Goal: Contribute content: Contribute content

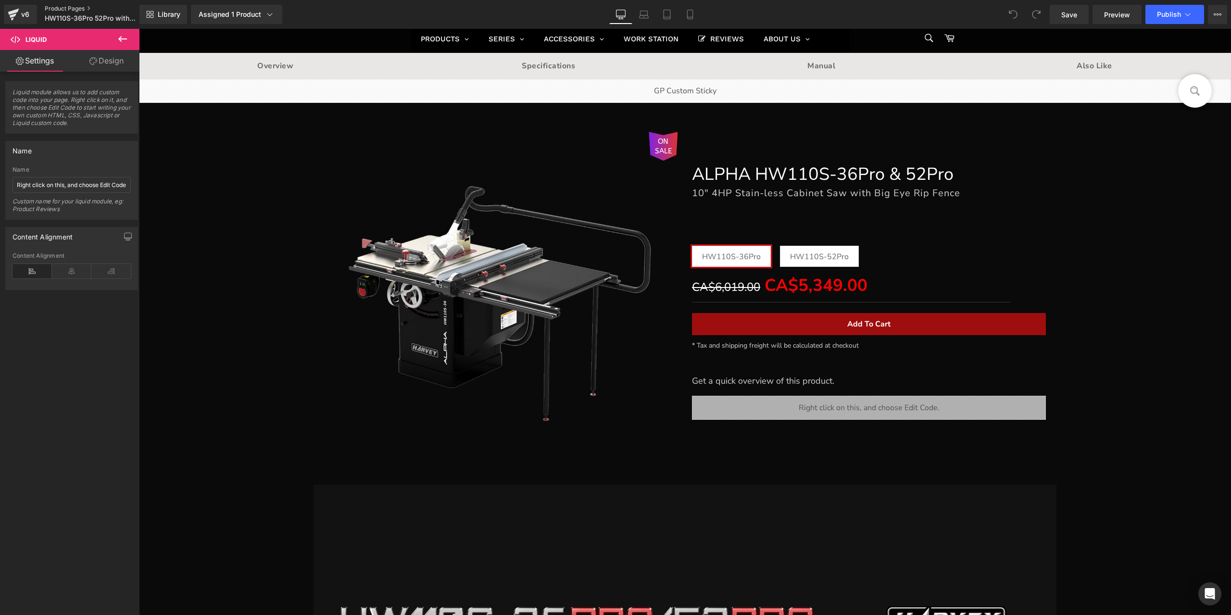
click at [79, 7] on link "Product Pages" at bounding box center [100, 9] width 111 height 8
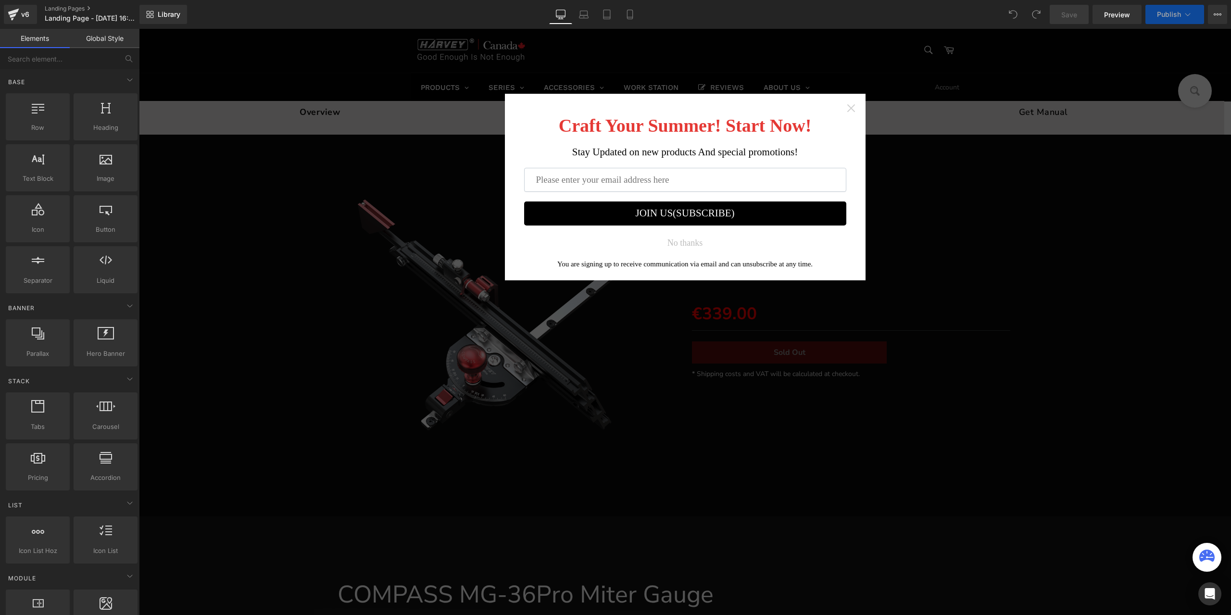
click at [849, 107] on icon "Close widget" at bounding box center [851, 108] width 10 height 10
click at [848, 110] on icon "Close widget" at bounding box center [851, 108] width 10 height 10
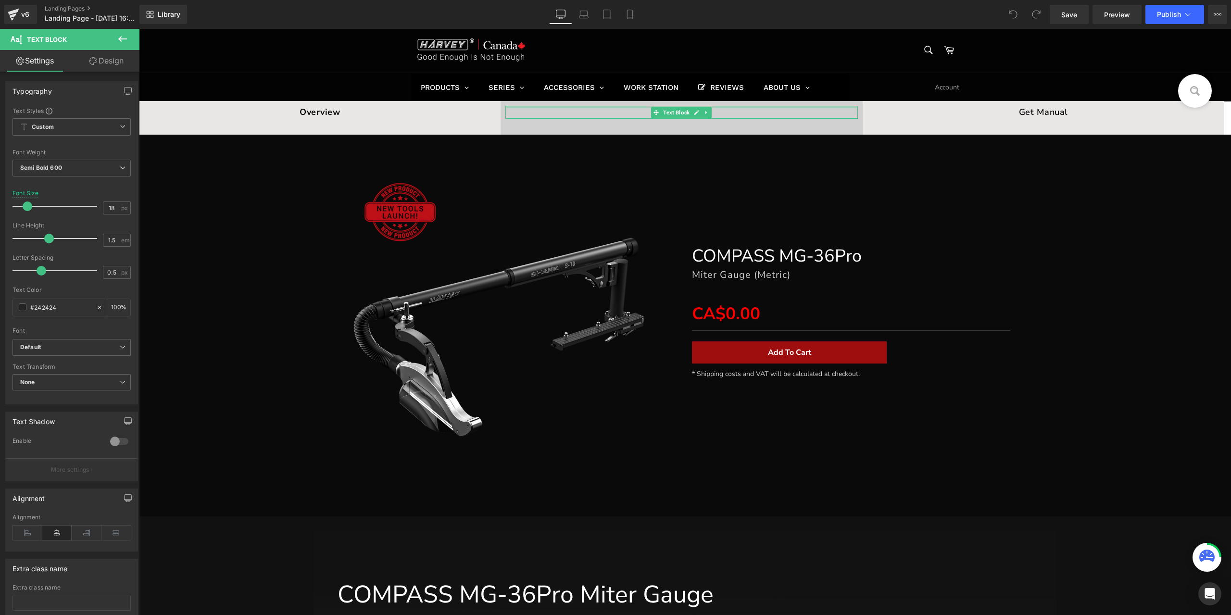
drag, startPoint x: 848, startPoint y: 107, endPoint x: 833, endPoint y: 121, distance: 20.1
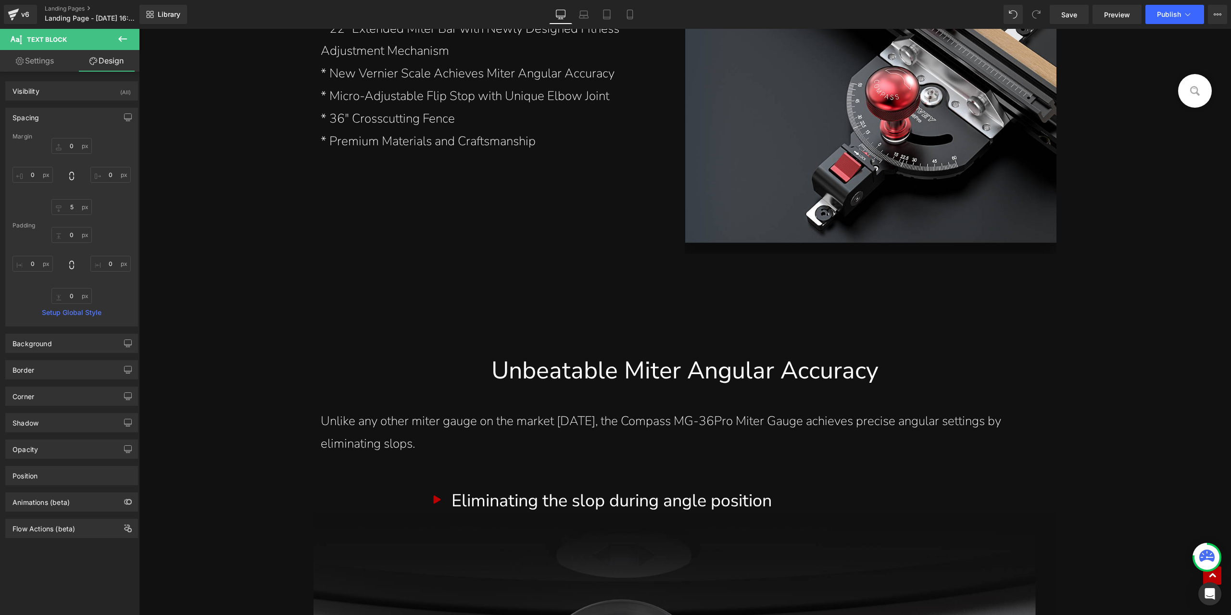
scroll to position [1923, 0]
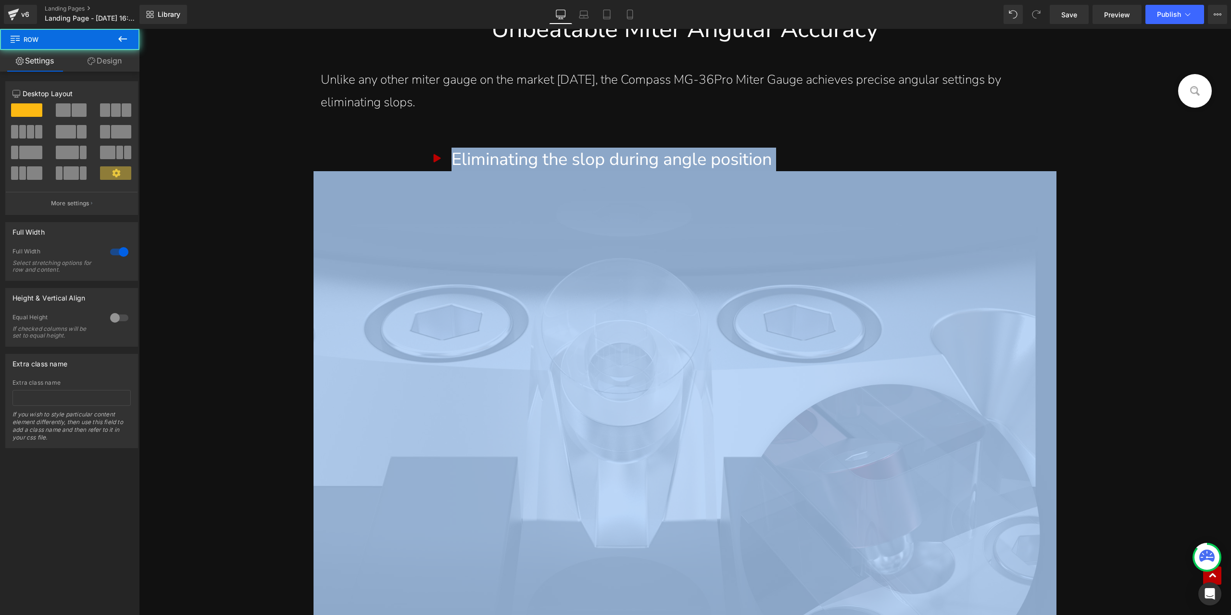
drag, startPoint x: 1222, startPoint y: 115, endPoint x: 1223, endPoint y: 243, distance: 128.4
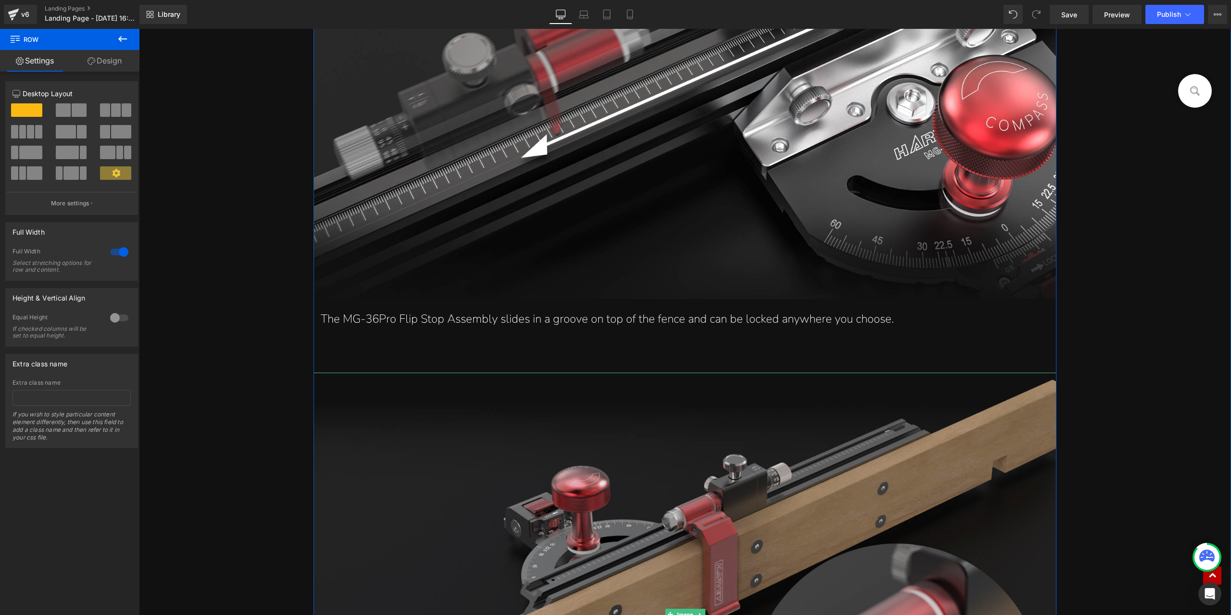
scroll to position [9587, 0]
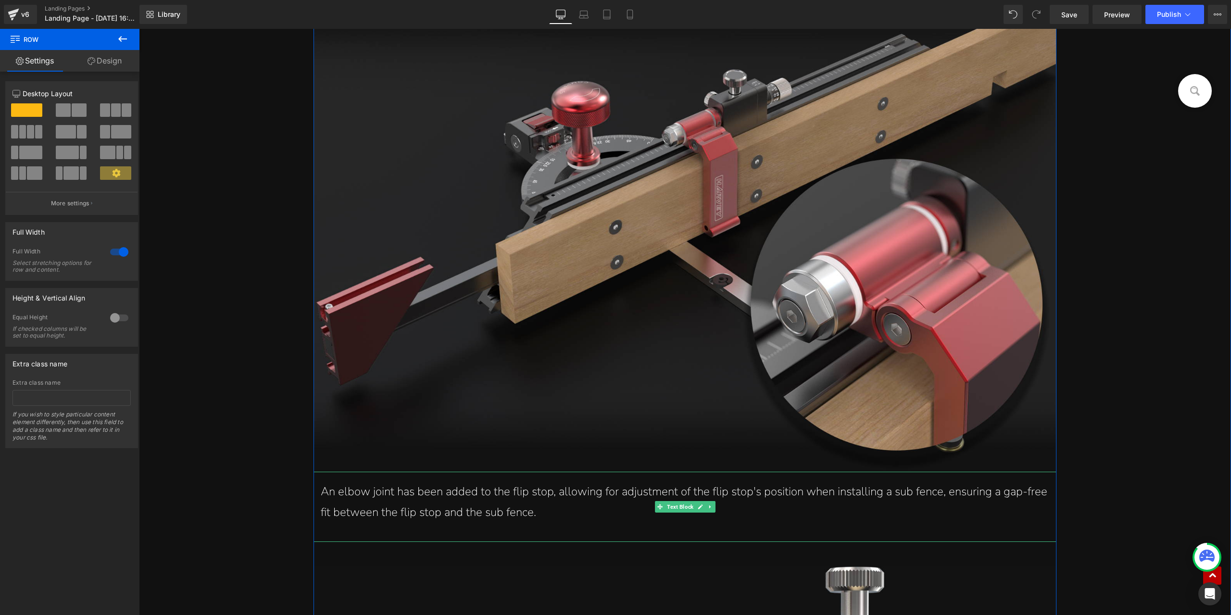
click at [562, 492] on p "An elbow joint has been added to the flip stop, allowing for adjustment of the …" at bounding box center [685, 501] width 728 height 41
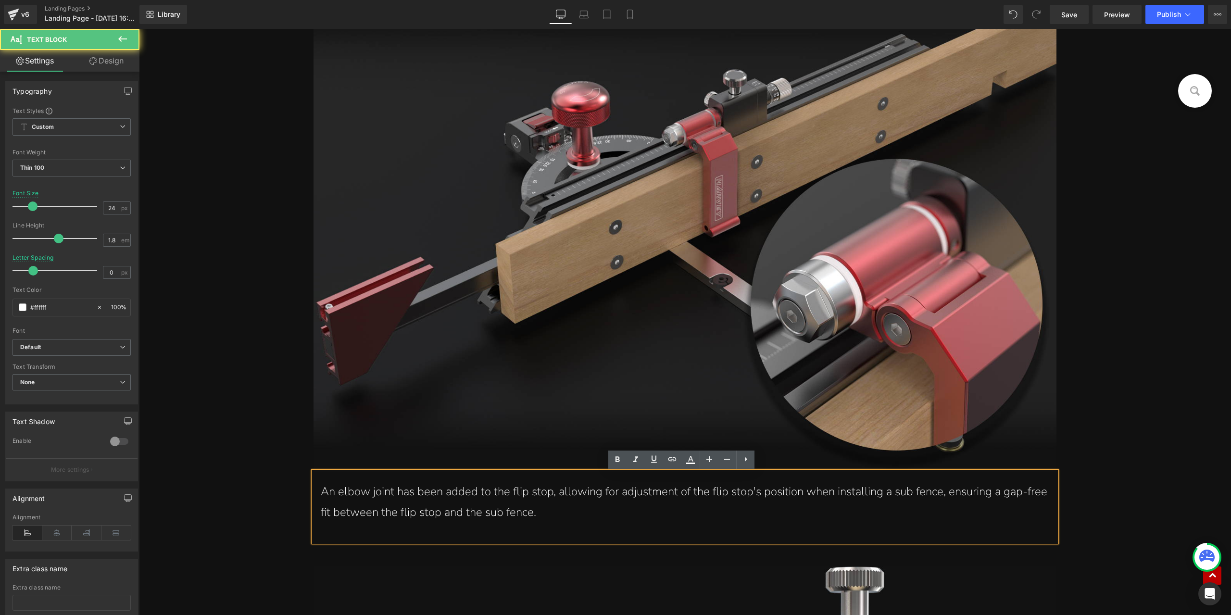
click at [595, 497] on p "An elbow joint has been added to the flip stop, allowing for adjustment of the …" at bounding box center [685, 501] width 728 height 41
click at [647, 497] on p "An elbow joint has been added to the flip stop, allowing for adjustment of the …" at bounding box center [685, 501] width 728 height 41
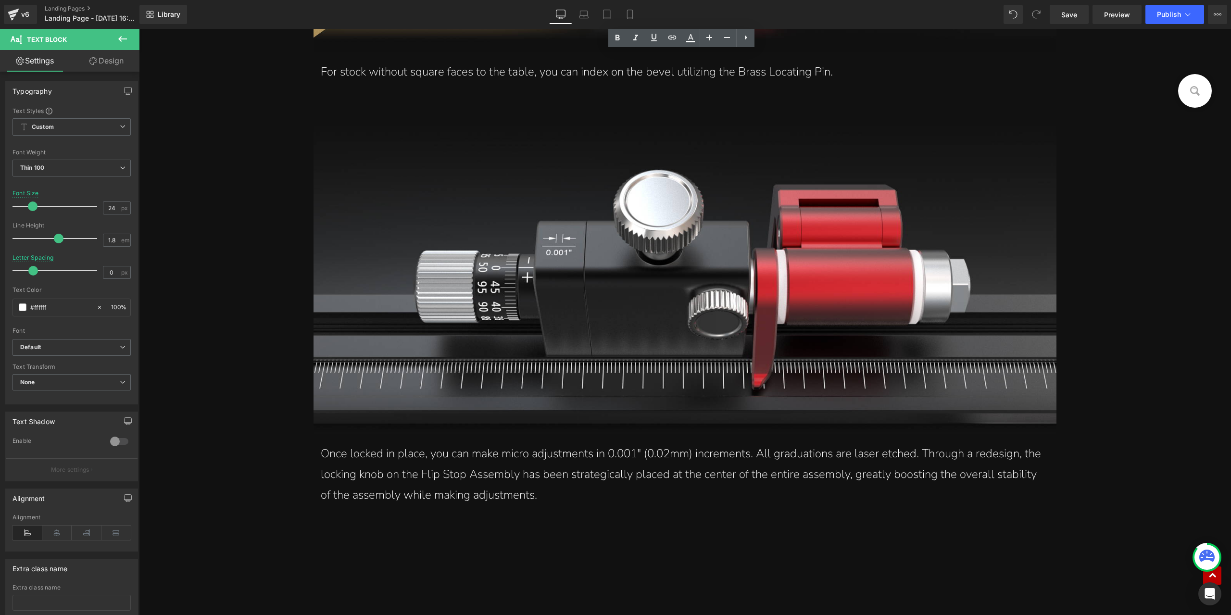
scroll to position [10501, 0]
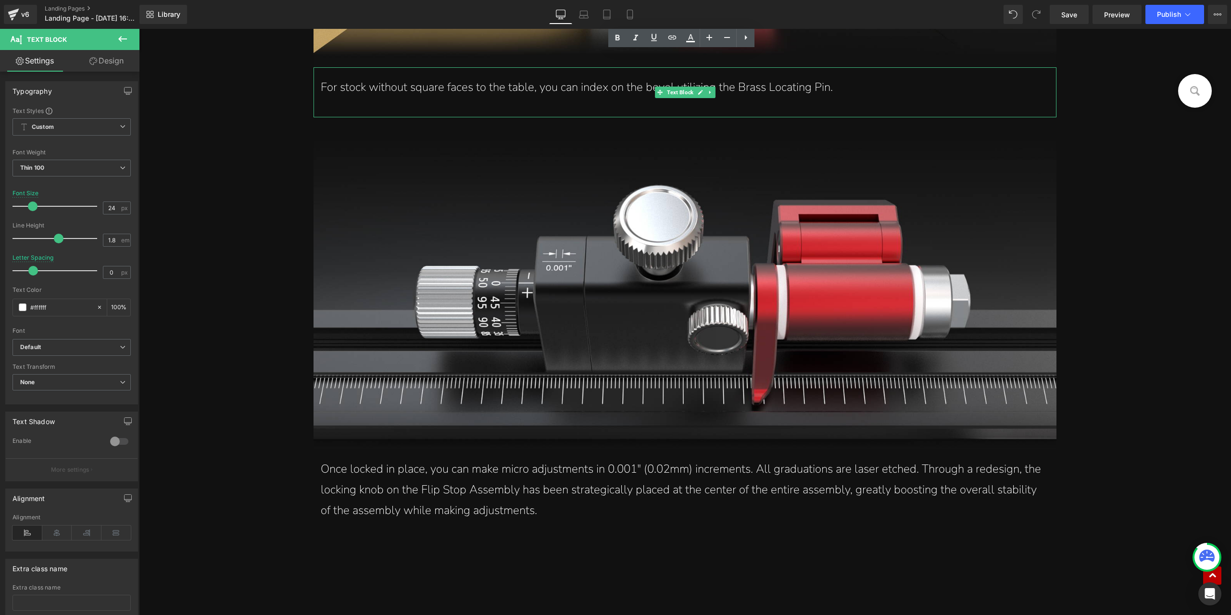
click at [756, 81] on p "For stock without square faces to the table, you can index on the bevel utilizi…" at bounding box center [685, 87] width 728 height 21
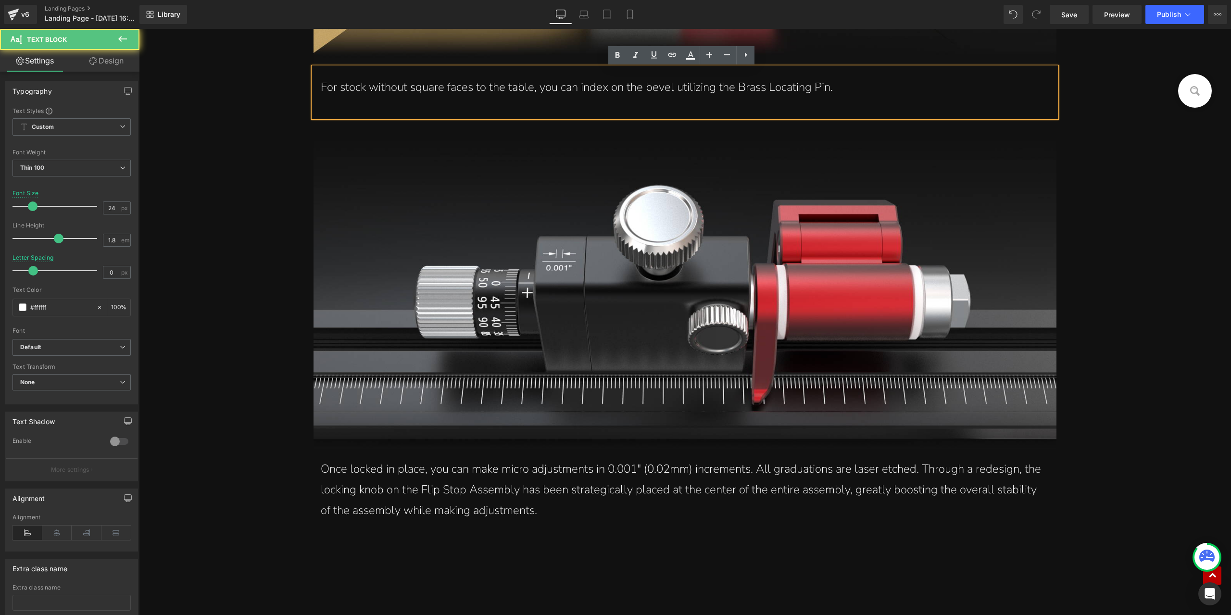
click at [771, 92] on p "For stock without square faces to the table, you can index on the bevel utilizi…" at bounding box center [685, 87] width 728 height 21
click at [687, 488] on p "Once locked in place, you can make micro adjustments in 0.001" (0.02mm) increme…" at bounding box center [685, 490] width 728 height 62
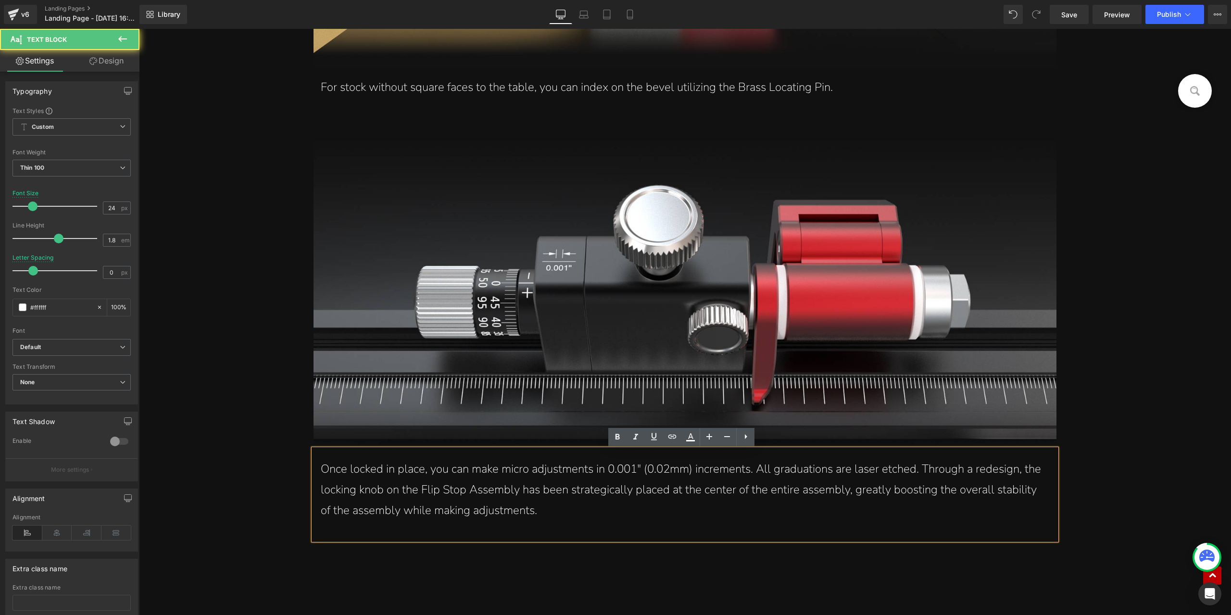
click at [690, 481] on p "Once locked in place, you can make micro adjustments in 0.001" (0.02mm) increme…" at bounding box center [685, 490] width 728 height 62
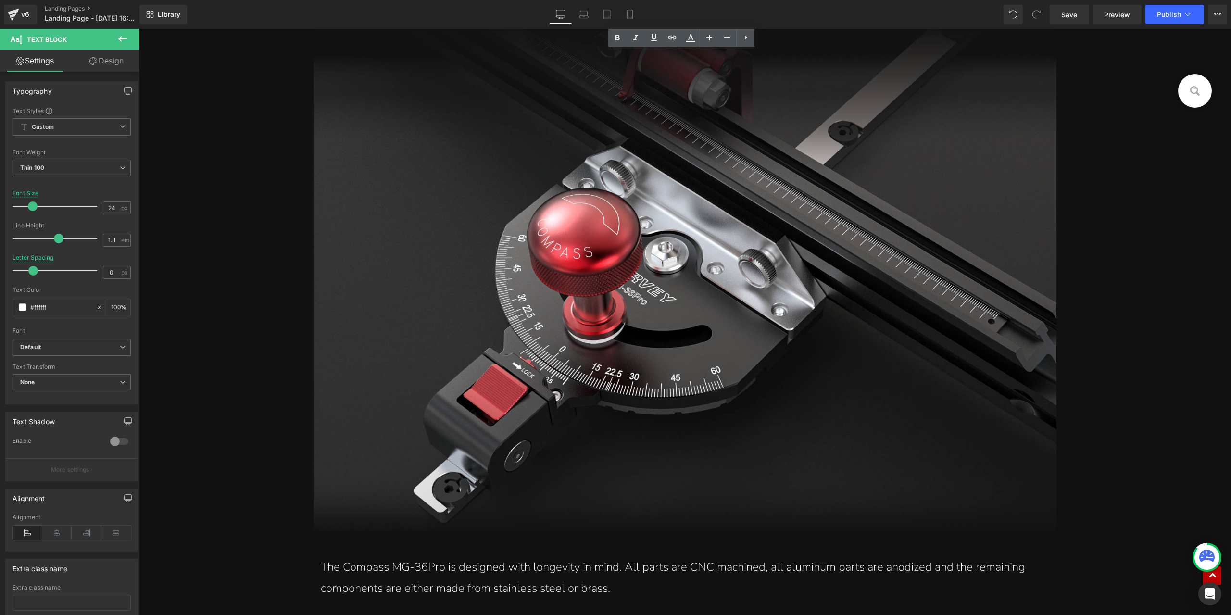
scroll to position [11366, 0]
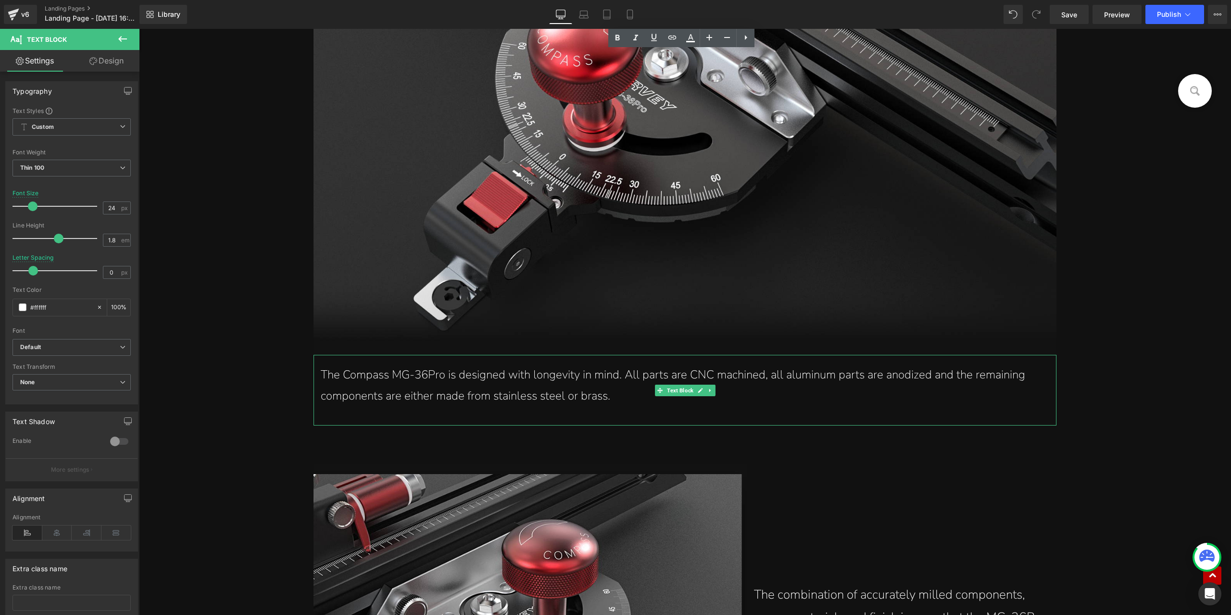
click at [665, 388] on span "Text Block" at bounding box center [680, 391] width 30 height 12
click at [575, 379] on p "The Compass MG-36Pro is designed with longevity in mind. All parts are CNC mach…" at bounding box center [685, 384] width 728 height 41
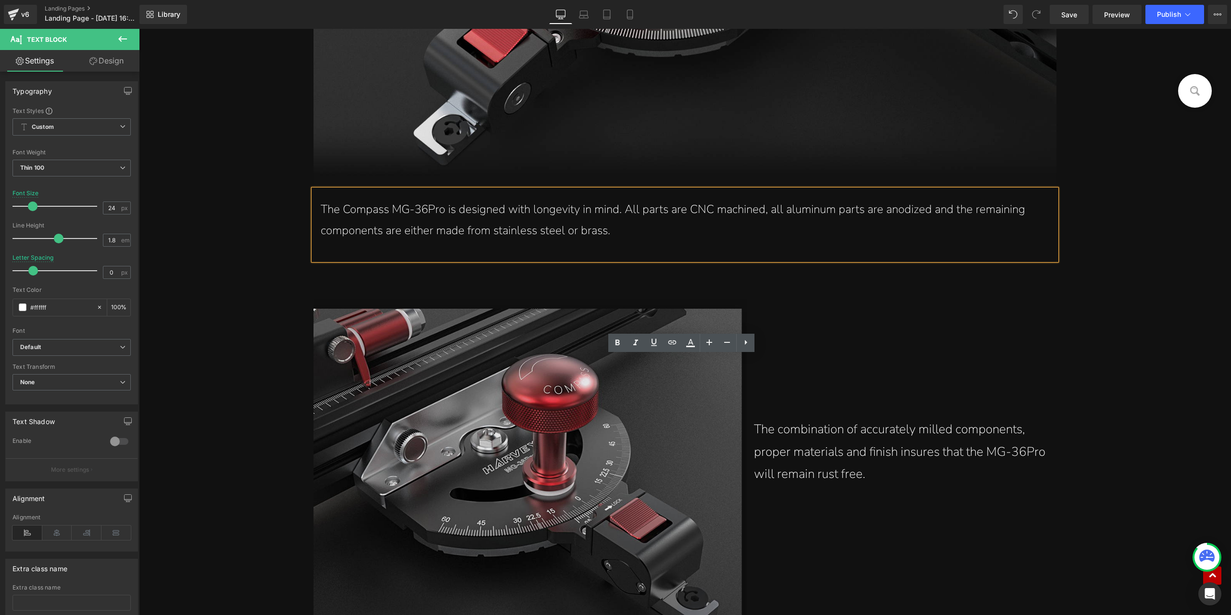
scroll to position [11654, 0]
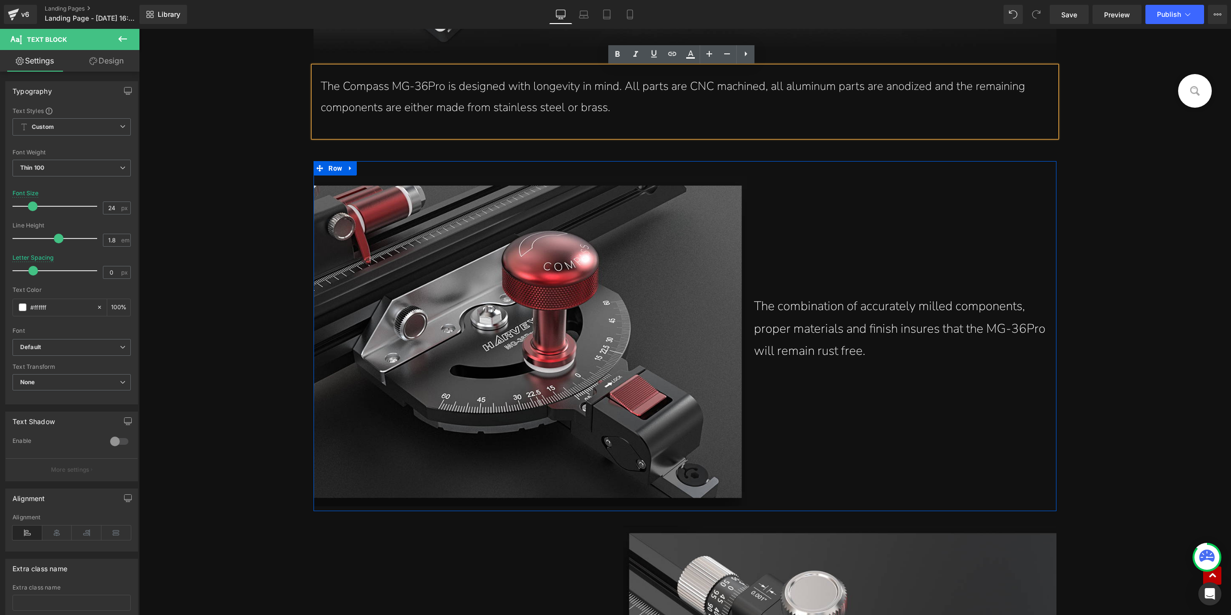
click at [828, 312] on div "The combination of accurately milled components, proper materials and finish in…" at bounding box center [901, 328] width 295 height 67
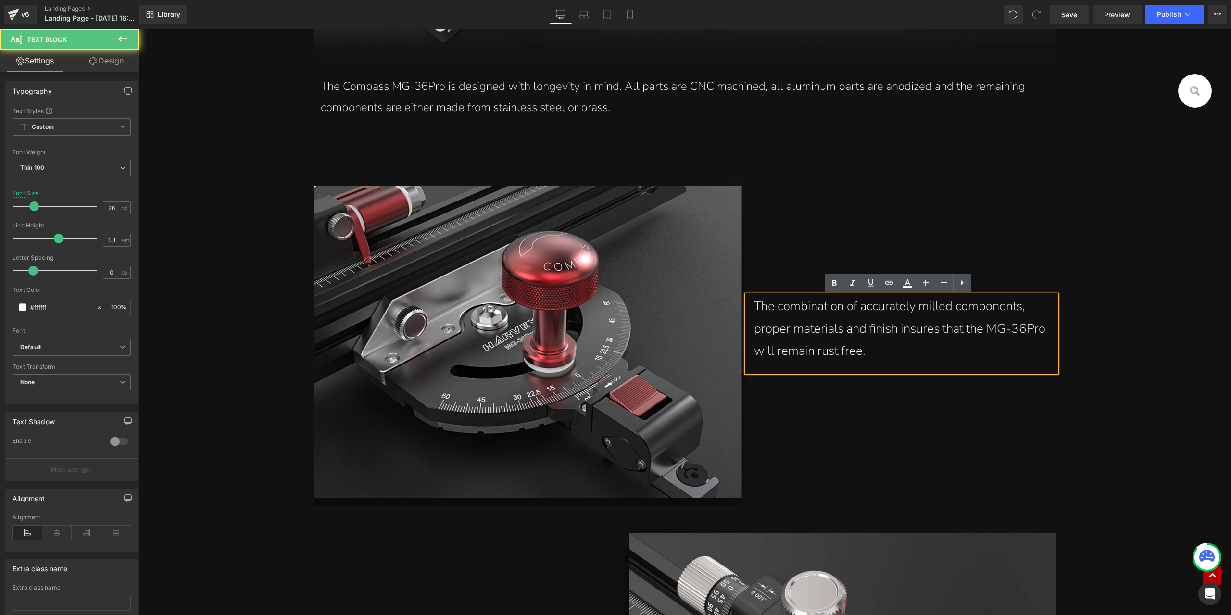
click at [838, 337] on div "The combination of accurately milled components, proper materials and finish in…" at bounding box center [901, 328] width 295 height 67
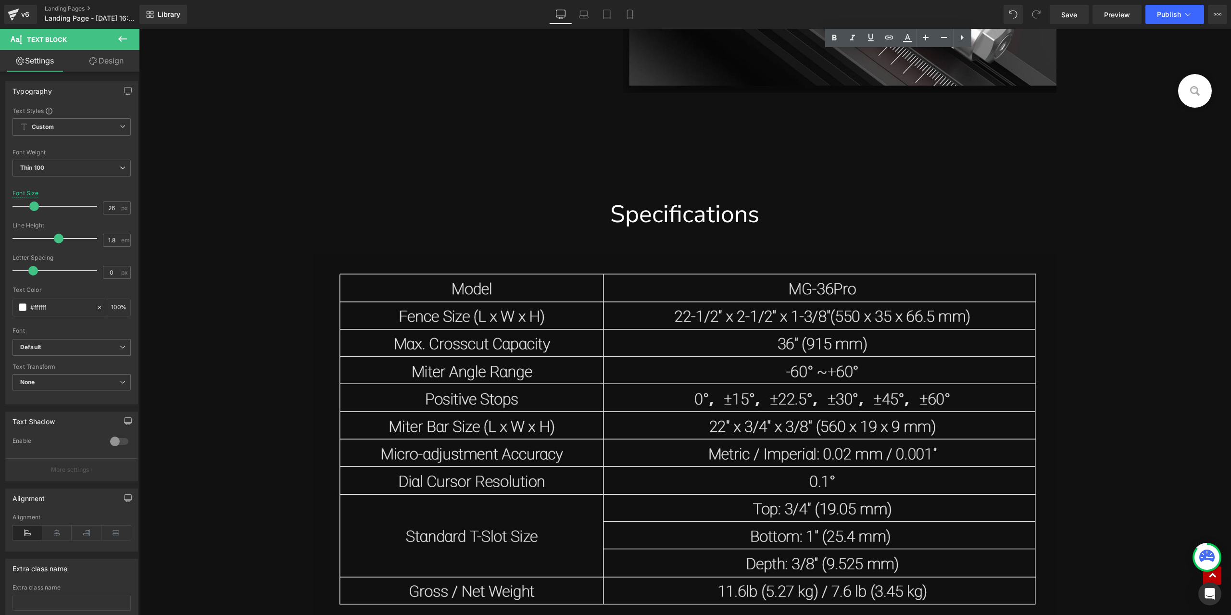
scroll to position [12472, 0]
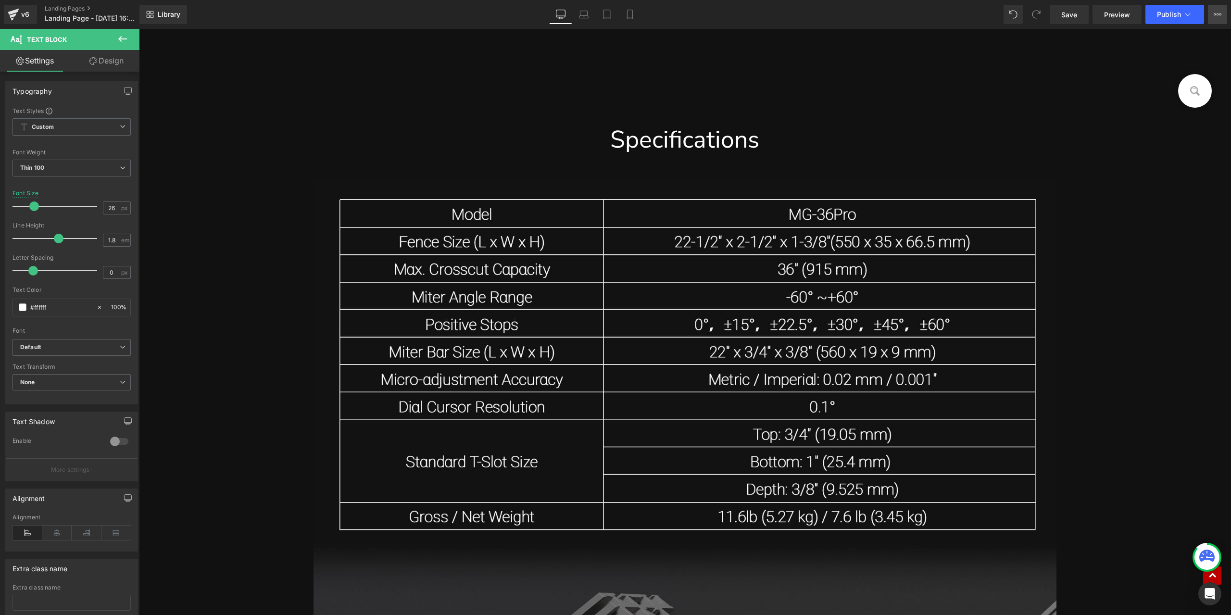
click at [1218, 18] on icon at bounding box center [1217, 15] width 8 height 8
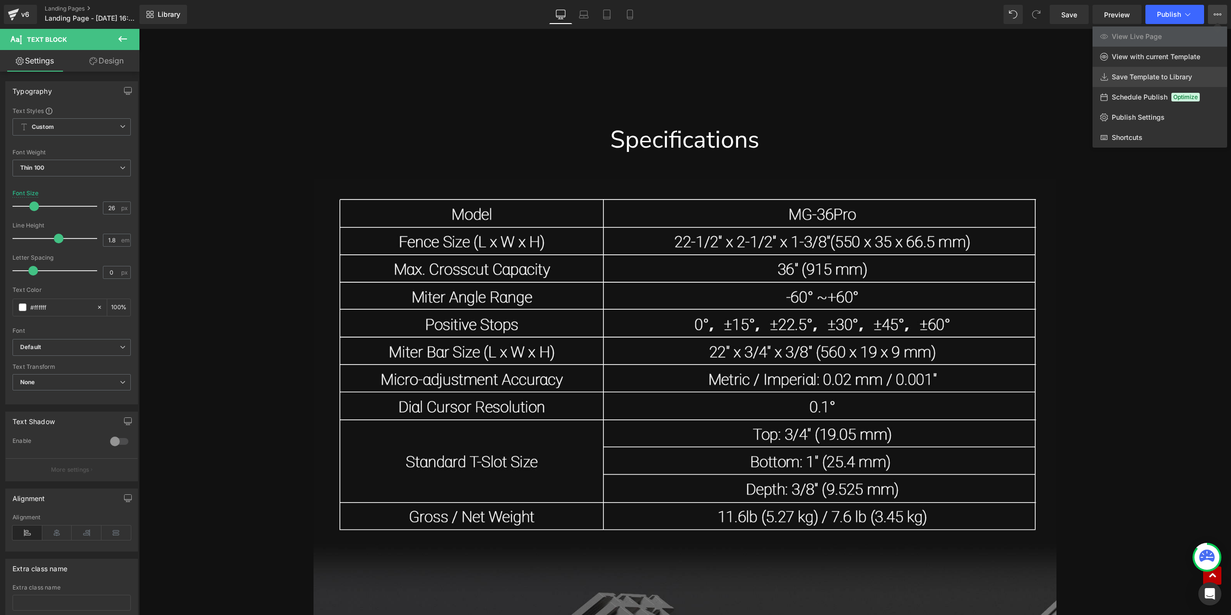
click at [1162, 77] on span "Save Template to Library" at bounding box center [1151, 77] width 80 height 9
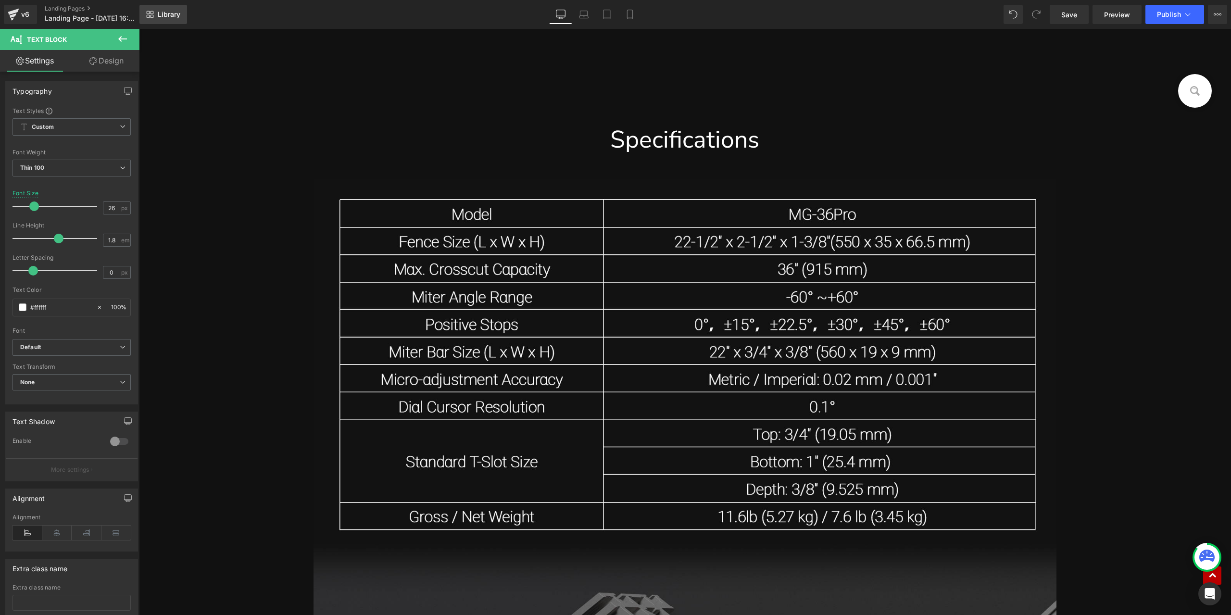
click at [177, 16] on span "Library" at bounding box center [169, 14] width 23 height 9
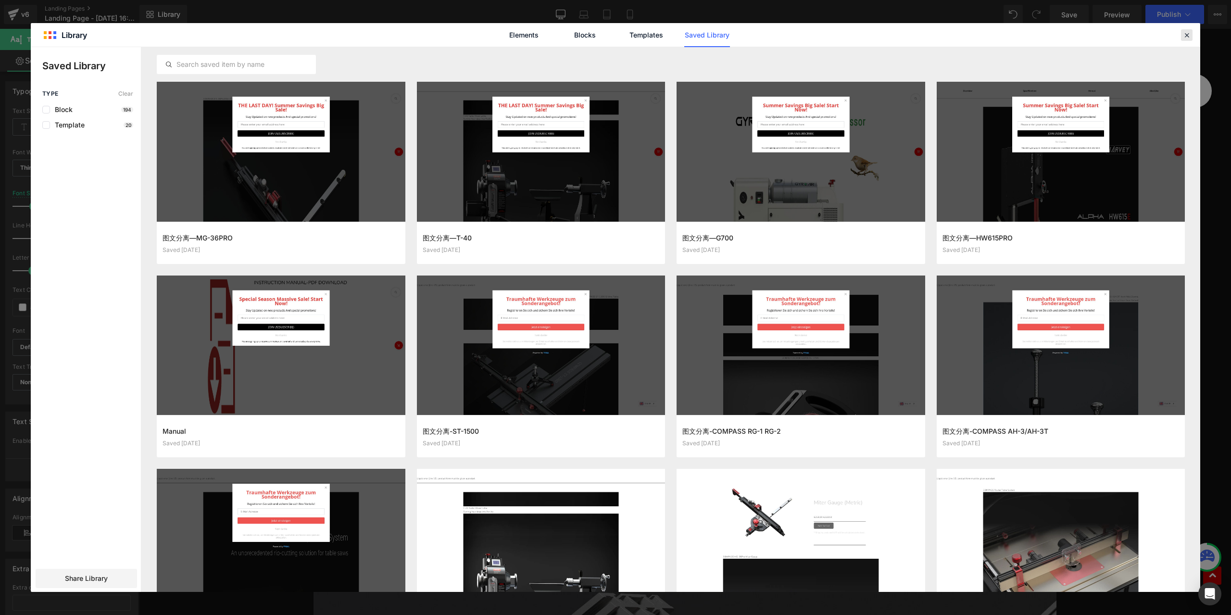
drag, startPoint x: 1183, startPoint y: 35, endPoint x: 1027, endPoint y: 11, distance: 157.7
click at [1183, 35] on icon at bounding box center [1186, 35] width 9 height 9
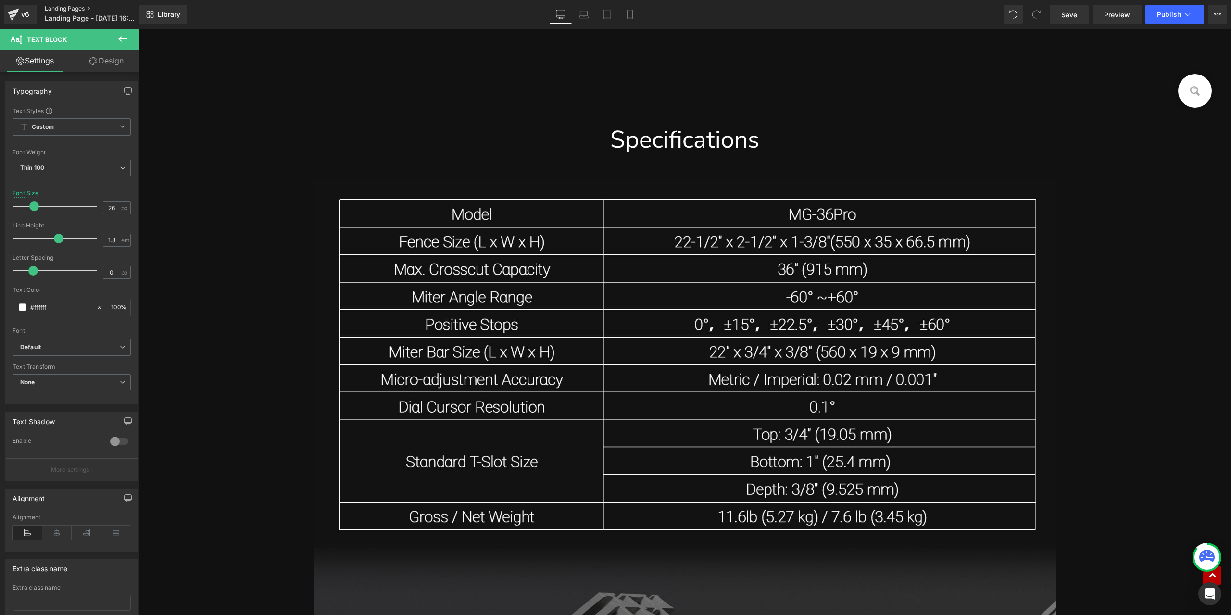
click at [74, 9] on link "Landing Pages" at bounding box center [100, 9] width 111 height 8
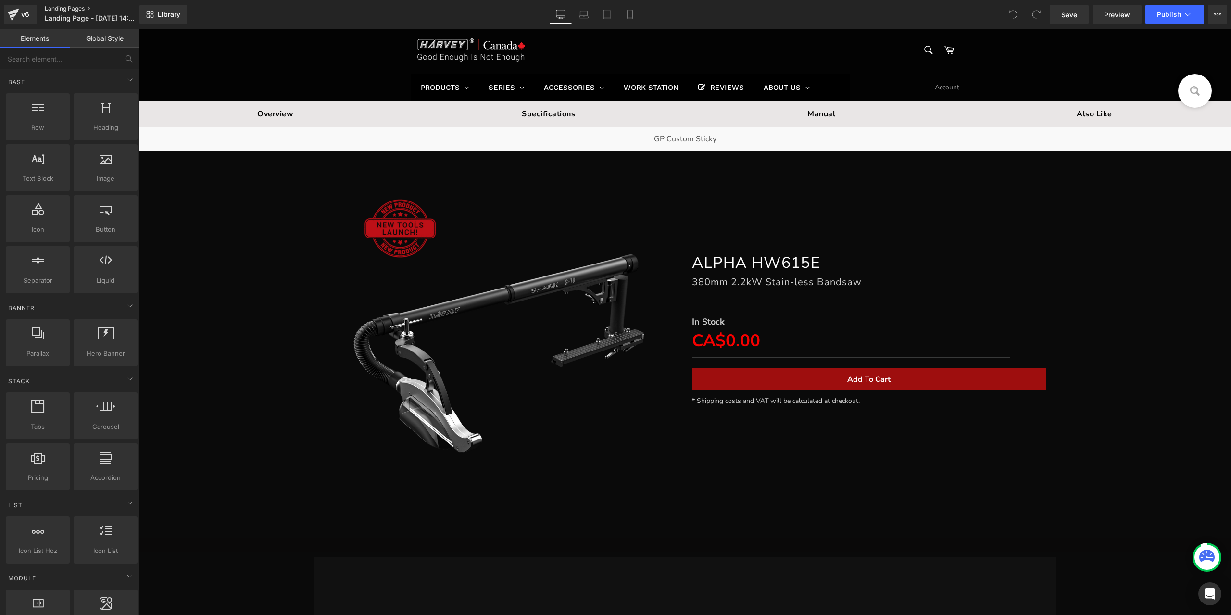
click at [75, 5] on link "Landing Pages" at bounding box center [100, 9] width 111 height 8
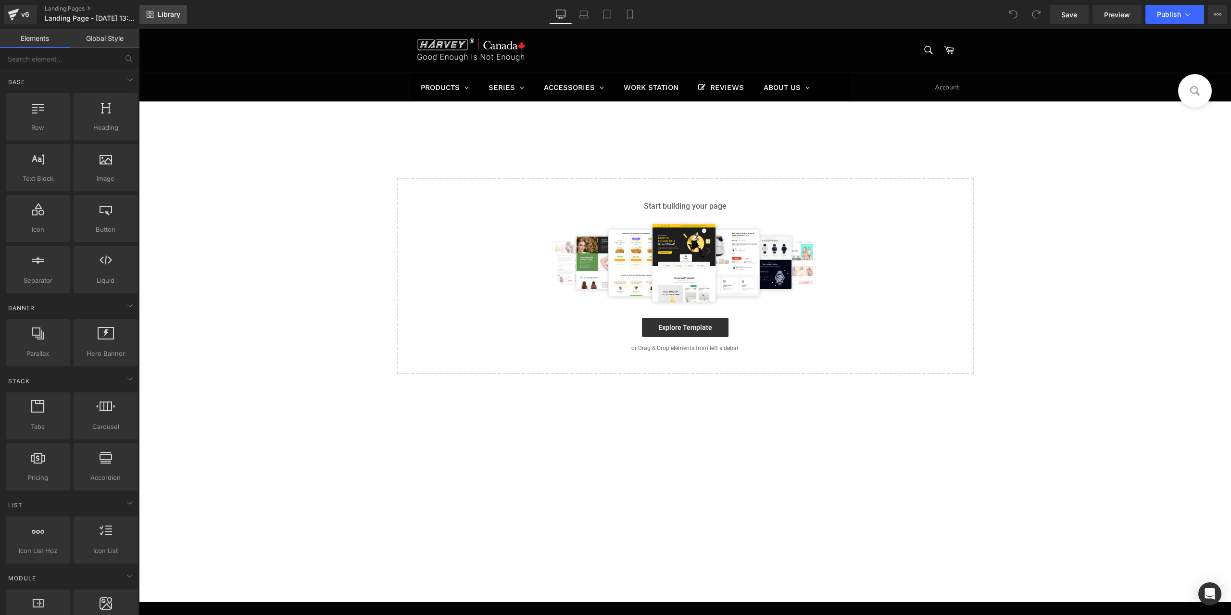
click at [176, 16] on span "Library" at bounding box center [169, 14] width 23 height 9
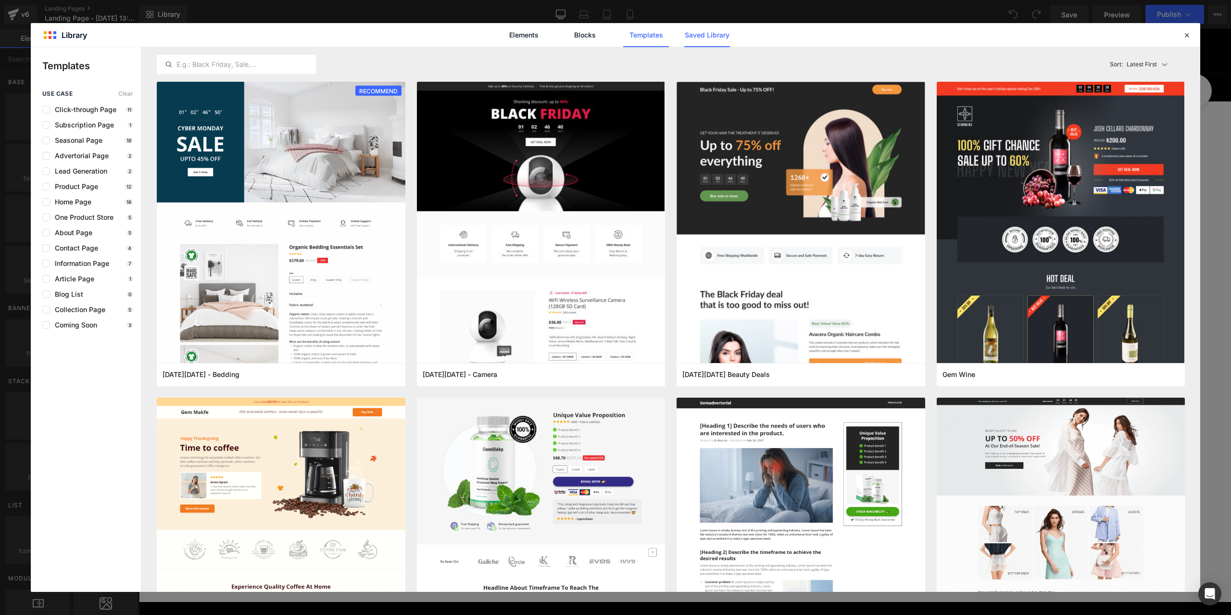
click at [718, 149] on link "Saved Library" at bounding box center [546, 247] width 577 height 196
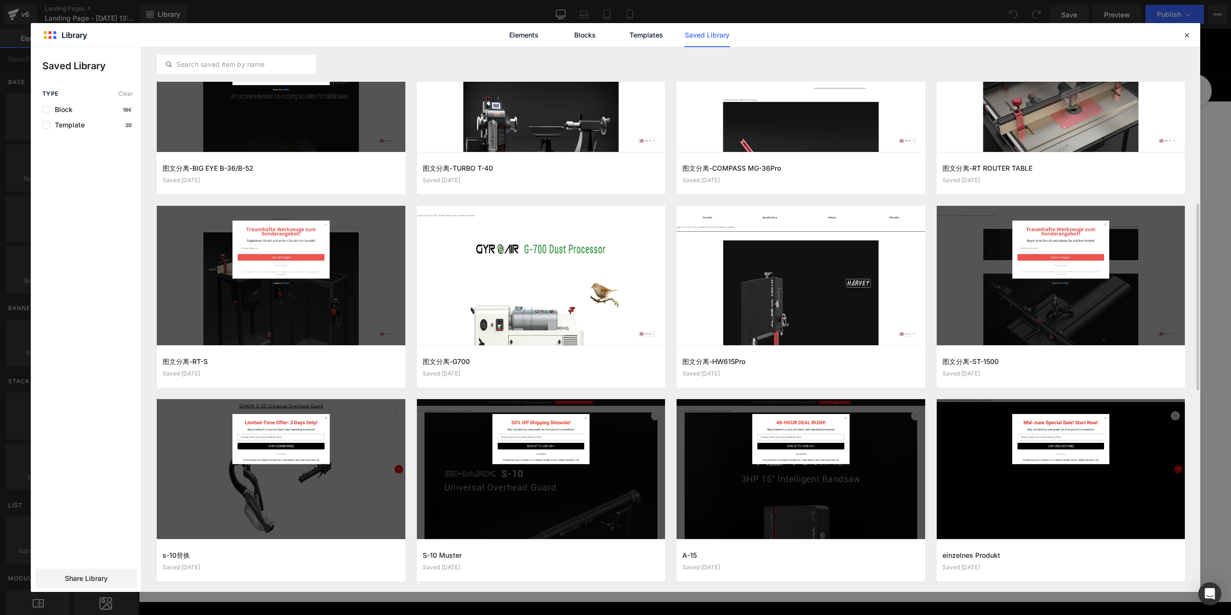
scroll to position [385, 0]
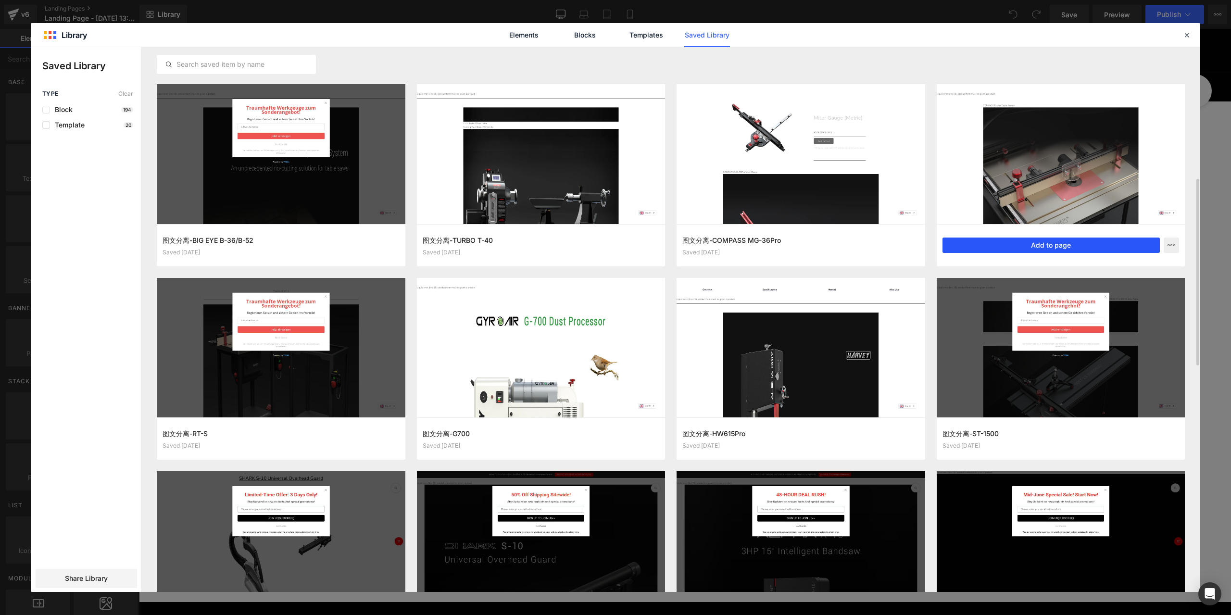
click at [1049, 243] on button "Add to page" at bounding box center [1051, 244] width 218 height 15
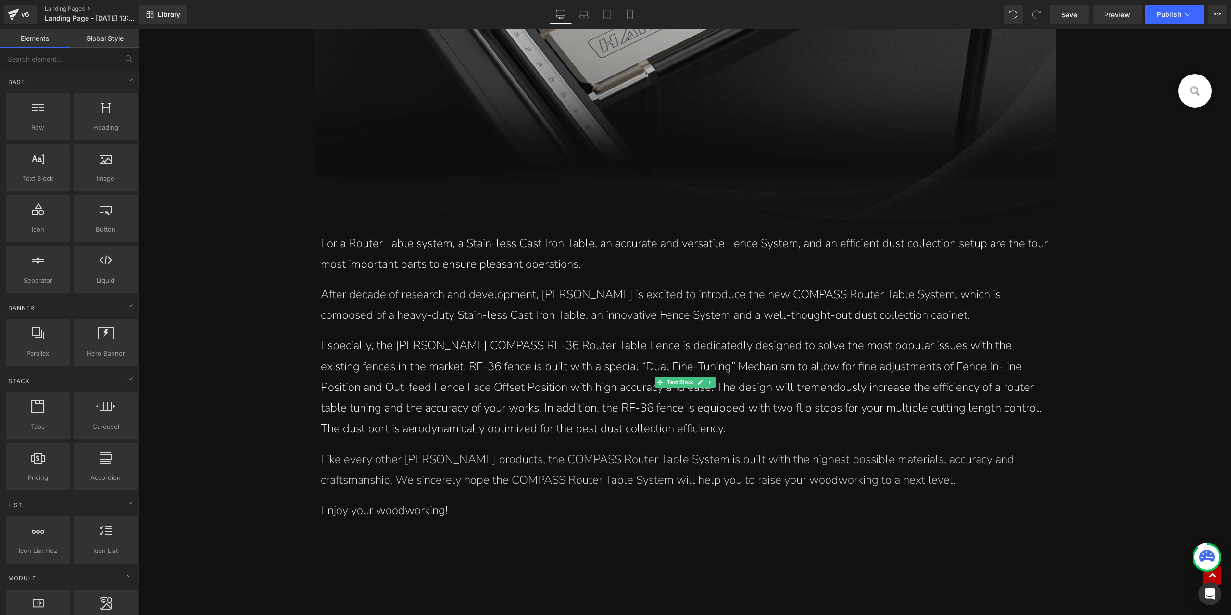
scroll to position [1062, 0]
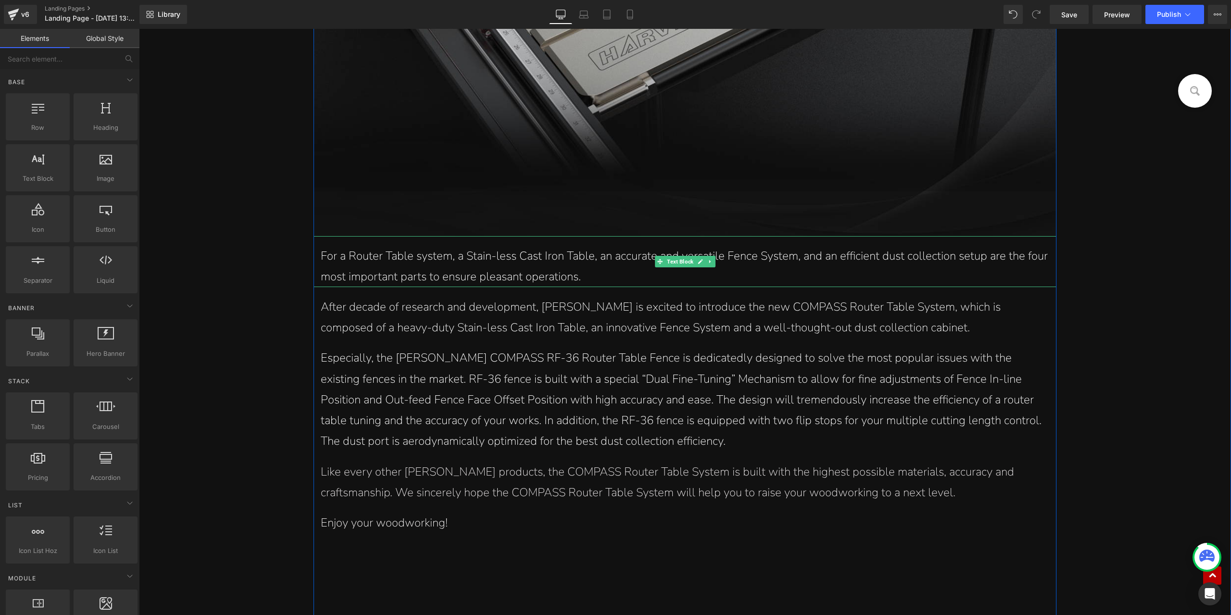
click at [538, 257] on p "For a Router Table system, a Stain-less Cast Iron Table, an accurate and versat…" at bounding box center [685, 266] width 728 height 41
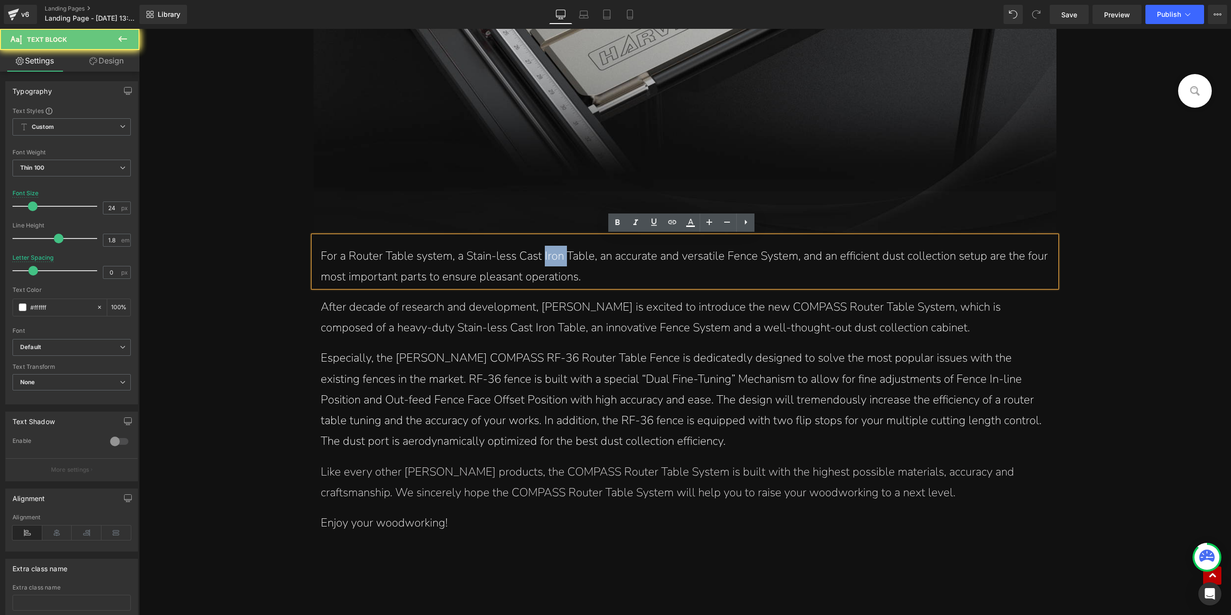
click at [538, 257] on p "For a Router Table system, a Stain-less Cast Iron Table, an accurate and versat…" at bounding box center [685, 266] width 728 height 41
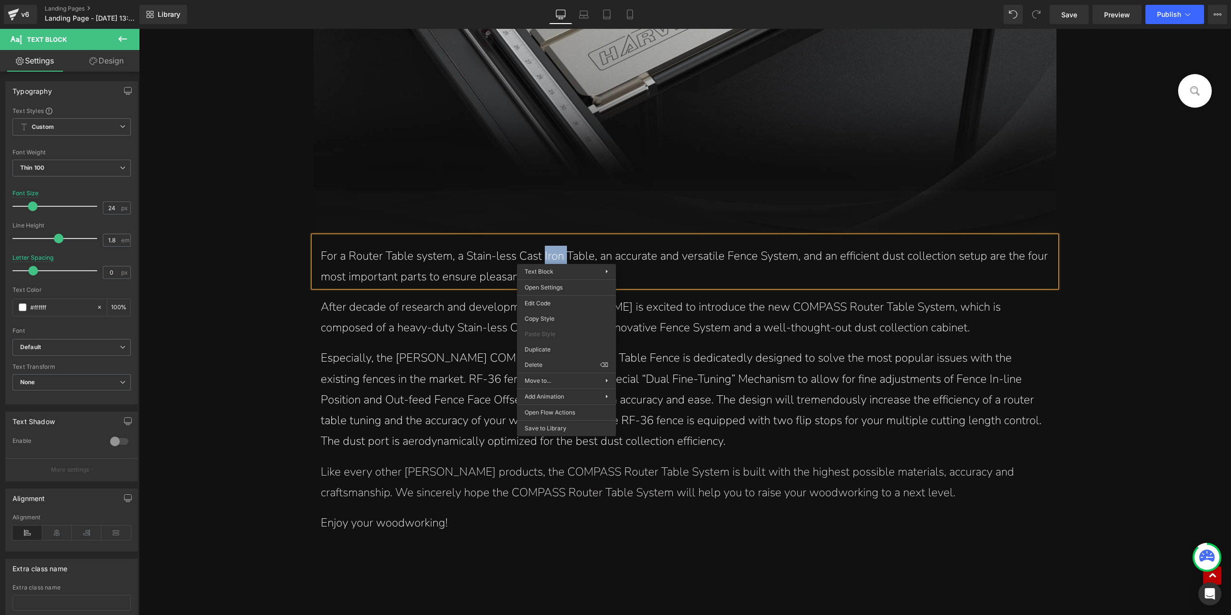
click at [480, 255] on p "For a Router Table system, a Stain-less Cast Iron Table, an accurate and versat…" at bounding box center [685, 266] width 728 height 41
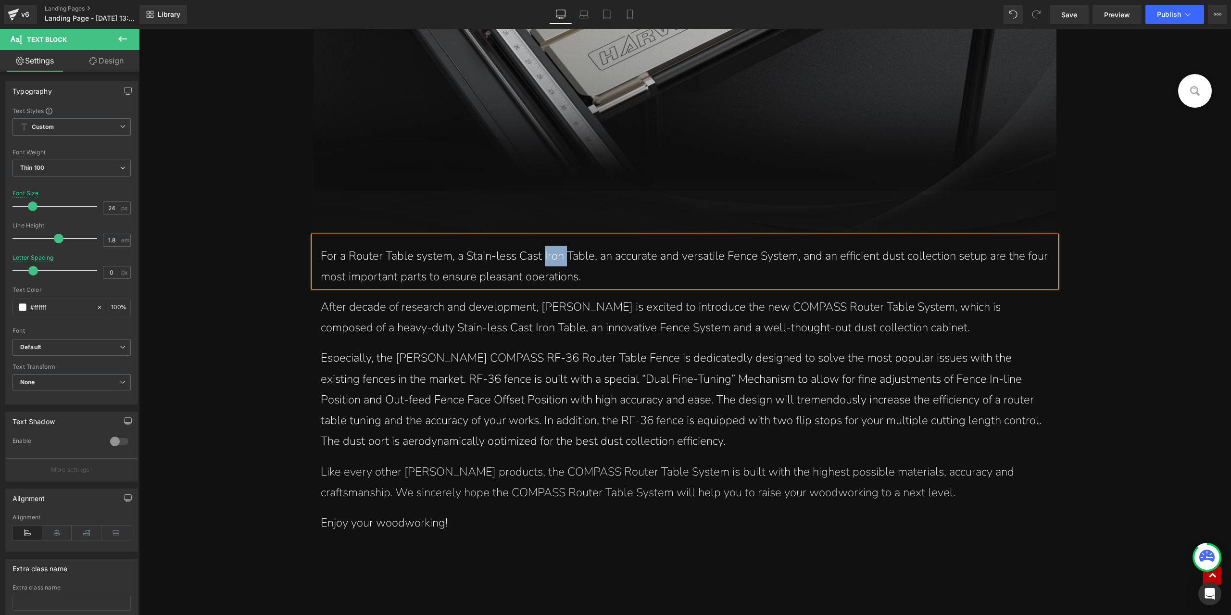
paste div
click at [580, 275] on p "For a Router Table system, a solid Cast lron Table, an accurate andversatile Fe…" at bounding box center [685, 266] width 728 height 41
click at [515, 258] on p "For a Router Table system, a solid Cast lron Table, an accurate andversatile Fe…" at bounding box center [685, 266] width 728 height 41
click at [646, 259] on p "For a Router Table system, a solid Cast Iron Table, an accurate andversatile Fe…" at bounding box center [685, 266] width 728 height 41
click at [698, 272] on p "For a Router Table system, a solid Cast Iron Table, an accurate and versatile F…" at bounding box center [685, 266] width 728 height 41
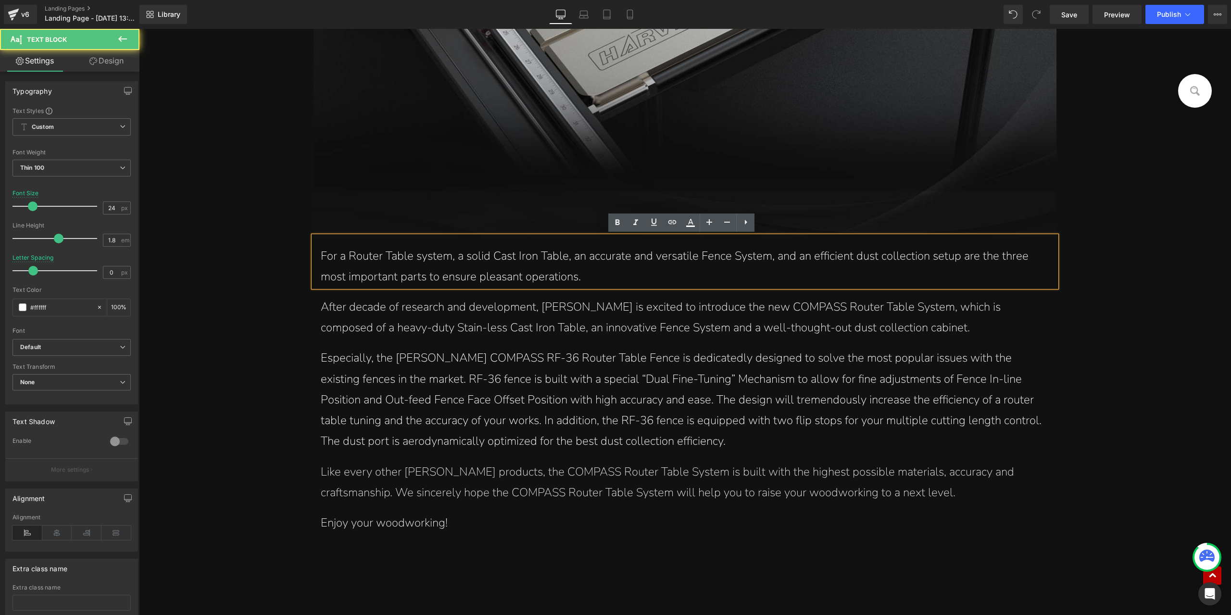
click at [585, 268] on p "For a Router Table system, a solid Cast Iron Table, an accurate and versatile F…" at bounding box center [685, 266] width 728 height 41
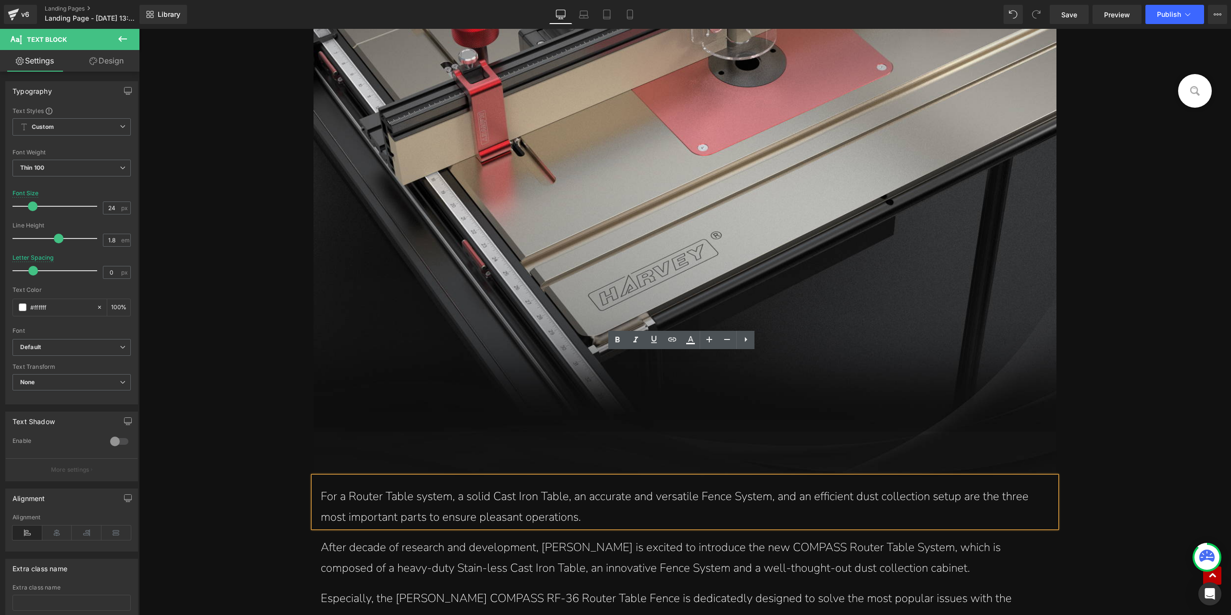
scroll to position [1014, 0]
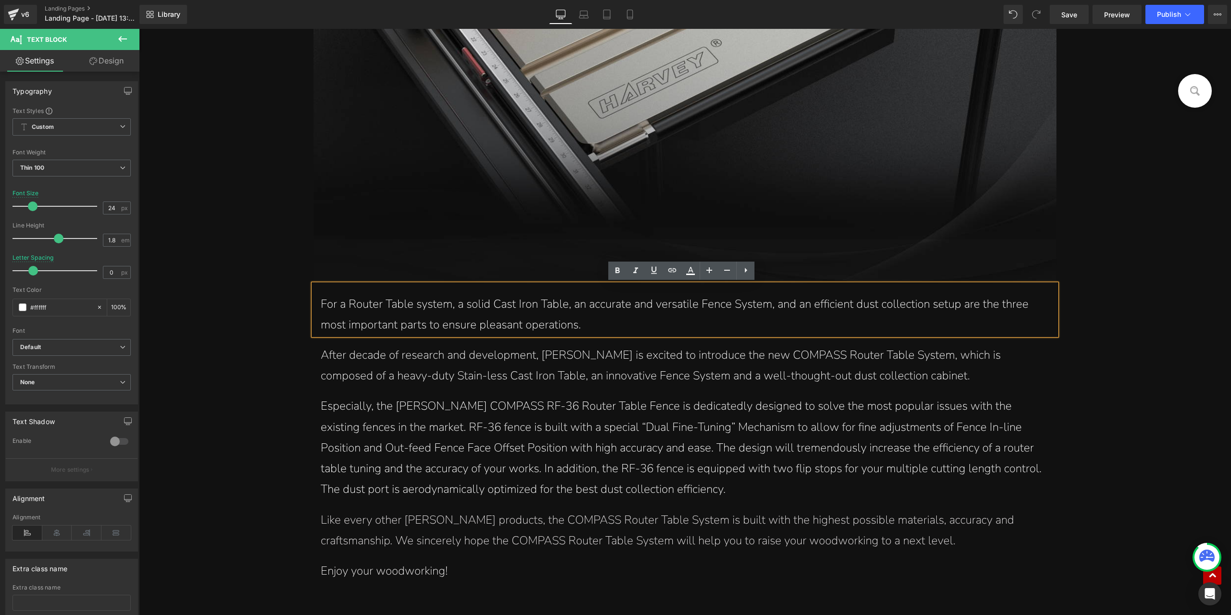
click at [445, 362] on span "After decade of research and development, Harvey is excited to introduce the ne…" at bounding box center [661, 365] width 680 height 36
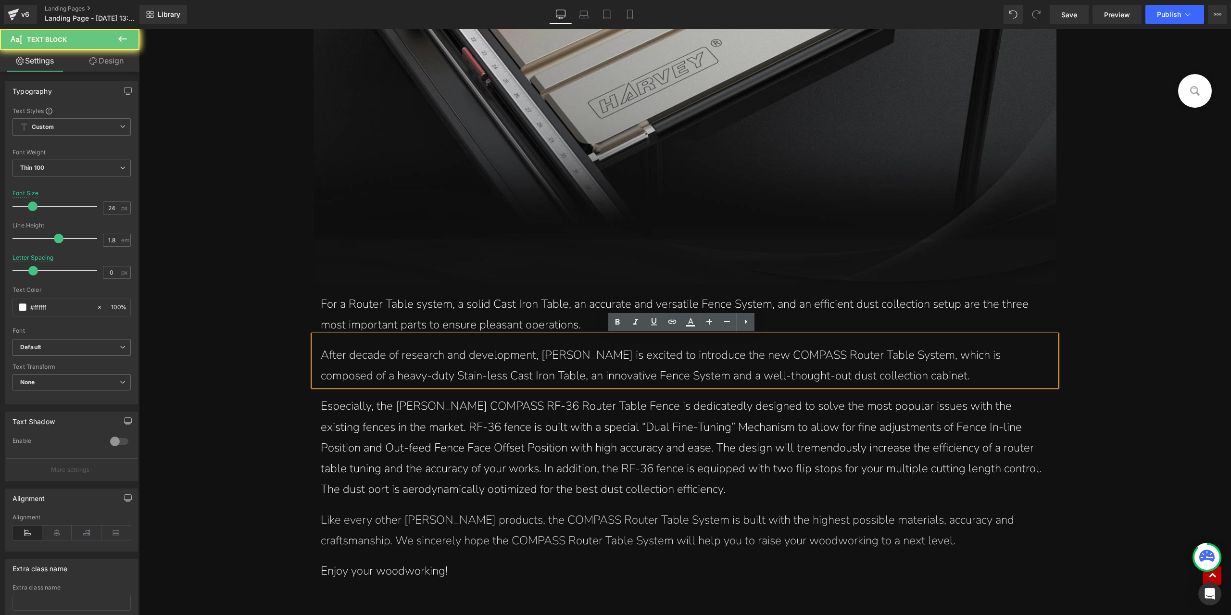
click at [450, 364] on p "After decade of research and development, Harvey is excited to introduce the ne…" at bounding box center [685, 365] width 728 height 41
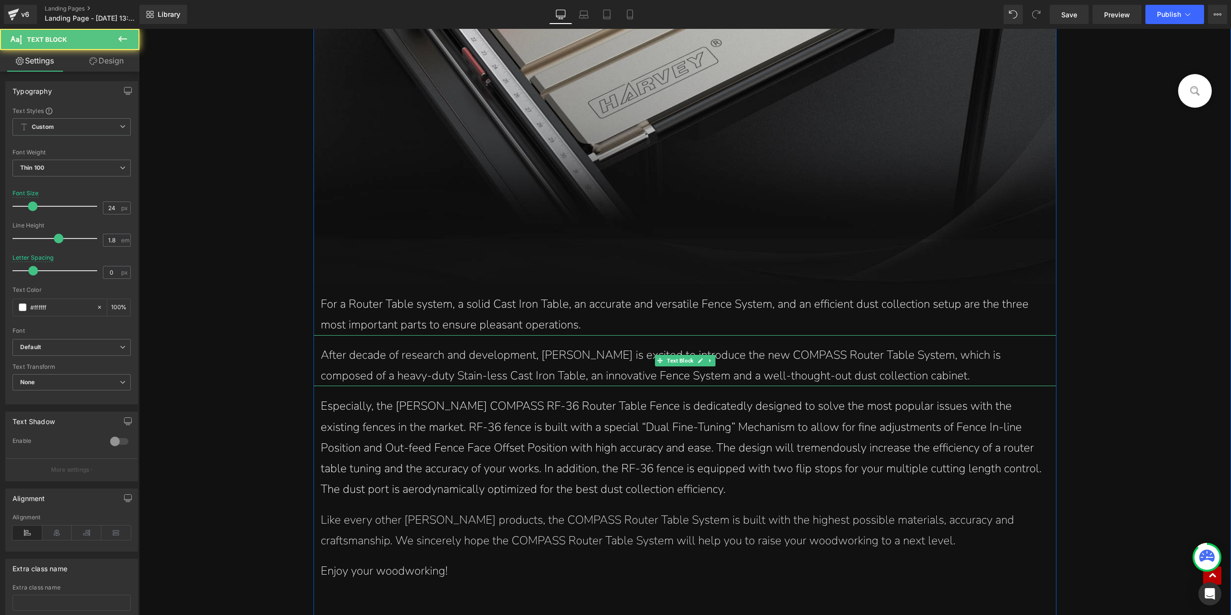
click at [928, 369] on p "After decade of research and development, Harvey is excited to introduce the ne…" at bounding box center [685, 365] width 728 height 41
click at [507, 366] on p "After decade of research and development, Harvey is excited to introduce the ne…" at bounding box center [685, 365] width 728 height 41
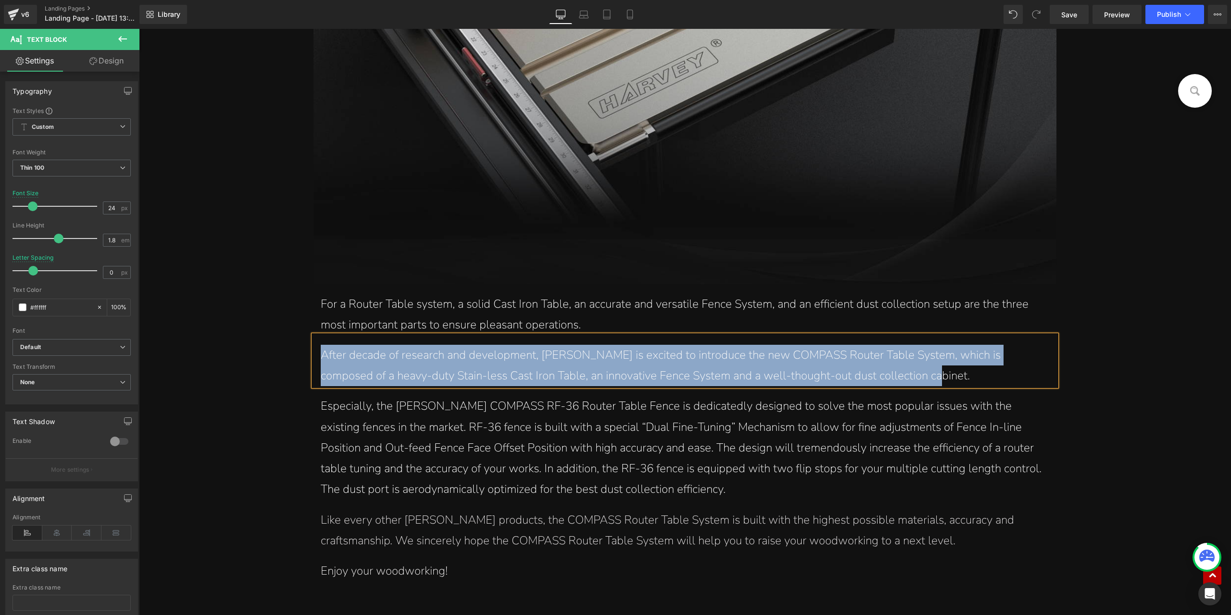
paste div
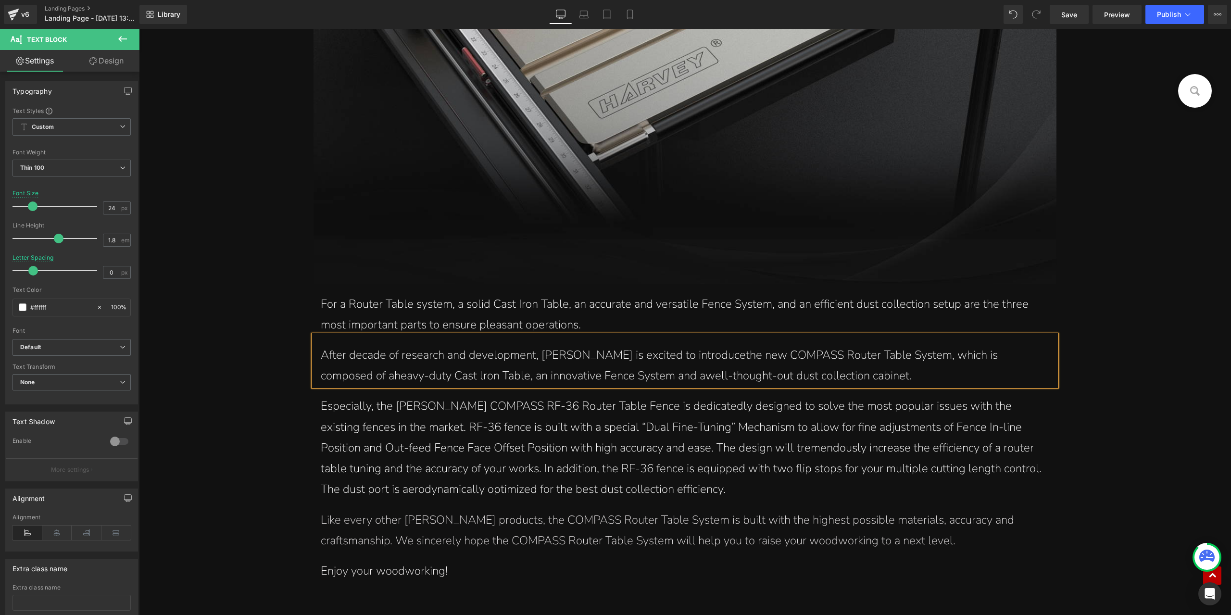
click at [371, 375] on font "After decade of research and development, Harvey is excited to introducethe new…" at bounding box center [659, 365] width 677 height 36
click at [646, 355] on font "After decade of research and development, Harvey is excited to introducethe new…" at bounding box center [659, 365] width 677 height 36
click at [682, 356] on font "After decade of research and development, Harvey is excited to introducethe new…" at bounding box center [659, 365] width 677 height 36
click at [321, 375] on font "After decade of research and development, Harvey is excited to introduce the ne…" at bounding box center [661, 365] width 680 height 36
click at [627, 375] on font "After decade of research and development, Harvey is excited to introduce the ne…" at bounding box center [661, 365] width 680 height 36
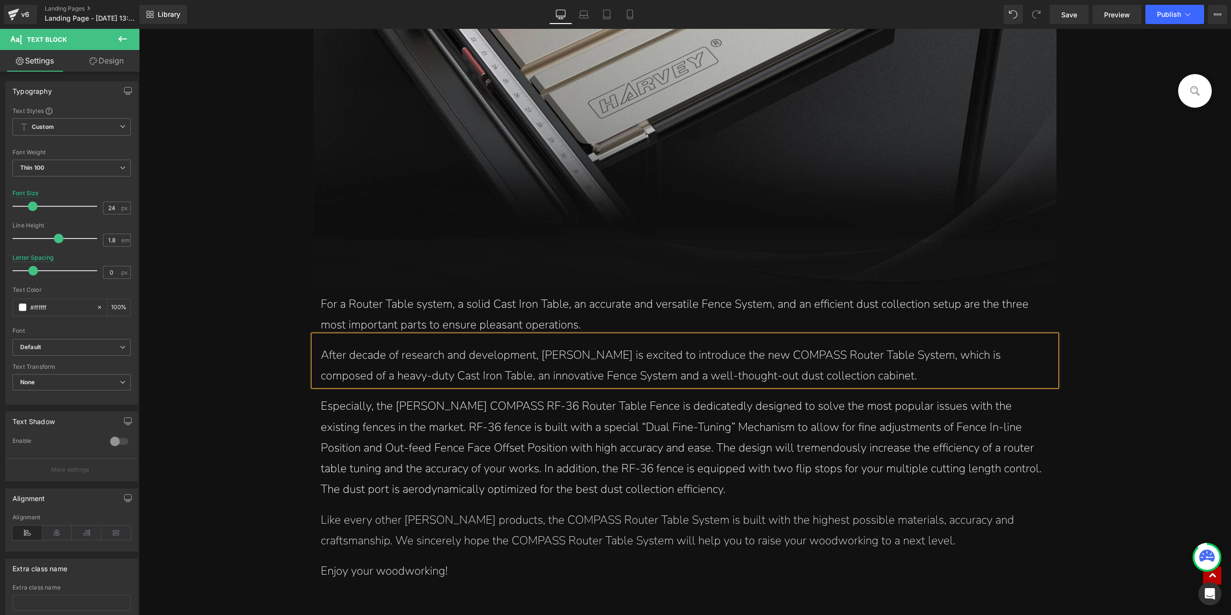
click at [846, 379] on p "After decade of research and development, Harvey is excited to introduce the ne…" at bounding box center [685, 365] width 728 height 41
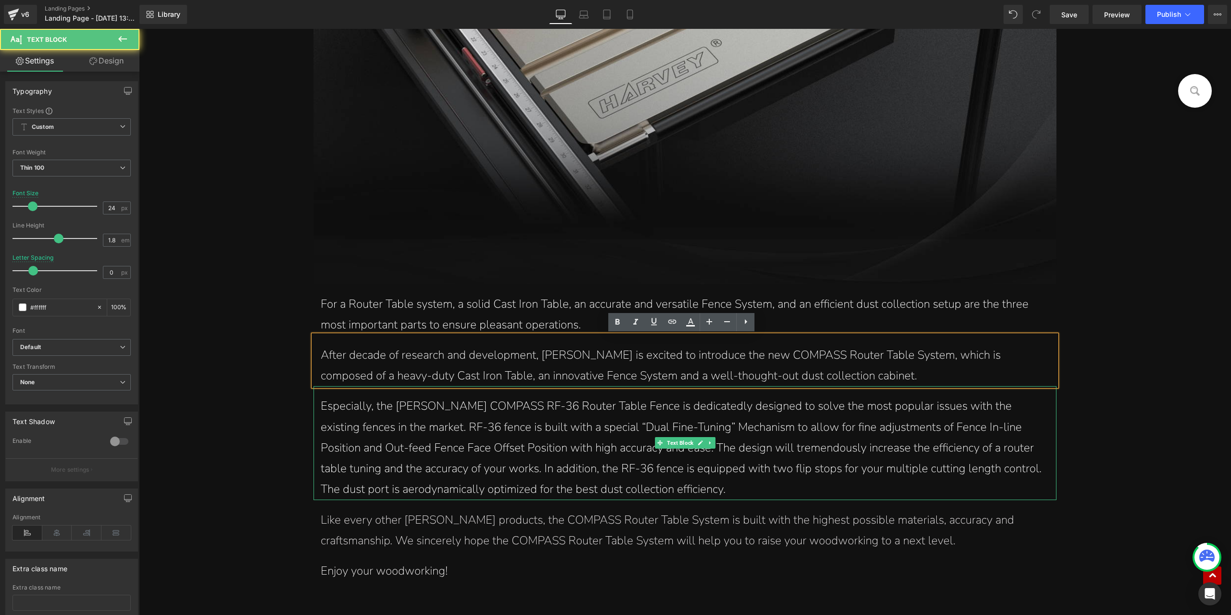
click at [584, 424] on p "Especially, the Harvey COMPASS RF-36 Router Table Fence is dedicatedly designed…" at bounding box center [685, 448] width 728 height 104
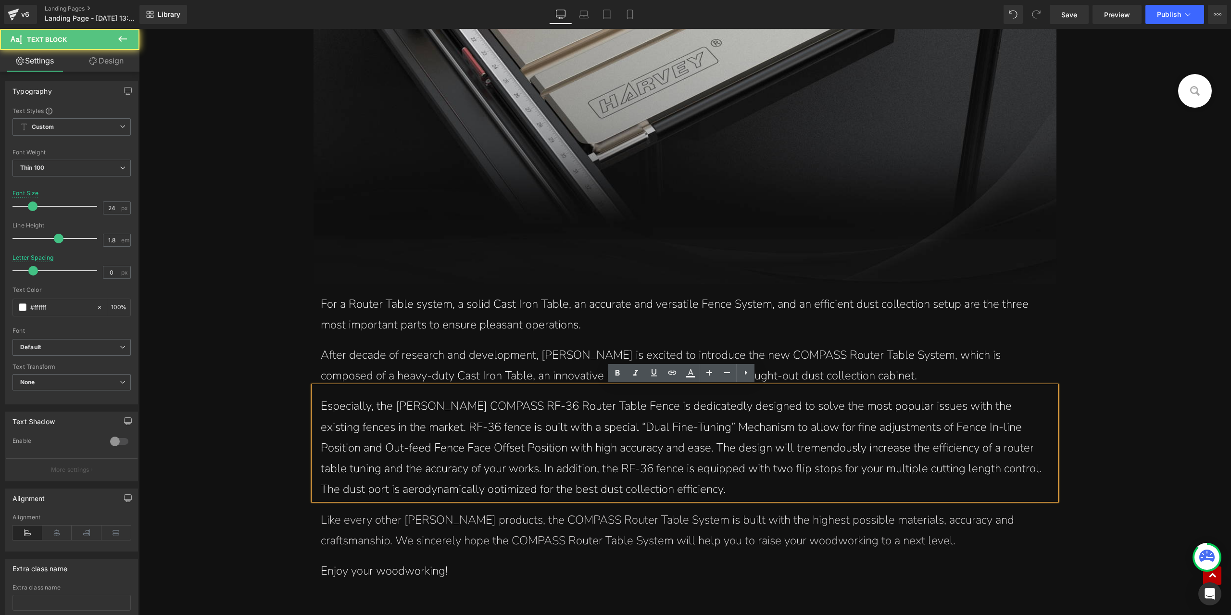
click at [427, 411] on p "Especially, the Harvey COMPASS RF-36 Router Table Fence is dedicatedly designed…" at bounding box center [685, 448] width 728 height 104
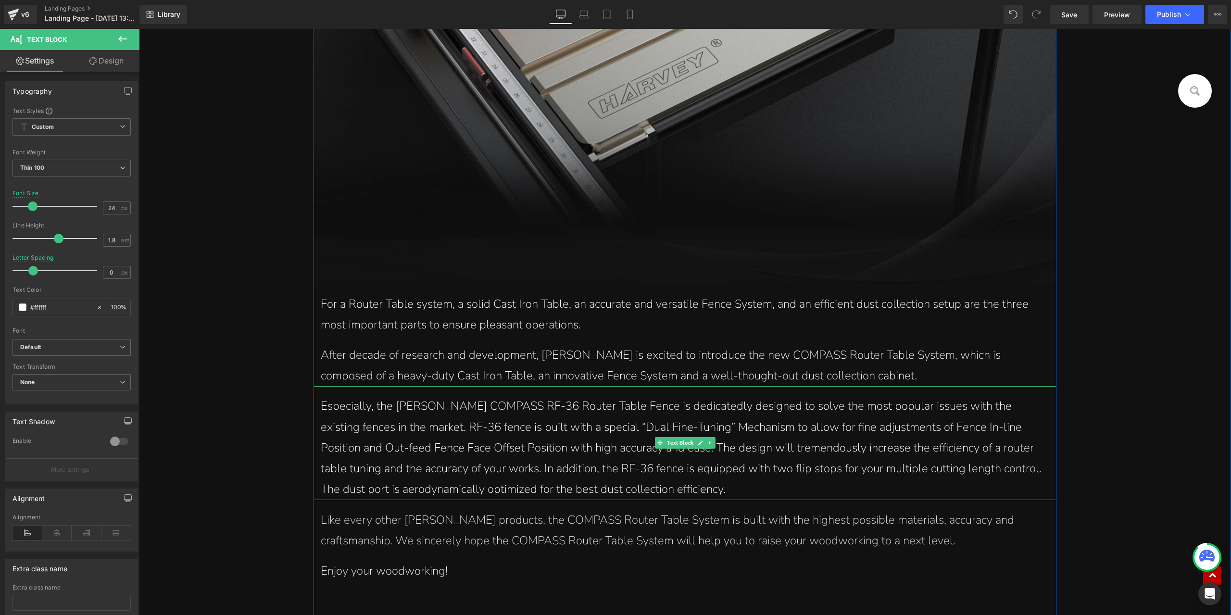
click at [536, 424] on p "Especially, the Harvey COMPASS RF-36 Router Table Fence is dedicatedly designed…" at bounding box center [685, 448] width 728 height 104
click at [536, 448] on p "Especially, the Harvey COMPASS RF-36 Router Table Fence is dedicatedly designed…" at bounding box center [685, 448] width 728 height 104
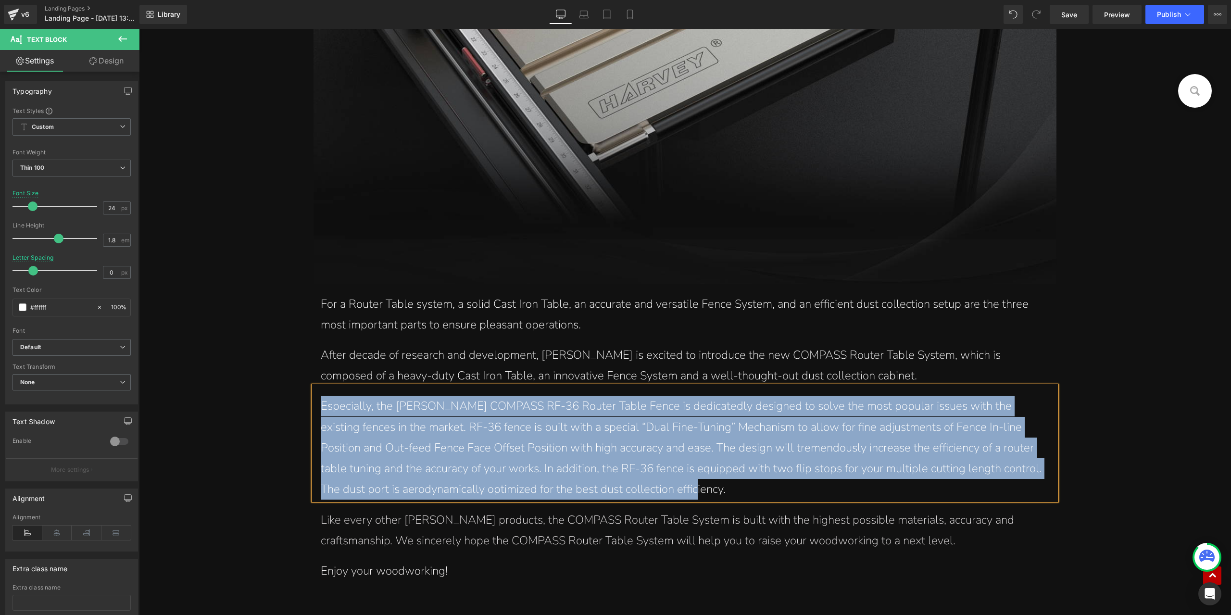
paste div
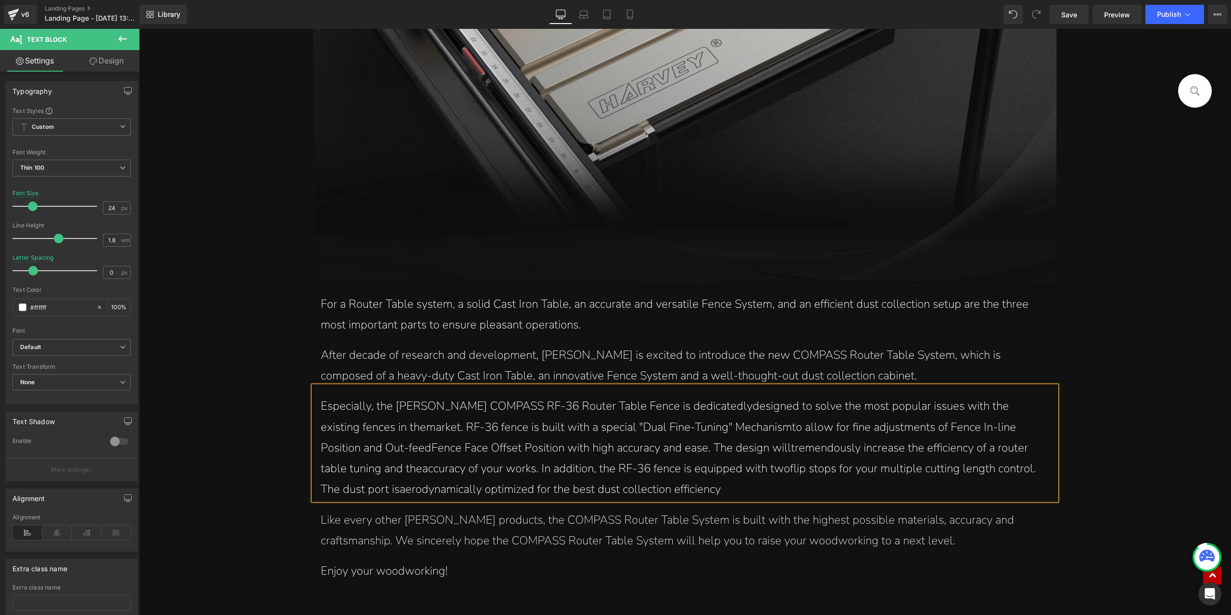
click at [679, 445] on p "Especially, the Harvey COMPASS RF-36 Router Table Fence is dedicatedlydesigned …" at bounding box center [685, 448] width 728 height 104
click at [339, 451] on p "Especially, the Harvey COMPASS RF-36 Router Table Fence is dedicatedlydesigned …" at bounding box center [685, 448] width 728 height 104
click at [330, 427] on p "Especially, the Harvey COMPASS RF-36 Router Table Fence is dedicatedlydesigned …" at bounding box center [685, 448] width 728 height 104
click at [693, 406] on p "Especially, the Harvey COMPASS RF-36 Router Table Fence is dedicatedlydesigned …" at bounding box center [685, 448] width 728 height 104
click at [703, 430] on p "Especially, the Harvey COMPASS RF-36 Router Table Fence is dedicatedly designed…" at bounding box center [685, 448] width 728 height 104
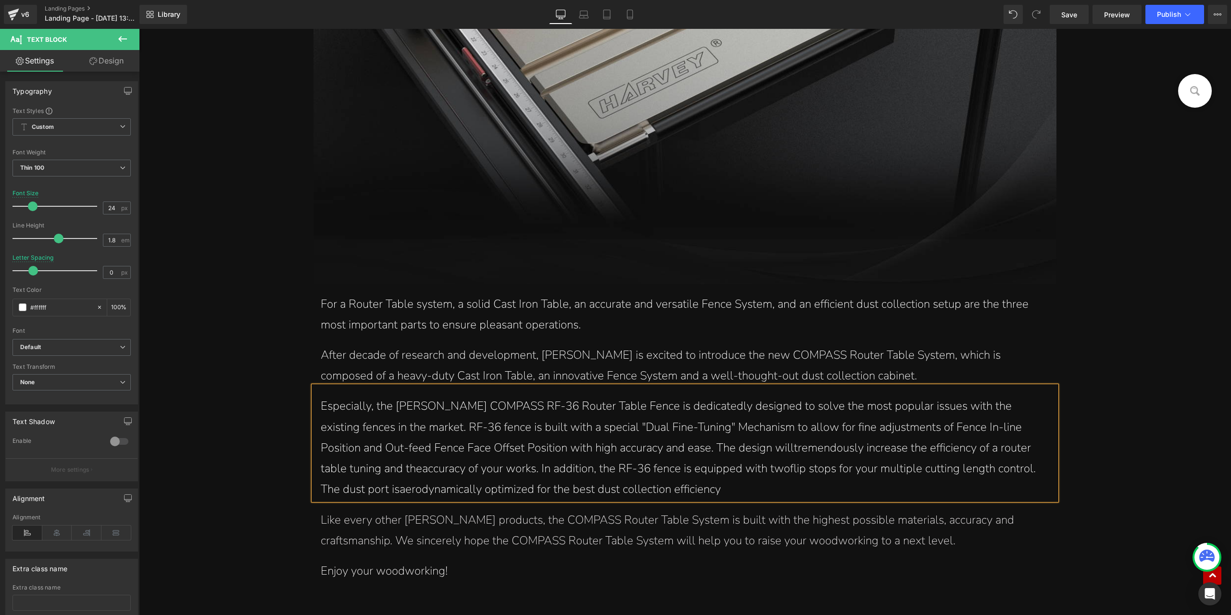
click at [674, 448] on p "Especially, the Harvey COMPASS RF-36 Router Table Fence is dedicatedly designed…" at bounding box center [685, 448] width 728 height 104
click at [698, 468] on p "Especially, the Harvey COMPASS RF-36 Router Table Fence is dedicatedly designed…" at bounding box center [685, 448] width 728 height 104
click at [343, 469] on p "Especially, the Harvey COMPASS RF-36 Router Table Fence is dedicatedly designed…" at bounding box center [685, 448] width 728 height 104
click at [334, 469] on p "Especially, the Harvey COMPASS RF-36 Router Table Fence is dedicatedly designed…" at bounding box center [685, 448] width 728 height 104
click at [324, 485] on p "Especially, the Harvey COMPASS RF-36 Router Table Fence is dedicatedly designed…" at bounding box center [685, 448] width 728 height 104
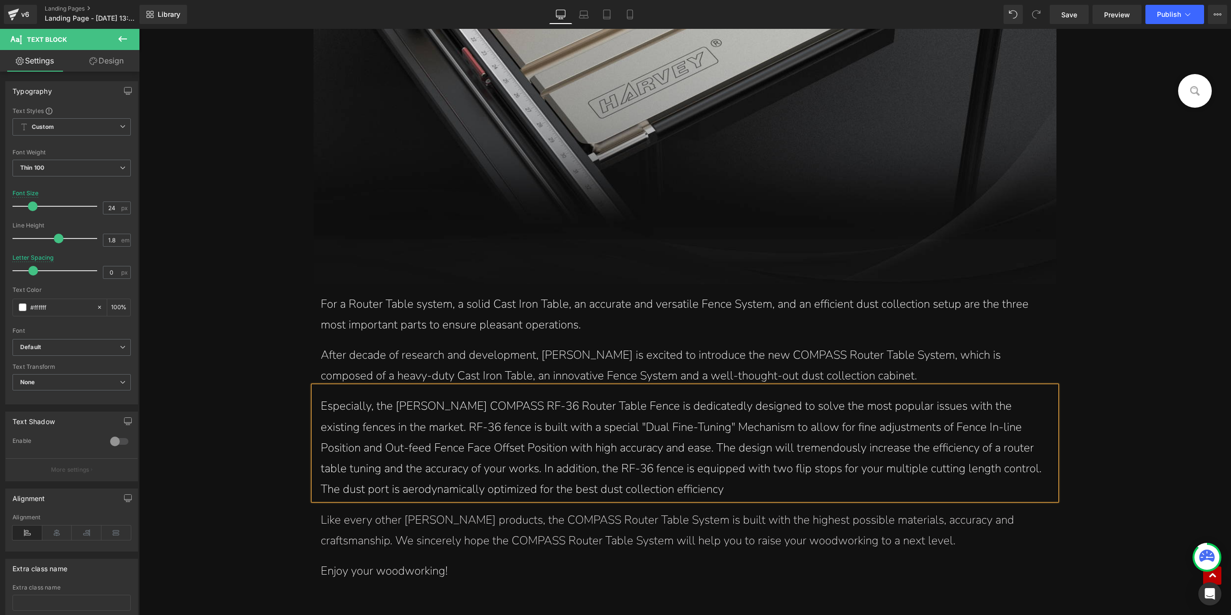
click at [392, 484] on p "Especially, the Harvey COMPASS RF-36 Router Table Fence is dedicatedly designed…" at bounding box center [685, 448] width 728 height 104
click at [386, 433] on p "Especially, the Harvey COMPASS RF-36 Router Table Fence is dedicatedly designed…" at bounding box center [685, 448] width 728 height 104
click at [655, 489] on p "Especially, the Harvey COMPASS RF-36 Router Table Fence is dedicatedly designed…" at bounding box center [685, 448] width 728 height 104
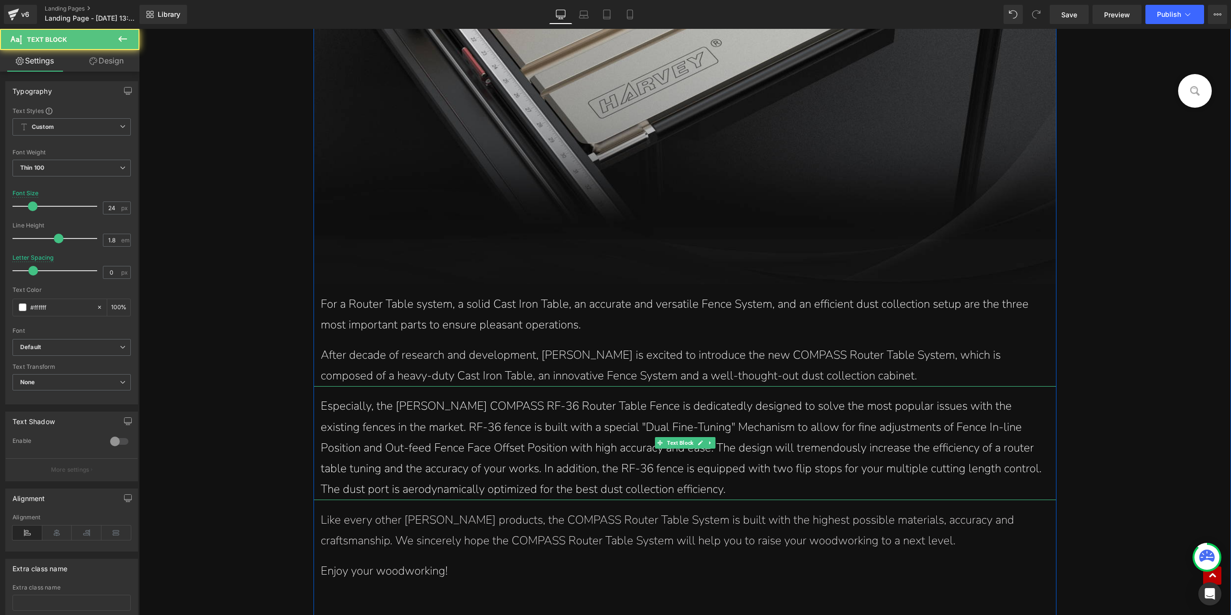
click at [771, 411] on p "Especially, the Harvey COMPASS RF-36 Router Table Fence is dedicatedly designed…" at bounding box center [685, 448] width 728 height 104
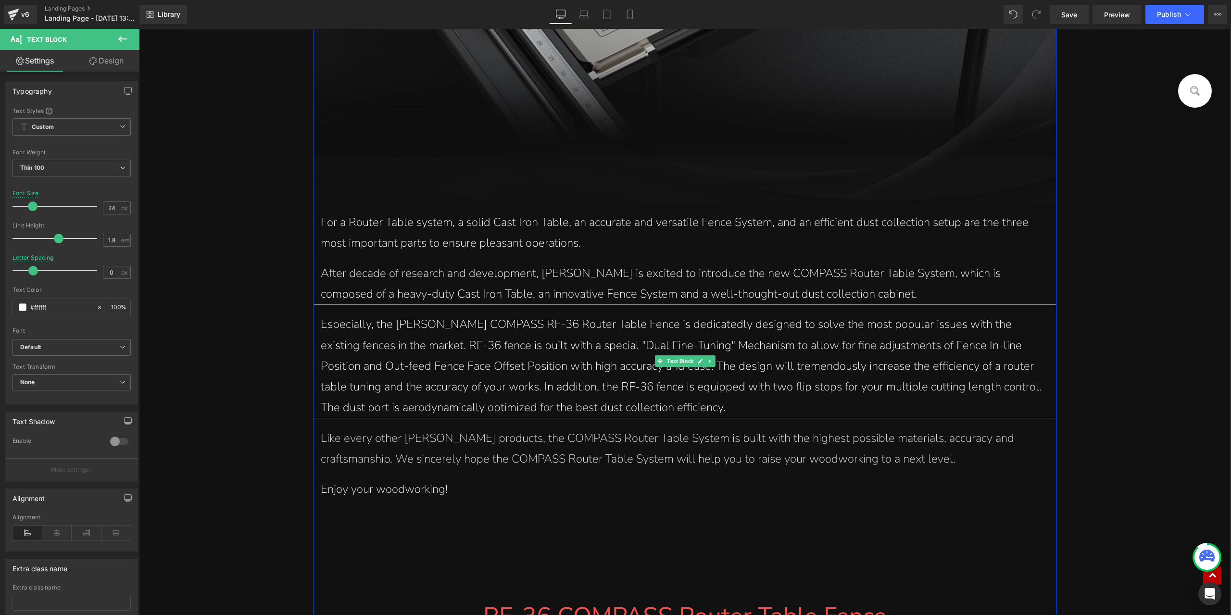
scroll to position [1206, 0]
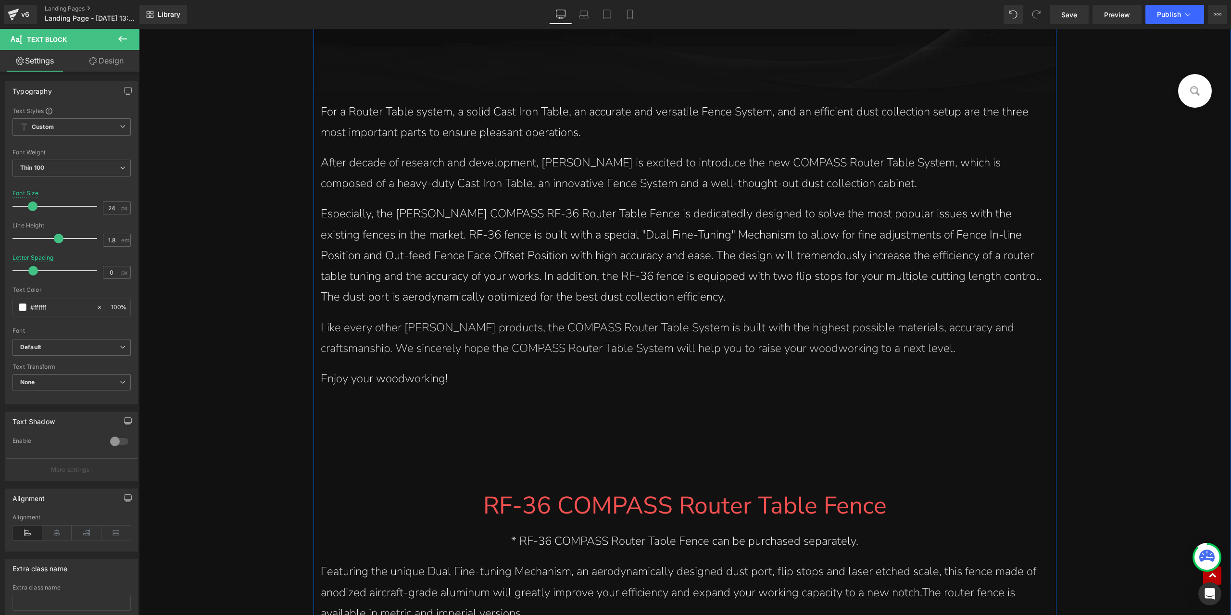
click at [683, 336] on span "Text Block" at bounding box center [680, 333] width 30 height 12
click at [509, 339] on p "Like every other Harvey products, the COMPASS Router Table System is built with…" at bounding box center [685, 337] width 728 height 41
click at [691, 343] on span "Like every other Harvey products, the COMPASS Router Table System is built with…" at bounding box center [667, 338] width 693 height 36
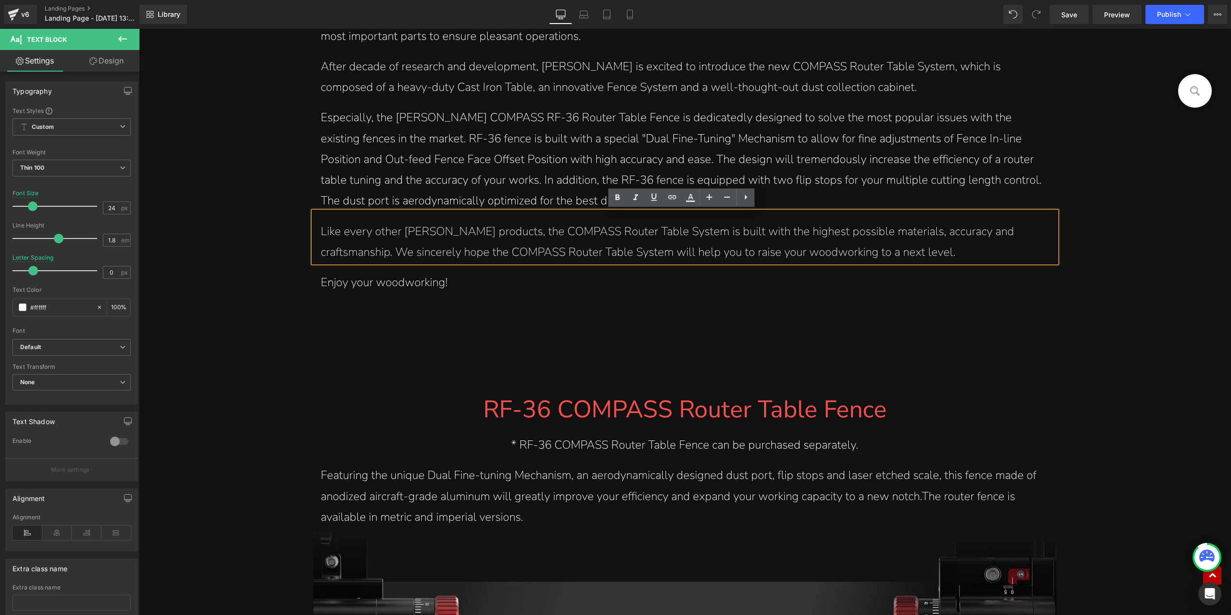
scroll to position [1495, 0]
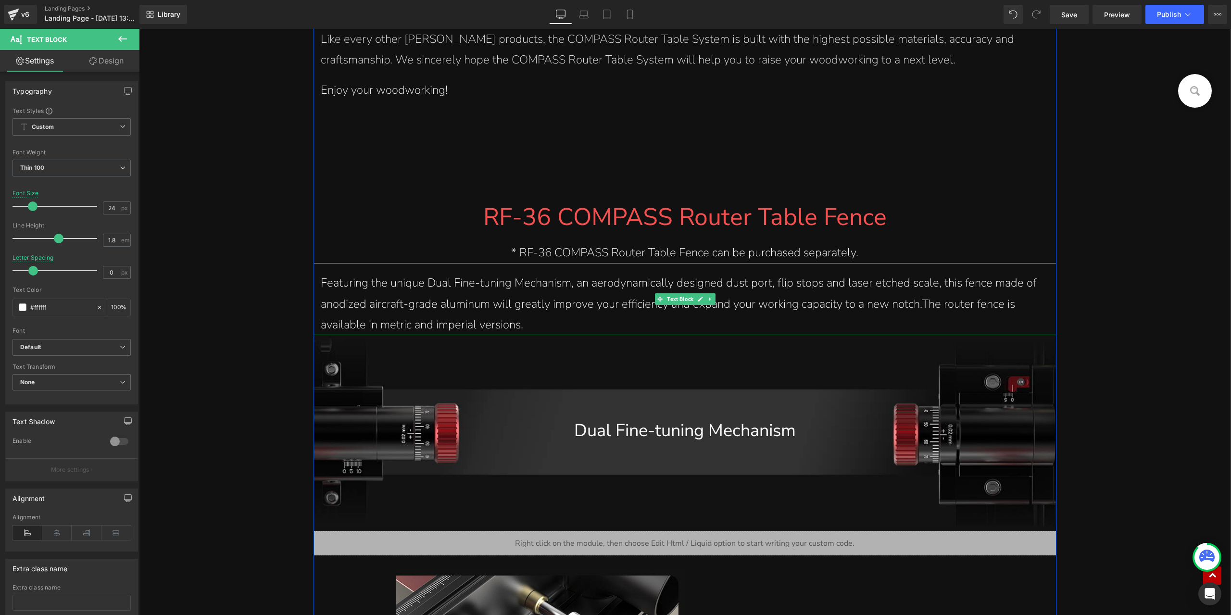
click at [508, 292] on p "Featuring the unique Dual Fine-tuning Mechanism, an aerodynamically designed du…" at bounding box center [685, 304] width 728 height 62
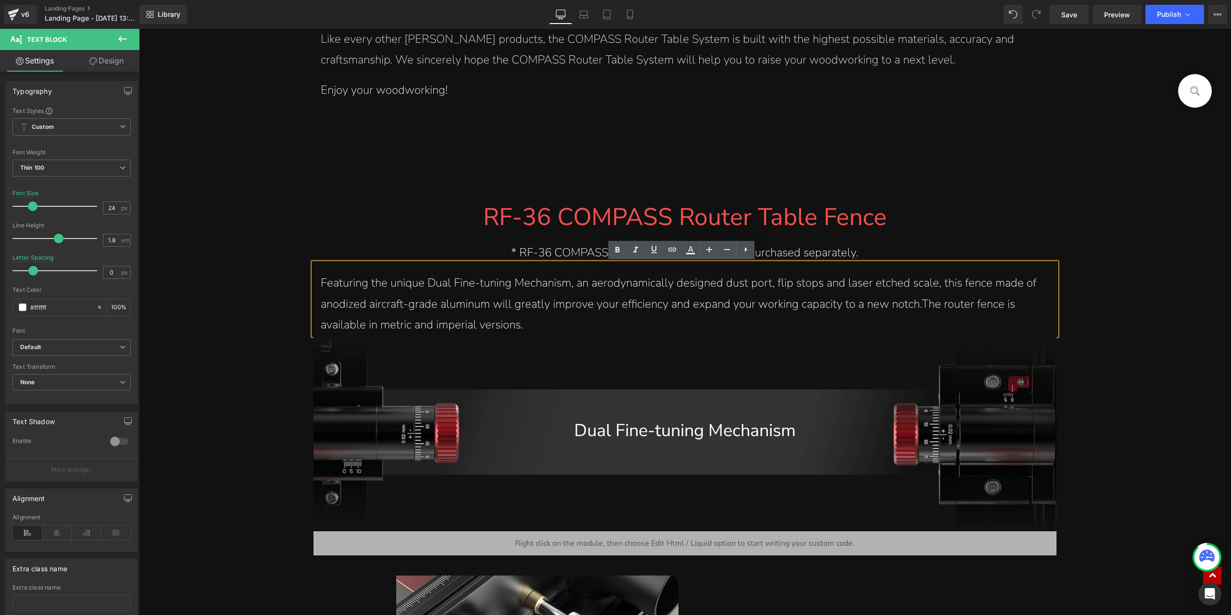
click at [915, 300] on span "Featuring the unique Dual Fine-tuning Mechanism, an aerodynamically designed du…" at bounding box center [678, 303] width 715 height 57
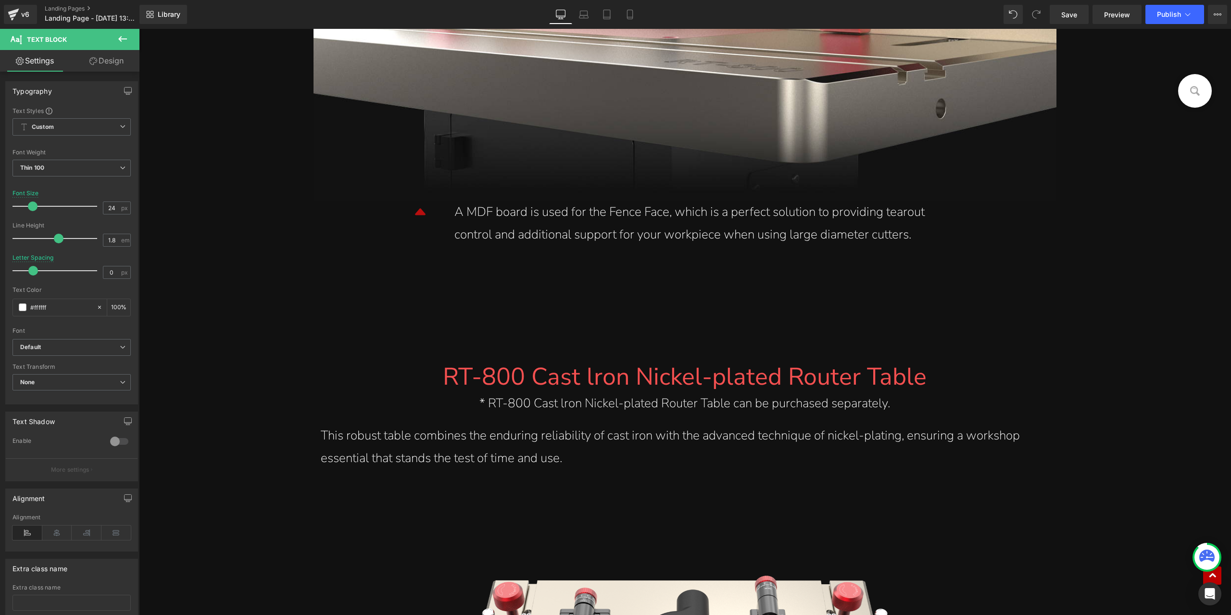
scroll to position [8657, 0]
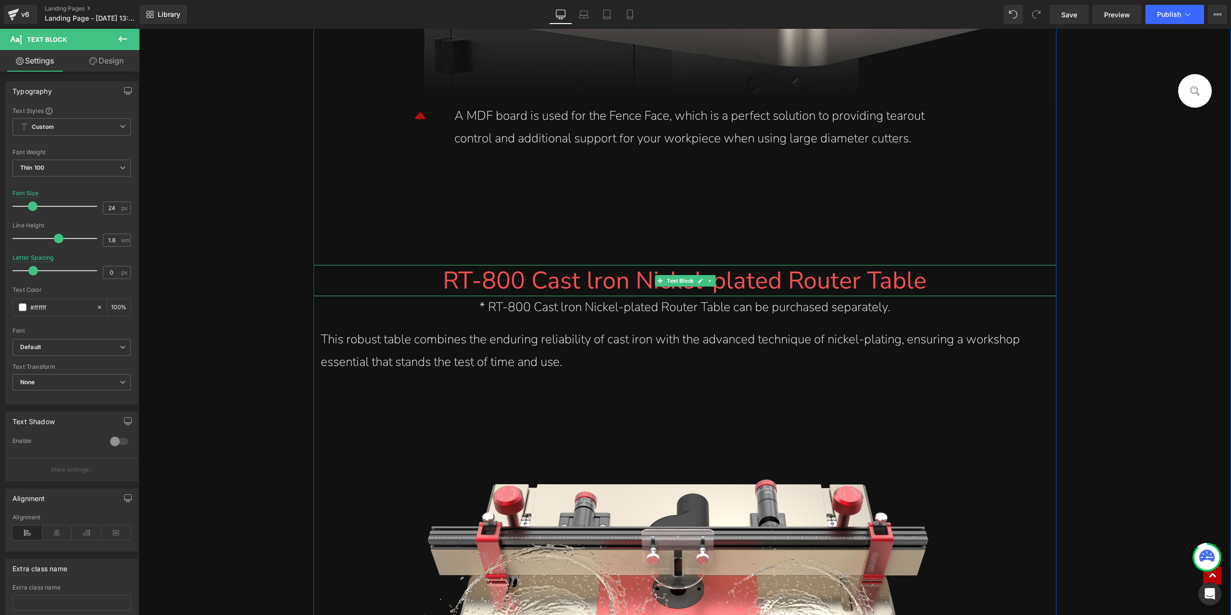
click at [555, 272] on font "RT-800 Cast lron Nickel-plated Router Table" at bounding box center [685, 280] width 484 height 33
click at [571, 280] on font "RT-800 Cast lron Nickel-plated Router Table" at bounding box center [685, 280] width 484 height 33
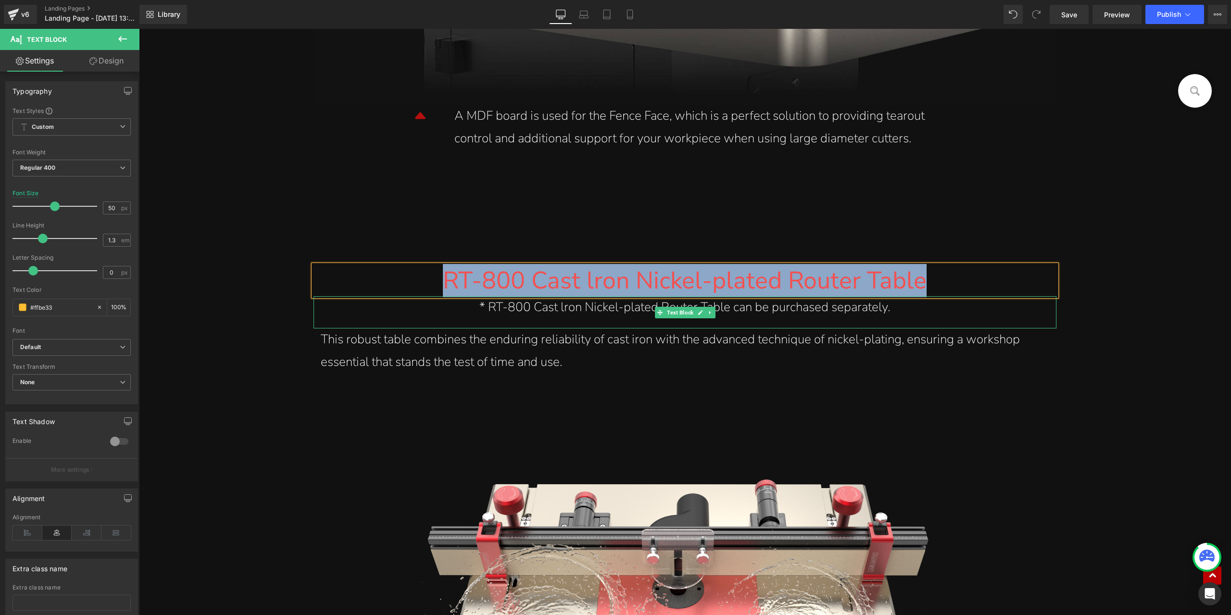
paste div
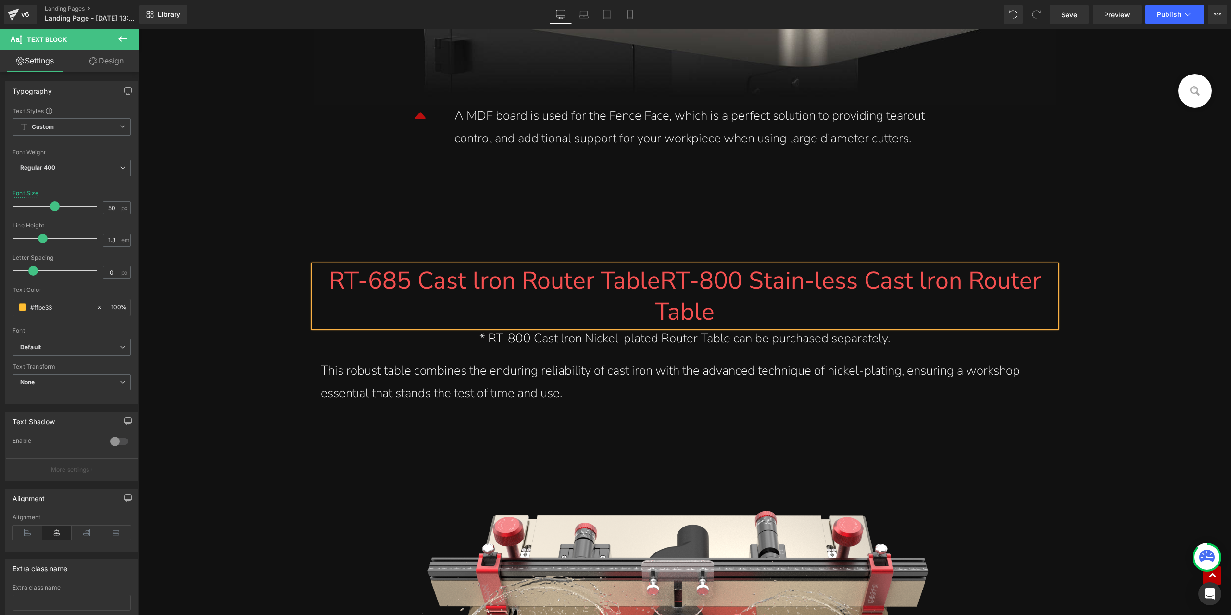
click at [478, 282] on font "RT-685 Cast lron Router TableRT-800 Stain-less Cast lron Router Table" at bounding box center [685, 296] width 712 height 64
click at [573, 285] on font "RT-685 Cast Iron Router TableRT-800 Stain-less Cast lron Router Table" at bounding box center [684, 296] width 711 height 64
click at [650, 274] on font "RT-685 Cast Iron Router TableRT-800 Stain-less Cast lron Router Table" at bounding box center [684, 296] width 711 height 64
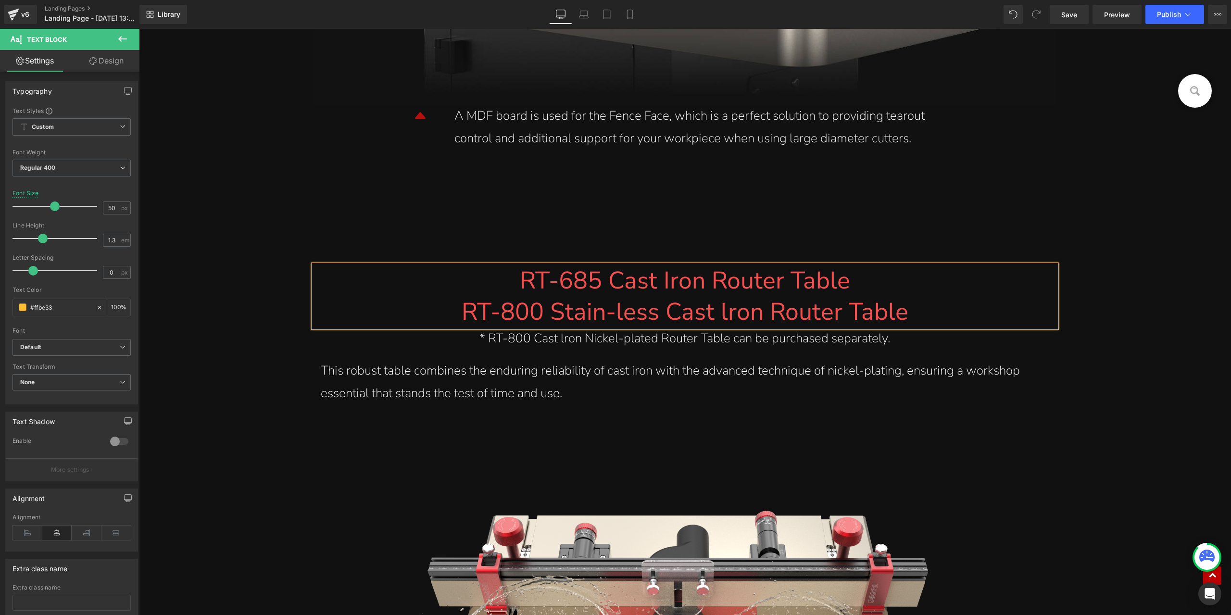
click at [722, 311] on font "RT-800 Stain-less Cast lron Router Table" at bounding box center [684, 311] width 447 height 33
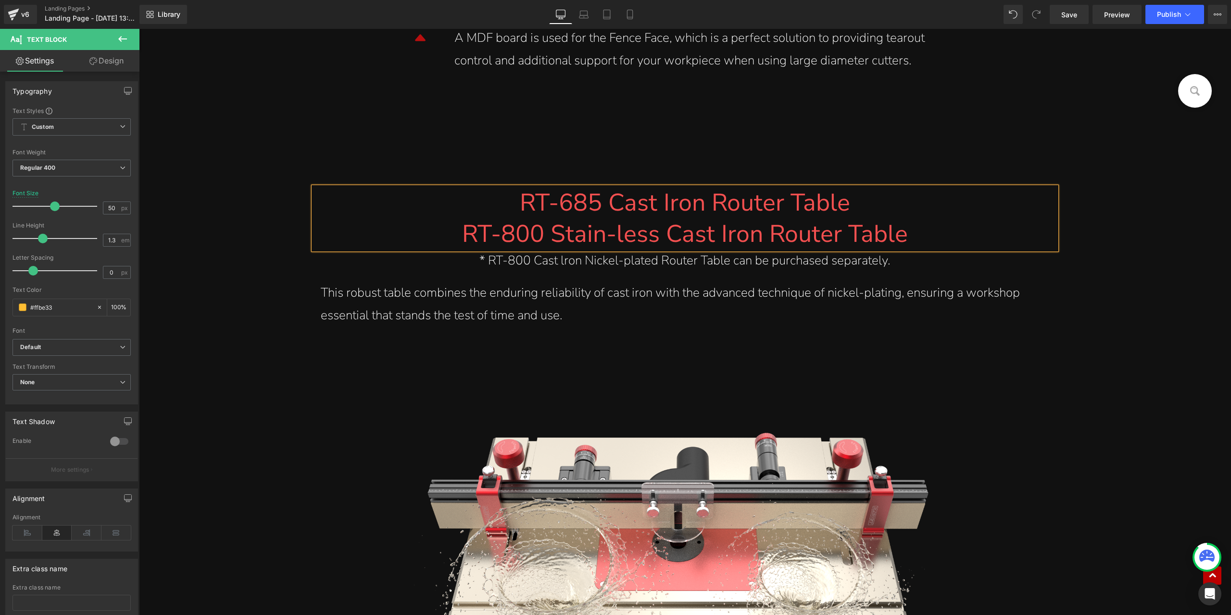
scroll to position [8754, 0]
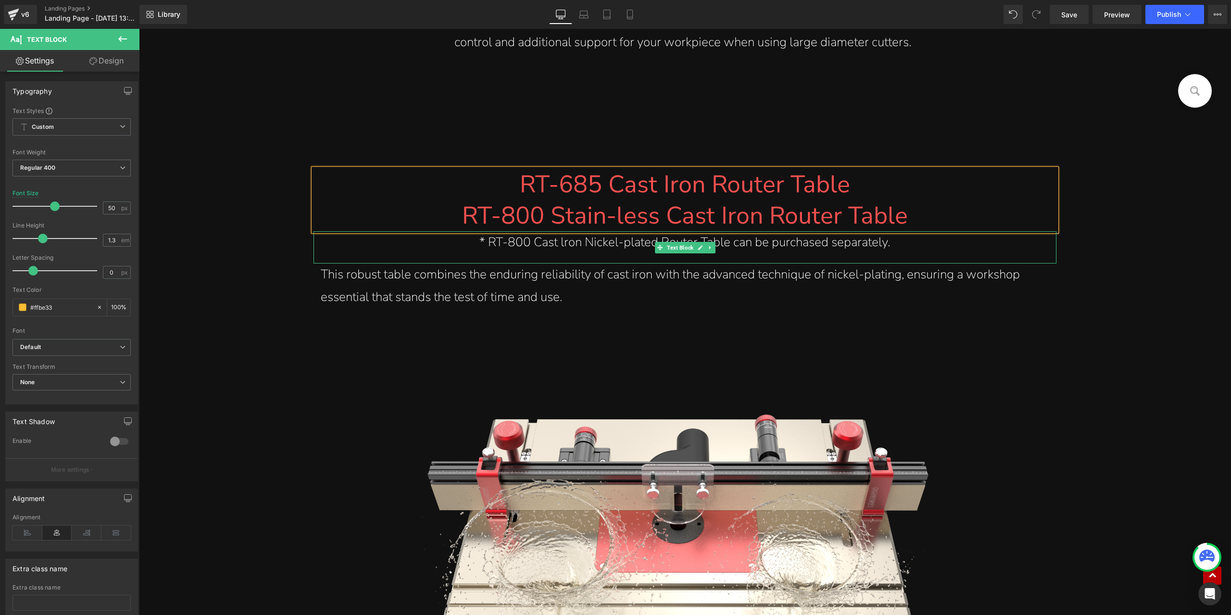
click at [570, 235] on div "* RT-800 Cast lron Nickel-plated Router Table can be purchased separately." at bounding box center [685, 242] width 728 height 23
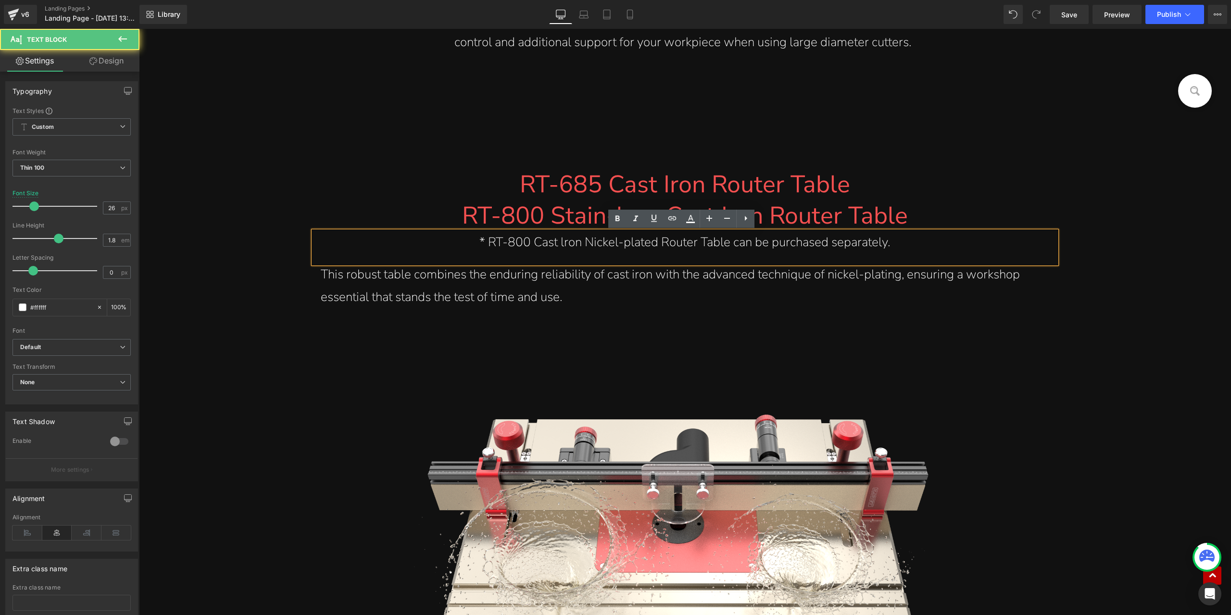
click at [539, 252] on div "* RT-800 Cast lron Nickel-plated Router Table can be purchased separately." at bounding box center [685, 242] width 728 height 23
click at [636, 245] on div "* RT-800 Cast lron Nickel-plated Router Table can be purchased separately." at bounding box center [685, 242] width 728 height 23
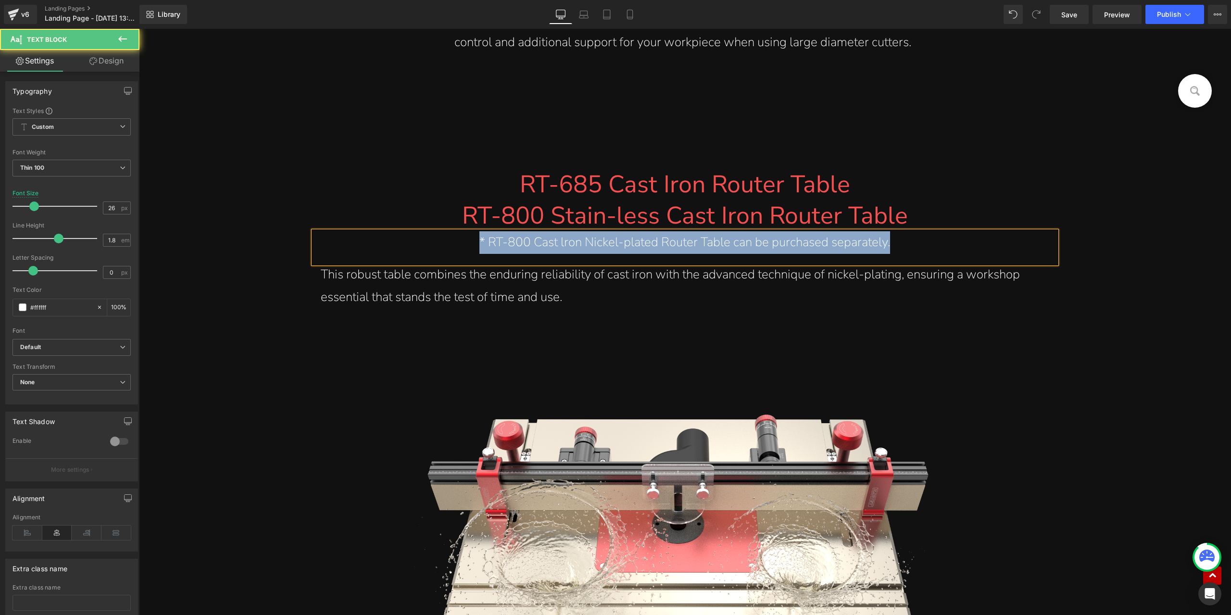
click at [551, 241] on div "* RT-800 Cast lron Nickel-plated Router Table can be purchased separately." at bounding box center [685, 242] width 728 height 23
paste div
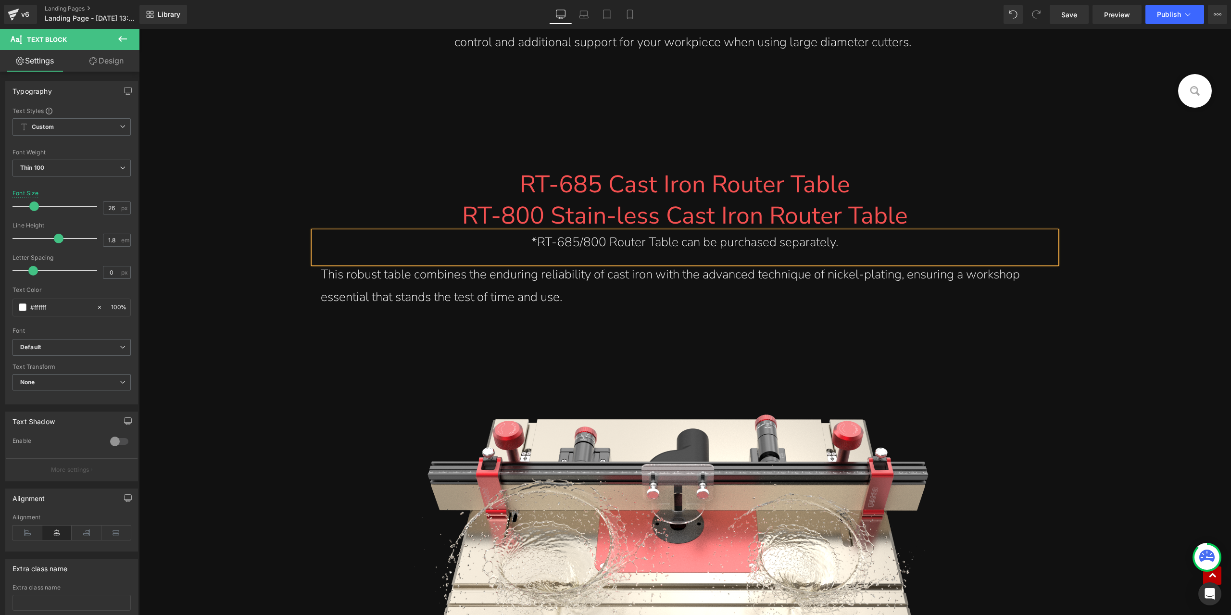
scroll to position [8802, 0]
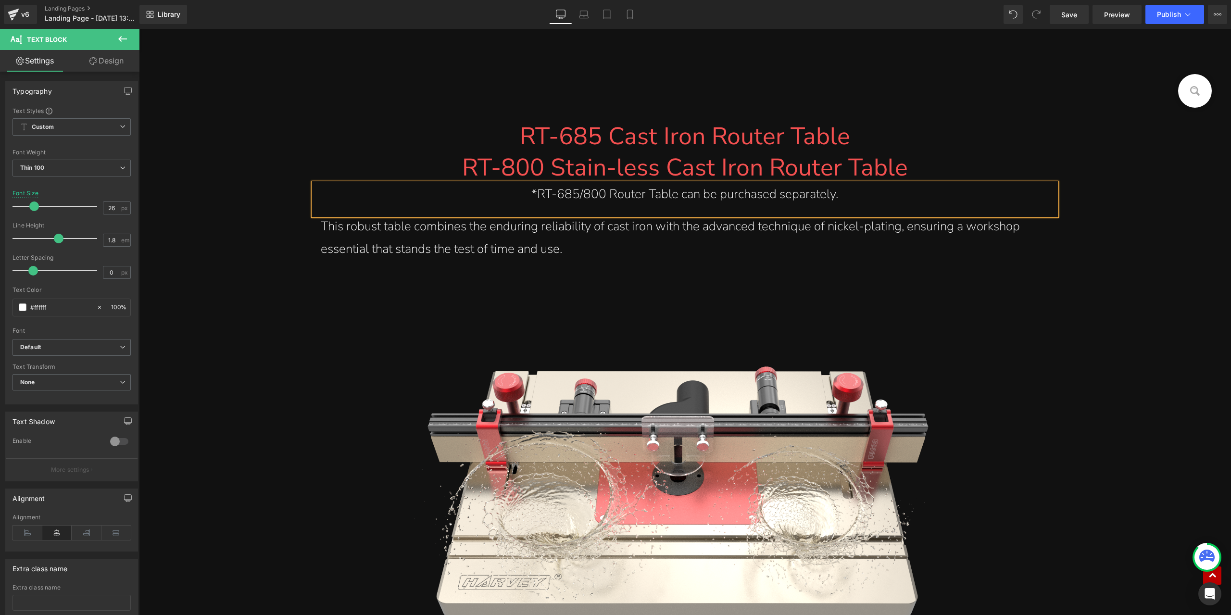
click at [406, 232] on div "This robust table combines the enduring reliability of cast iron with the advan…" at bounding box center [685, 237] width 728 height 45
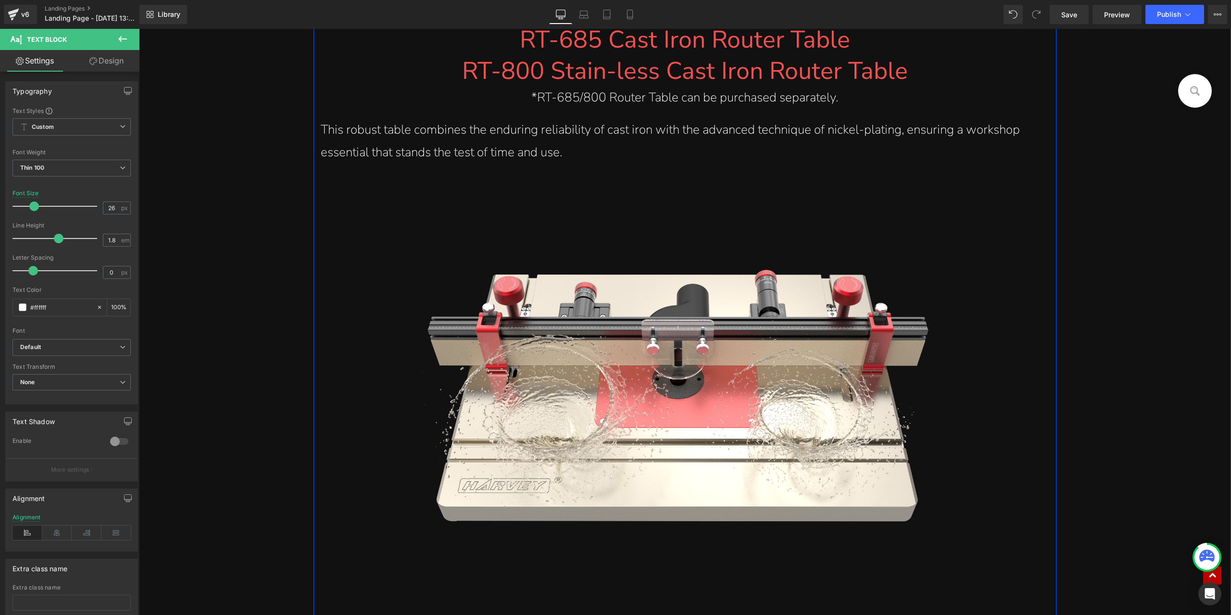
scroll to position [8898, 0]
click at [973, 158] on div "This robust table combines the enduring reliability of cast iron with the advan…" at bounding box center [685, 141] width 728 height 45
click at [606, 134] on div "This robust table combines the enduring reliability of cast iron with the advan…" at bounding box center [685, 141] width 728 height 45
click at [849, 152] on div "This robust table combines the enduring reliability of cast iron with the advan…" at bounding box center [685, 141] width 728 height 45
click at [529, 132] on div "This robust table combines the enduring reliability of cast iron with the advan…" at bounding box center [685, 141] width 728 height 45
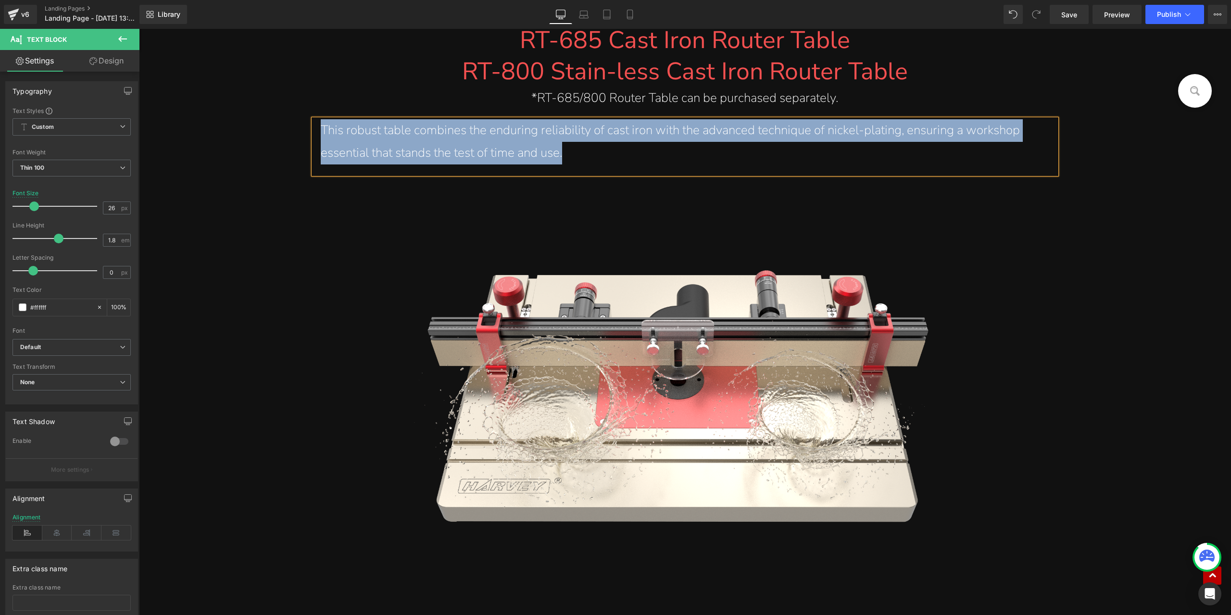
paste div
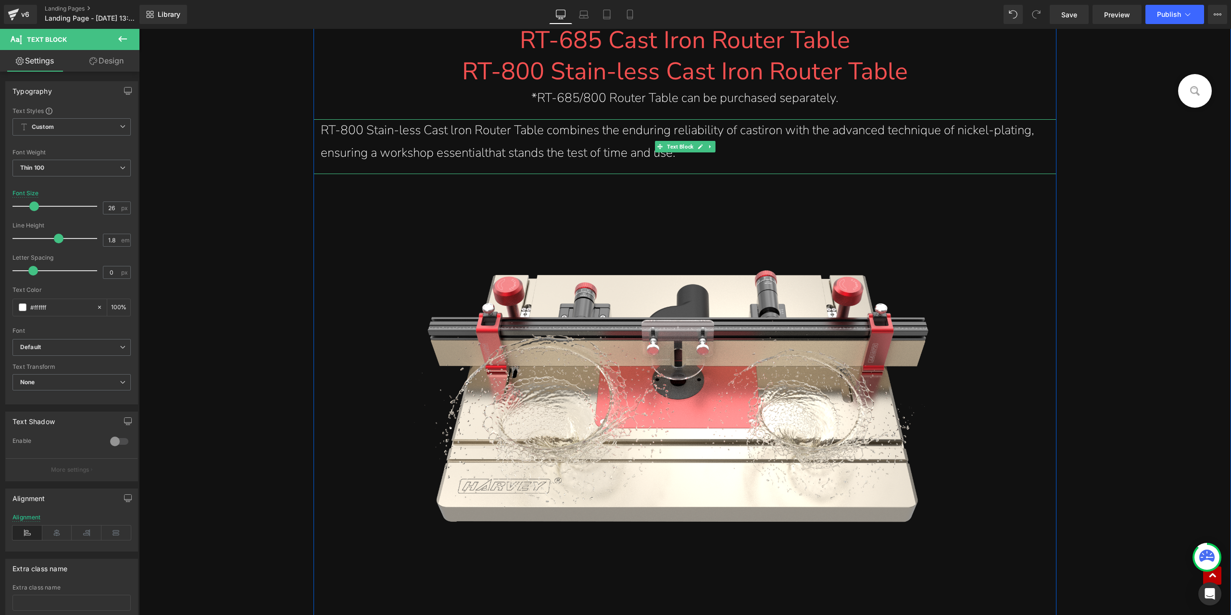
click at [453, 129] on div "RT-800 Stain-less Cast lron Router Table combines the enduring reliability of c…" at bounding box center [685, 141] width 728 height 45
click at [732, 147] on div "RT-800 Stain-less Cast Iron Router Table combines the enduring reliability of c…" at bounding box center [685, 141] width 728 height 45
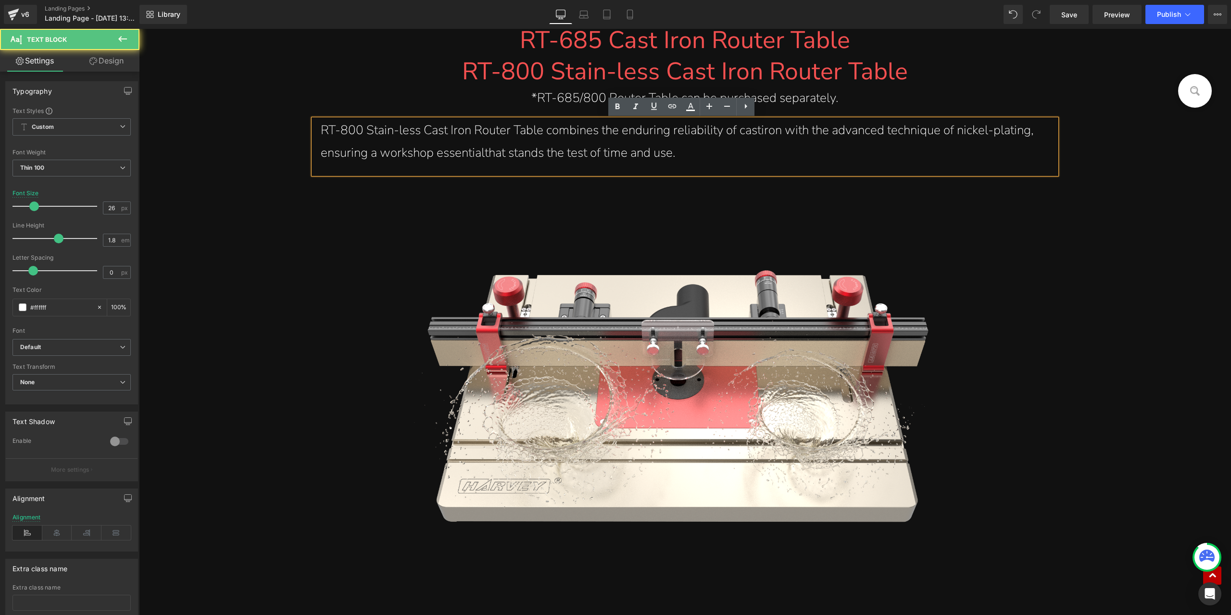
click at [755, 137] on div "RT-800 Stain-less Cast Iron Router Table combines the enduring reliability of c…" at bounding box center [685, 141] width 728 height 45
click at [760, 133] on div "RT-800 Stain-less Cast Iron Router Table combines the enduring reliability of c…" at bounding box center [685, 141] width 728 height 45
click at [757, 132] on div "RT-800 Stain-less Cast Iron Router Table combines the enduring reliability of c…" at bounding box center [685, 141] width 728 height 45
click at [462, 153] on div "RT-800 Stain-less Cast Iron Router Table combines the enduring reliability of c…" at bounding box center [685, 141] width 728 height 45
click at [483, 155] on div "RT-800 Stain-less Cast Iron Router Table combines the enduring reliability of c…" at bounding box center [685, 141] width 728 height 45
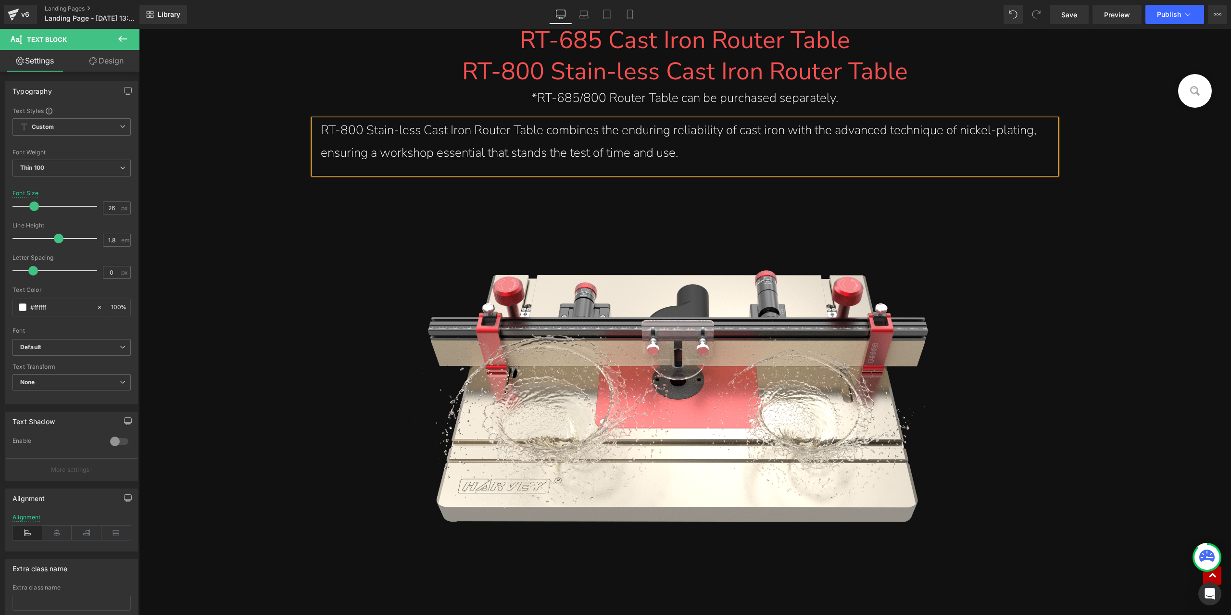
click at [708, 158] on div "RT-800 Stain-less Cast Iron Router Table combines the enduring reliability of c…" at bounding box center [685, 141] width 728 height 45
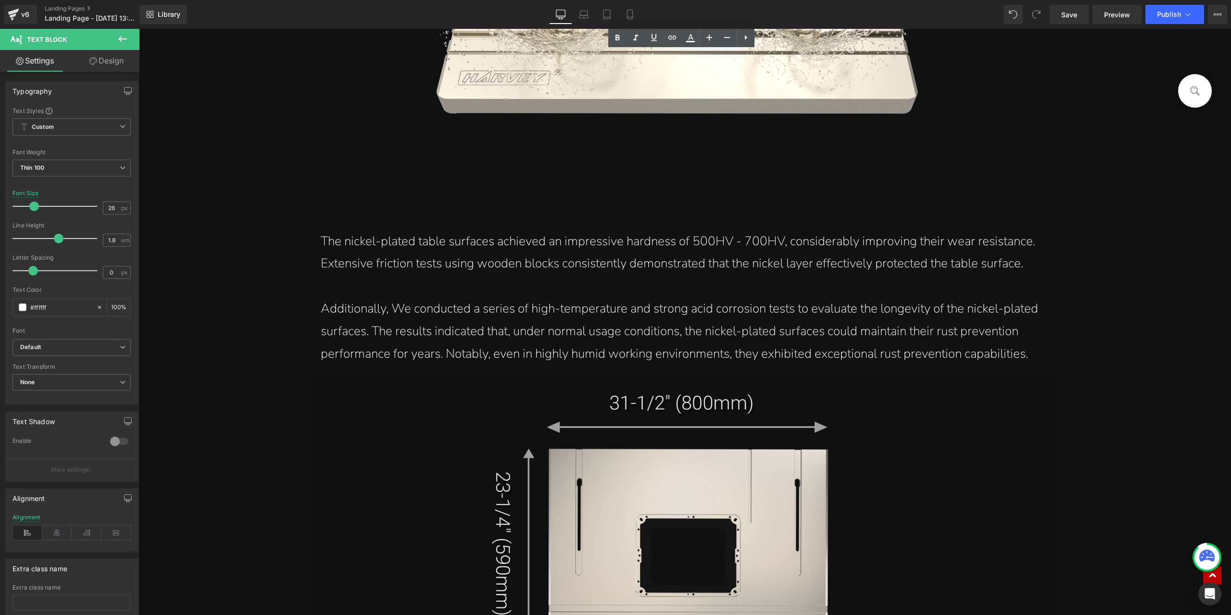
scroll to position [9330, 0]
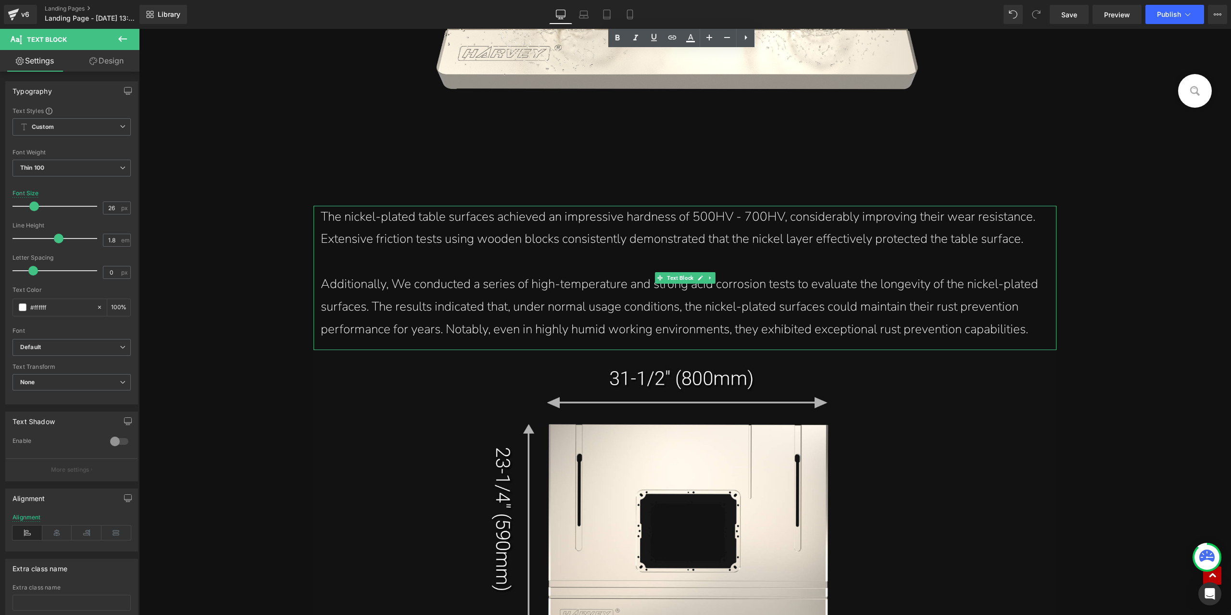
click at [711, 232] on div "The nickel-plated table surfaces achieved an impressive hardness of 500HV - 700…" at bounding box center [685, 228] width 728 height 45
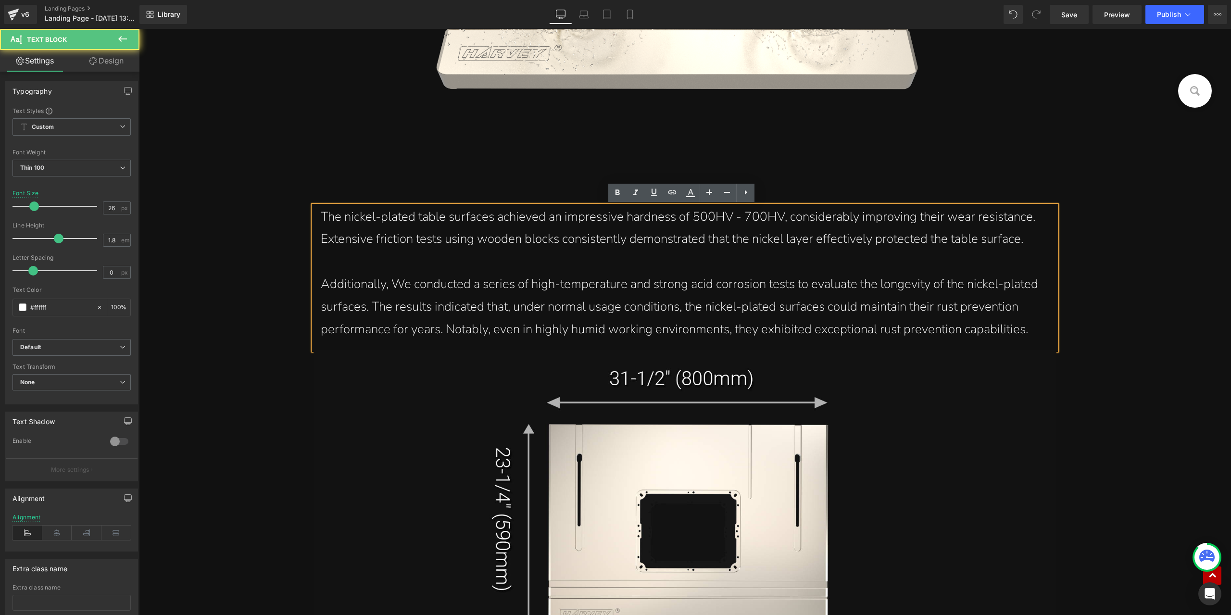
click at [906, 244] on div "The nickel-plated table surfaces achieved an impressive hardness of 500HV - 700…" at bounding box center [685, 228] width 728 height 45
click at [577, 250] on div "The nickel-plated table surfaces achieved an impressive hardness of 500HV - 700…" at bounding box center [685, 228] width 728 height 45
click at [469, 253] on div at bounding box center [685, 261] width 728 height 23
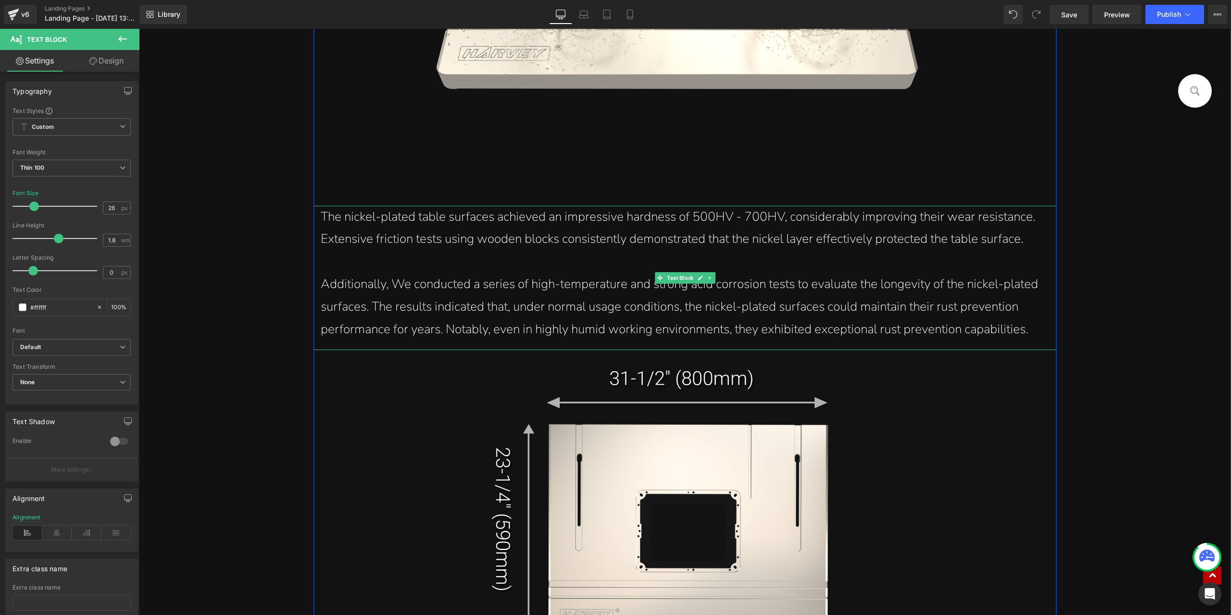
click at [588, 311] on div "Additionally, We conducted a series of high-temperature and strong acid corrosi…" at bounding box center [685, 306] width 728 height 67
click at [707, 314] on div "Additionally, We conducted a series of high-temperature and strong acid corrosi…" at bounding box center [685, 306] width 728 height 67
click at [685, 309] on div "Additionally, We conducted a series of high-temperature and strong acid corrosi…" at bounding box center [685, 306] width 728 height 67
click at [933, 288] on div "Additionally, We conducted a series of high-temperature and strong acid corrosi…" at bounding box center [685, 306] width 728 height 67
click at [612, 310] on div "Additionally, We conducted a series of high-temperature and strong acid corrosi…" at bounding box center [685, 306] width 728 height 67
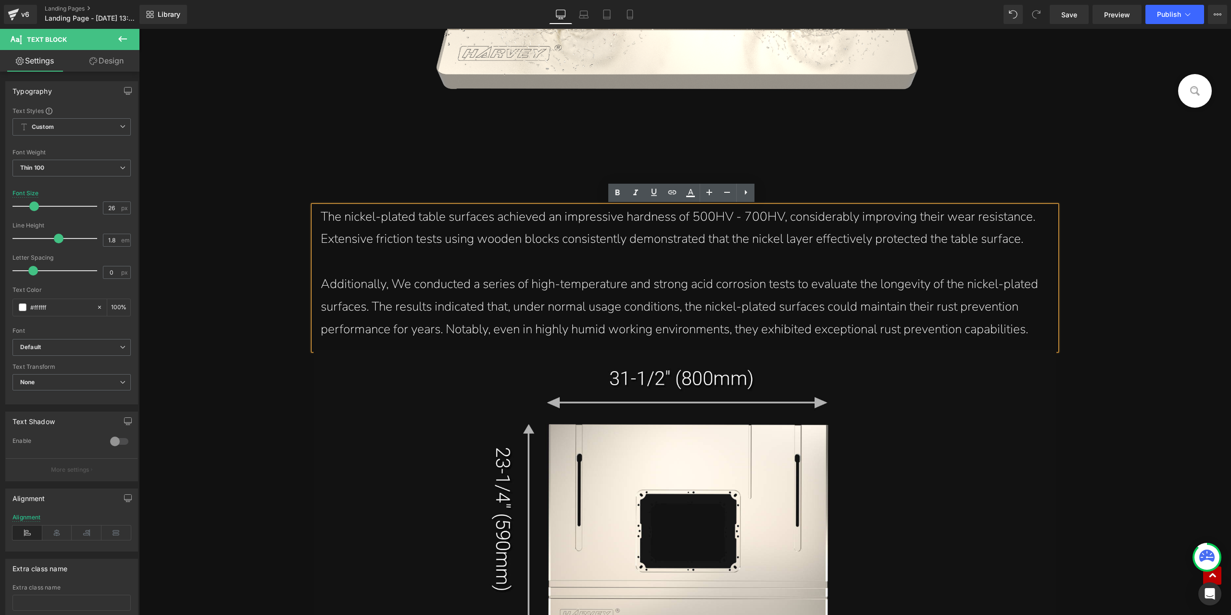
click at [720, 317] on div "Additionally, We conducted a series of high-temperature and strong acid corrosi…" at bounding box center [685, 306] width 728 height 67
click at [683, 309] on div "Additionally, We conducted a series of high-temperature and strong acid corrosi…" at bounding box center [685, 306] width 728 height 67
click at [366, 311] on div "Additionally, We conducted a series of high-temperature and strong acid corrosi…" at bounding box center [685, 306] width 728 height 67
click at [371, 308] on div "Additionally, We conducted a series of high-temperature and strong acid corrosi…" at bounding box center [685, 306] width 728 height 67
drag, startPoint x: 382, startPoint y: 329, endPoint x: 346, endPoint y: 330, distance: 36.5
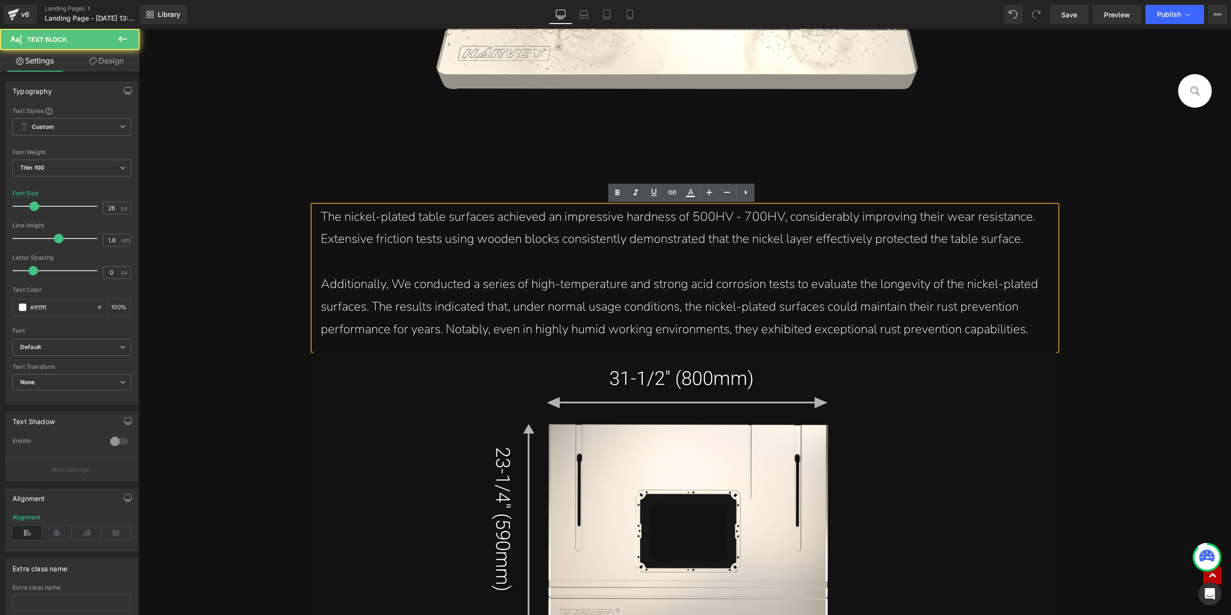
click at [346, 330] on div "Additionally, We conducted a series of high-temperature and strong acid corrosi…" at bounding box center [685, 306] width 728 height 67
drag, startPoint x: 319, startPoint y: 331, endPoint x: 385, endPoint y: 334, distance: 65.4
click at [385, 334] on div "Additionally, We conducted a series of high-temperature and strong acid corrosi…" at bounding box center [685, 306] width 728 height 67
copy div "performance"
click at [439, 331] on div "Additionally, We conducted a series of high-temperature and strong acid corrosi…" at bounding box center [685, 306] width 728 height 67
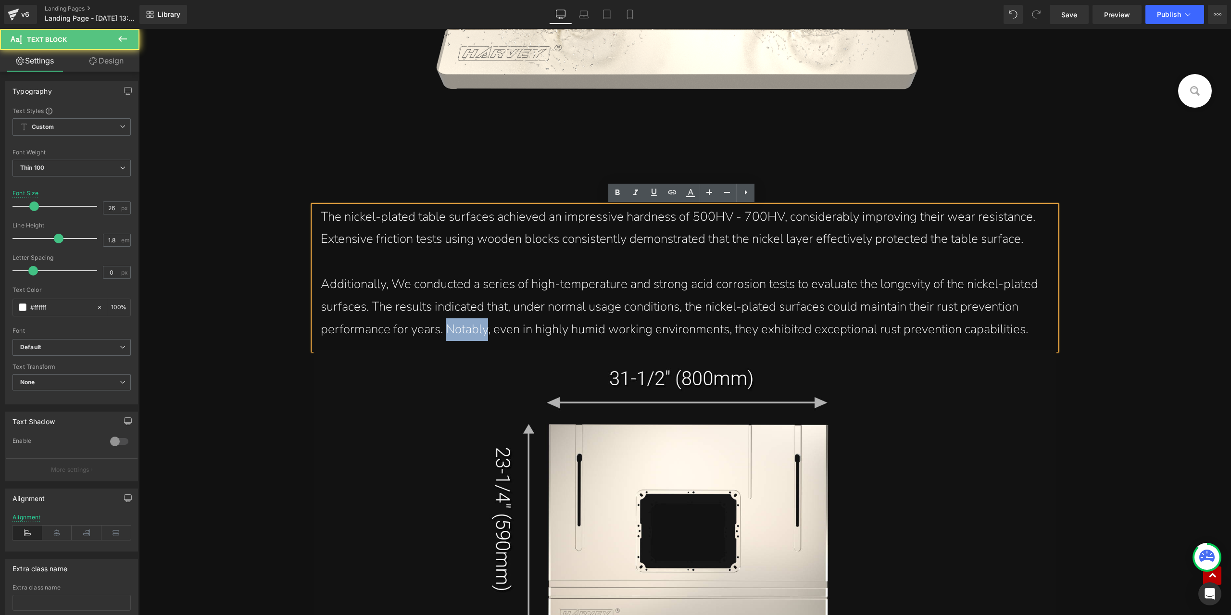
drag, startPoint x: 440, startPoint y: 333, endPoint x: 484, endPoint y: 332, distance: 43.3
click at [484, 332] on div "Additionally, We conducted a series of high-temperature and strong acid corrosi…" at bounding box center [685, 306] width 728 height 67
copy div "Notably"
click at [544, 324] on div "Additionally, We conducted a series of high-temperature and strong acid corrosi…" at bounding box center [685, 306] width 728 height 67
click at [733, 331] on div "Additionally, We conducted a series of high-temperature and strong acid corrosi…" at bounding box center [685, 306] width 728 height 67
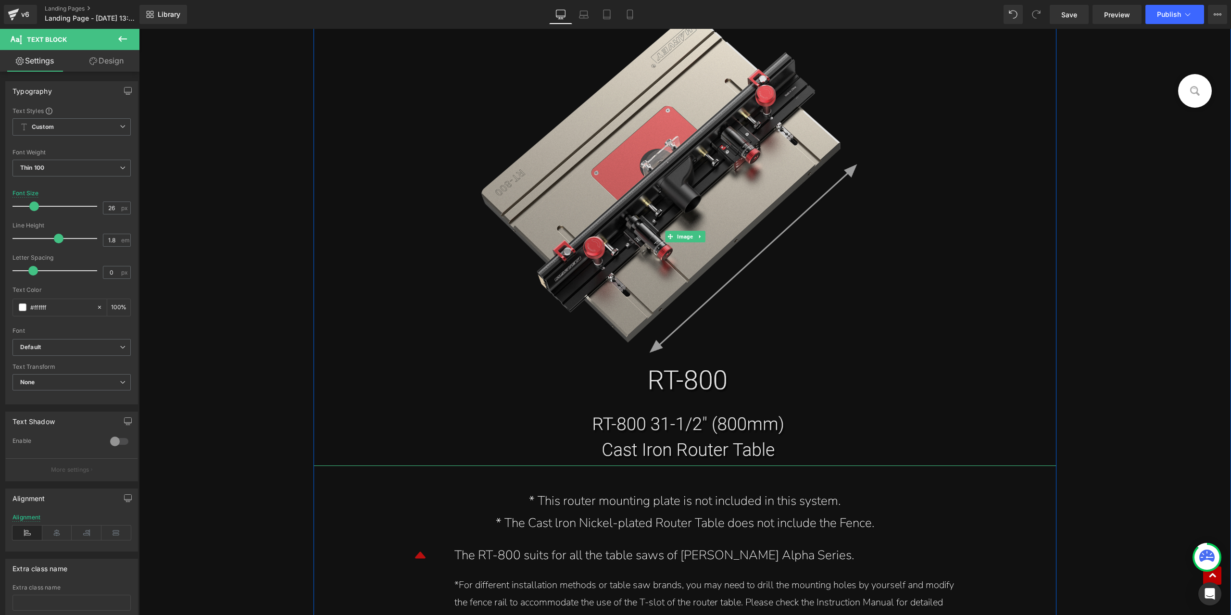
scroll to position [10100, 0]
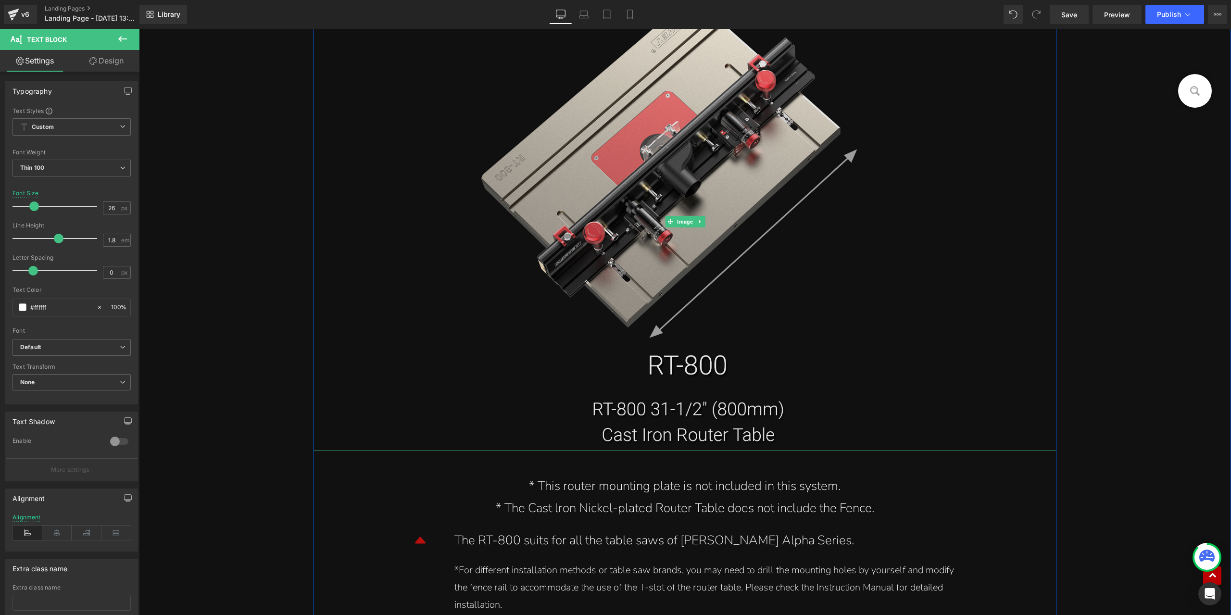
click at [632, 401] on img at bounding box center [684, 221] width 742 height 458
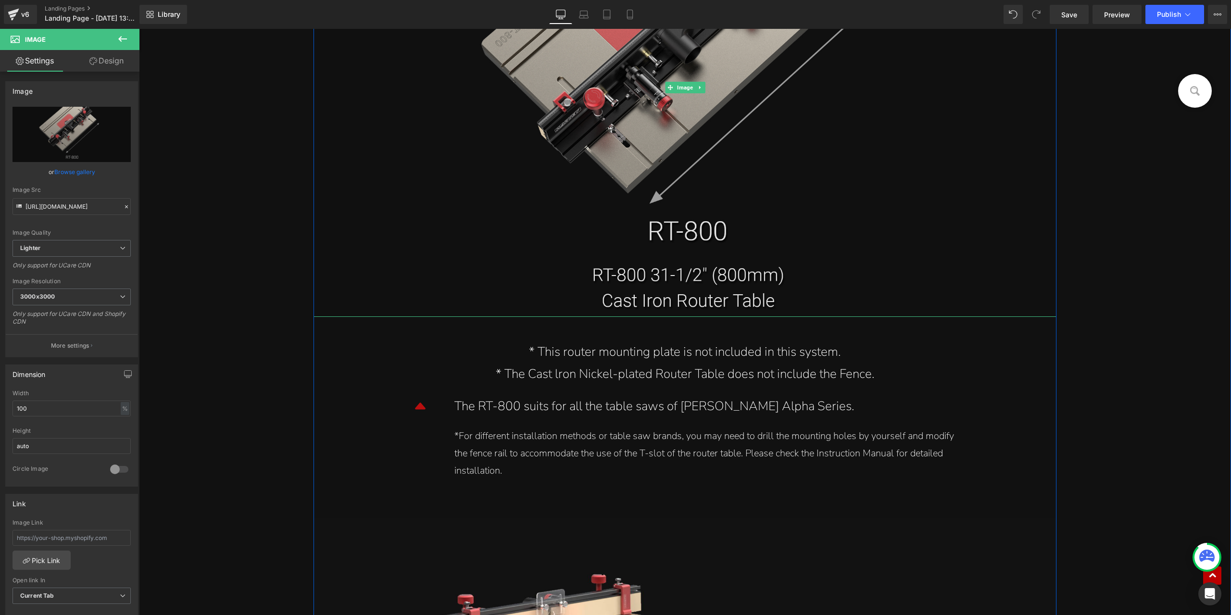
scroll to position [10244, 0]
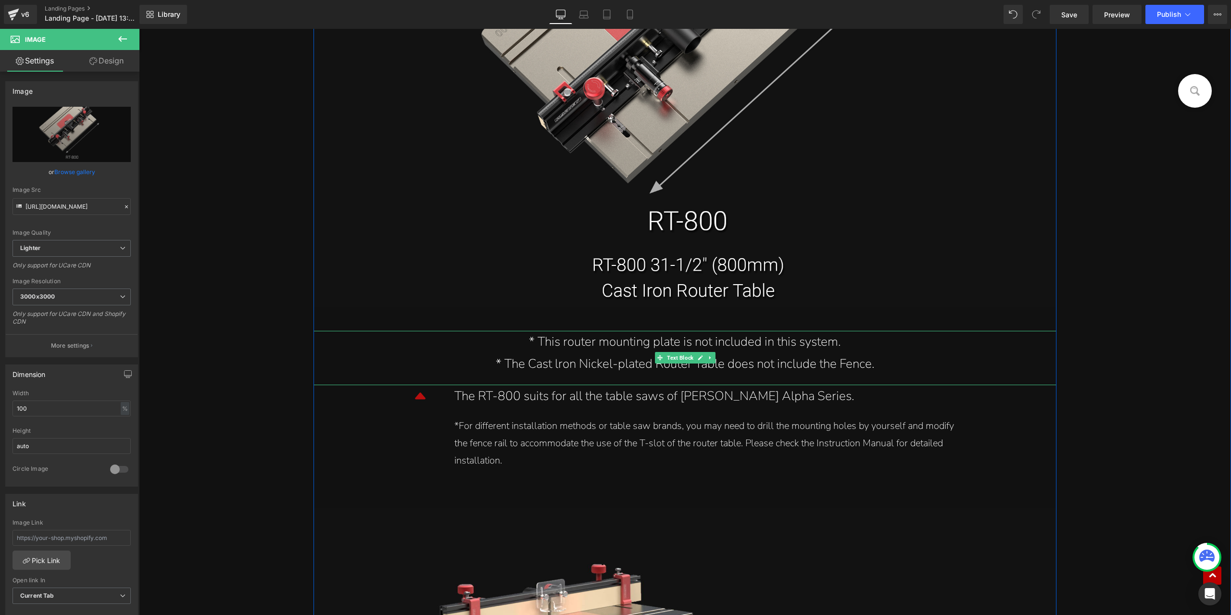
click at [558, 361] on div "* The Cast lron Nickel-plated Router Table does not include the Fence." at bounding box center [685, 364] width 728 height 23
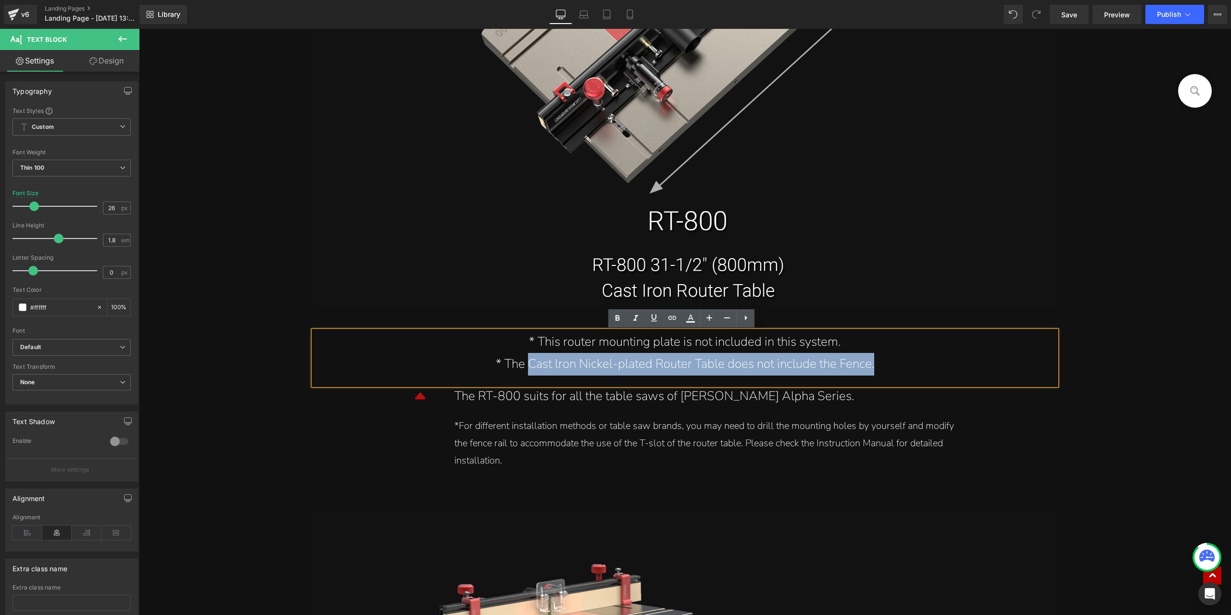
drag, startPoint x: 525, startPoint y: 367, endPoint x: 885, endPoint y: 379, distance: 360.3
click at [885, 379] on div "* This router mounting plate is not included in this system. * The Cast lron Ni…" at bounding box center [684, 358] width 742 height 55
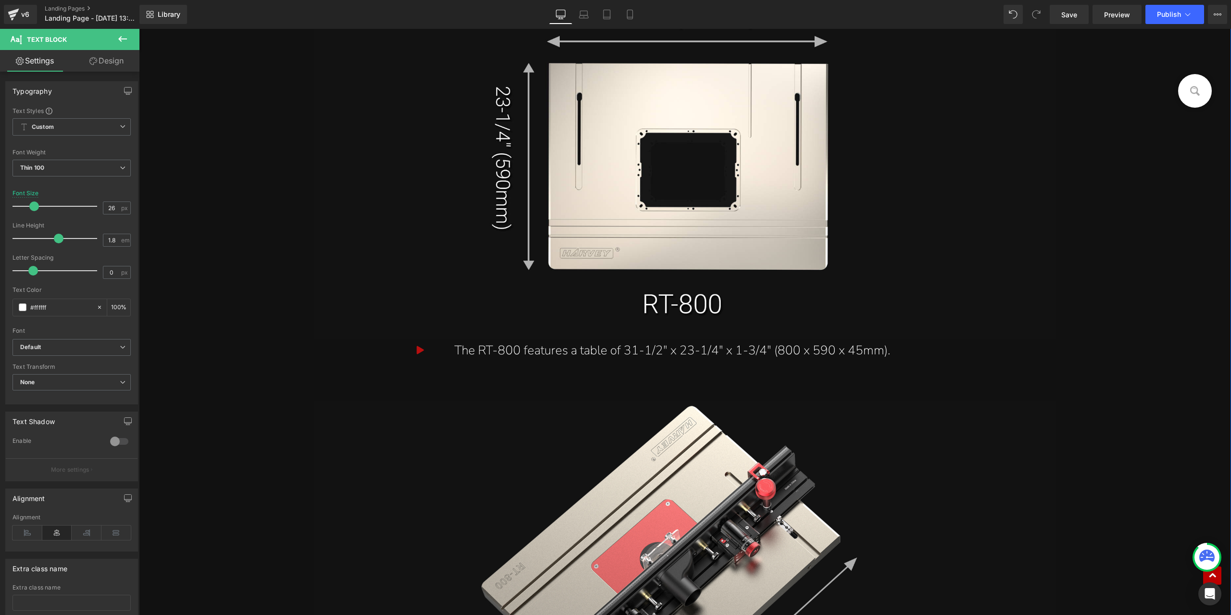
scroll to position [9763, 0]
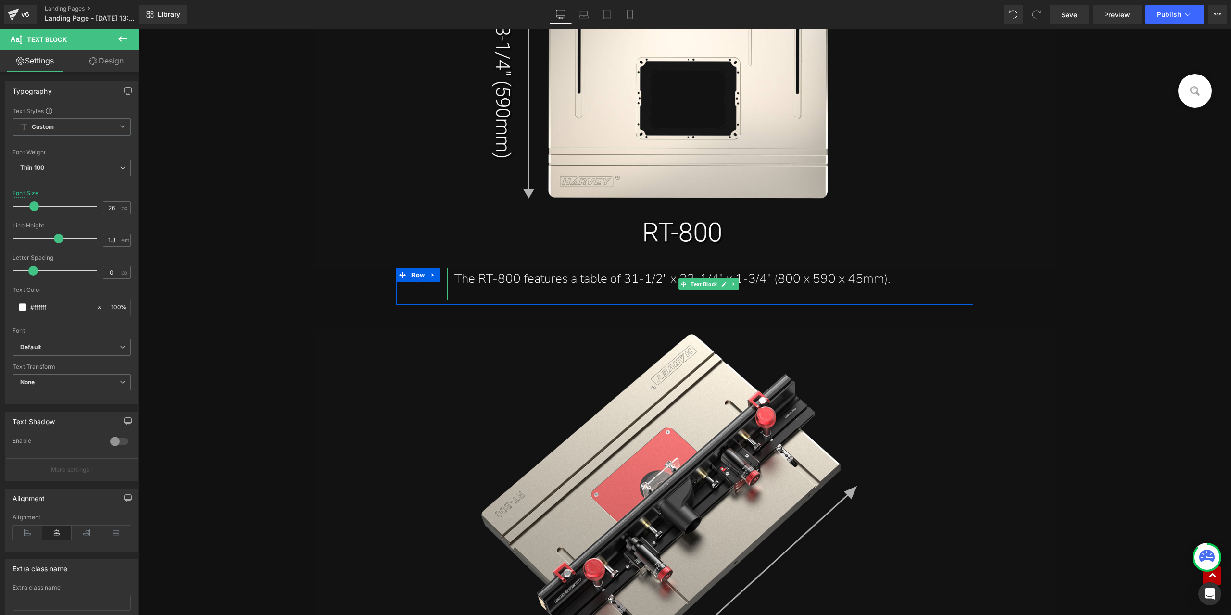
click at [577, 283] on div "The RT-800 features a table of 31-1/2" x 23-1/4" x 1-3/4" (800 x 590 x 45mm)." at bounding box center [708, 279] width 509 height 23
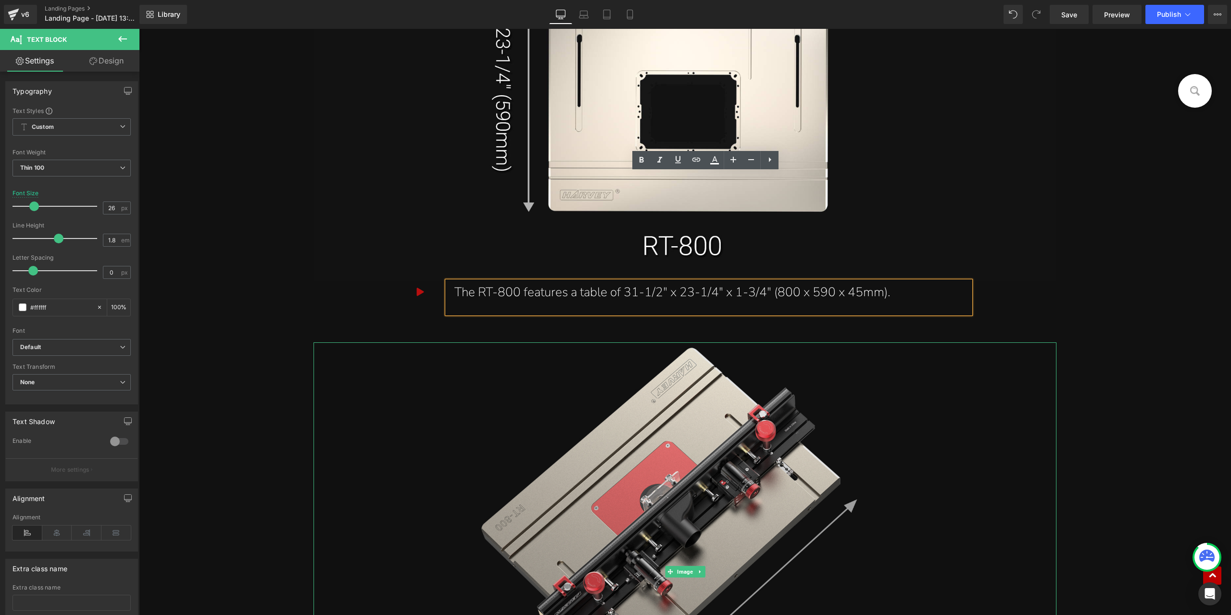
scroll to position [9715, 0]
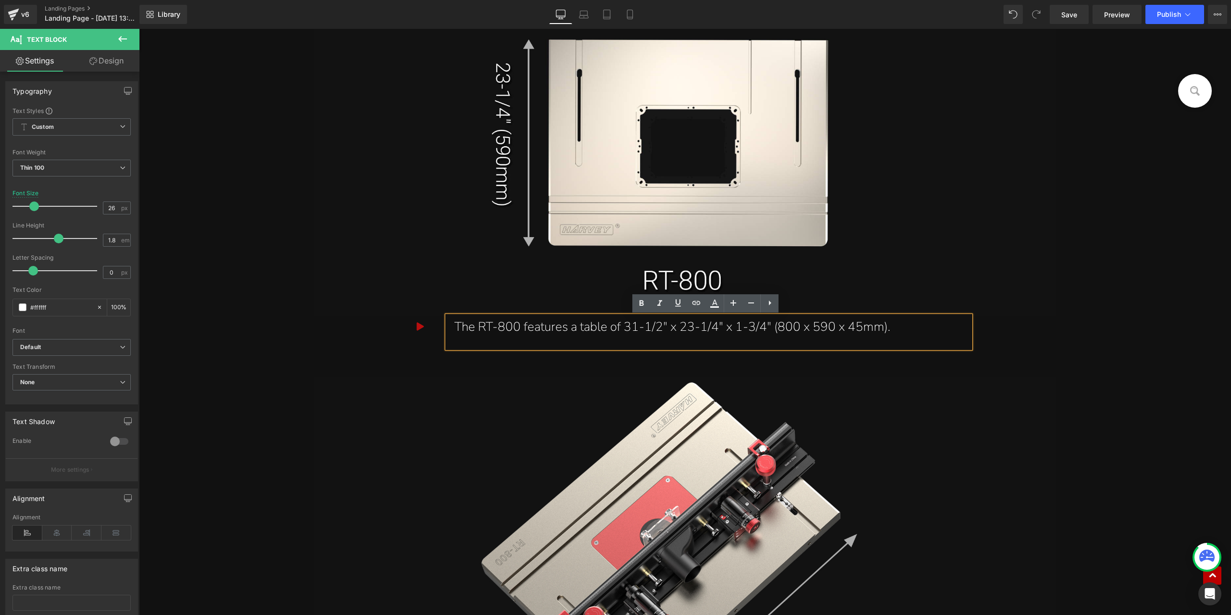
click at [1060, 303] on div "COMPASS Router Table System Text Block Hero Banner For a Router Table system, a…" at bounding box center [685, 319] width 1092 height 19036
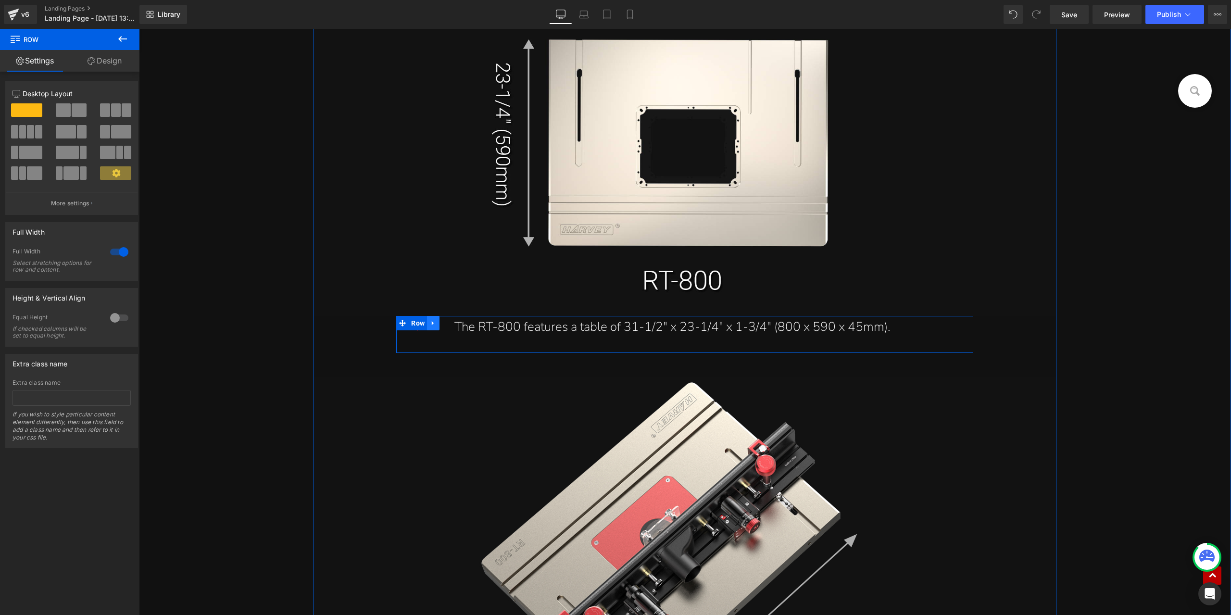
click at [432, 325] on icon at bounding box center [433, 323] width 2 height 4
click at [442, 326] on icon at bounding box center [445, 323] width 7 height 7
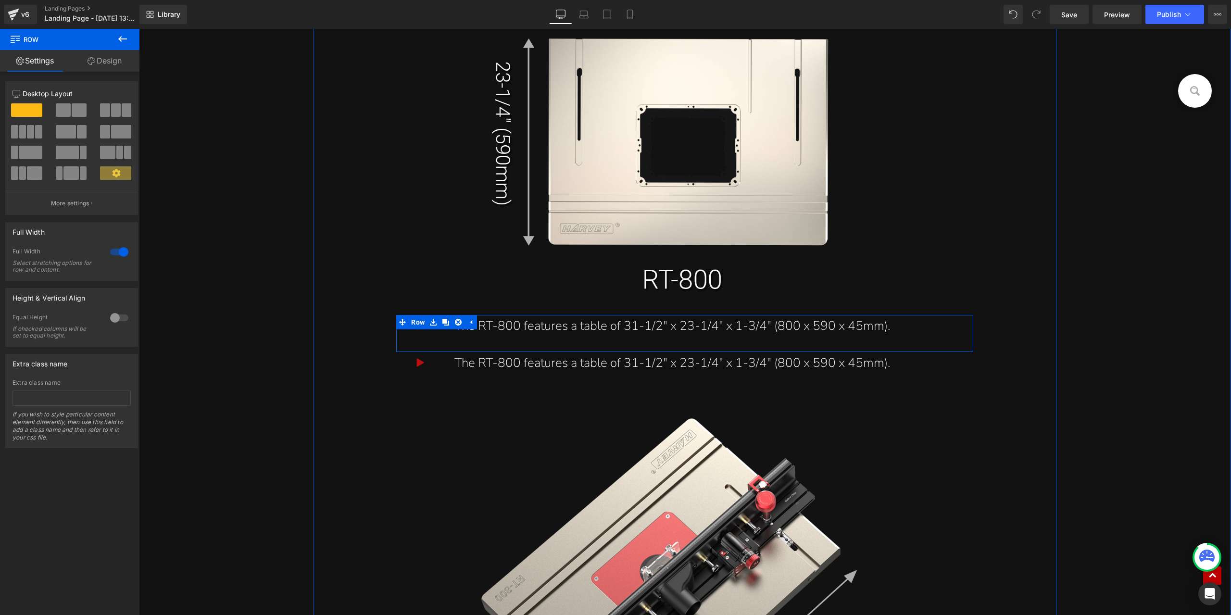
scroll to position [9714, 0]
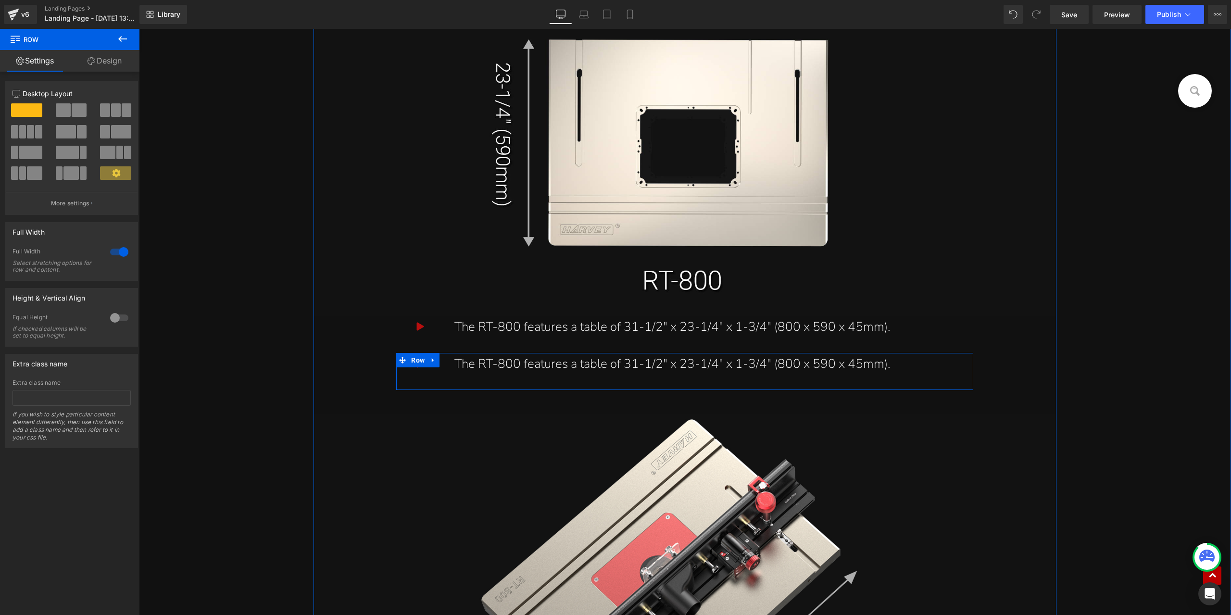
click at [422, 377] on div "Icon The RT-800 features a table of 31-1/2" x 23-1/4" x 1-3/4" (800 x 590 x 45m…" at bounding box center [684, 371] width 577 height 37
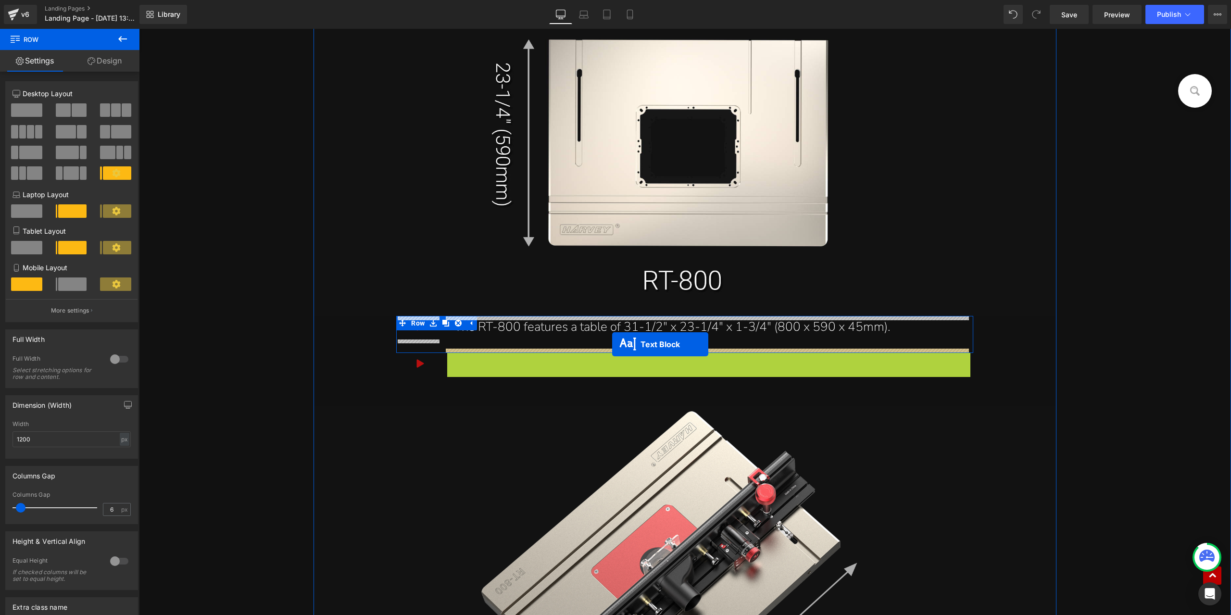
drag, startPoint x: 678, startPoint y: 370, endPoint x: 612, endPoint y: 344, distance: 71.1
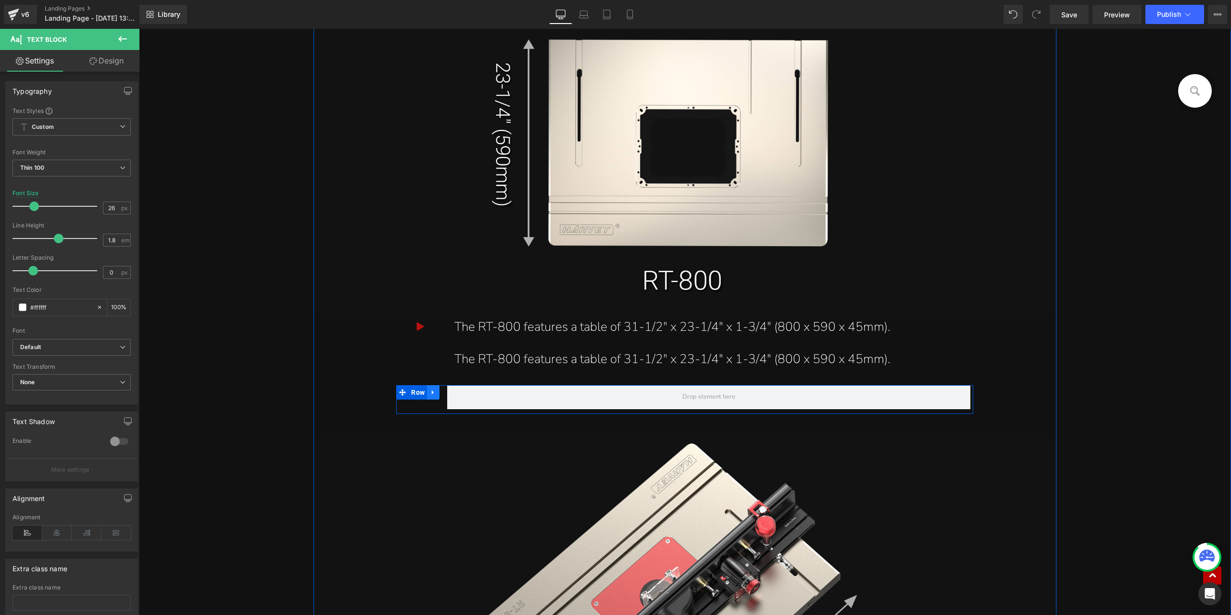
click at [431, 390] on icon at bounding box center [433, 391] width 7 height 7
click at [460, 396] on link at bounding box center [458, 392] width 12 height 14
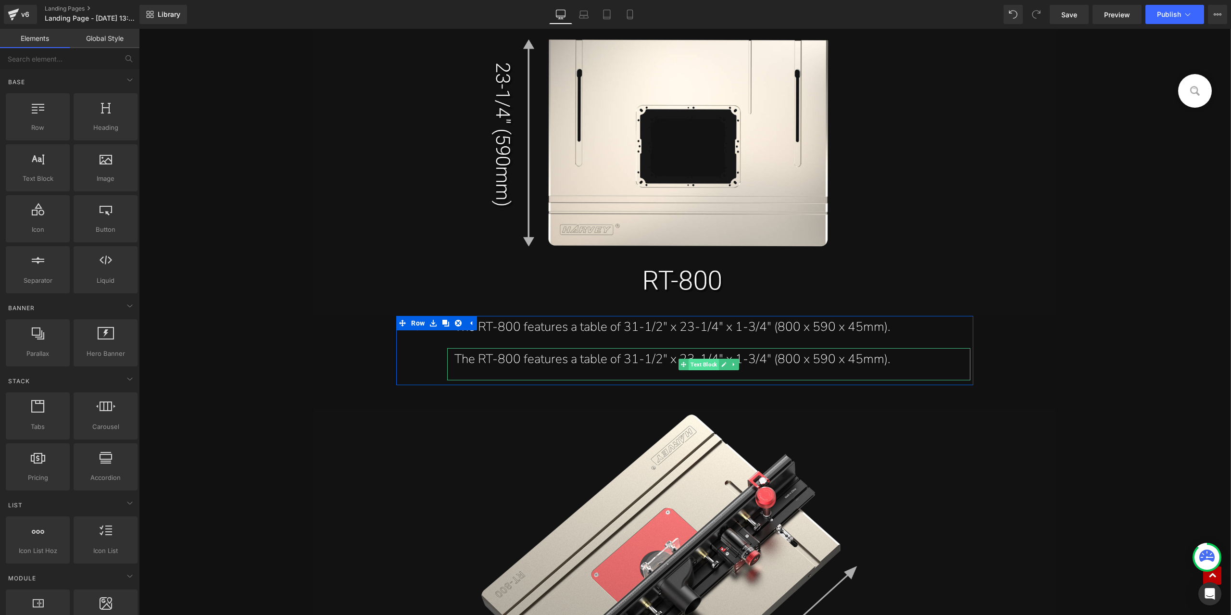
click at [696, 368] on span "Text Block" at bounding box center [703, 365] width 30 height 12
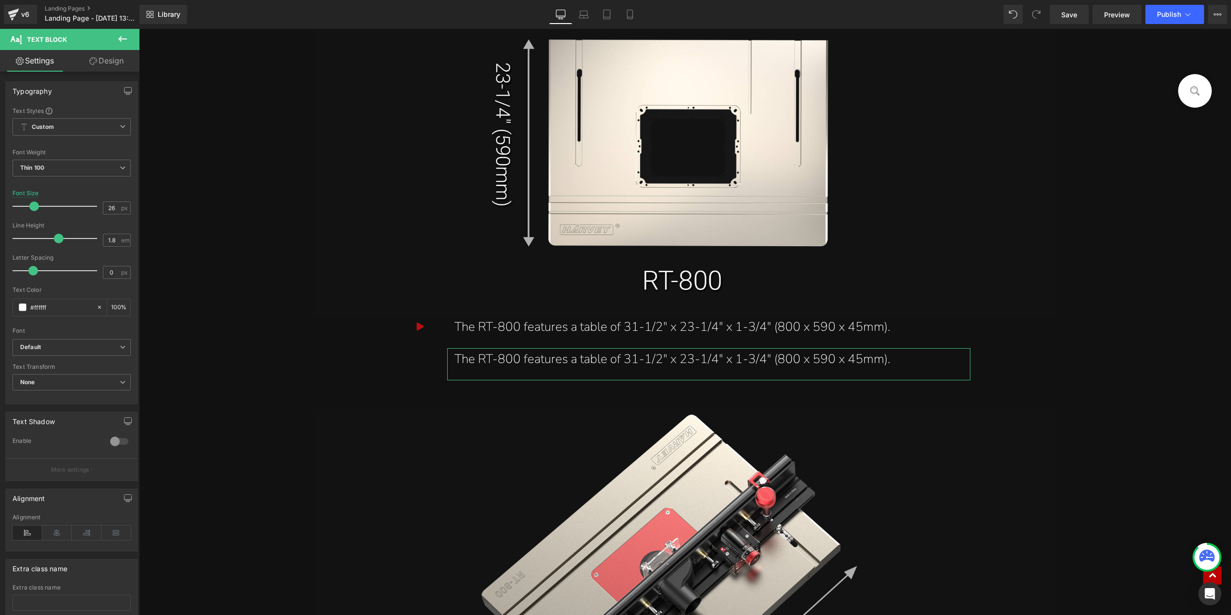
click at [113, 62] on link "Design" at bounding box center [107, 61] width 70 height 22
click at [0, 0] on div "Spacing" at bounding box center [0, 0] width 0 height 0
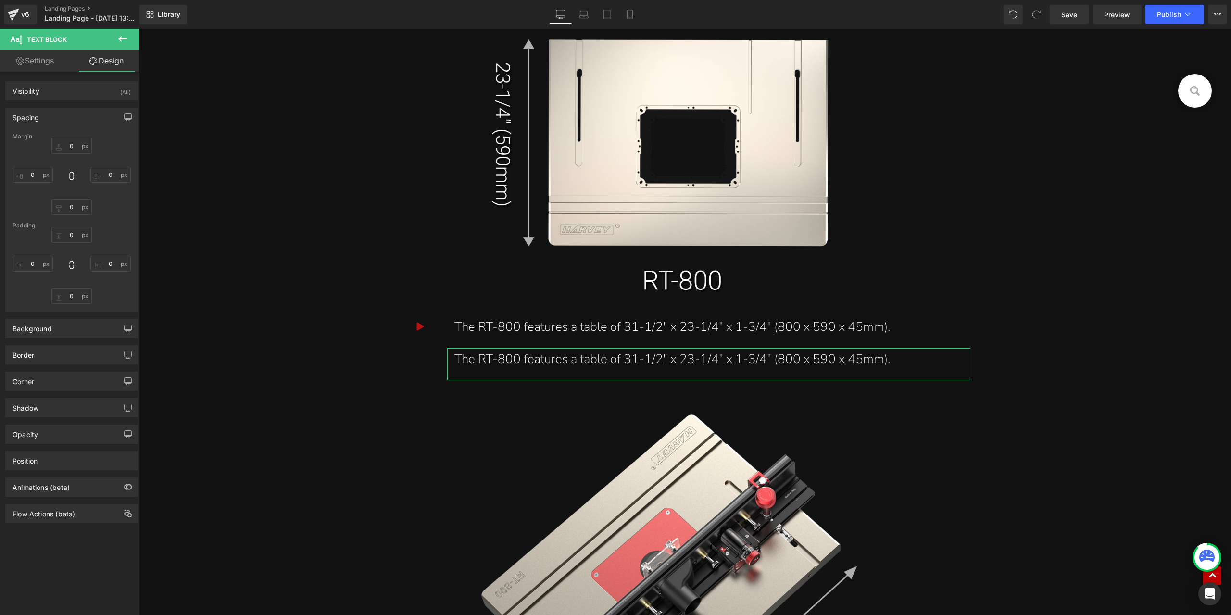
type input "0"
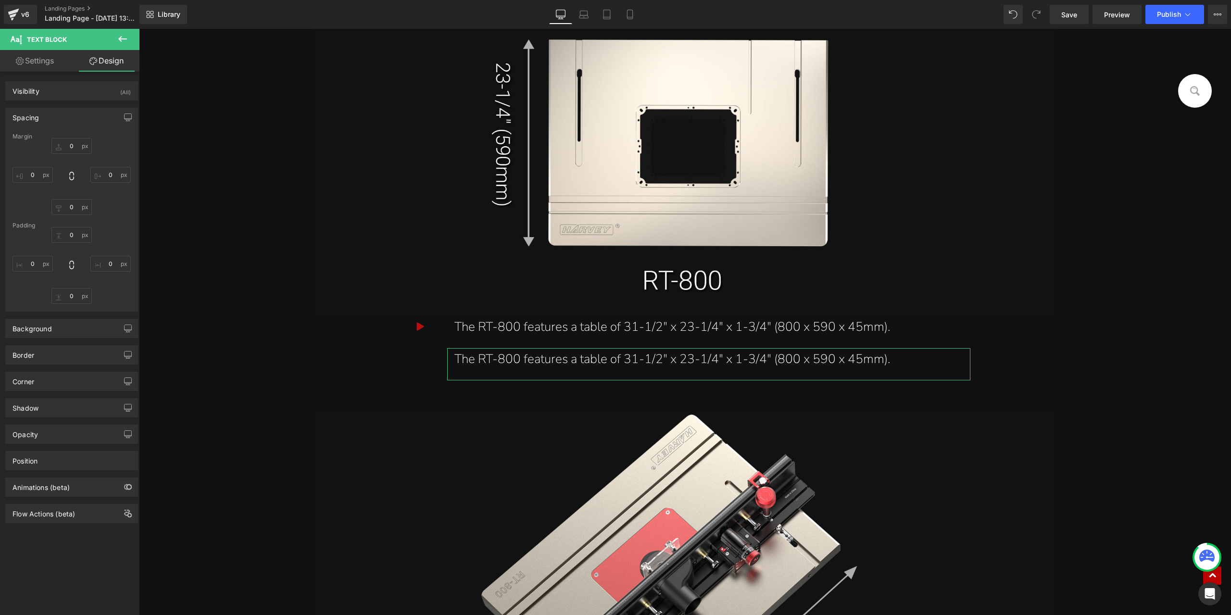
type input "15"
type input "20"
type input "15"
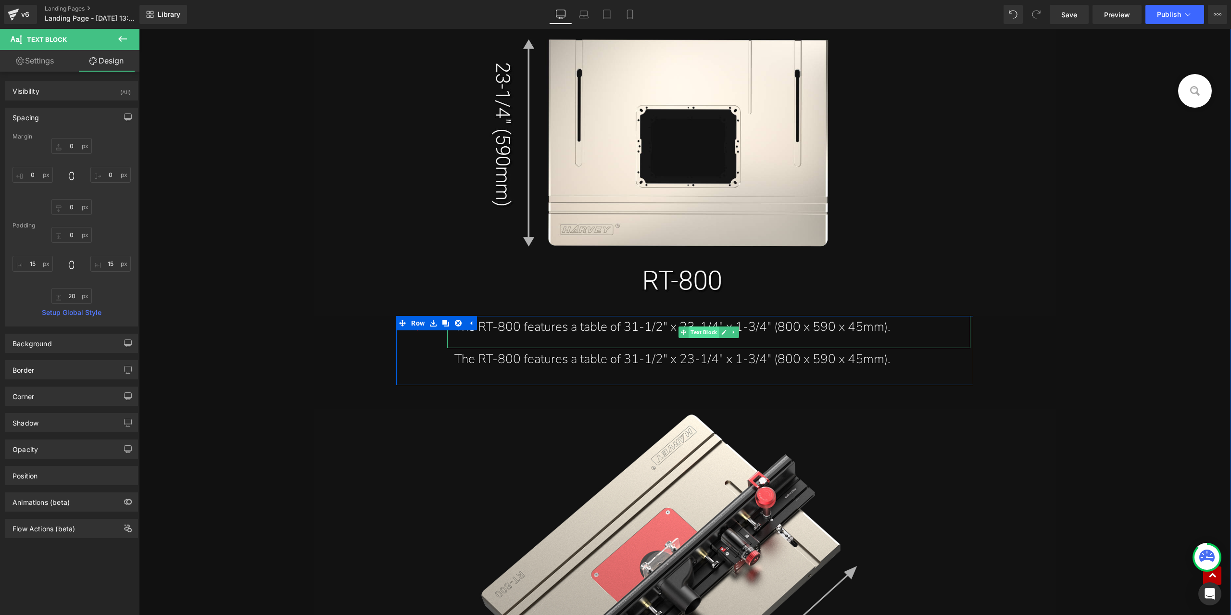
click at [696, 336] on span "Text Block" at bounding box center [703, 332] width 30 height 12
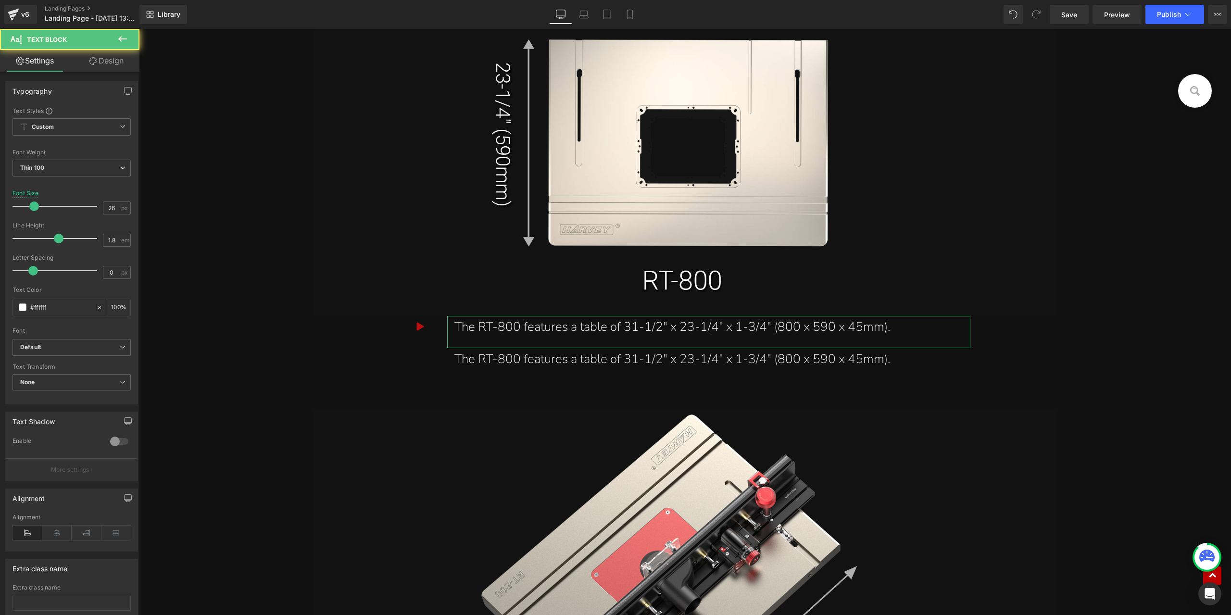
click at [104, 66] on link "Design" at bounding box center [107, 61] width 70 height 22
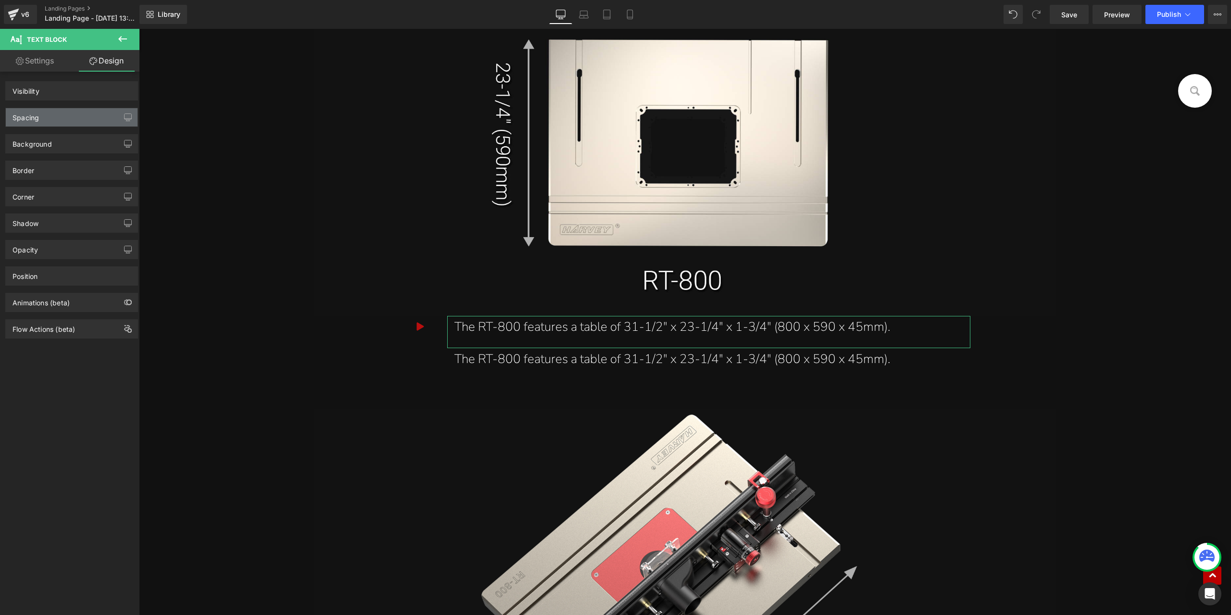
click at [77, 121] on div "Spacing" at bounding box center [72, 117] width 132 height 18
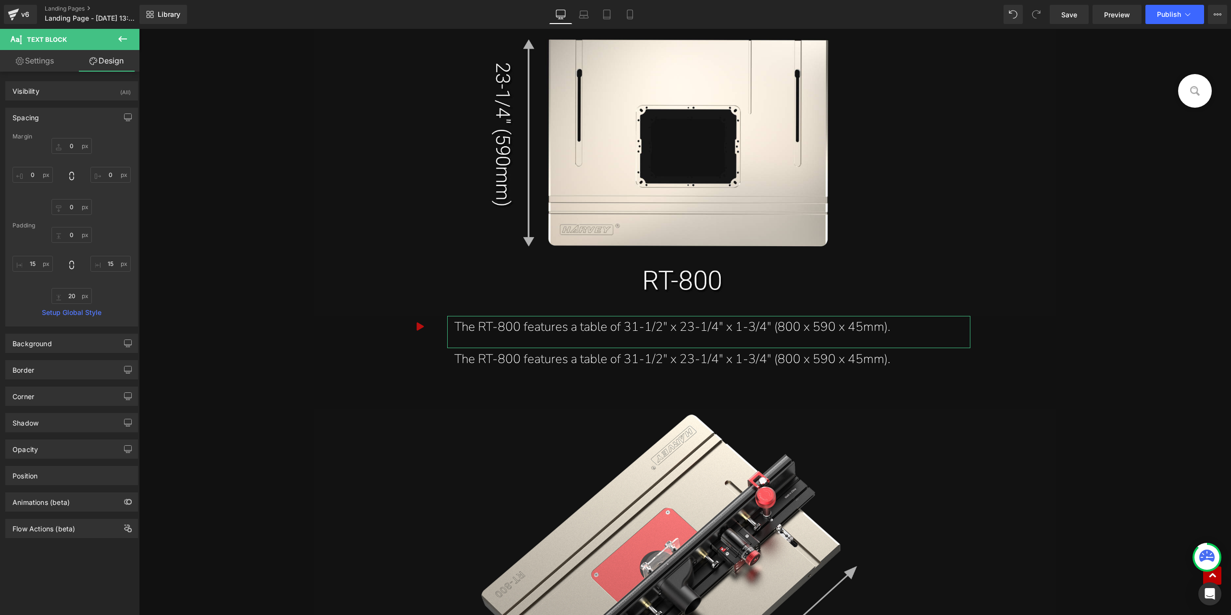
type input "0"
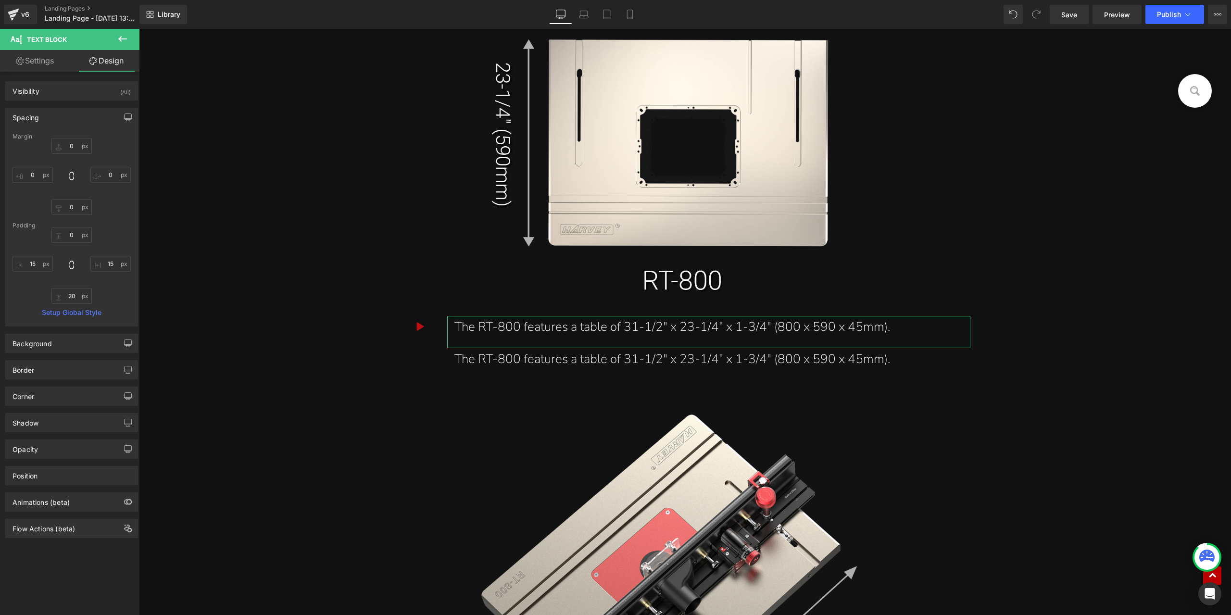
type input "15"
type input "20"
type input "15"
click at [73, 298] on input "20" at bounding box center [71, 296] width 40 height 16
type input "0"
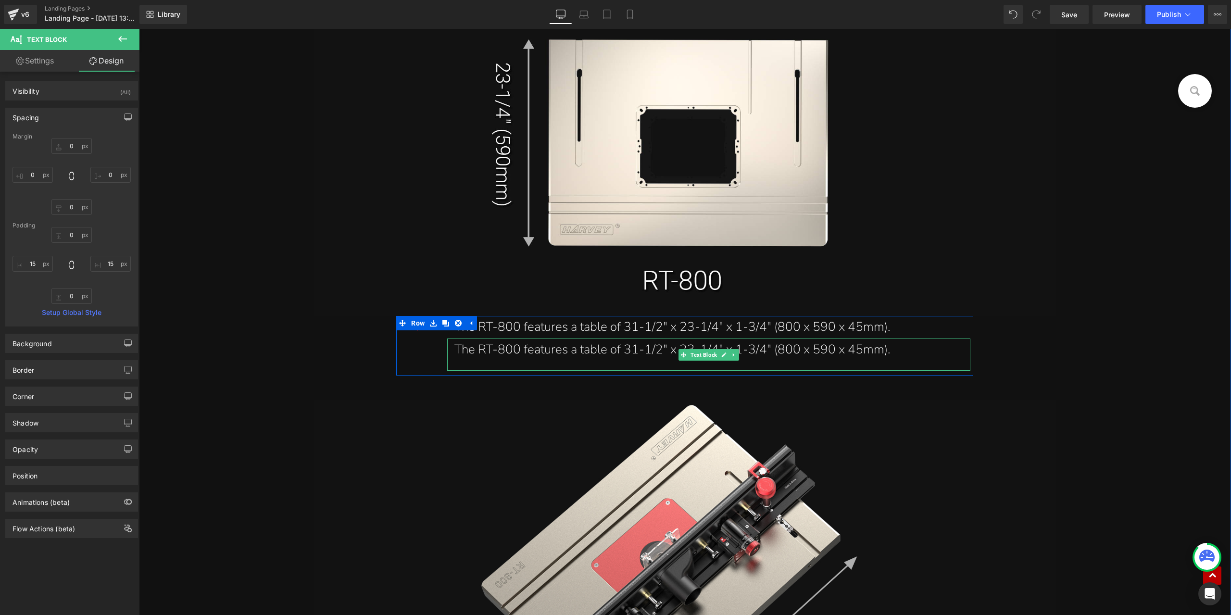
click at [516, 352] on div "The RT-800 features a table of 31-1/2" x 23-1/4" x 1-3/4" (800 x 590 x 45mm)." at bounding box center [708, 349] width 509 height 23
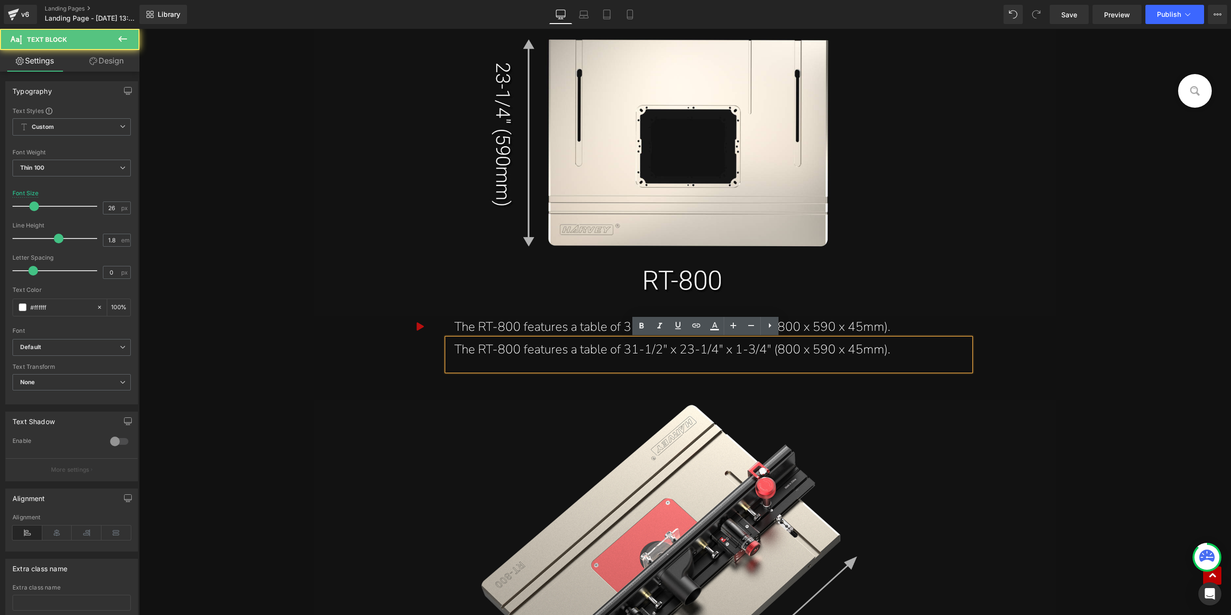
click at [516, 347] on div "The RT-800 features a table of 31-1/2" x 23-1/4" x 1-3/4" (800 x 590 x 45mm)." at bounding box center [708, 349] width 509 height 23
drag, startPoint x: 659, startPoint y: 351, endPoint x: 622, endPoint y: 348, distance: 37.6
click at [622, 348] on div "The RT-685 features a table of 31-1/2" x 23-1/4" x 1-3/4" (800 x 590 x 45mm)." at bounding box center [708, 349] width 509 height 23
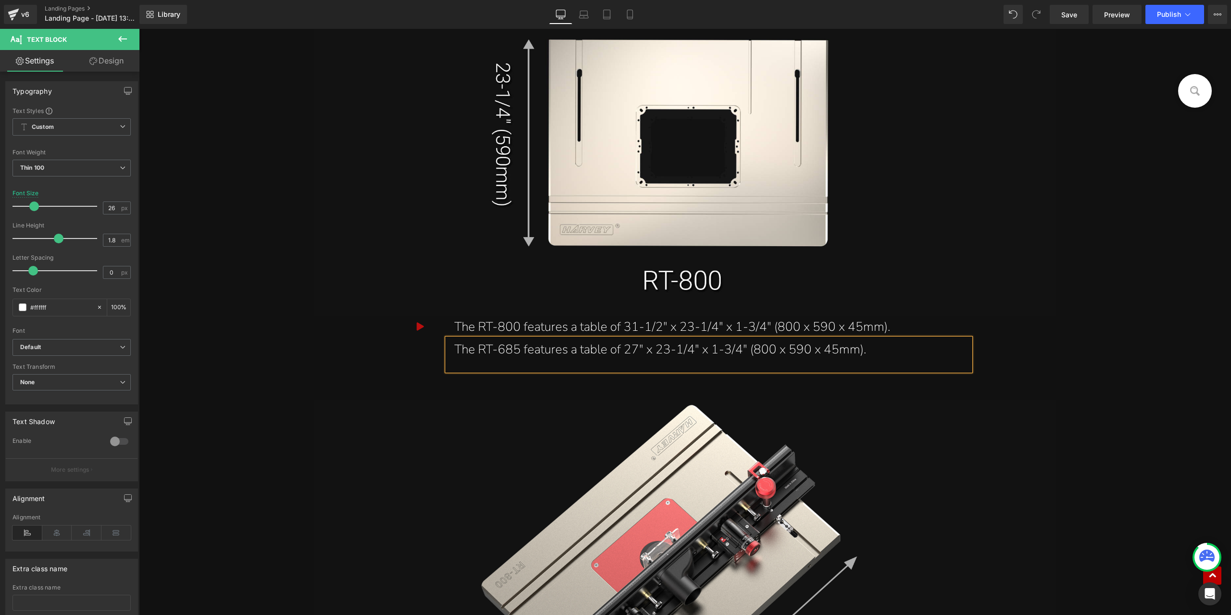
click at [770, 353] on div "The RT-685 features a table of 27" x 23-1/4" x 1-3/4" (800 x 590 x 45mm)." at bounding box center [708, 349] width 509 height 23
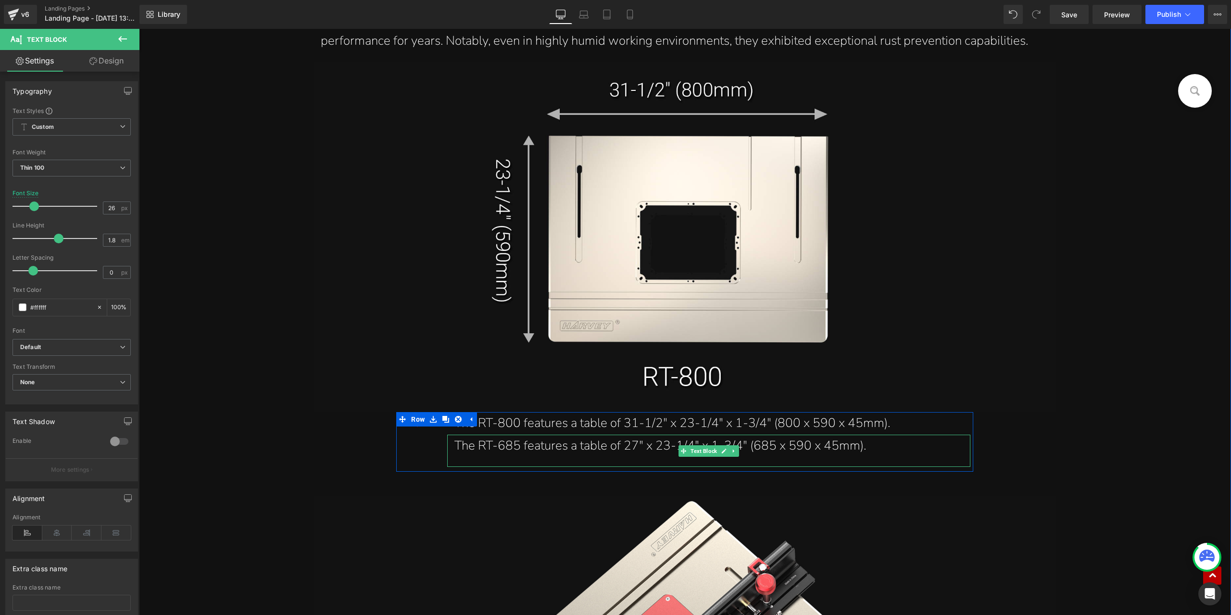
scroll to position [9474, 0]
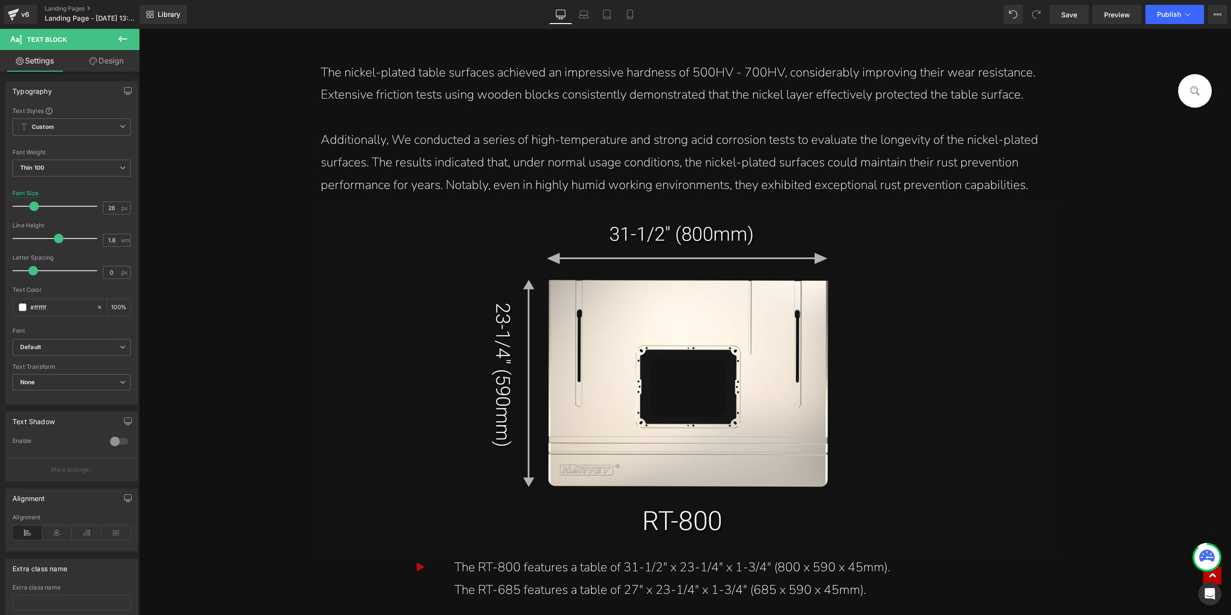
click at [119, 37] on icon at bounding box center [123, 39] width 12 height 12
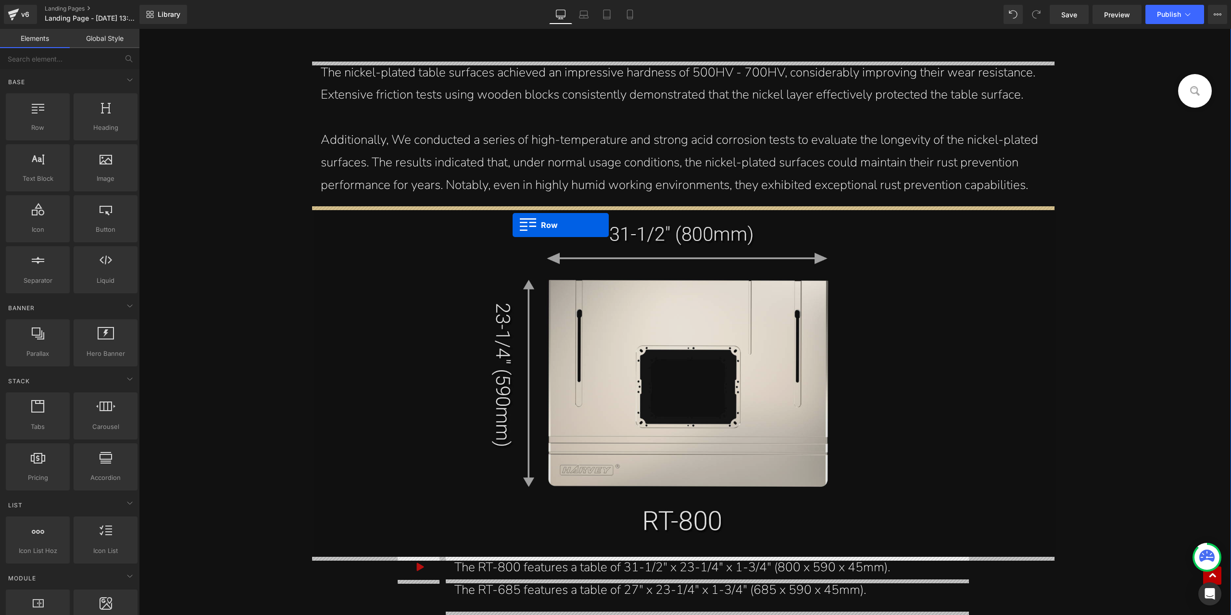
drag, startPoint x: 180, startPoint y: 158, endPoint x: 512, endPoint y: 224, distance: 338.7
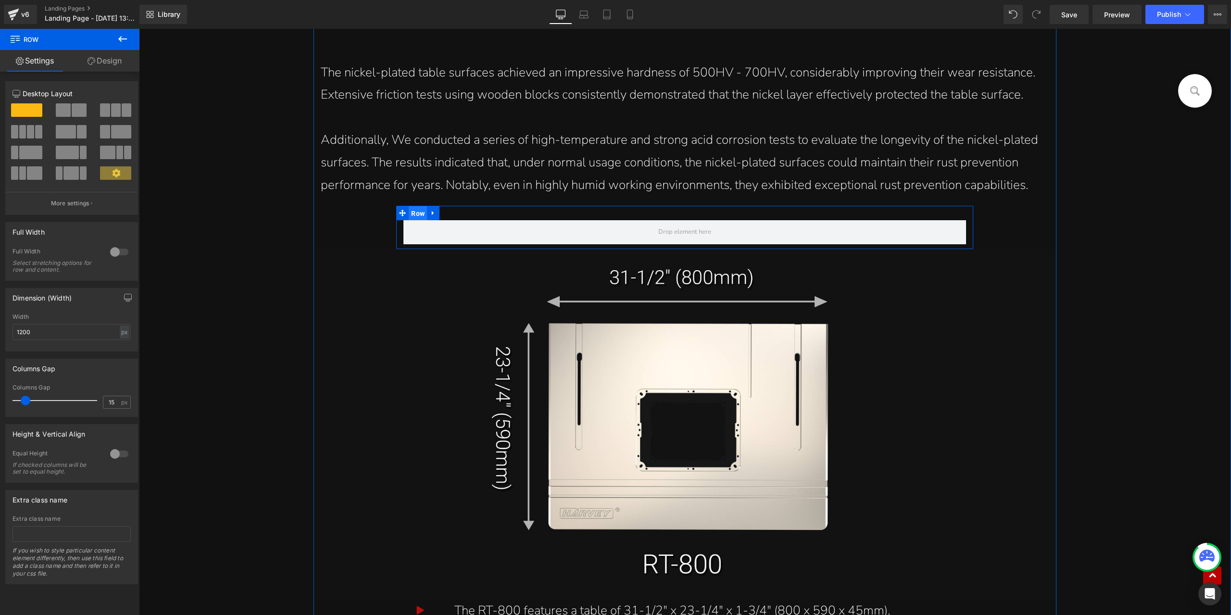
click at [416, 214] on span "Row" at bounding box center [418, 213] width 18 height 14
click at [65, 335] on input "1200" at bounding box center [71, 332] width 118 height 16
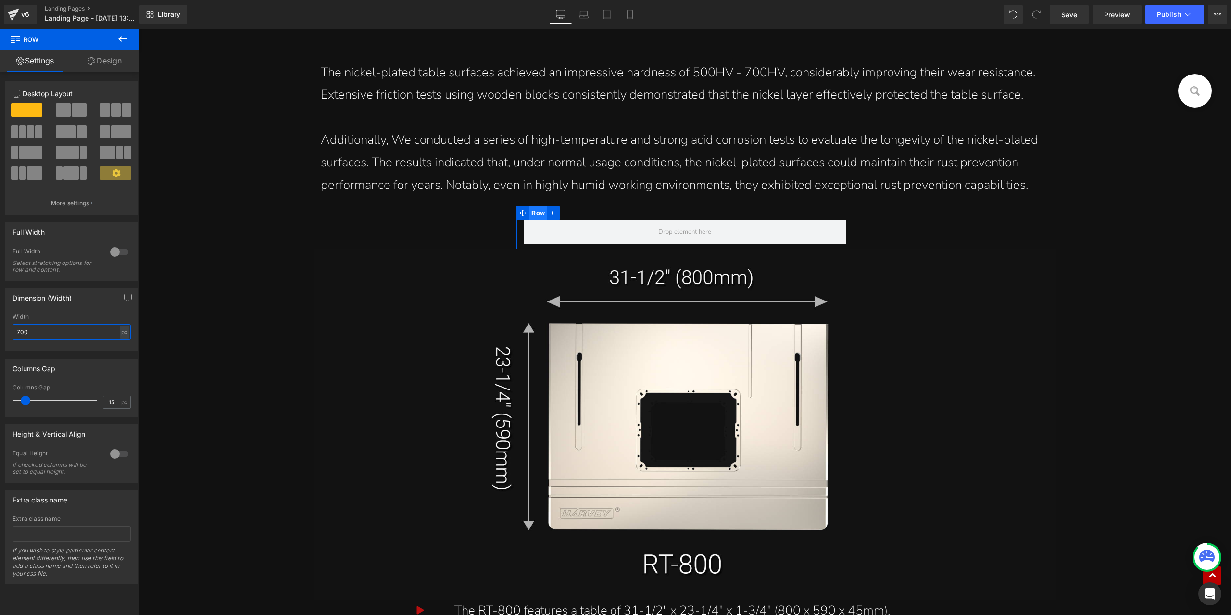
click at [531, 214] on span "Row" at bounding box center [538, 213] width 18 height 14
click at [41, 334] on input "700" at bounding box center [71, 332] width 118 height 16
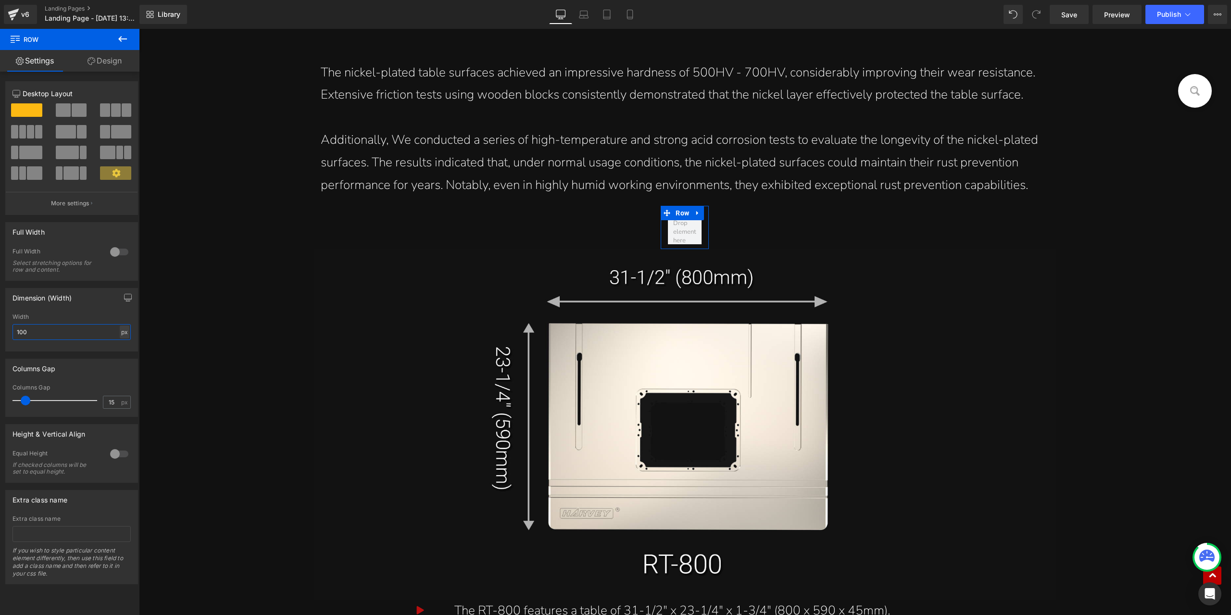
type input "100"
click at [120, 330] on div "px" at bounding box center [125, 331] width 10 height 13
click at [121, 349] on li "%" at bounding box center [124, 347] width 12 height 14
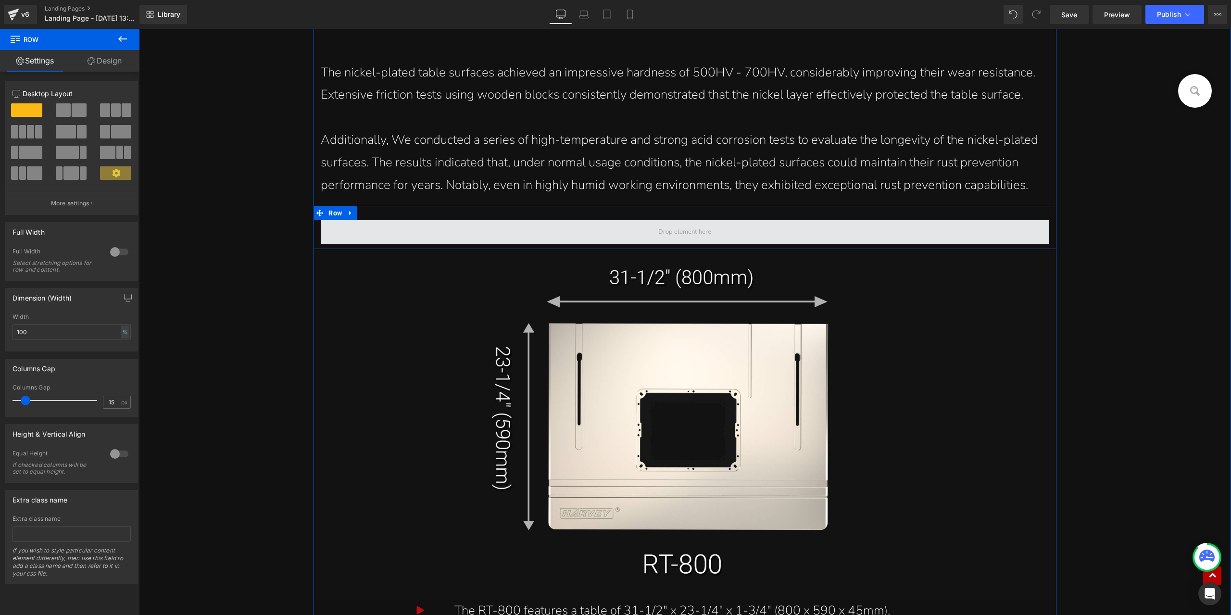
click at [440, 243] on span at bounding box center [685, 232] width 728 height 24
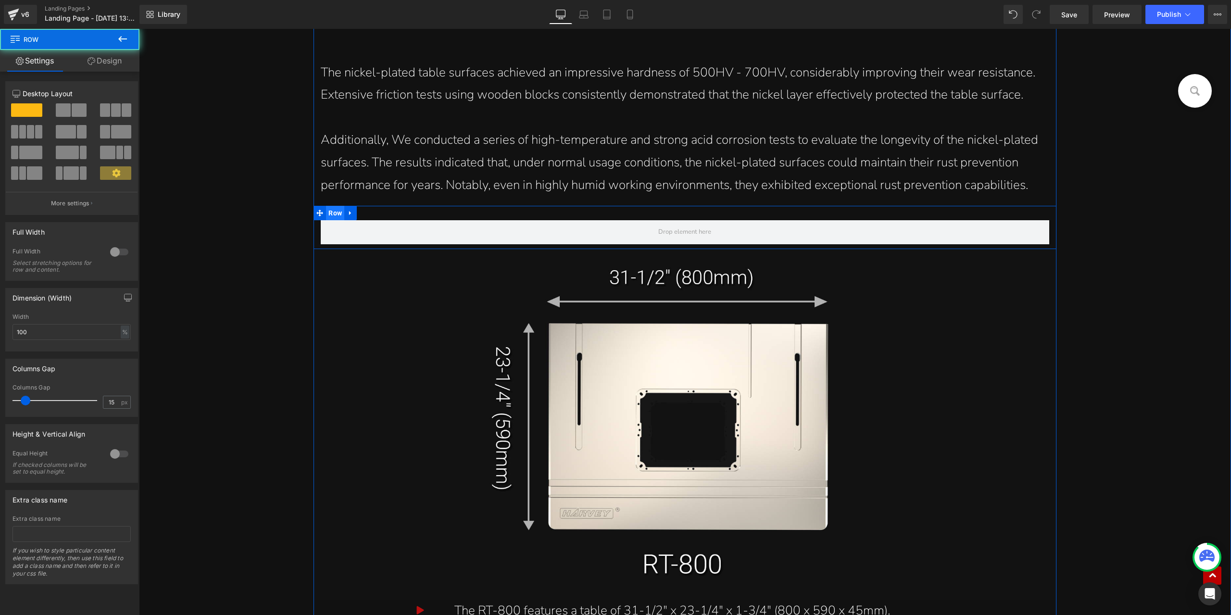
click at [334, 213] on span "Row" at bounding box center [335, 213] width 18 height 14
click at [73, 114] on span at bounding box center [79, 109] width 15 height 13
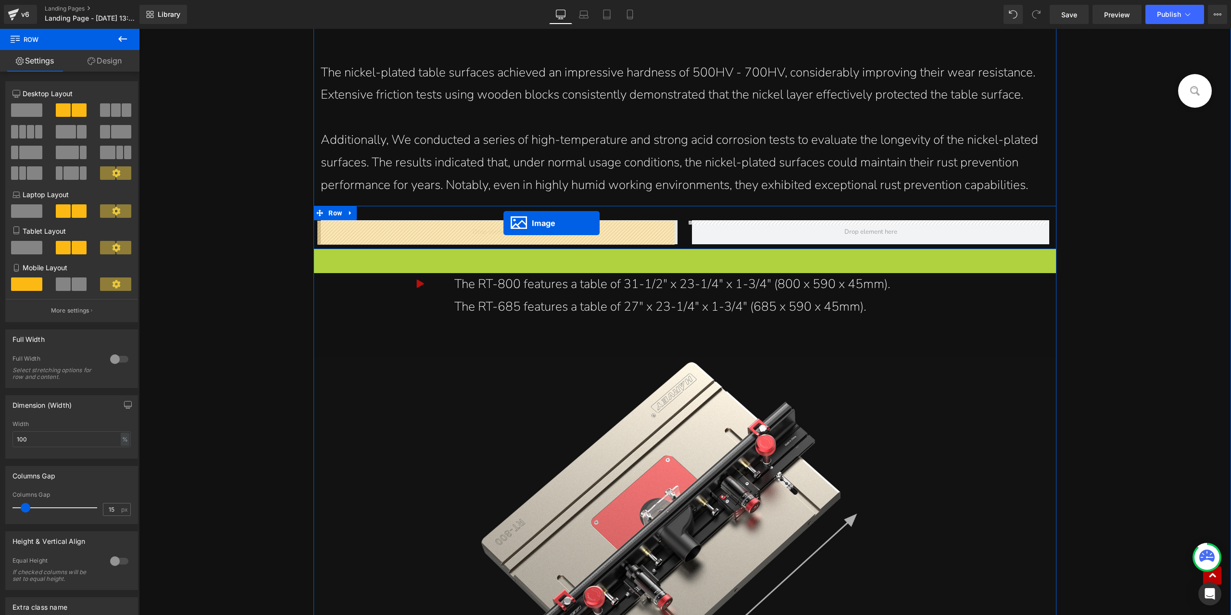
drag, startPoint x: 665, startPoint y: 425, endPoint x: 503, endPoint y: 223, distance: 259.2
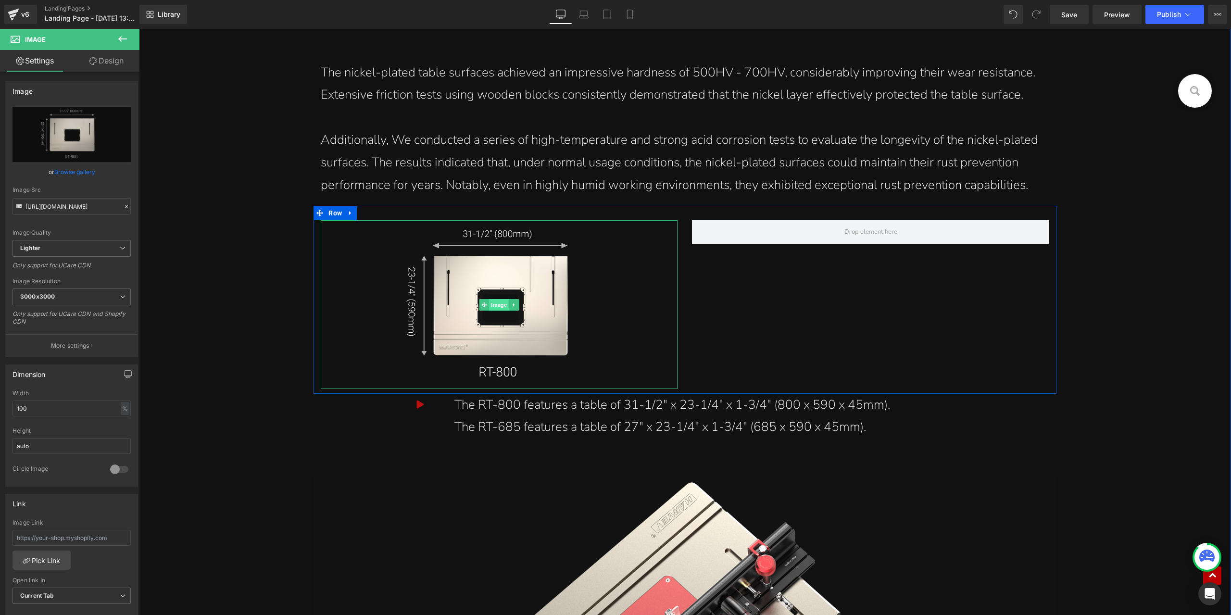
click at [497, 308] on span "Image" at bounding box center [499, 305] width 20 height 12
click at [102, 410] on input "100" at bounding box center [71, 408] width 118 height 16
type input "150"
click at [74, 401] on input "150" at bounding box center [71, 408] width 118 height 16
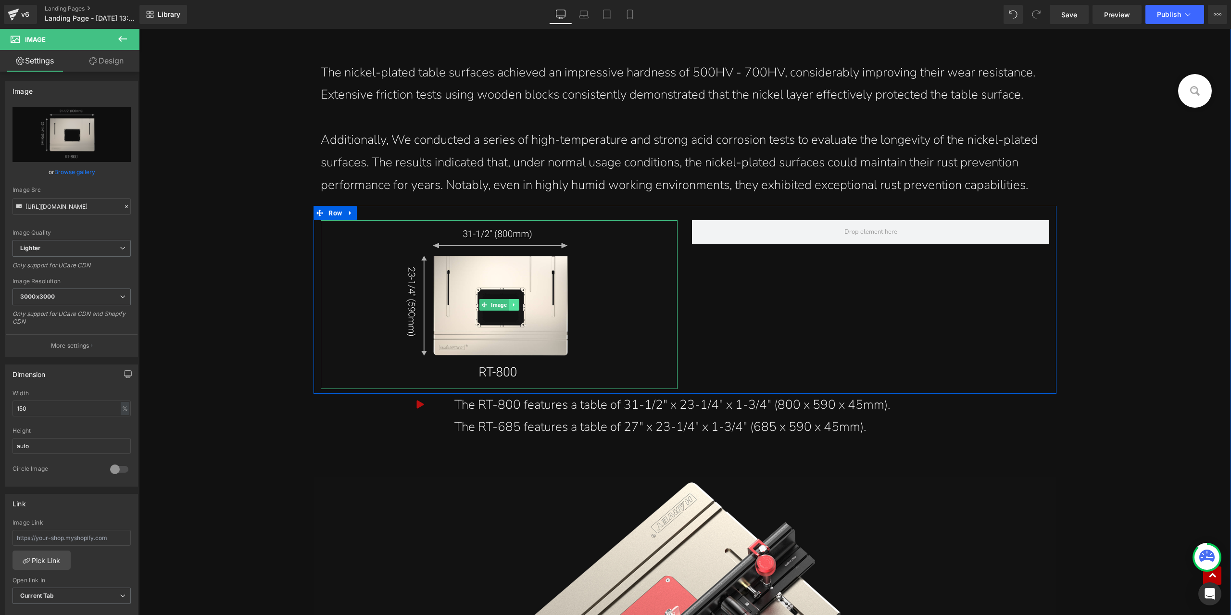
click at [512, 305] on icon at bounding box center [513, 305] width 5 height 6
click at [506, 305] on icon at bounding box center [508, 304] width 5 height 5
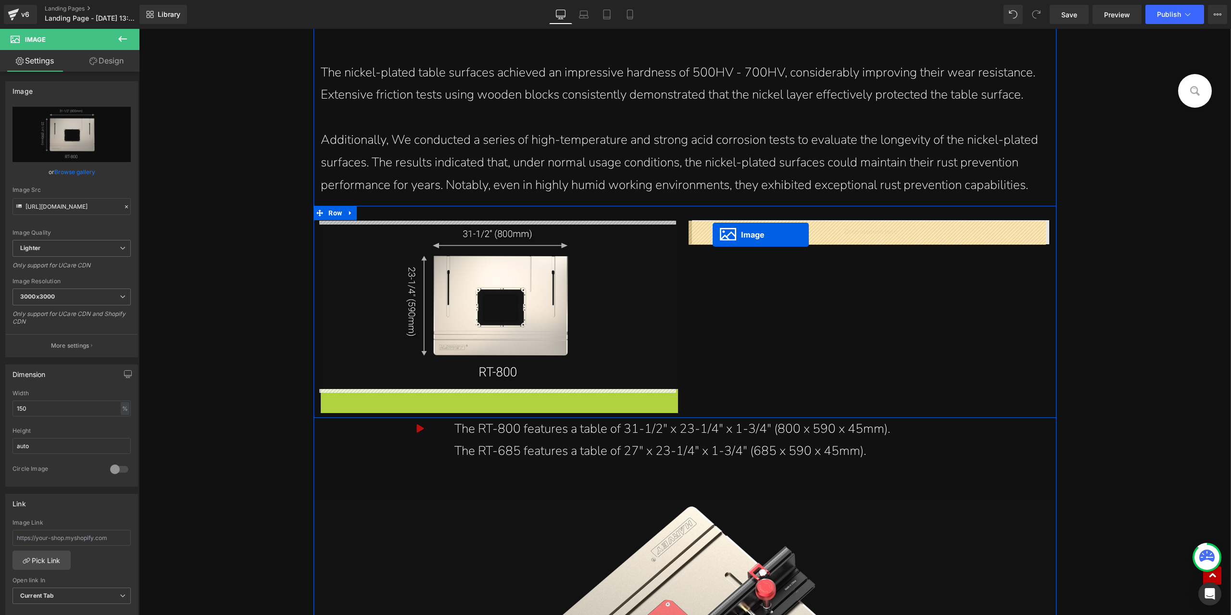
drag, startPoint x: 479, startPoint y: 475, endPoint x: 712, endPoint y: 234, distance: 335.5
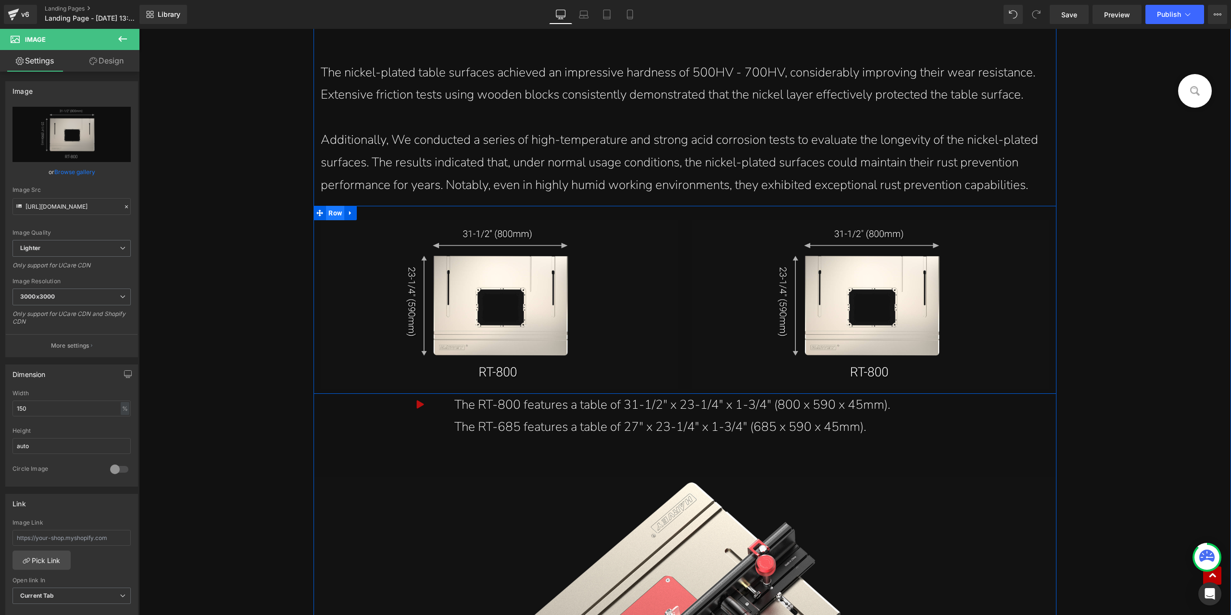
click at [334, 216] on span "Row" at bounding box center [335, 213] width 18 height 14
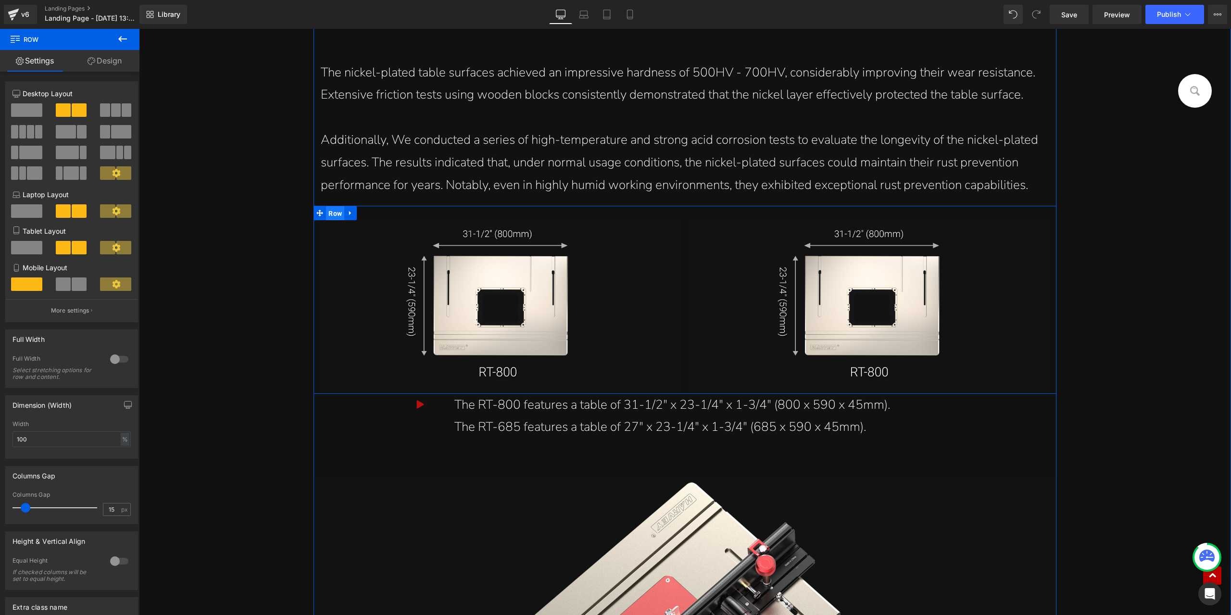
click at [335, 213] on span "Row" at bounding box center [335, 213] width 18 height 14
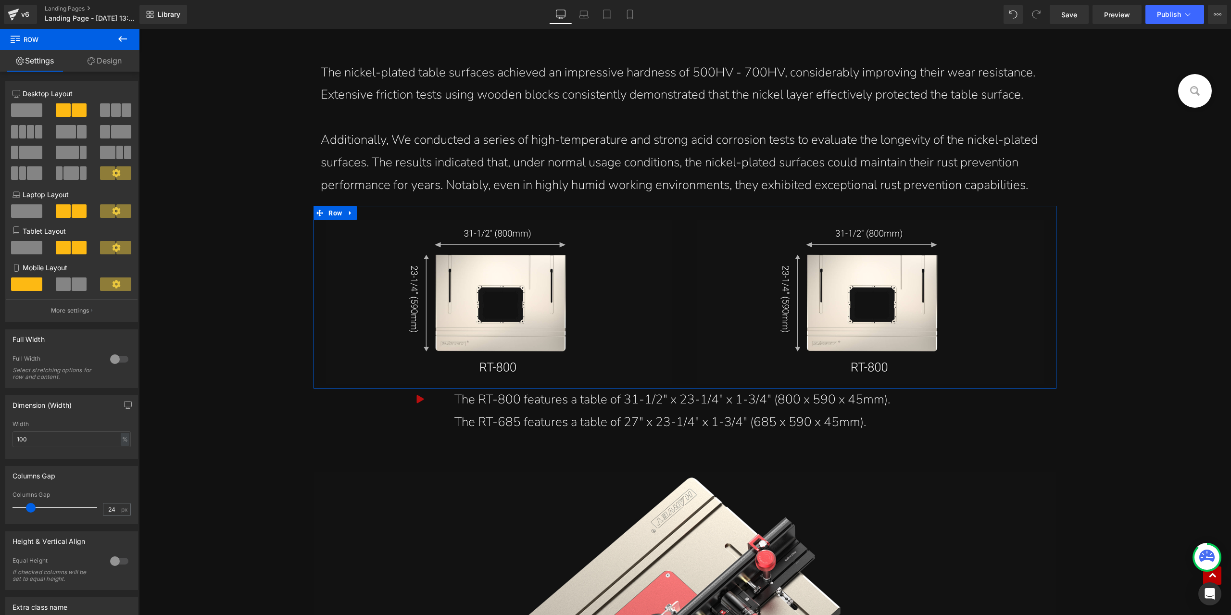
type input "6"
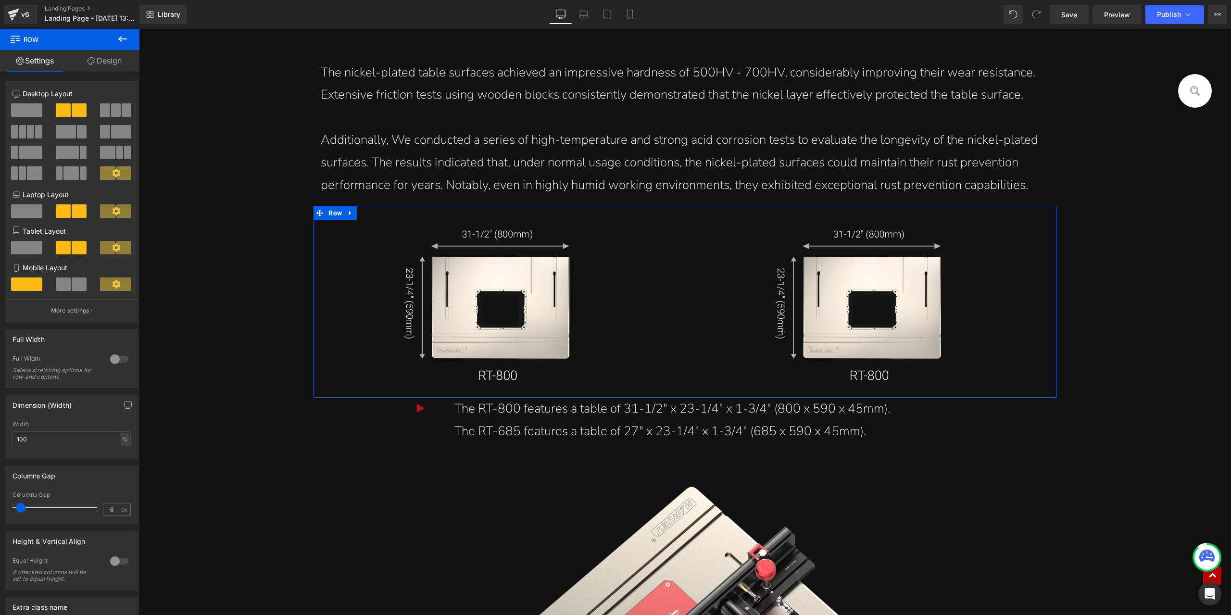
drag, startPoint x: 25, startPoint y: 508, endPoint x: 20, endPoint y: 505, distance: 5.4
click at [20, 505] on span at bounding box center [21, 508] width 10 height 10
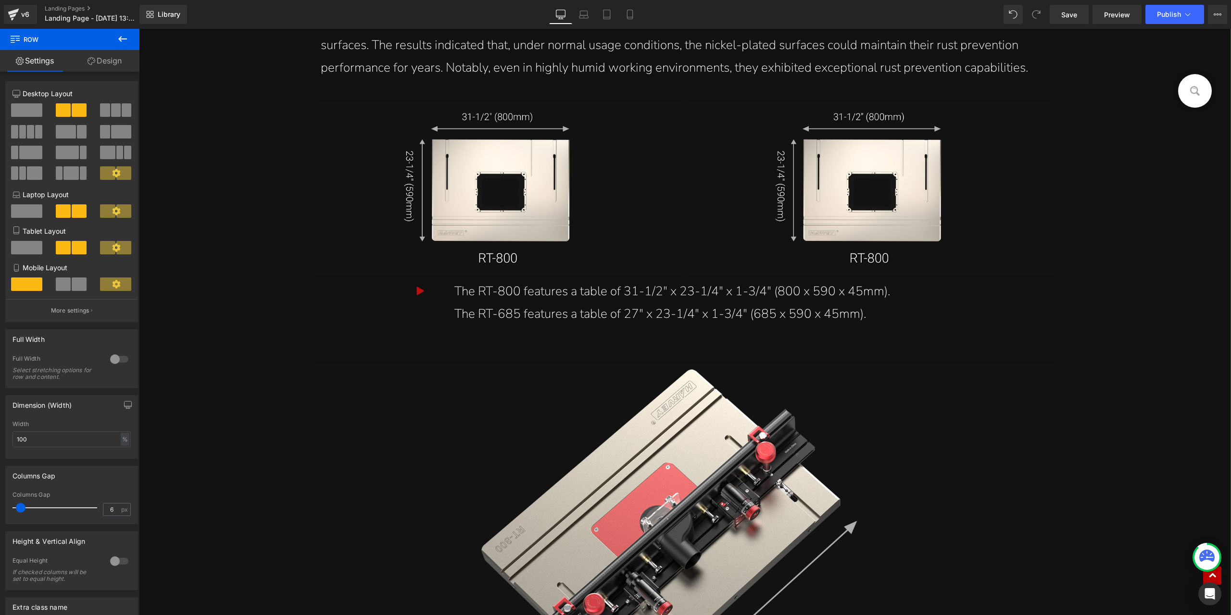
scroll to position [9618, 0]
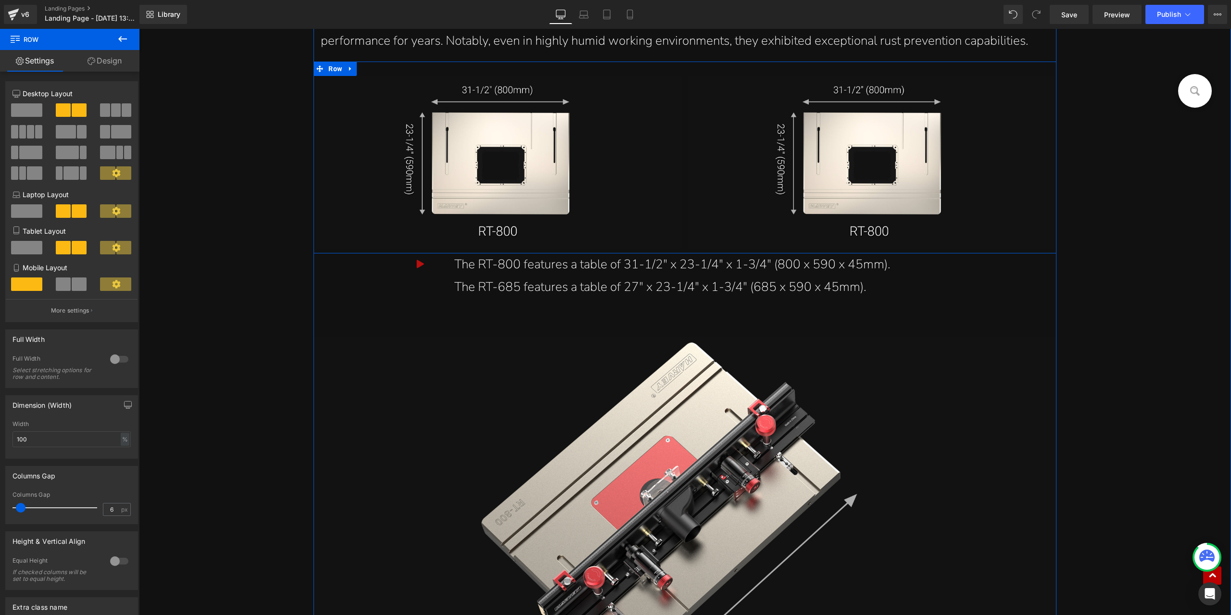
click at [347, 71] on icon at bounding box center [350, 68] width 7 height 7
click at [360, 70] on icon at bounding box center [363, 68] width 7 height 7
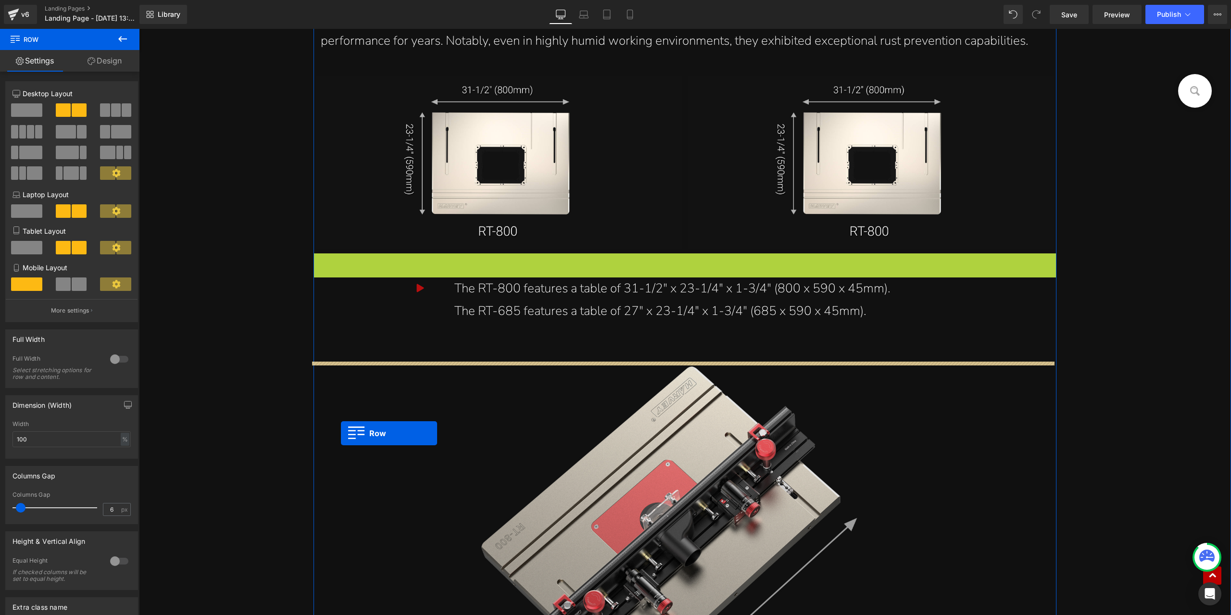
drag, startPoint x: 315, startPoint y: 261, endPoint x: 341, endPoint y: 433, distance: 174.5
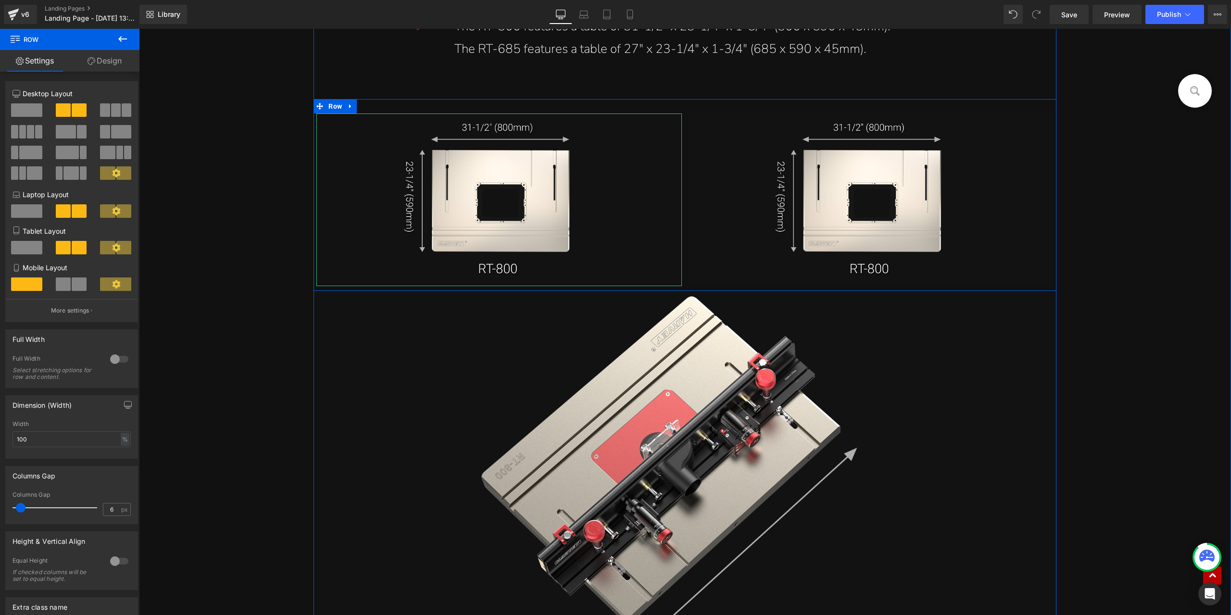
scroll to position [9906, 0]
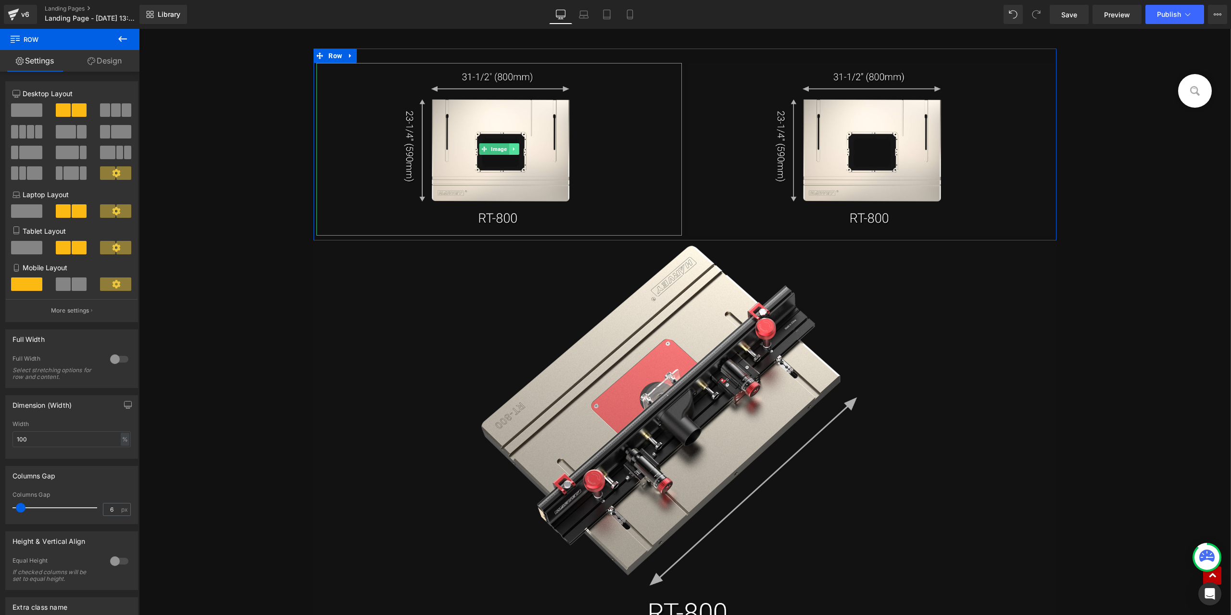
click at [513, 150] on icon at bounding box center [513, 149] width 1 height 3
click at [516, 147] on icon at bounding box center [518, 149] width 5 height 6
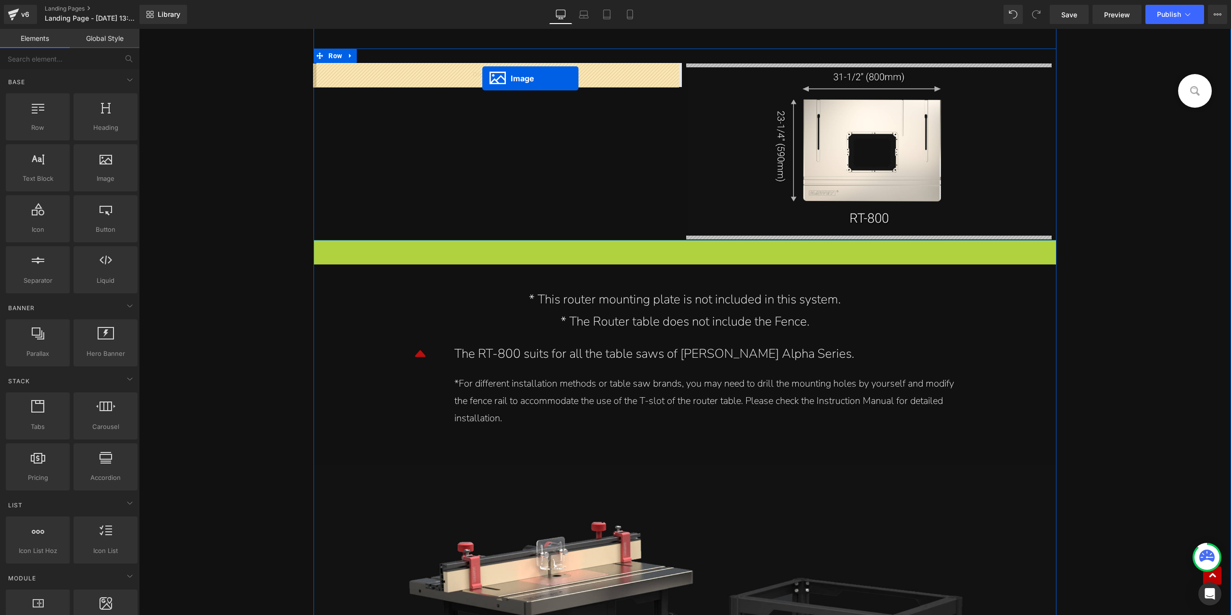
drag, startPoint x: 663, startPoint y: 468, endPoint x: 482, endPoint y: 78, distance: 429.9
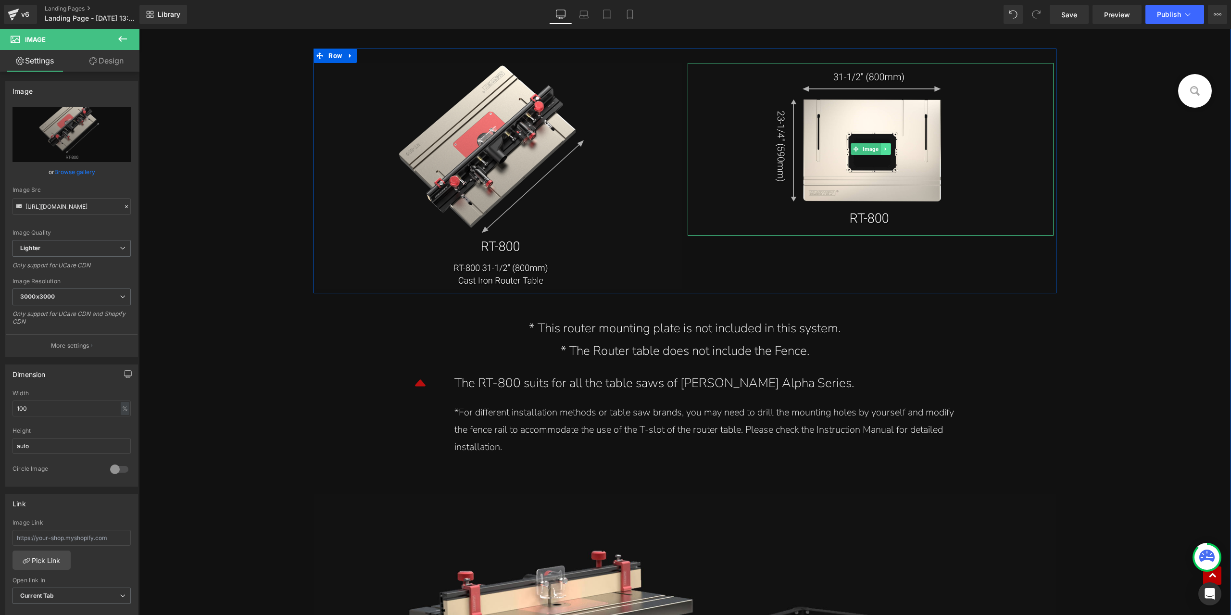
click at [886, 150] on link at bounding box center [885, 149] width 10 height 12
click at [887, 150] on icon at bounding box center [889, 149] width 5 height 5
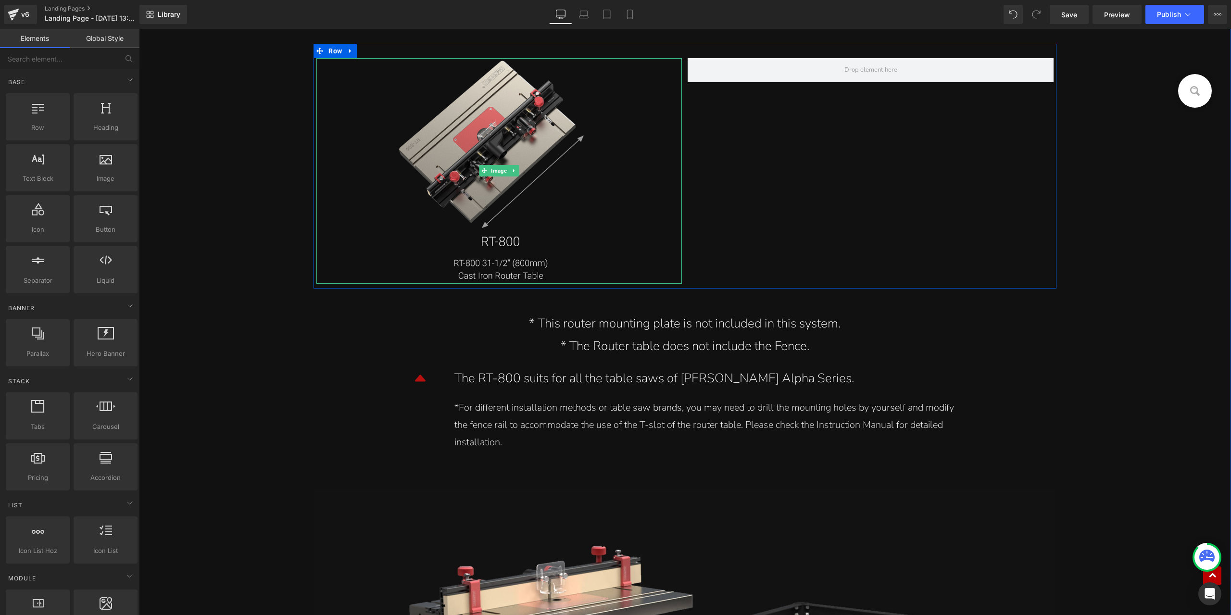
scroll to position [9954, 0]
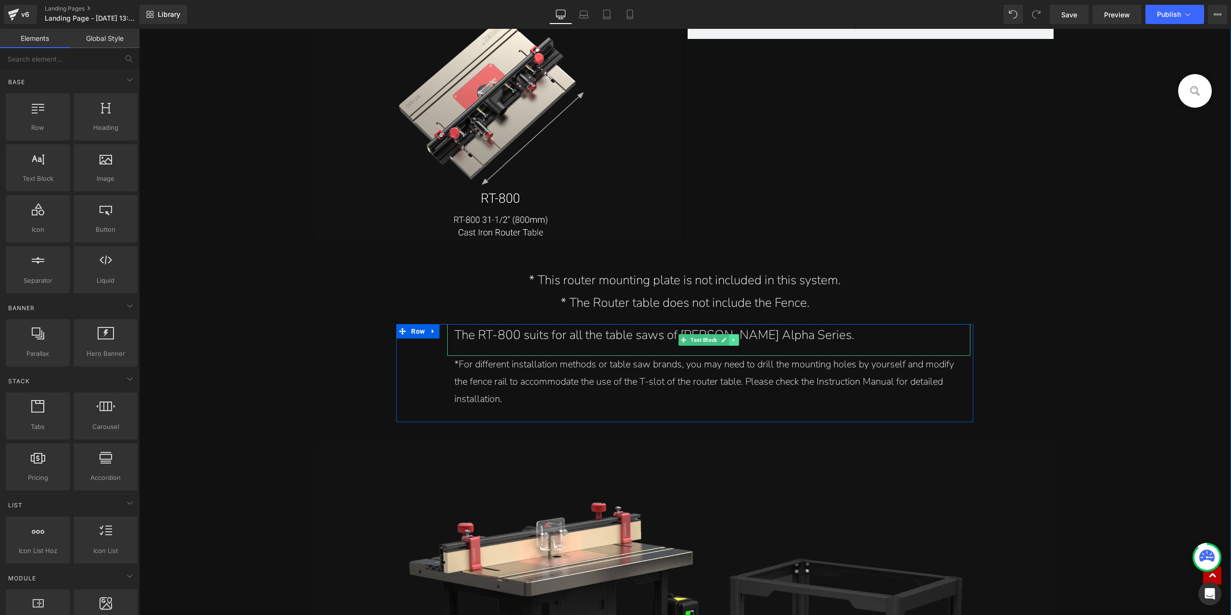
click at [733, 344] on link at bounding box center [734, 340] width 10 height 12
click at [724, 344] on link at bounding box center [729, 340] width 10 height 12
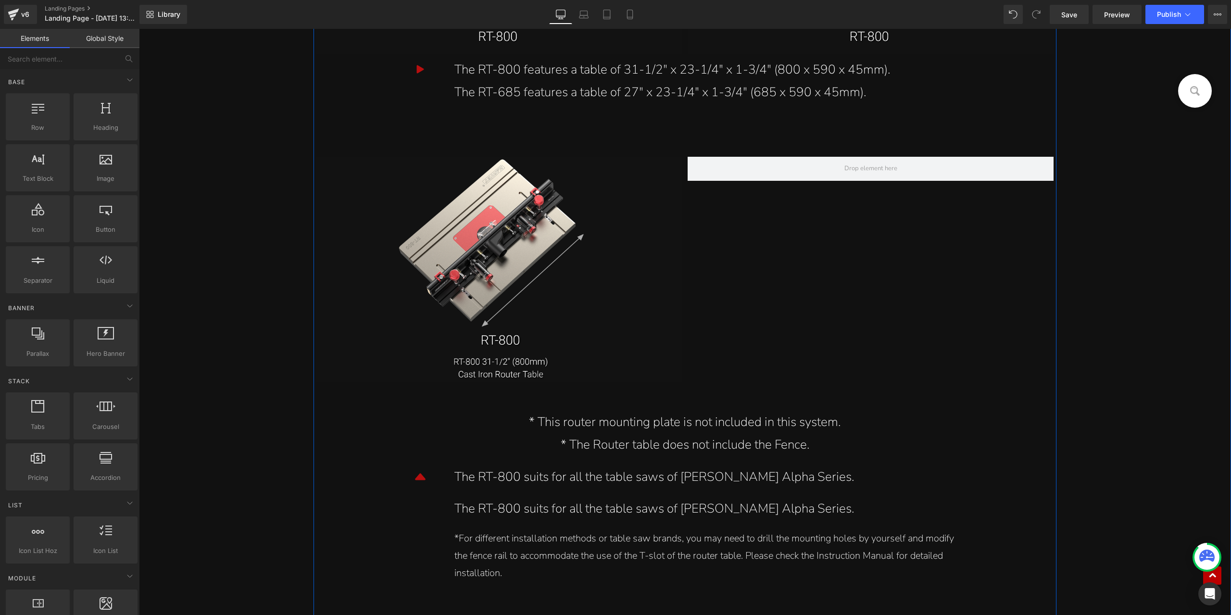
scroll to position [9714, 0]
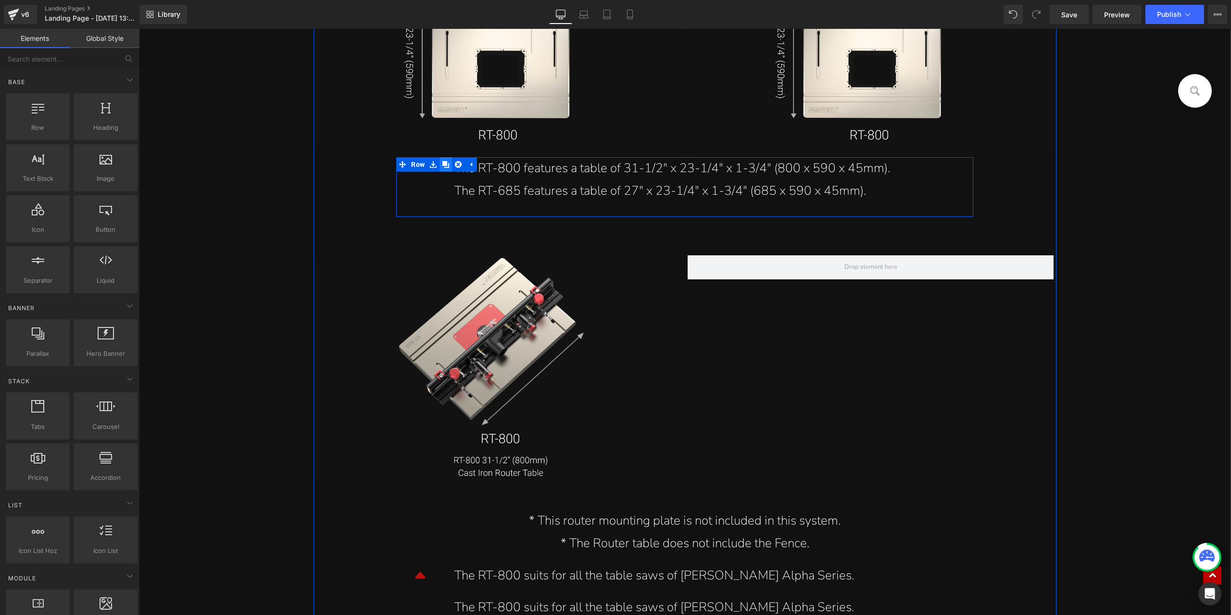
click at [439, 166] on link at bounding box center [445, 164] width 12 height 14
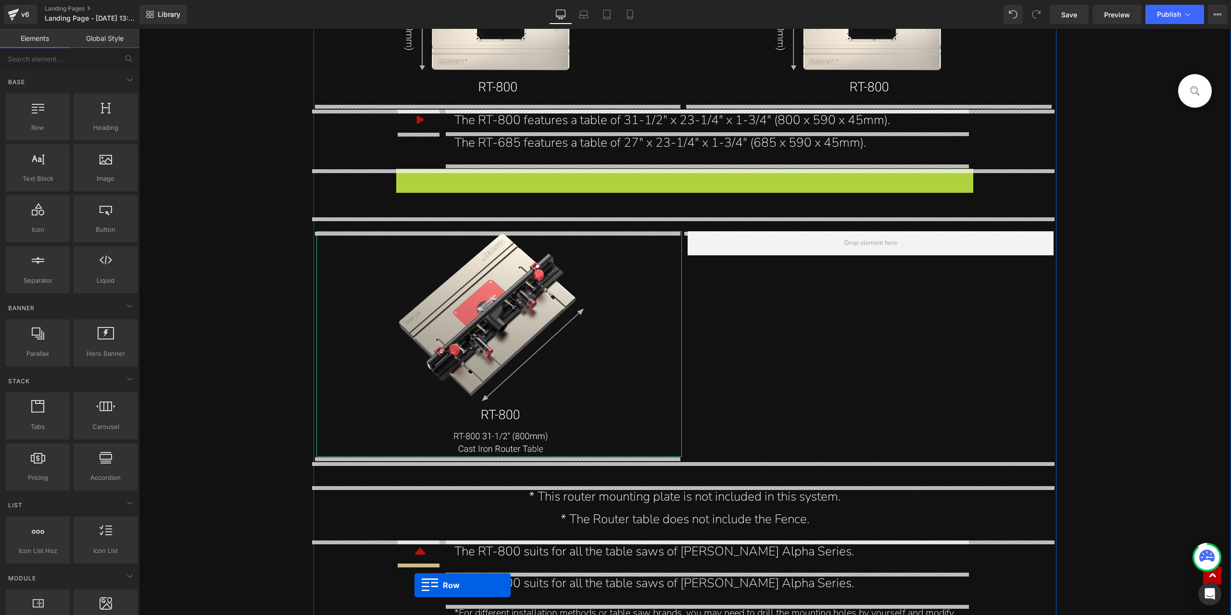
scroll to position [9810, 0]
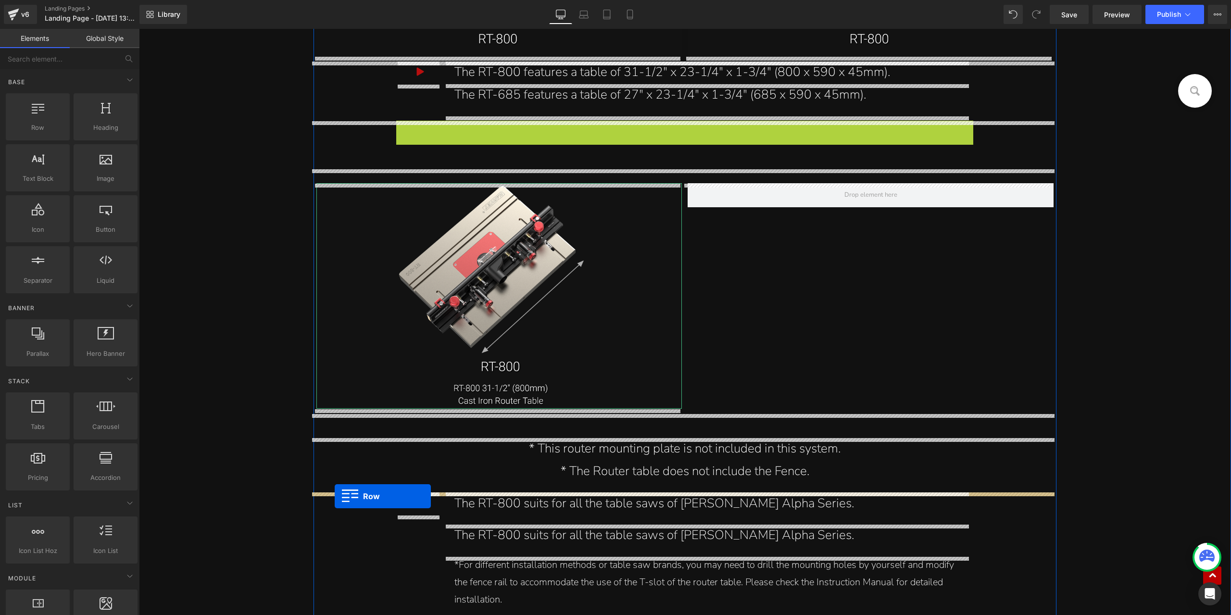
drag, startPoint x: 400, startPoint y: 224, endPoint x: 335, endPoint y: 496, distance: 279.4
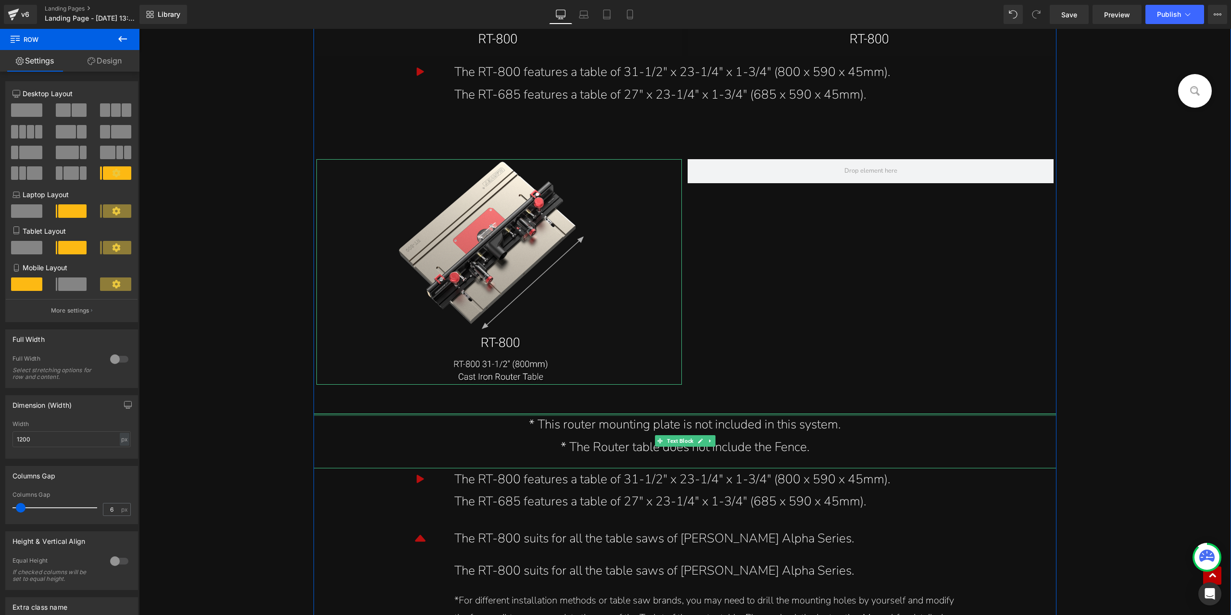
scroll to position [9906, 0]
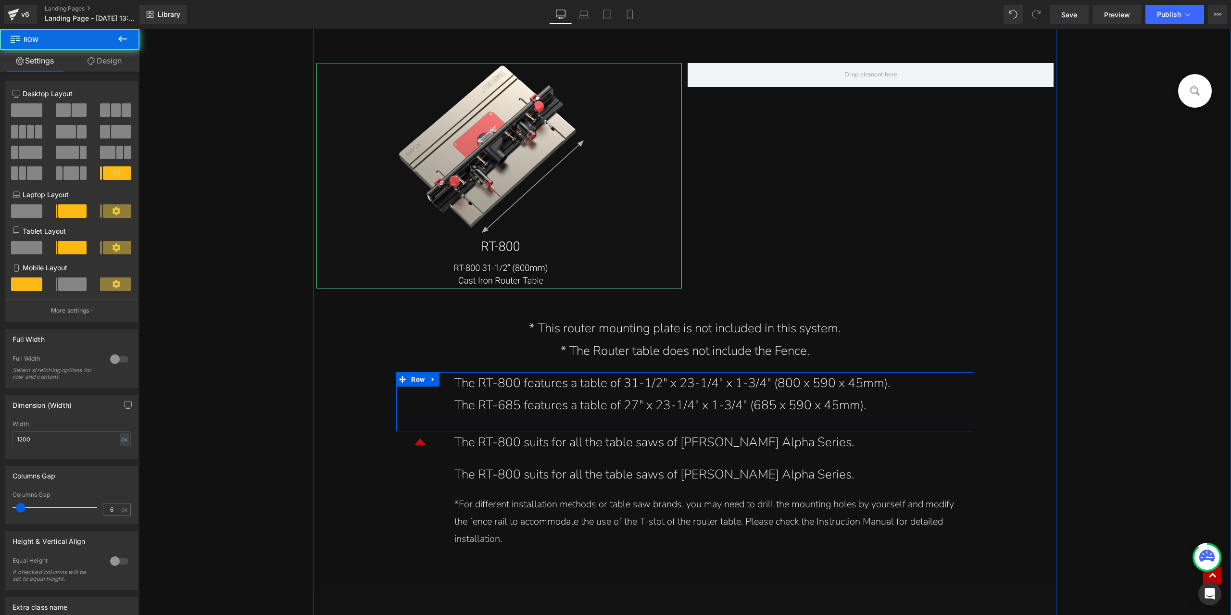
click at [425, 398] on div "Icon The RT-800 features a table of 31-1/2" x 23-1/4" x 1-3/4" (800 x 590 x 45m…" at bounding box center [684, 402] width 577 height 60
click at [488, 391] on div "The RT-800 features a table of 31-1/2" x 23-1/4" x 1-3/4" (800 x 590 x 45mm)." at bounding box center [708, 383] width 509 height 23
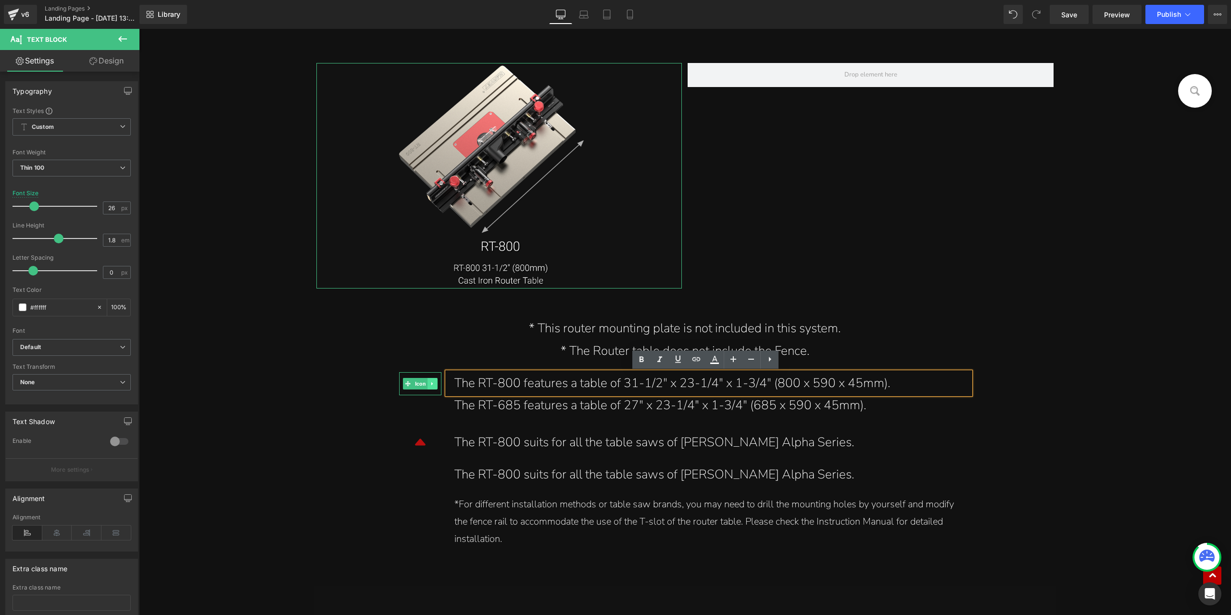
click at [432, 384] on link at bounding box center [433, 384] width 10 height 12
click at [435, 384] on icon at bounding box center [437, 383] width 5 height 5
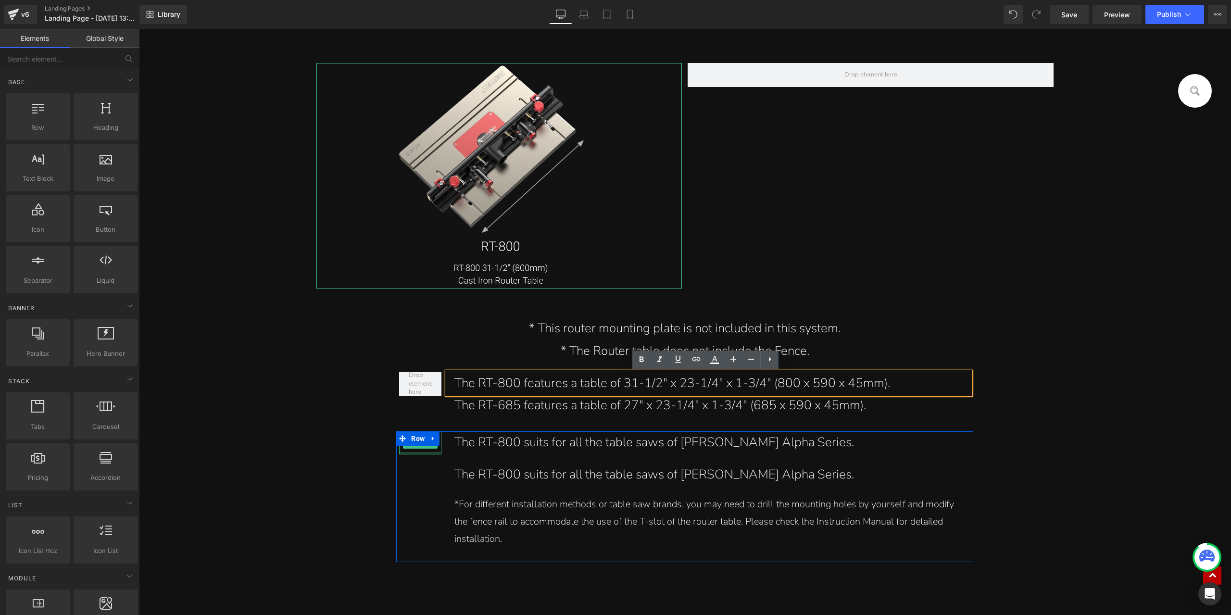
click at [423, 452] on div at bounding box center [420, 453] width 42 height 2
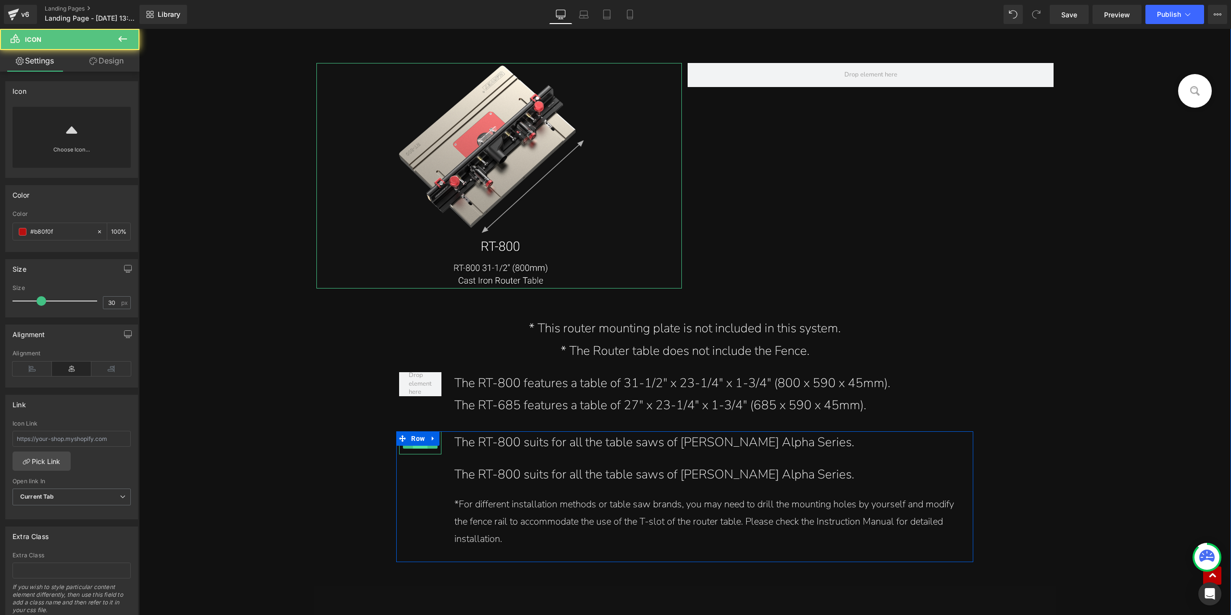
click at [415, 448] on span "Icon" at bounding box center [420, 443] width 15 height 12
click at [428, 447] on link at bounding box center [433, 443] width 10 height 12
click at [434, 448] on link at bounding box center [438, 443] width 10 height 12
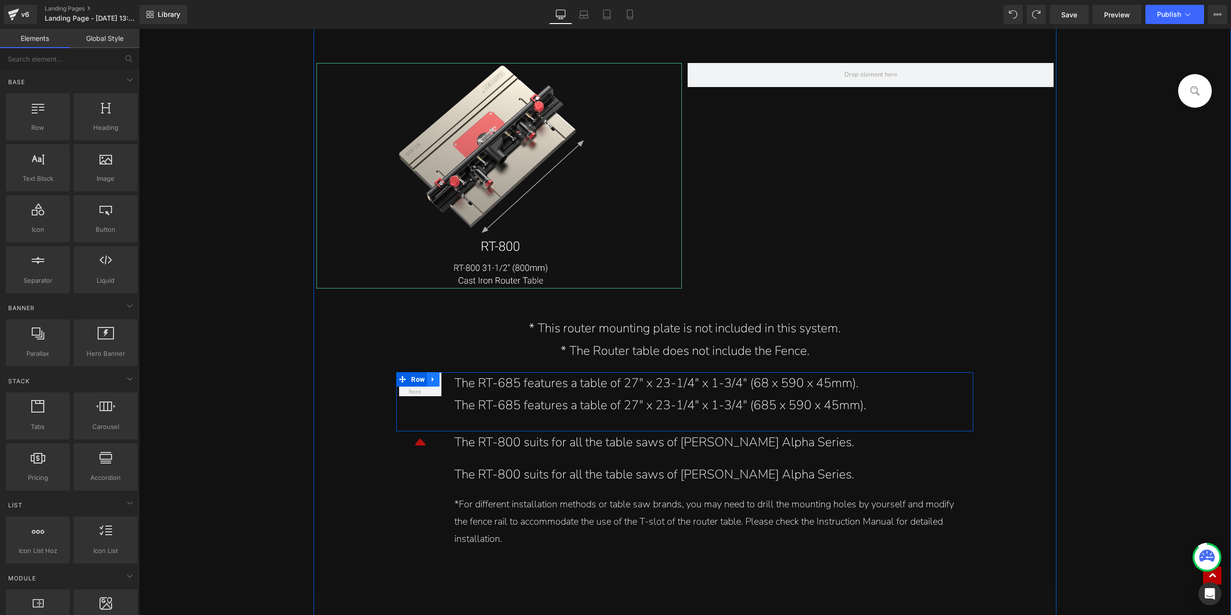
click at [431, 380] on icon at bounding box center [433, 378] width 7 height 7
click at [456, 380] on icon at bounding box center [458, 378] width 7 height 7
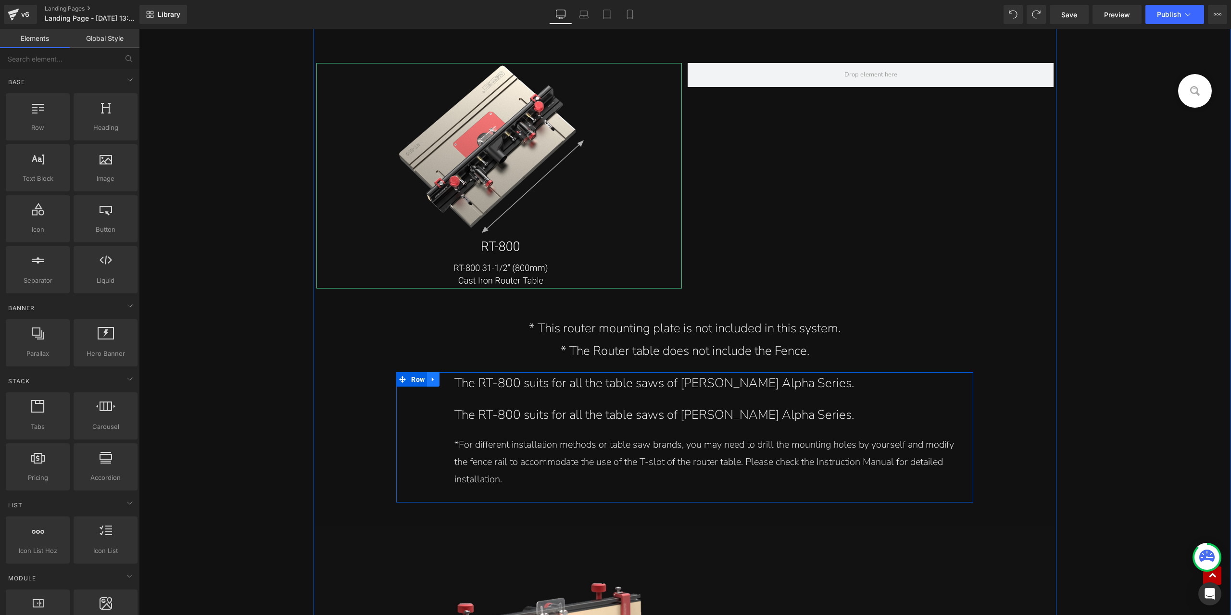
click at [433, 378] on icon at bounding box center [433, 378] width 7 height 7
click at [443, 377] on icon at bounding box center [445, 379] width 7 height 7
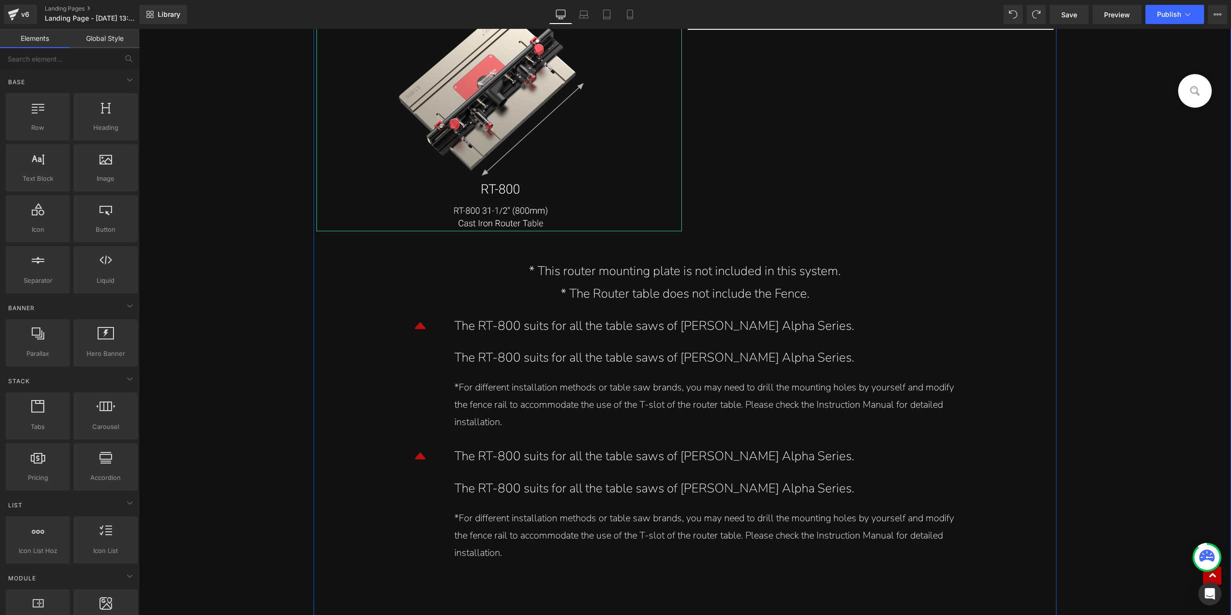
scroll to position [9957, 0]
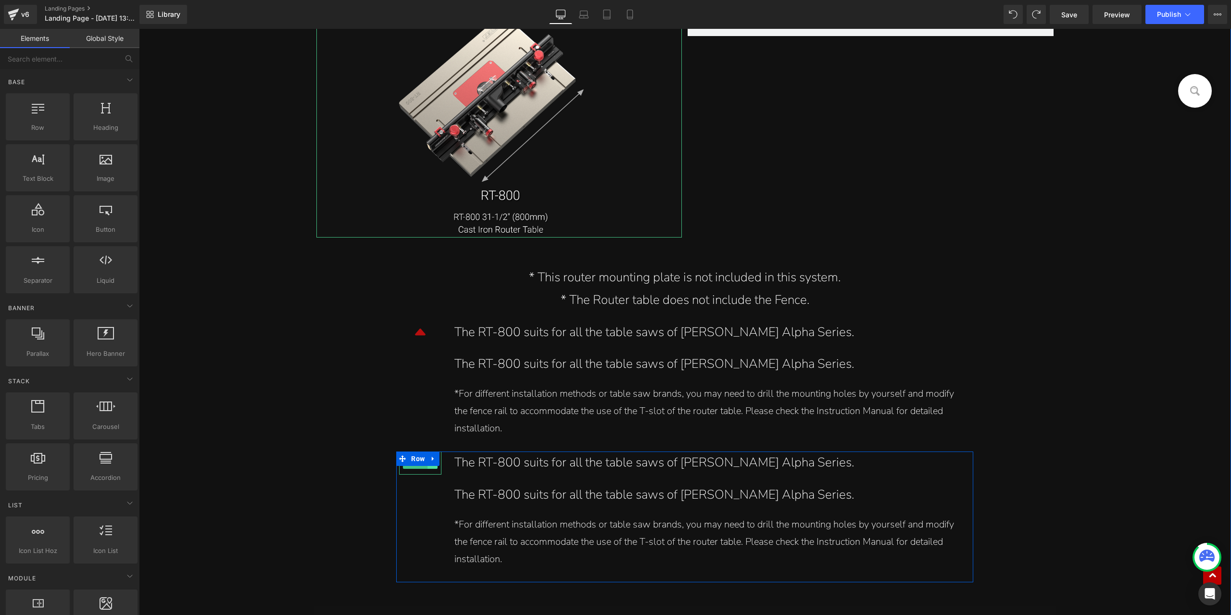
click at [432, 467] on link at bounding box center [433, 463] width 10 height 12
click at [434, 469] on link at bounding box center [438, 463] width 10 height 12
click at [731, 469] on icon at bounding box center [733, 468] width 5 height 6
click at [734, 469] on link at bounding box center [739, 468] width 10 height 12
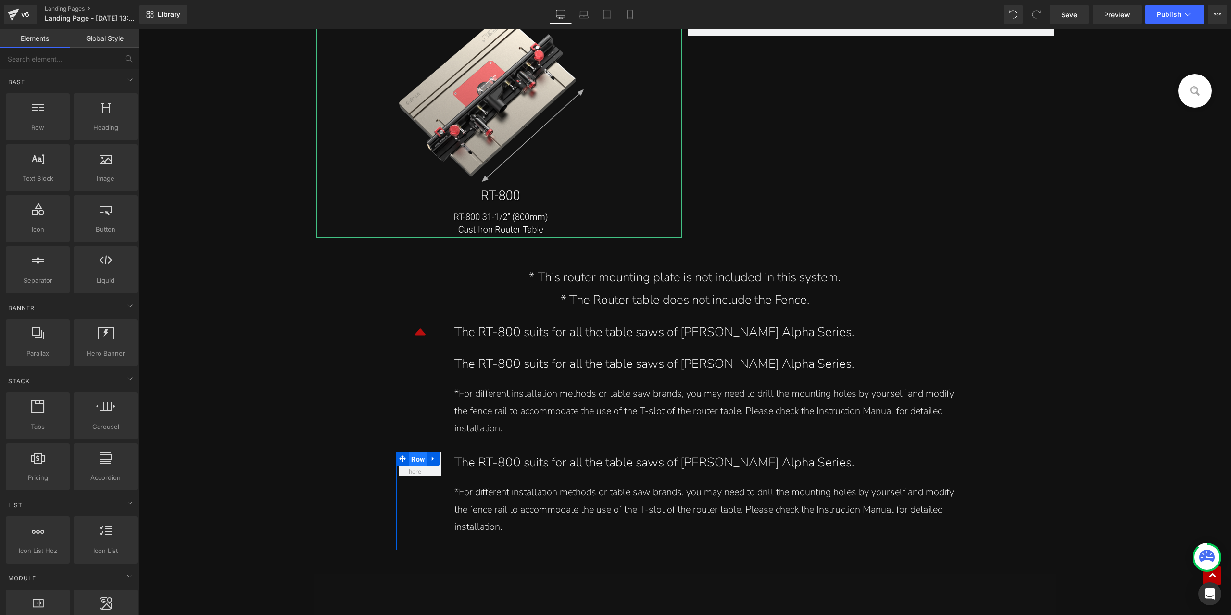
click at [417, 459] on span "Row" at bounding box center [418, 459] width 18 height 14
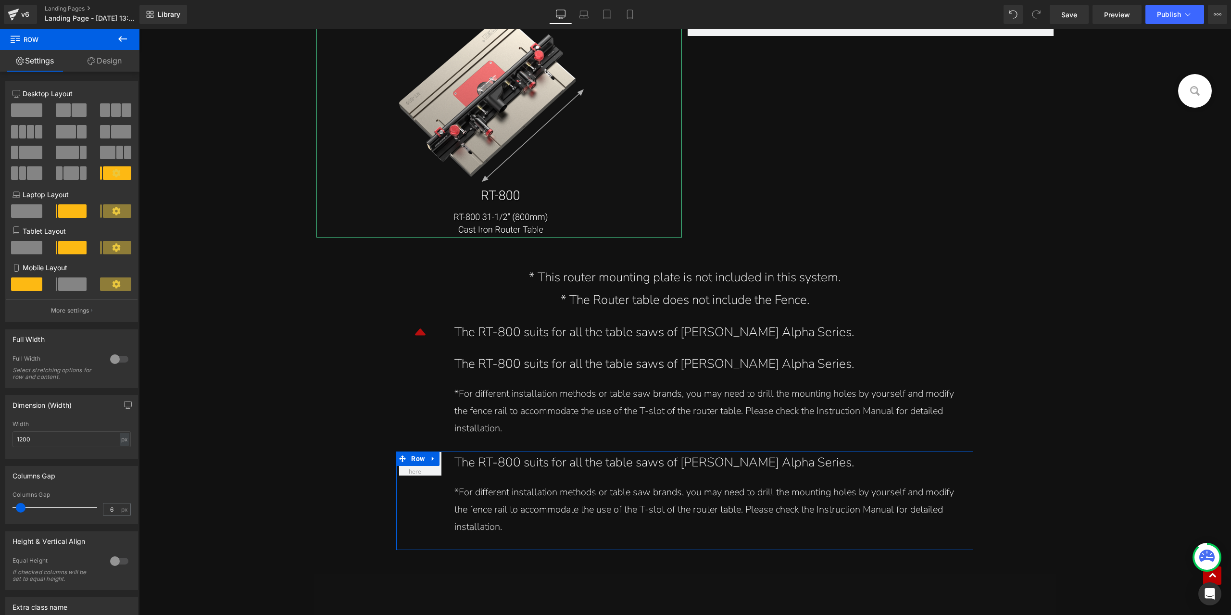
click at [32, 109] on span at bounding box center [26, 109] width 31 height 13
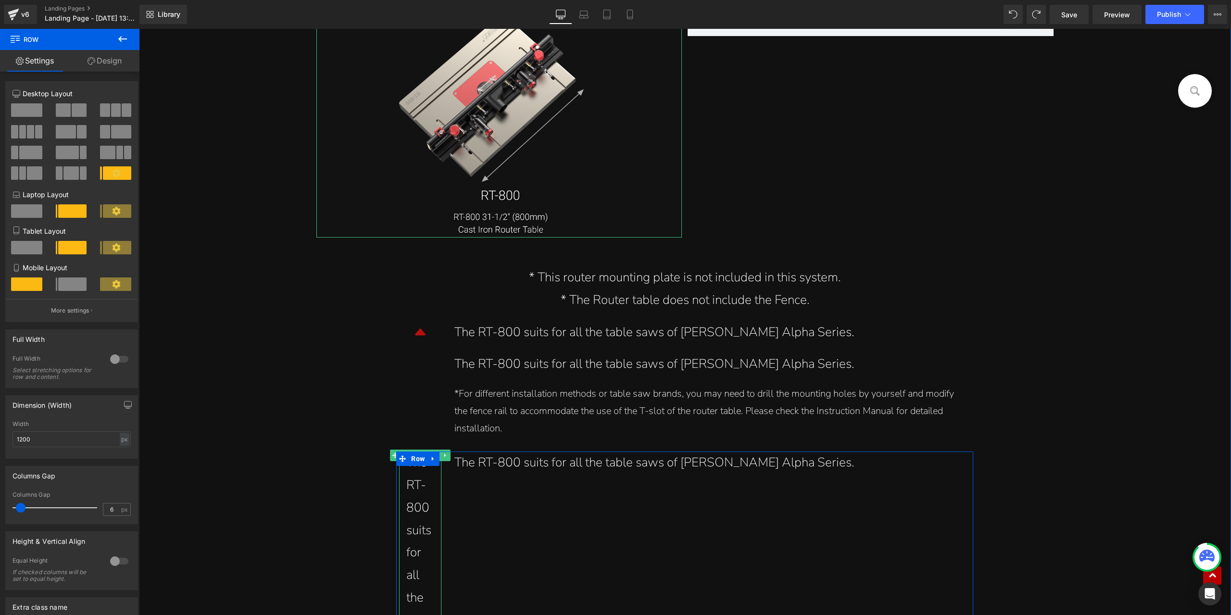
click at [416, 487] on div "The RT-800 suits for all the table saws of Harvey Alpha Series." at bounding box center [420, 597] width 28 height 292
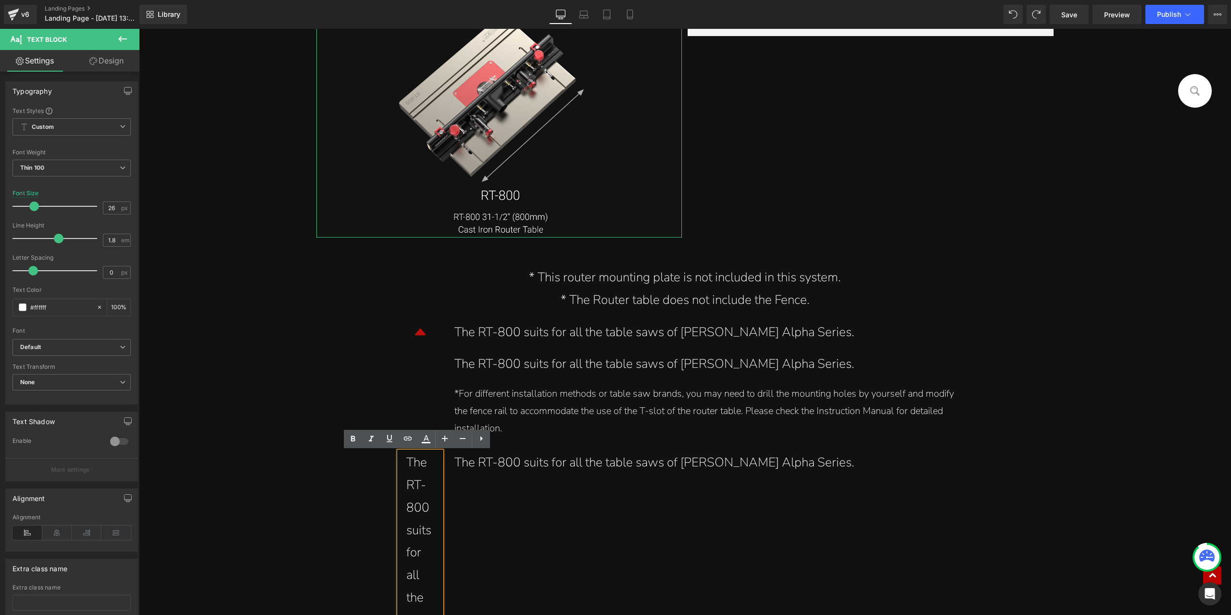
click at [447, 461] on div "The RT-800 suits for all the table saws of Harvey Alpha Series. Text Block" at bounding box center [708, 467] width 523 height 32
click at [502, 461] on div "The RT-800 suits for all the table saws of Harvey Alpha Series." at bounding box center [708, 462] width 509 height 23
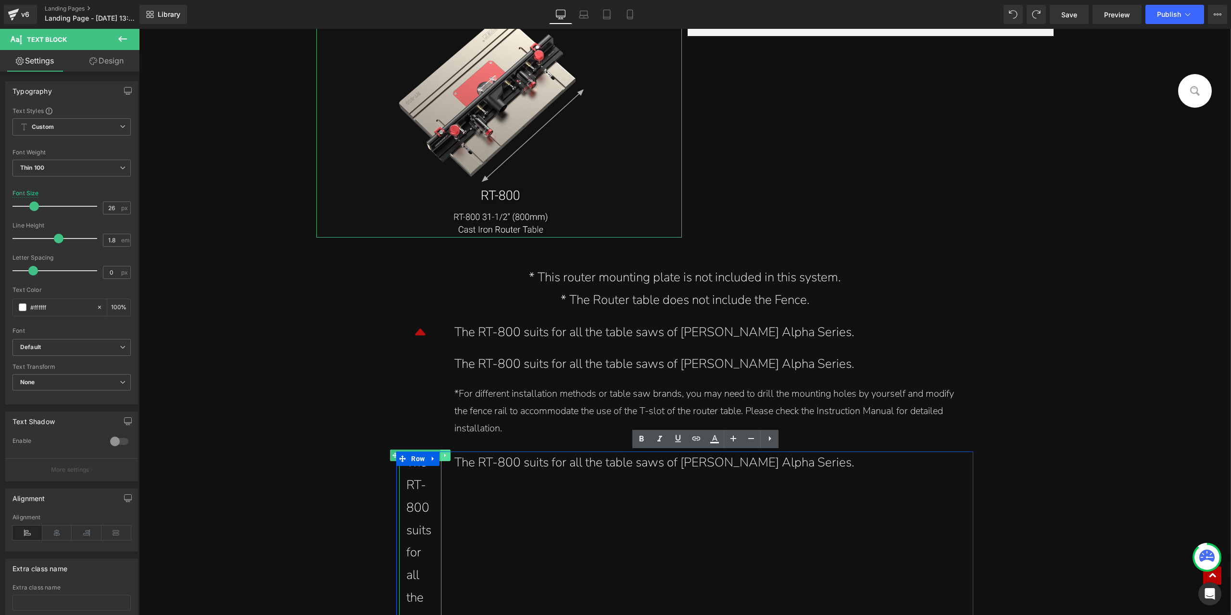
click at [443, 457] on icon at bounding box center [445, 455] width 5 height 6
click at [454, 457] on div "The RT-800 suits for all the table saws of Harvey Alpha Series." at bounding box center [708, 462] width 509 height 23
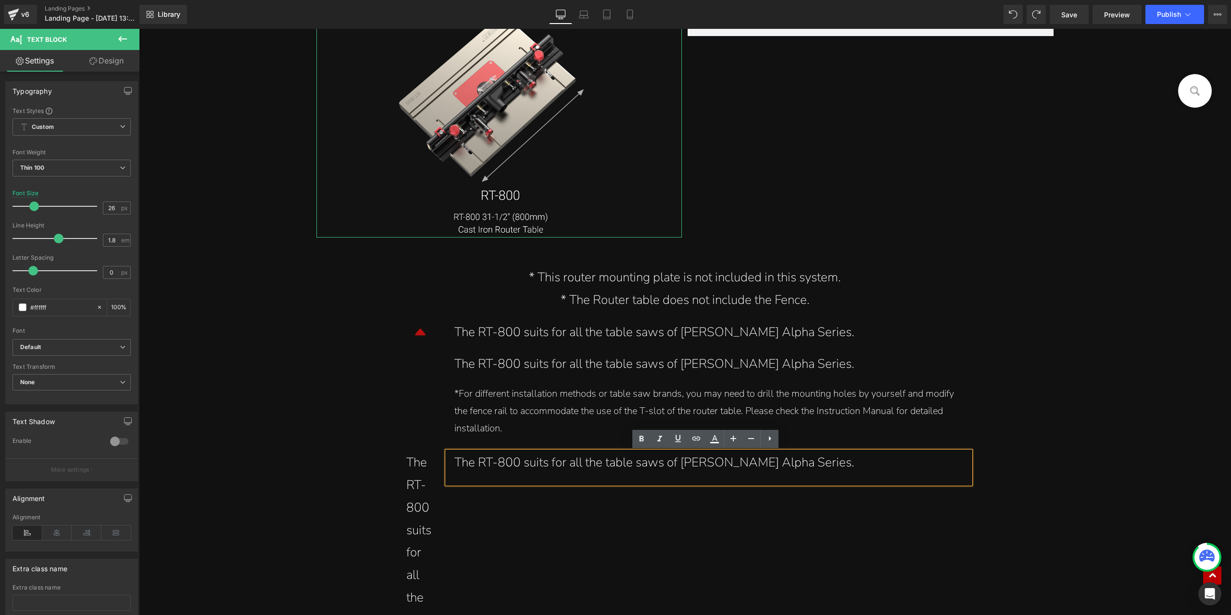
click at [447, 457] on div "The RT-800 suits for all the table saws of Harvey Alpha Series." at bounding box center [708, 467] width 523 height 32
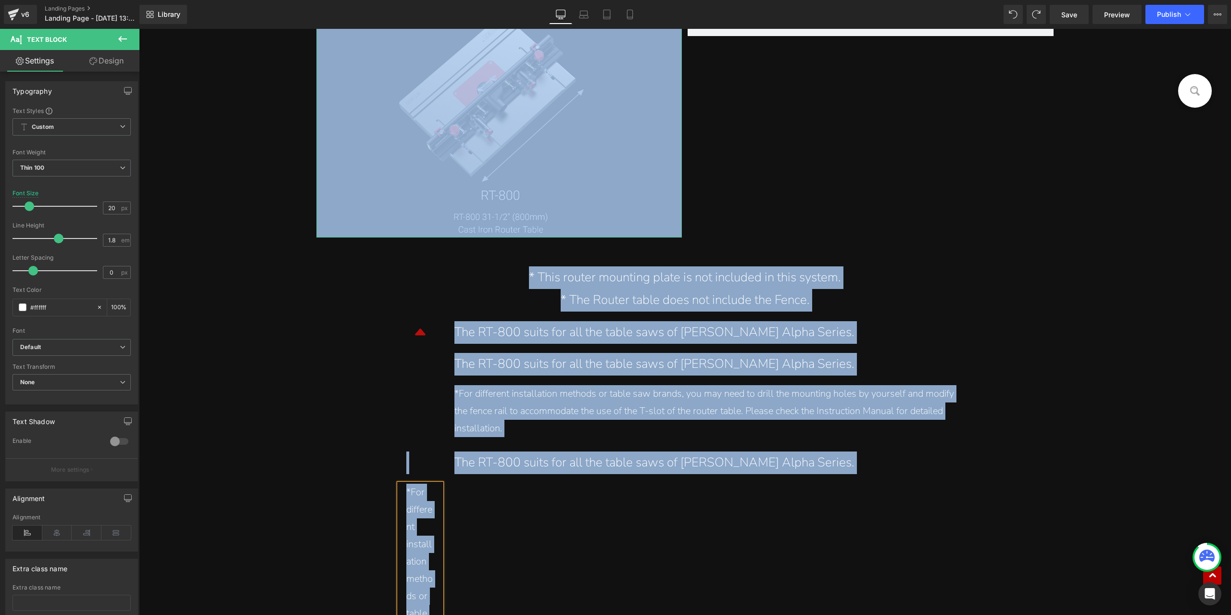
click at [1058, 397] on div "COMPASS Router Table System Text Block Hero Banner For a Router Table system, a…" at bounding box center [685, 338] width 1092 height 19561
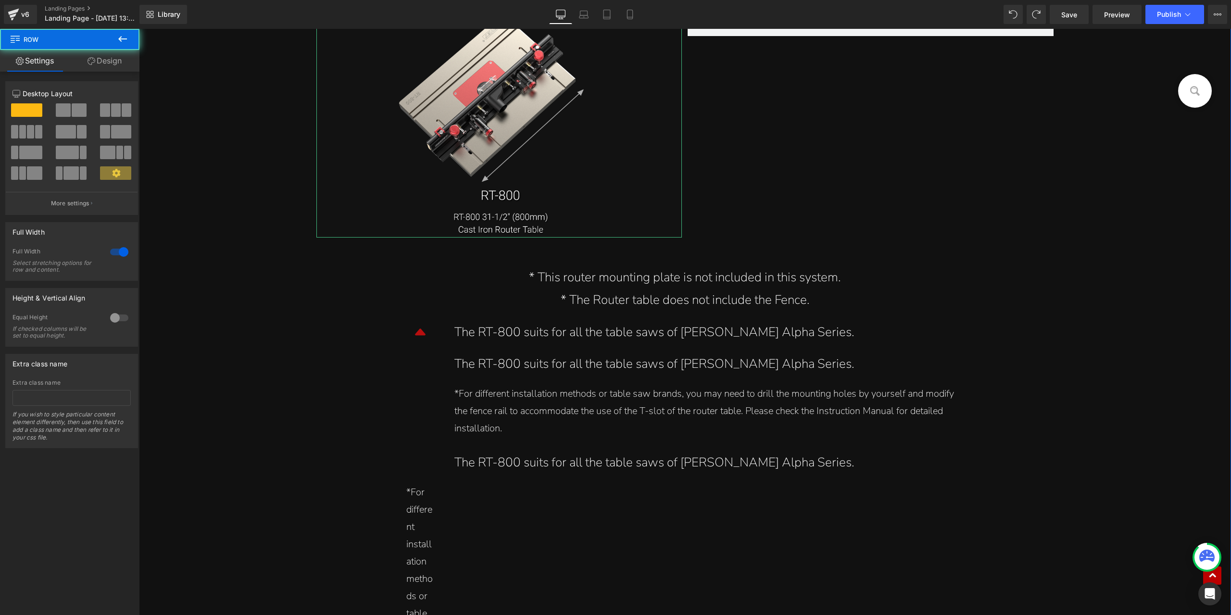
click at [1053, 353] on div "COMPASS Router Table System Text Block Hero Banner For a Router Table system, a…" at bounding box center [685, 338] width 1092 height 19561
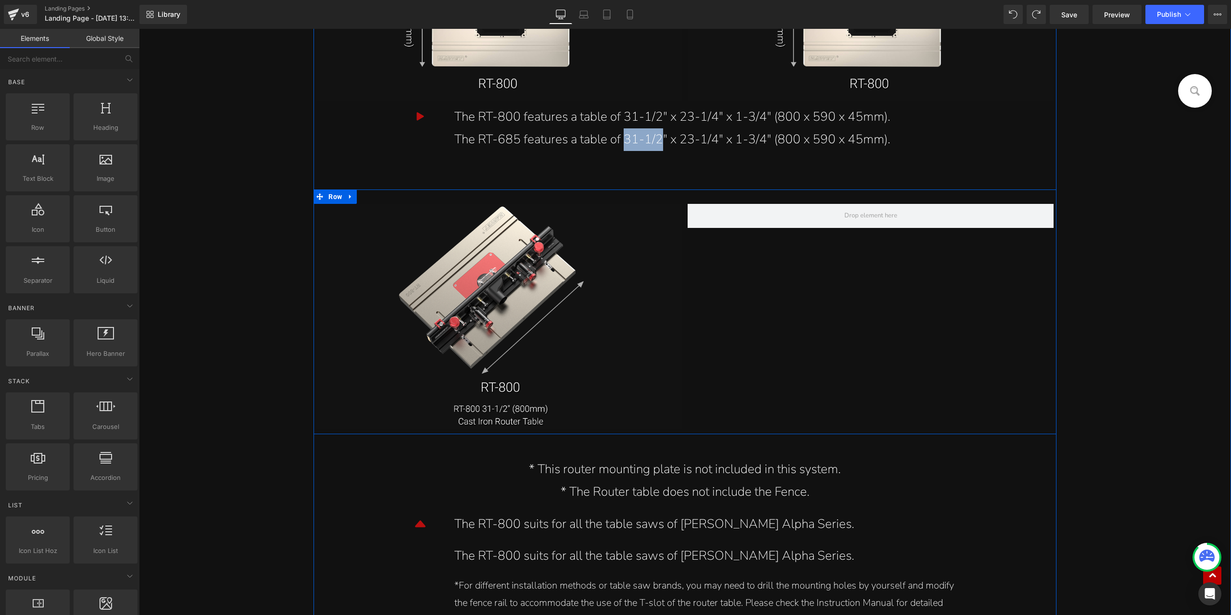
scroll to position [9711, 0]
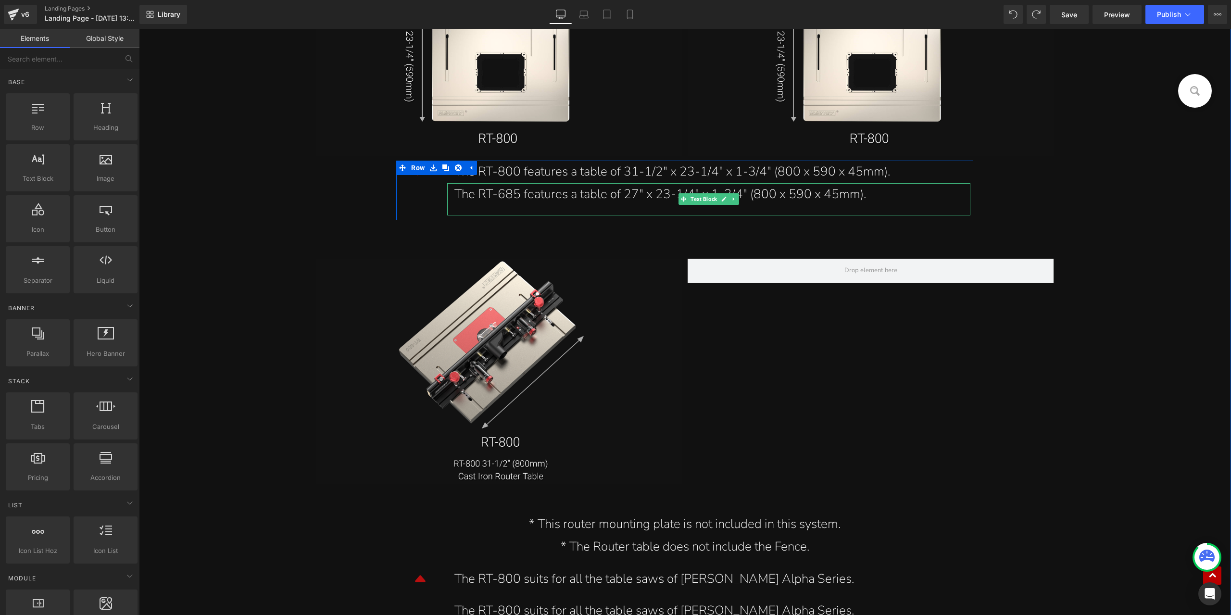
click at [765, 194] on div "The RT-685 features a table of 27" x 23-1/4" x 1-3/4" (800 x 590 x 45mm)." at bounding box center [708, 194] width 509 height 23
click at [769, 192] on div "The RT-685 features a table of 27" x 23-1/4" x 1-3/4" (800 x 590 x 45mm)." at bounding box center [708, 194] width 509 height 23
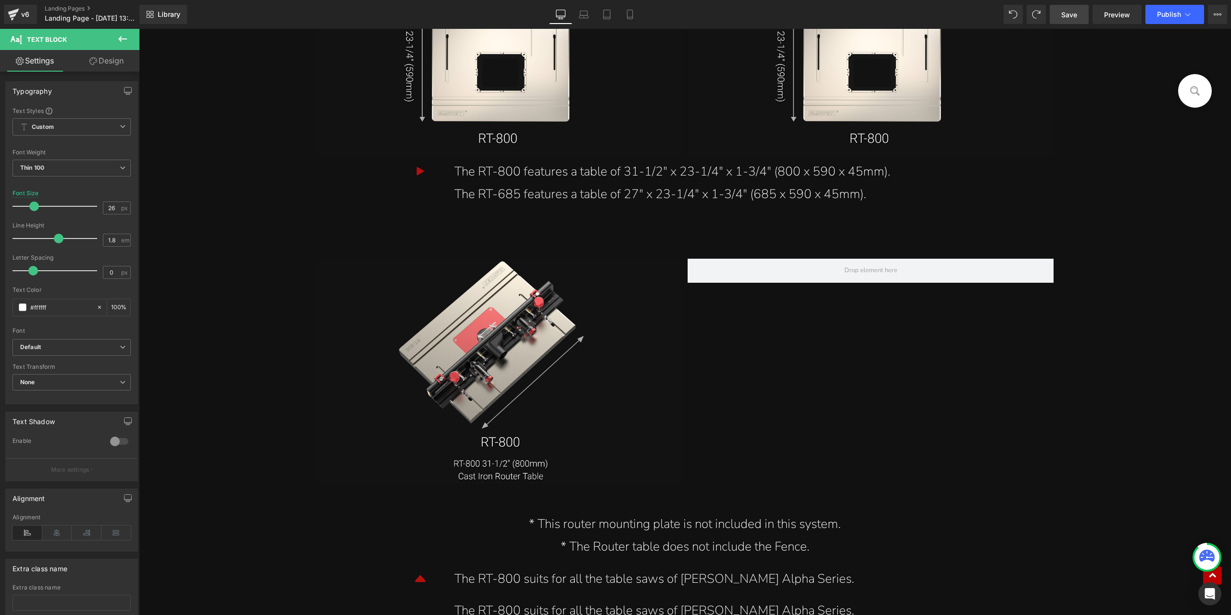
click at [1077, 14] on span "Save" at bounding box center [1069, 15] width 16 height 10
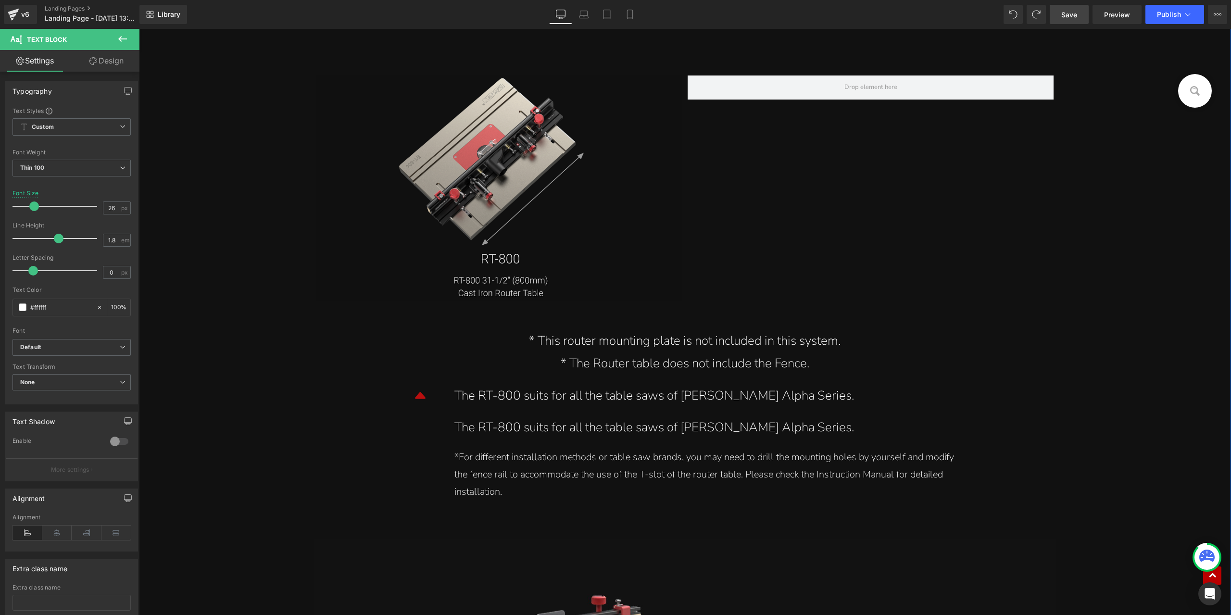
scroll to position [9951, 0]
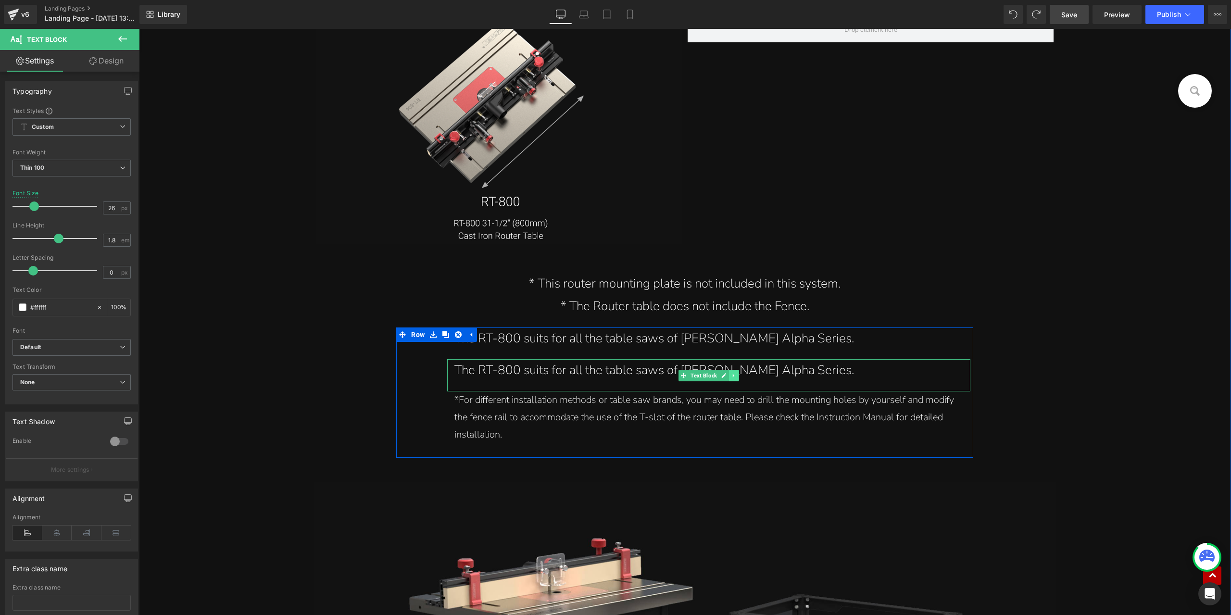
click at [734, 379] on link at bounding box center [734, 376] width 10 height 12
click at [121, 41] on icon at bounding box center [122, 39] width 9 height 6
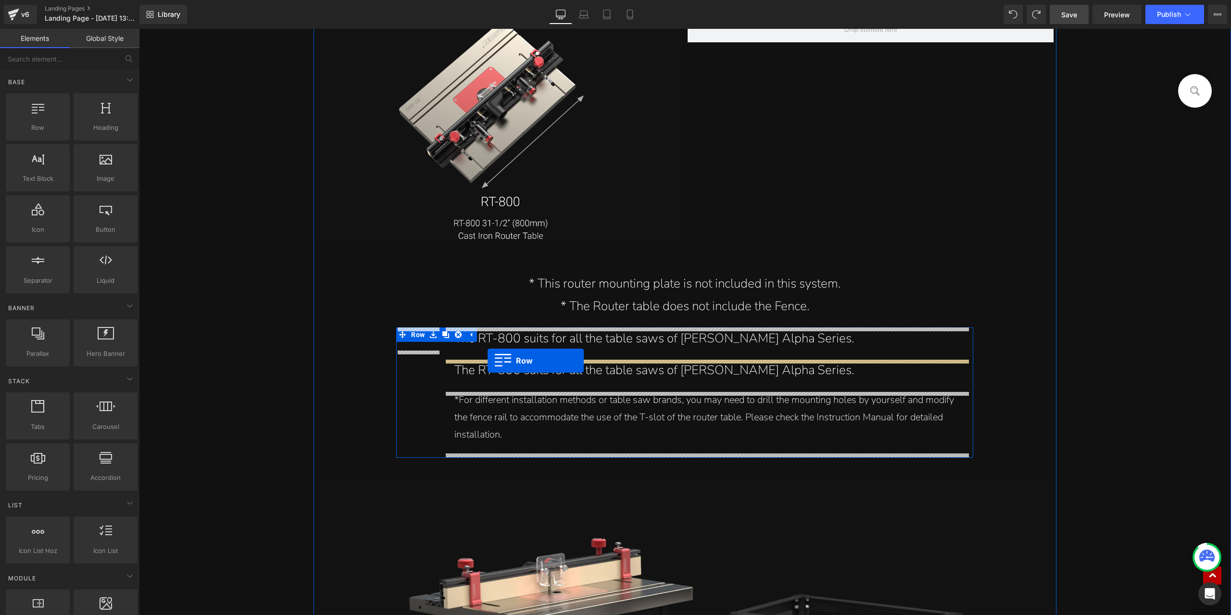
drag, startPoint x: 182, startPoint y: 137, endPoint x: 487, endPoint y: 361, distance: 378.7
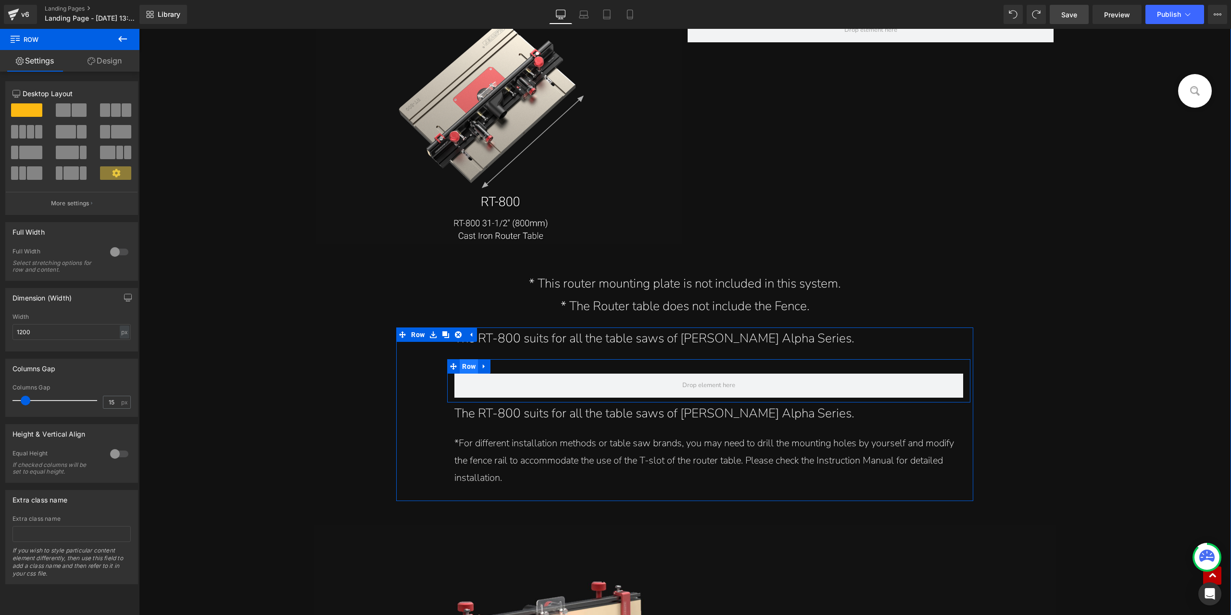
click at [471, 368] on span "Row" at bounding box center [469, 366] width 18 height 14
click at [66, 107] on span at bounding box center [63, 109] width 15 height 13
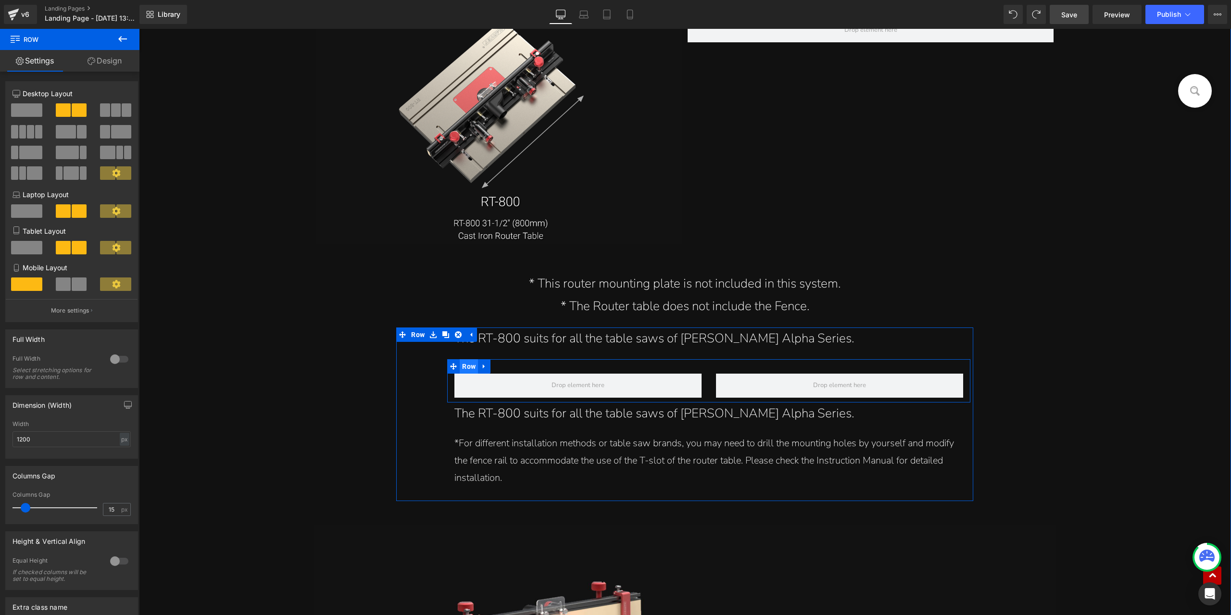
click at [466, 368] on span "Row" at bounding box center [469, 366] width 18 height 14
type input "5"
drag, startPoint x: 25, startPoint y: 507, endPoint x: 20, endPoint y: 507, distance: 5.3
click at [20, 507] on span at bounding box center [20, 508] width 10 height 10
click at [679, 346] on link "Text Block" at bounding box center [699, 343] width 40 height 12
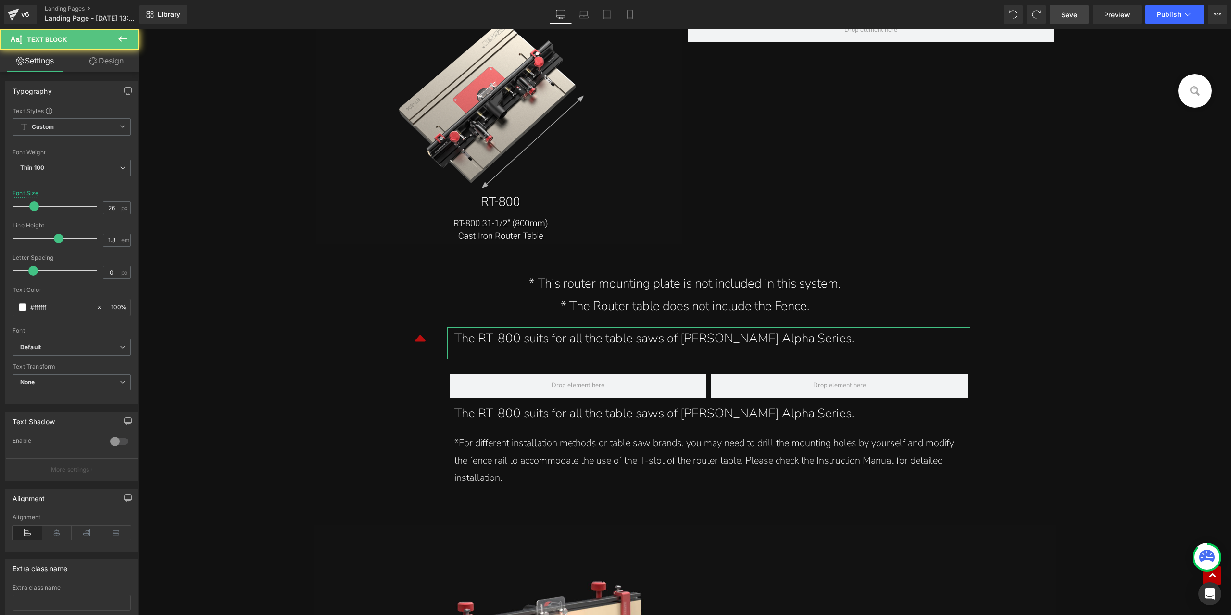
click at [89, 65] on link "Design" at bounding box center [107, 61] width 70 height 22
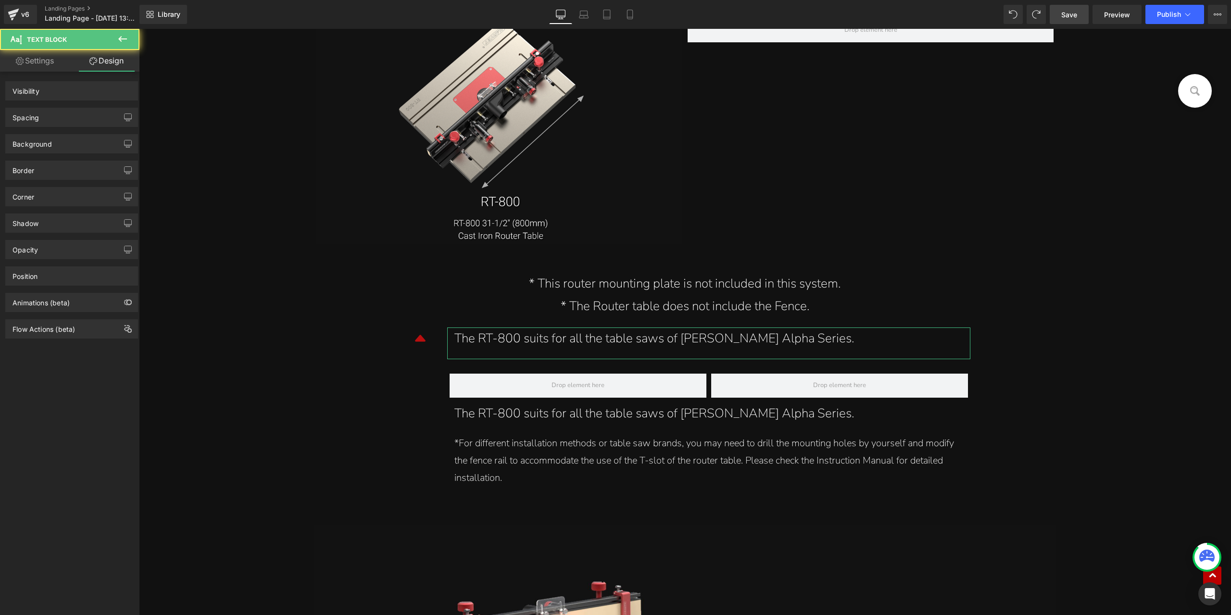
click at [66, 112] on div "Spacing" at bounding box center [72, 117] width 132 height 18
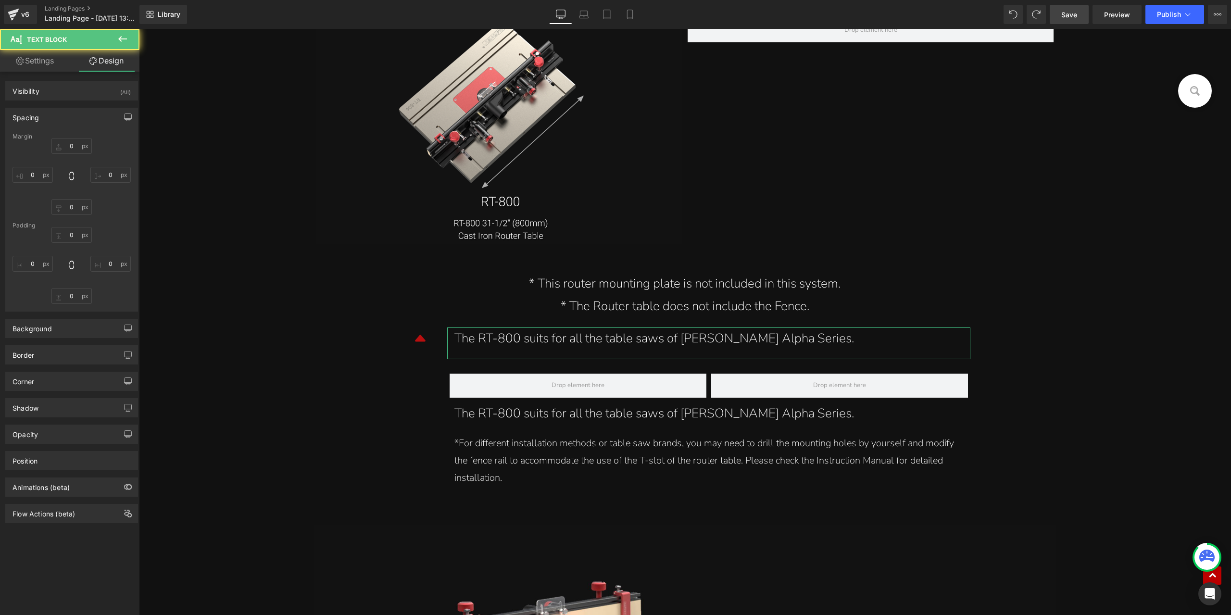
type input "0"
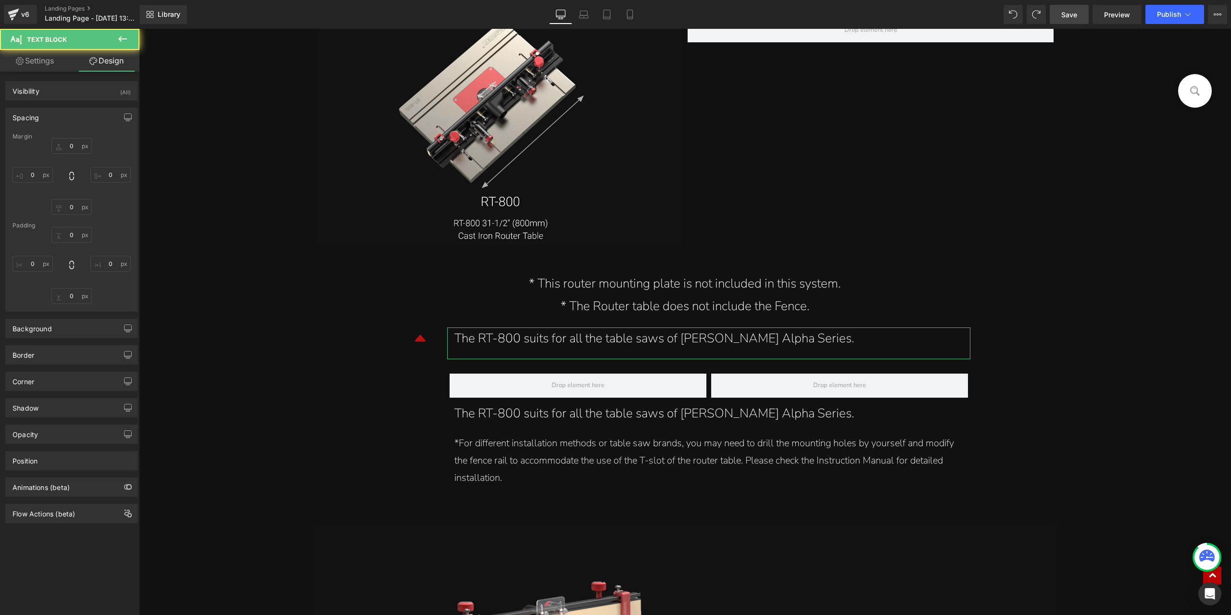
type input "15"
type input "20"
type input "15"
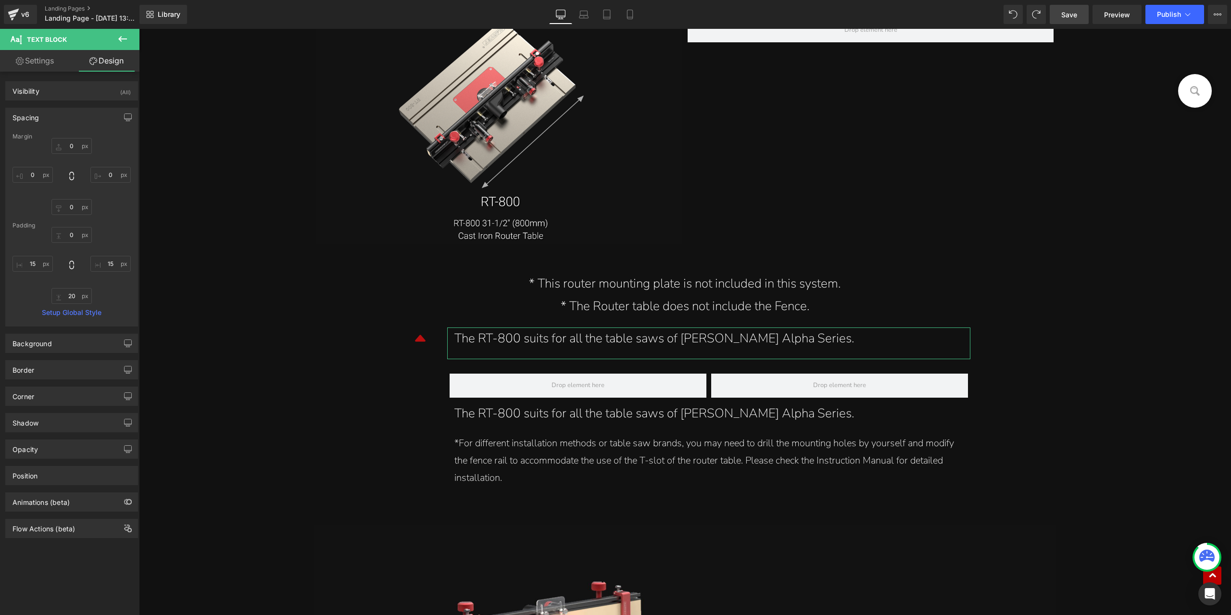
click at [50, 123] on div "Spacing" at bounding box center [72, 117] width 132 height 18
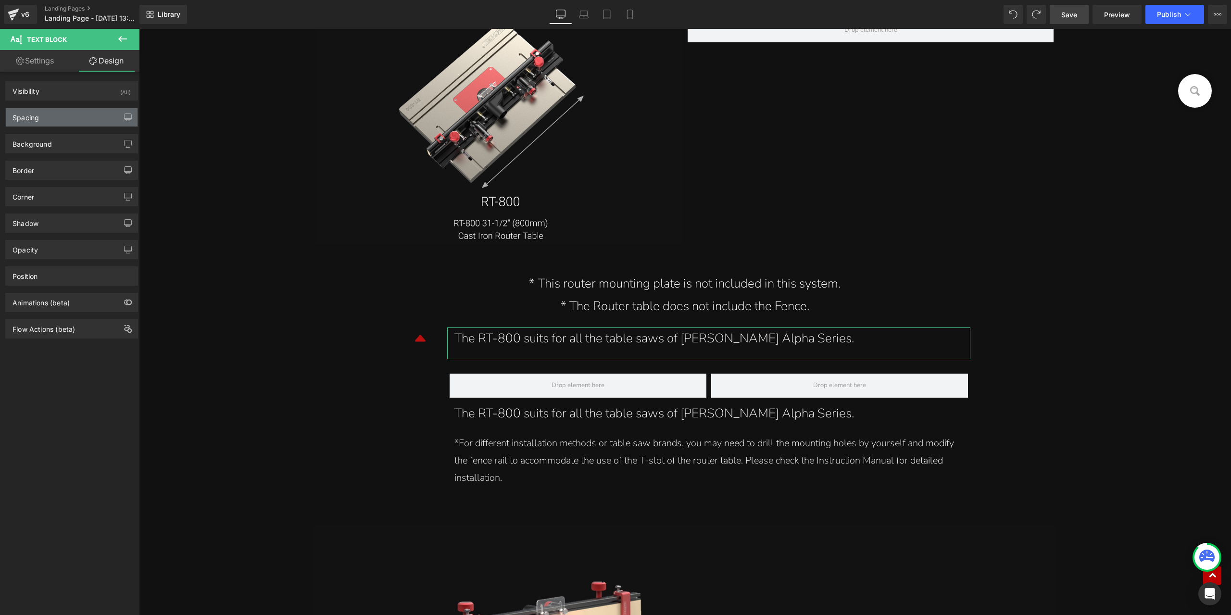
click at [73, 121] on div "Spacing" at bounding box center [72, 117] width 132 height 18
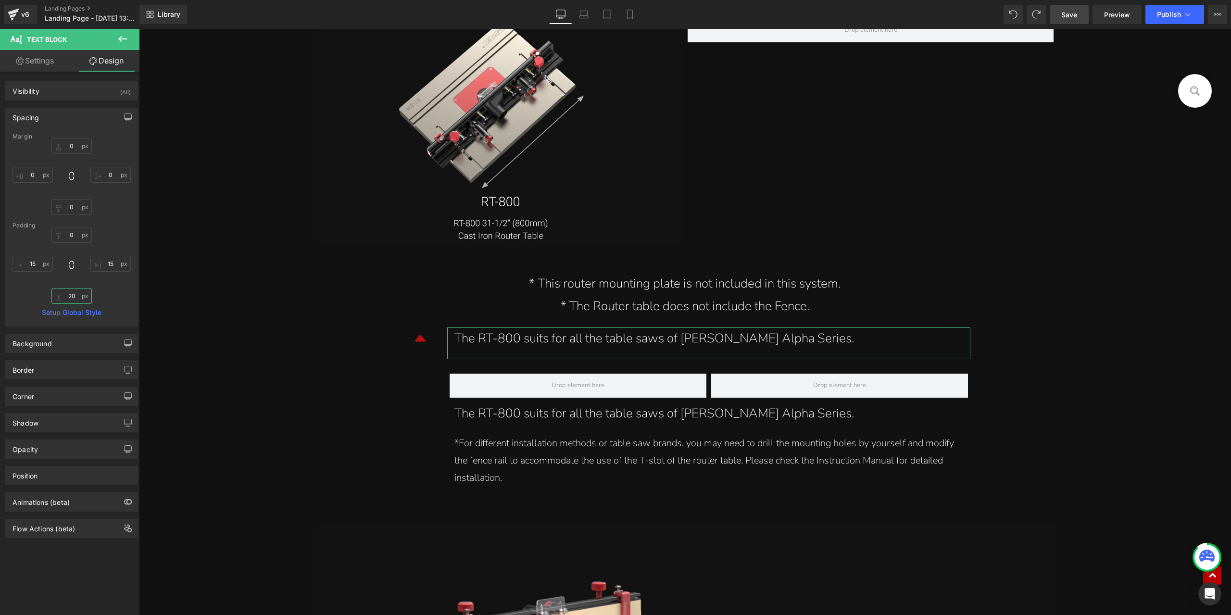
click at [70, 293] on input "20" at bounding box center [71, 296] width 40 height 16
type input "0"
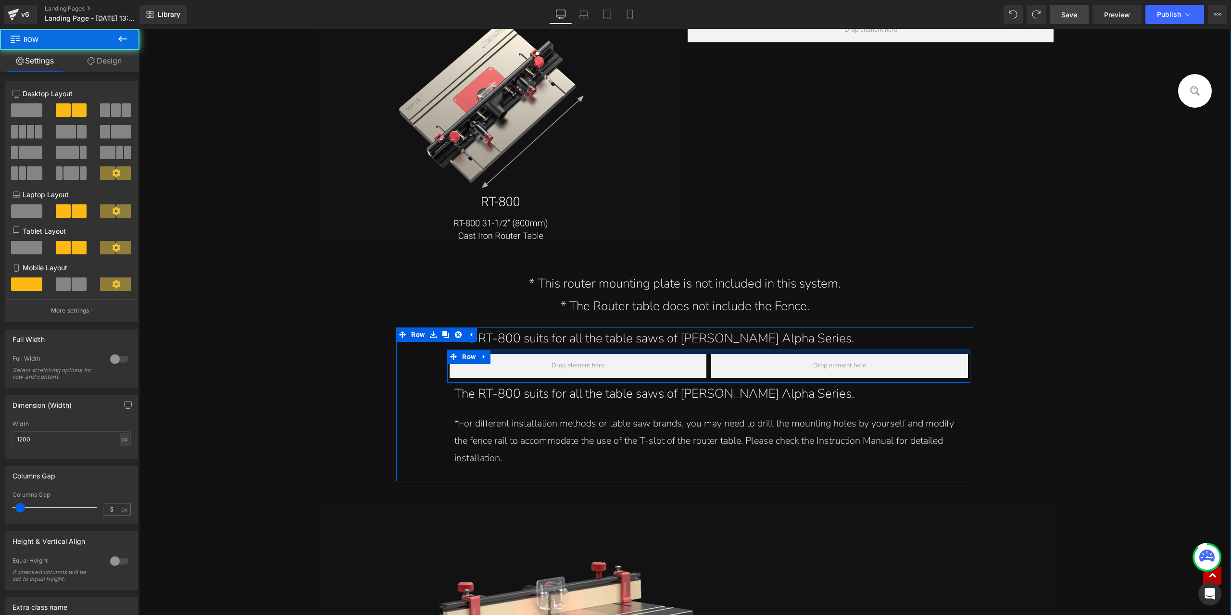
drag, startPoint x: 533, startPoint y: 357, endPoint x: 533, endPoint y: 347, distance: 10.1
click at [533, 347] on div "The RT-800 suits for all the table saws of Harvey Alpha Series. Text Block Row …" at bounding box center [708, 402] width 529 height 150
click at [543, 368] on span at bounding box center [577, 366] width 257 height 24
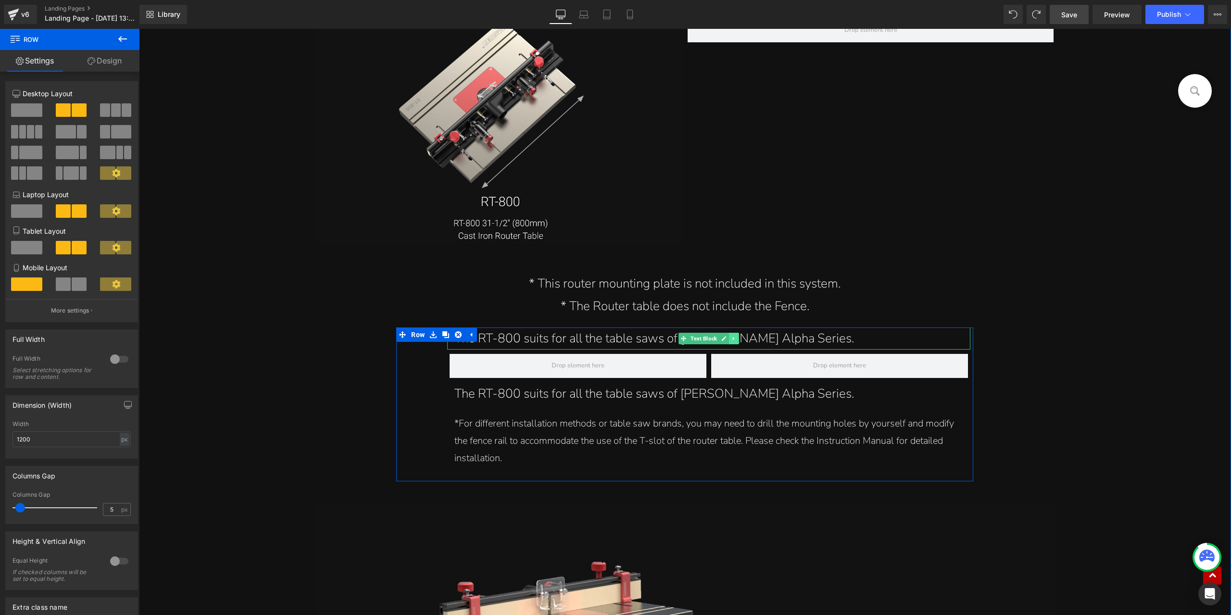
click at [732, 341] on icon at bounding box center [733, 339] width 5 height 6
click at [726, 338] on icon at bounding box center [728, 338] width 5 height 5
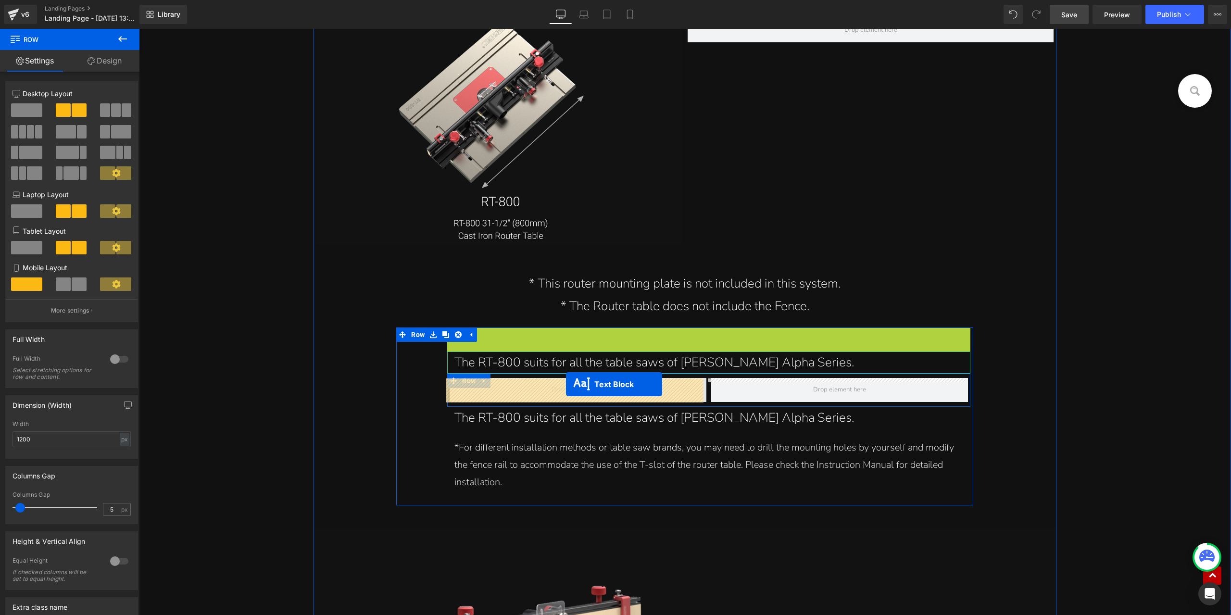
drag, startPoint x: 666, startPoint y: 338, endPoint x: 566, endPoint y: 384, distance: 109.9
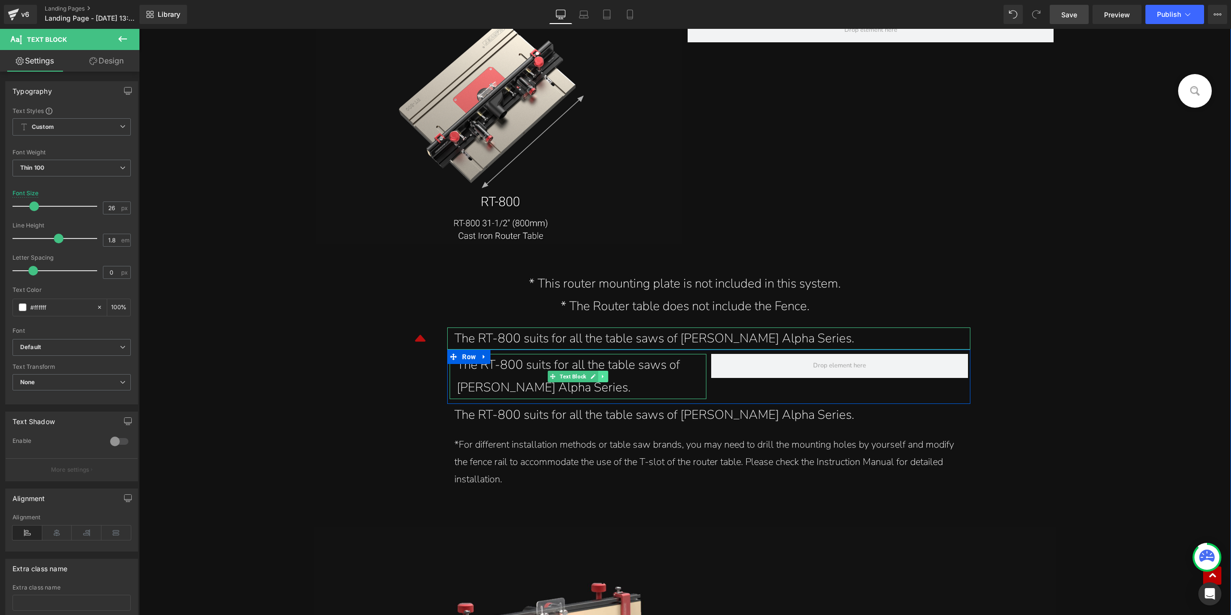
click at [601, 378] on icon at bounding box center [602, 377] width 5 height 6
click at [597, 377] on icon at bounding box center [598, 376] width 5 height 5
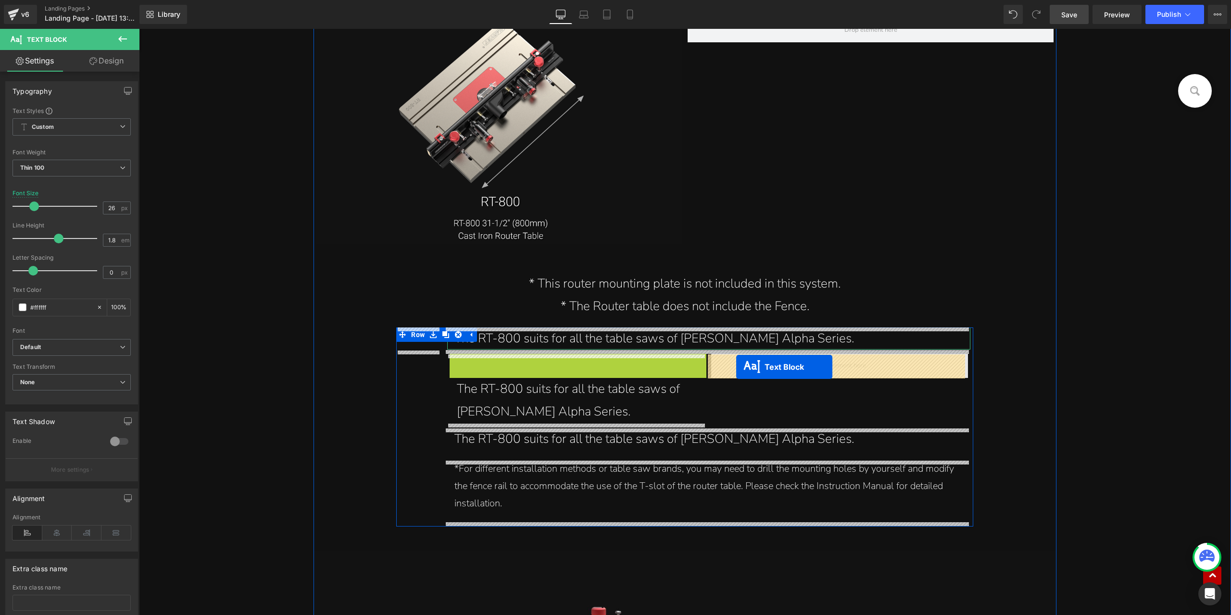
drag, startPoint x: 536, startPoint y: 374, endPoint x: 736, endPoint y: 367, distance: 200.6
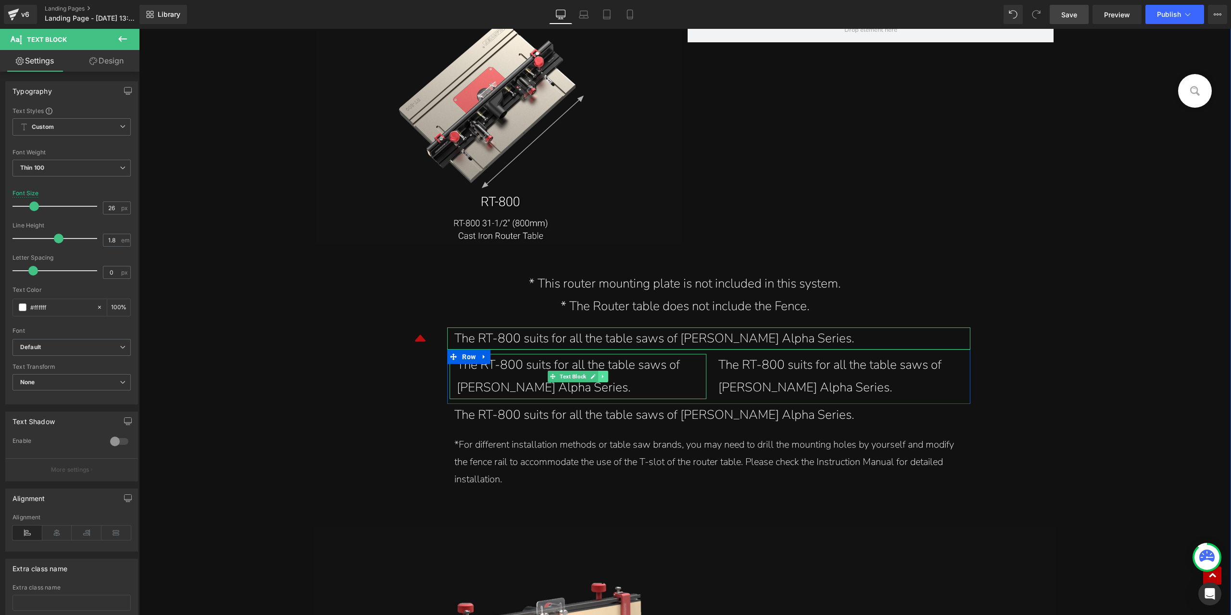
click at [600, 378] on icon at bounding box center [602, 377] width 5 height 6
click at [598, 377] on link at bounding box center [598, 377] width 10 height 12
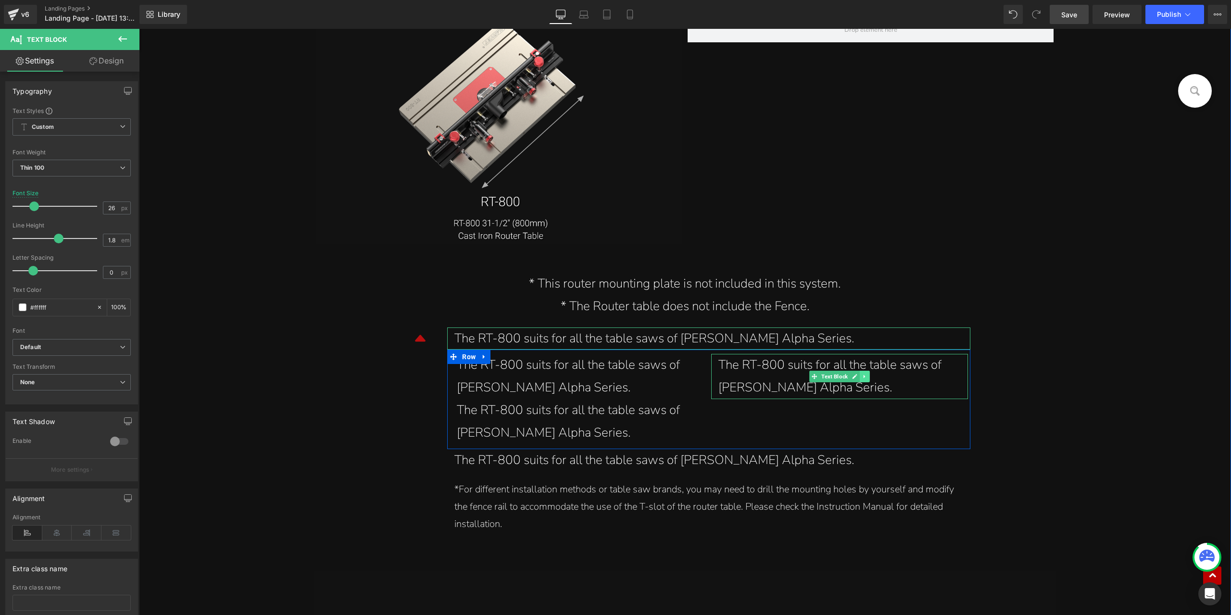
click at [862, 378] on icon at bounding box center [864, 377] width 5 height 6
click at [857, 378] on icon at bounding box center [859, 377] width 5 height 6
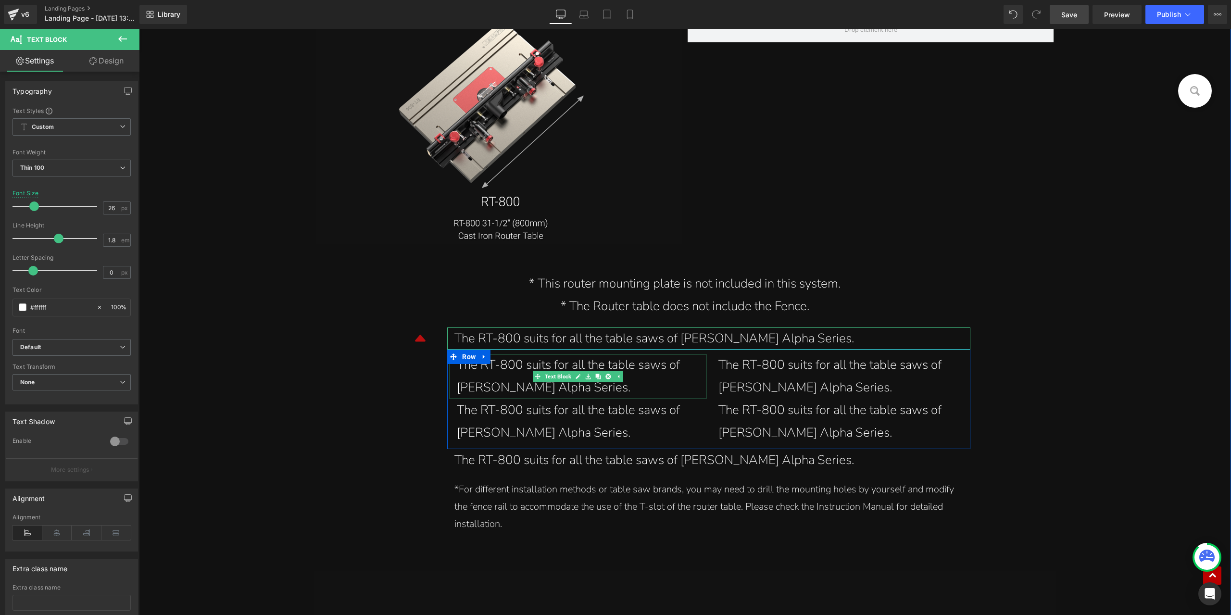
click at [584, 384] on div "The RT-800 suits for all the table saws of Harvey Alpha Series." at bounding box center [578, 376] width 242 height 45
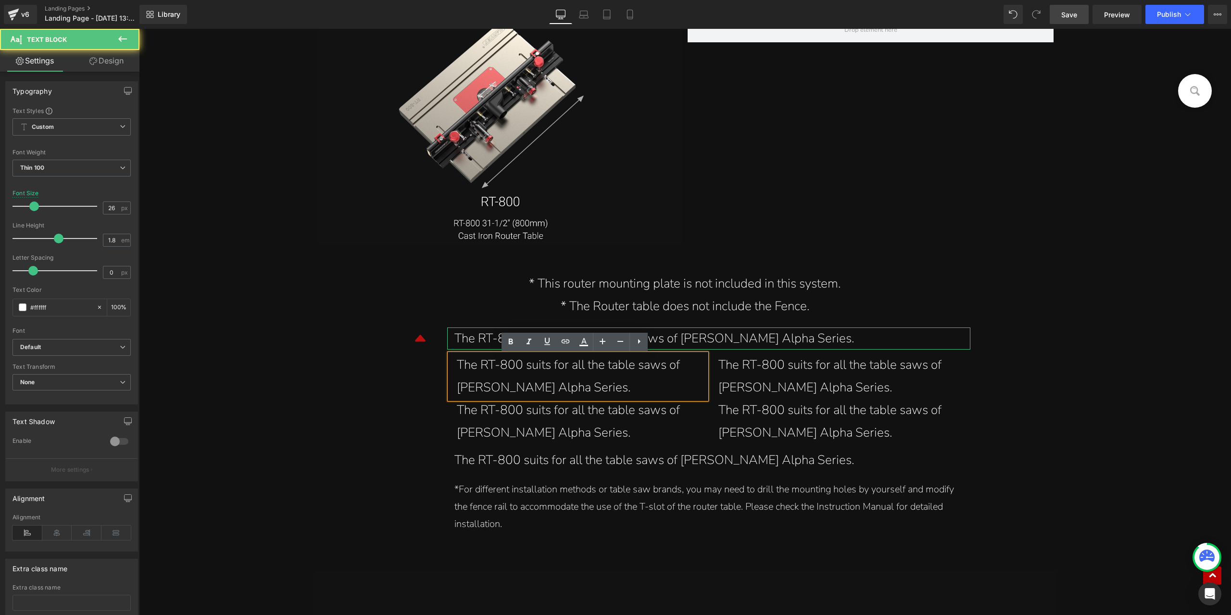
click at [494, 380] on div "The RT-800 suits for all the table saws of Harvey Alpha Series." at bounding box center [578, 376] width 242 height 45
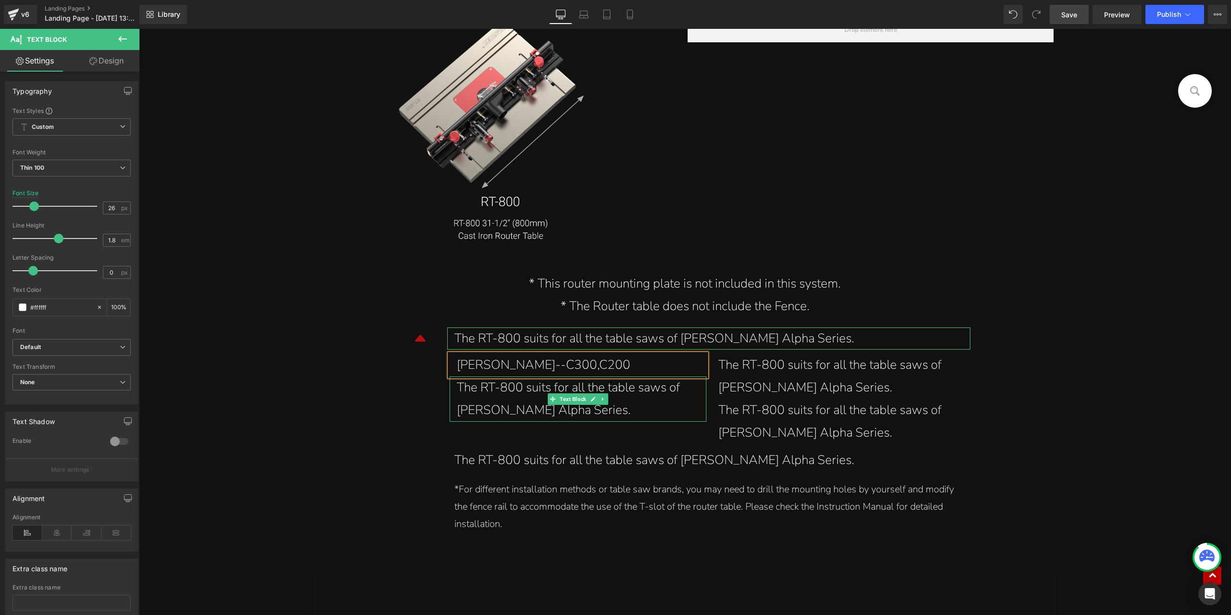
click at [518, 389] on div "The RT-800 suits for all the table saws of Harvey Alpha Series." at bounding box center [578, 398] width 242 height 45
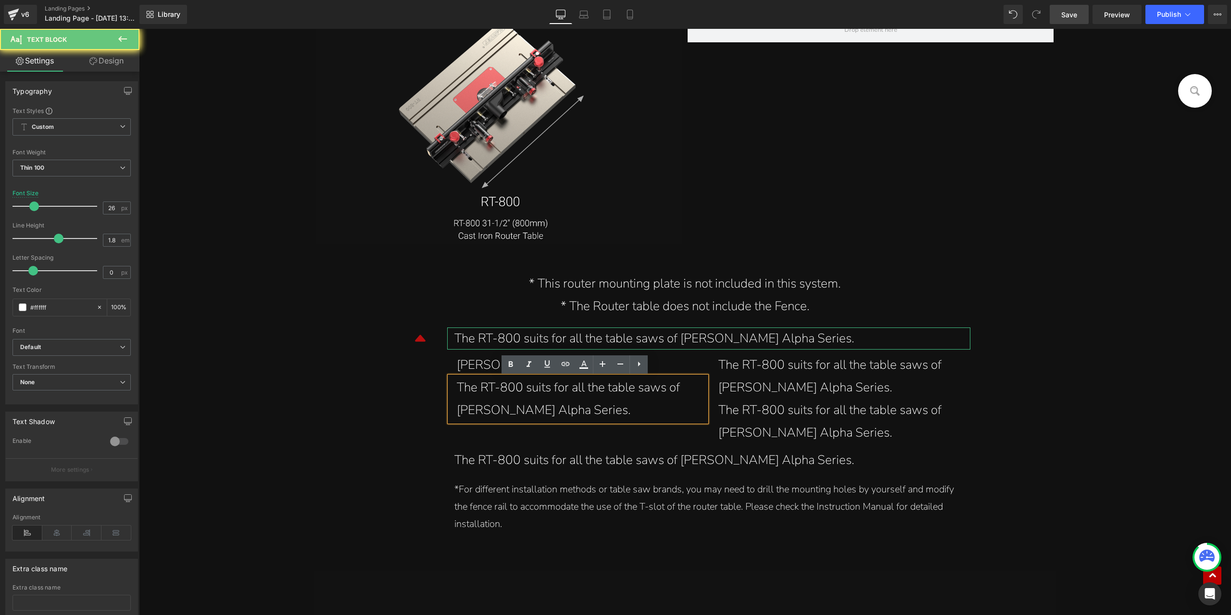
click at [525, 391] on div "The RT-800 suits for all the table saws of Harvey Alpha Series." at bounding box center [578, 398] width 242 height 45
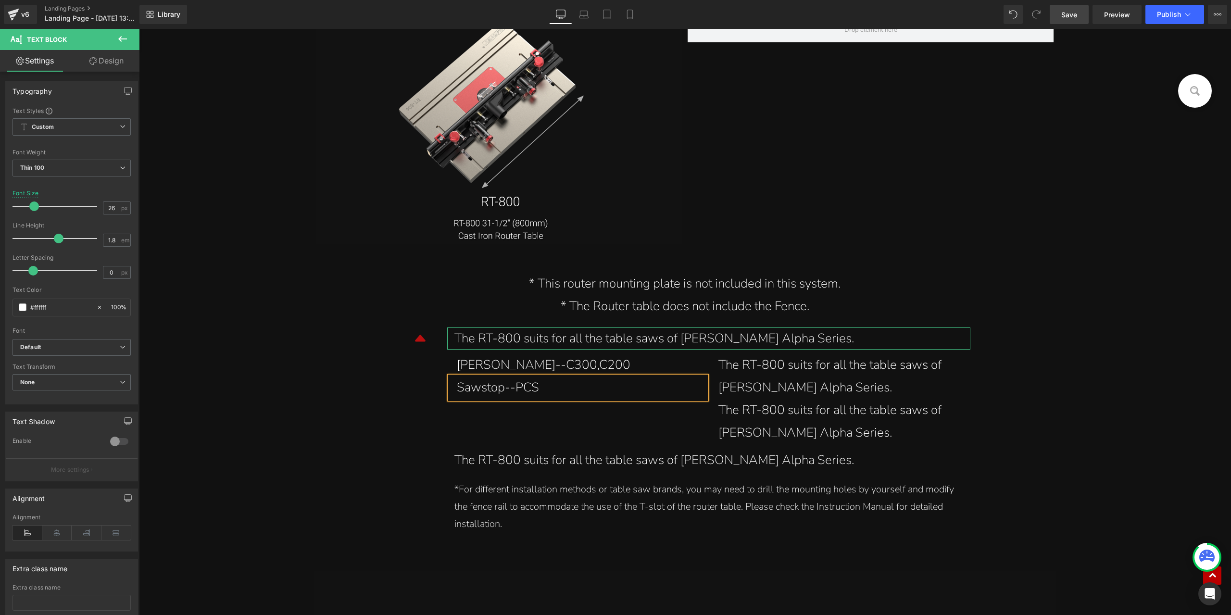
click at [507, 366] on div "Harvey--C300,C200" at bounding box center [578, 365] width 242 height 23
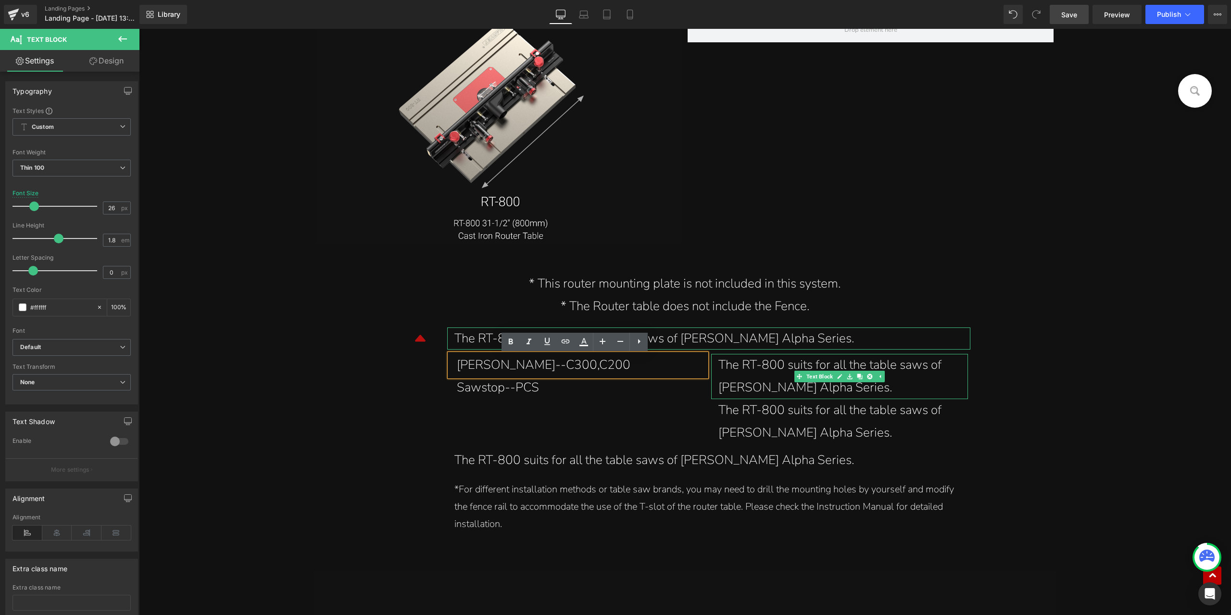
click at [767, 365] on div "The RT-800 suits for all the table saws of Harvey Alpha Series." at bounding box center [839, 376] width 242 height 45
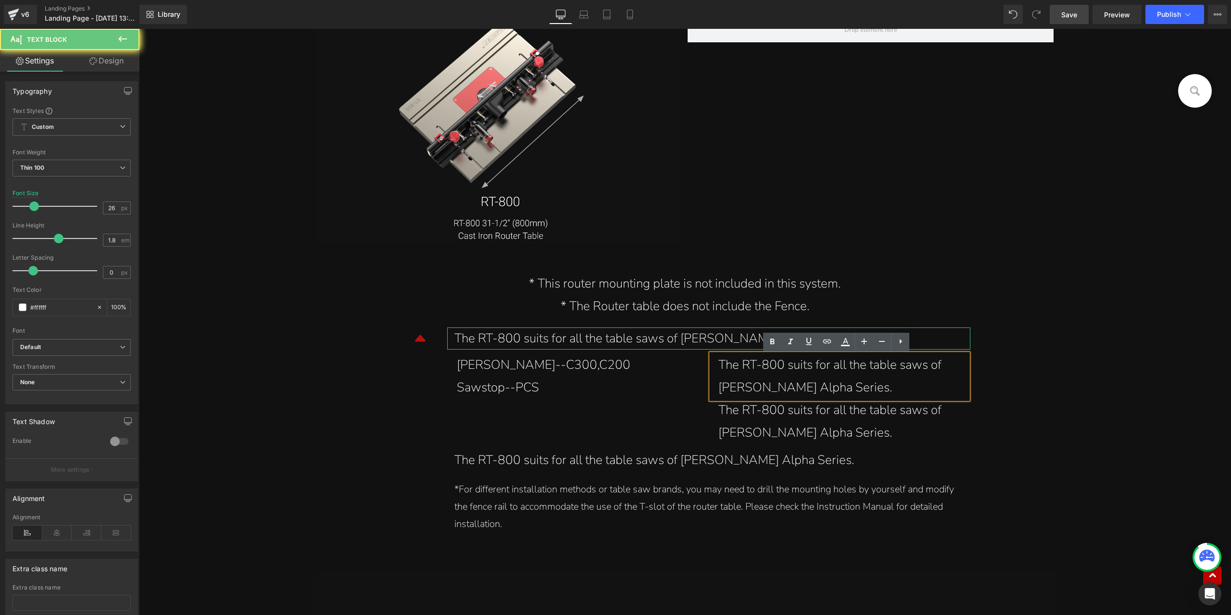
click at [763, 375] on div "The RT-800 suits for all the table saws of Harvey Alpha Series." at bounding box center [839, 376] width 242 height 45
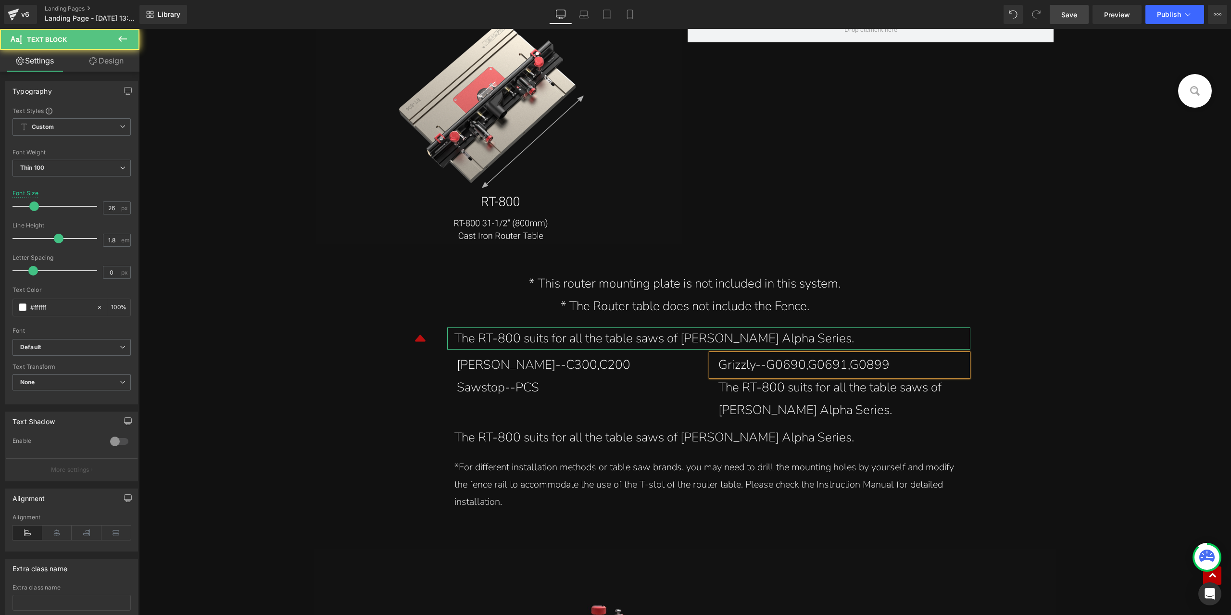
click at [806, 365] on div "Grizzly--G0690,G0691,G0899" at bounding box center [839, 365] width 242 height 23
click at [848, 365] on div "Grizzly--G0690, G0691,G0899" at bounding box center [839, 365] width 242 height 23
click at [537, 370] on div "Harvey--C300,C200 Text Block" at bounding box center [577, 365] width 257 height 23
click at [541, 362] on div "Harvey--C300,C200" at bounding box center [578, 365] width 242 height 23
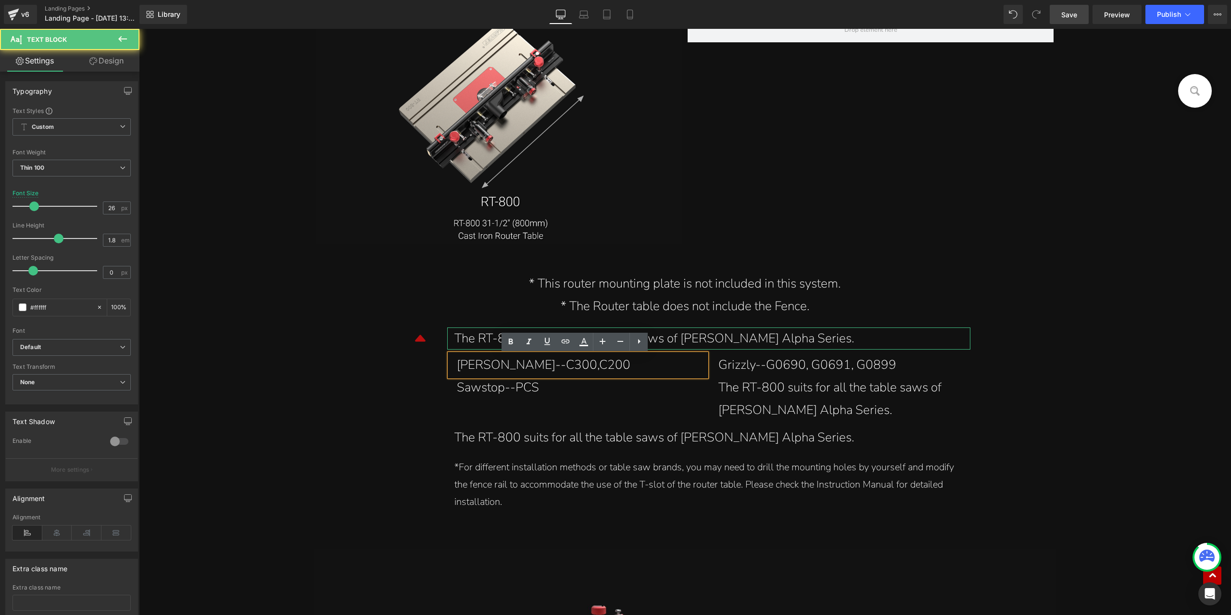
click at [539, 362] on div "Harvey--C300,C200" at bounding box center [578, 365] width 242 height 23
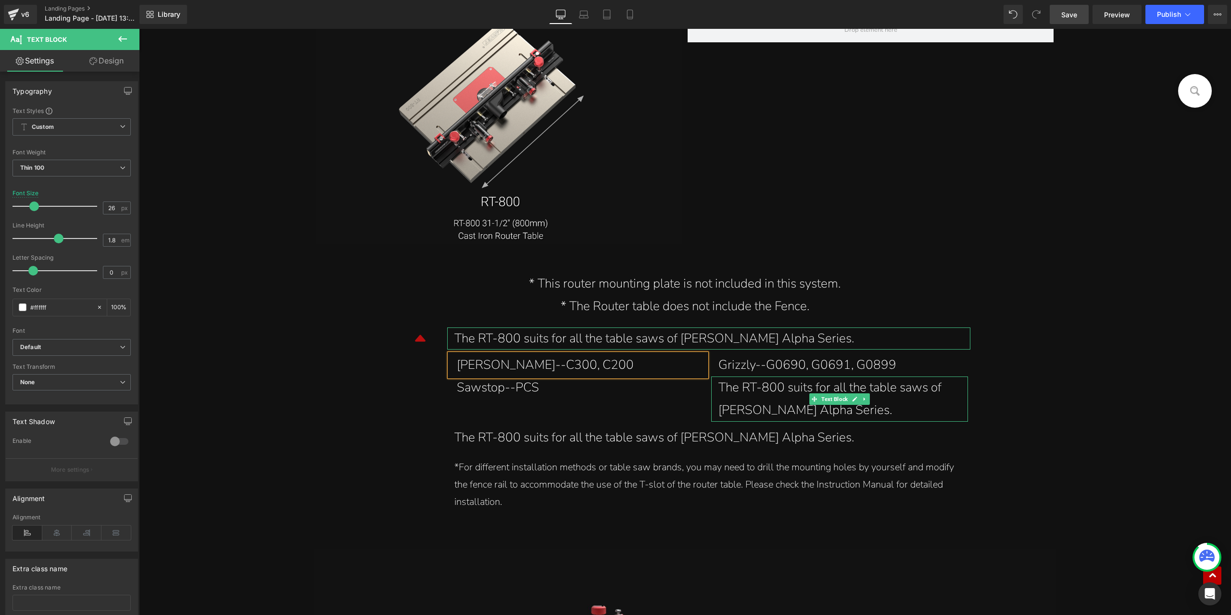
click at [755, 394] on div "The RT-800 suits for all the table saws of Harvey Alpha Series." at bounding box center [839, 398] width 242 height 45
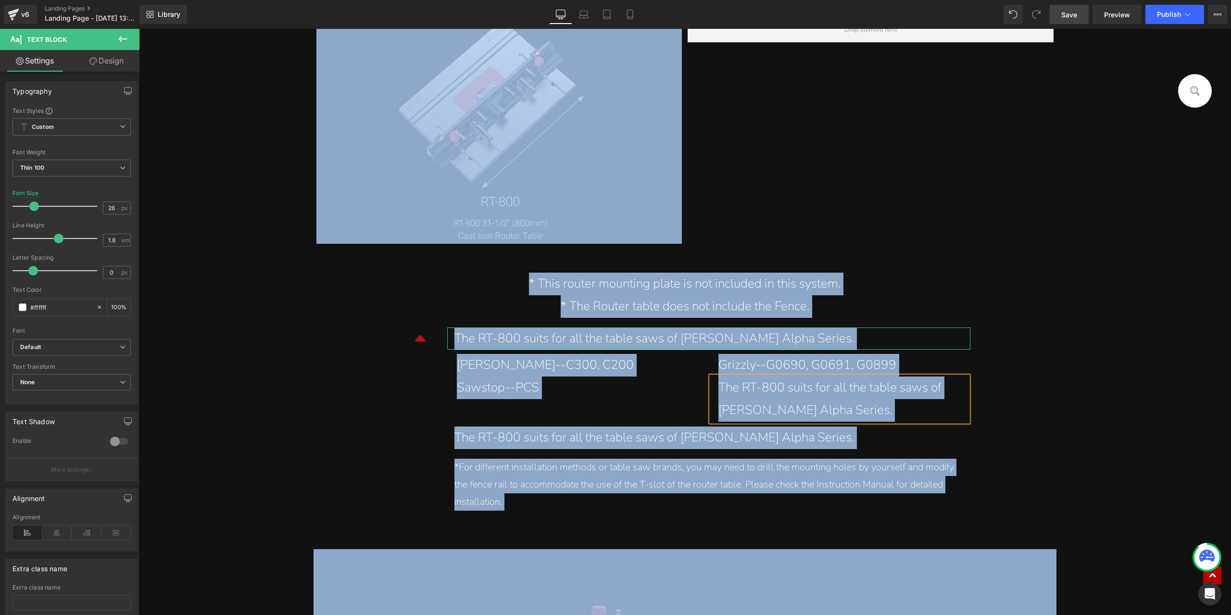
click at [771, 391] on div "The RT-800 suits for all the table saws of Harvey Alpha Series." at bounding box center [839, 398] width 242 height 45
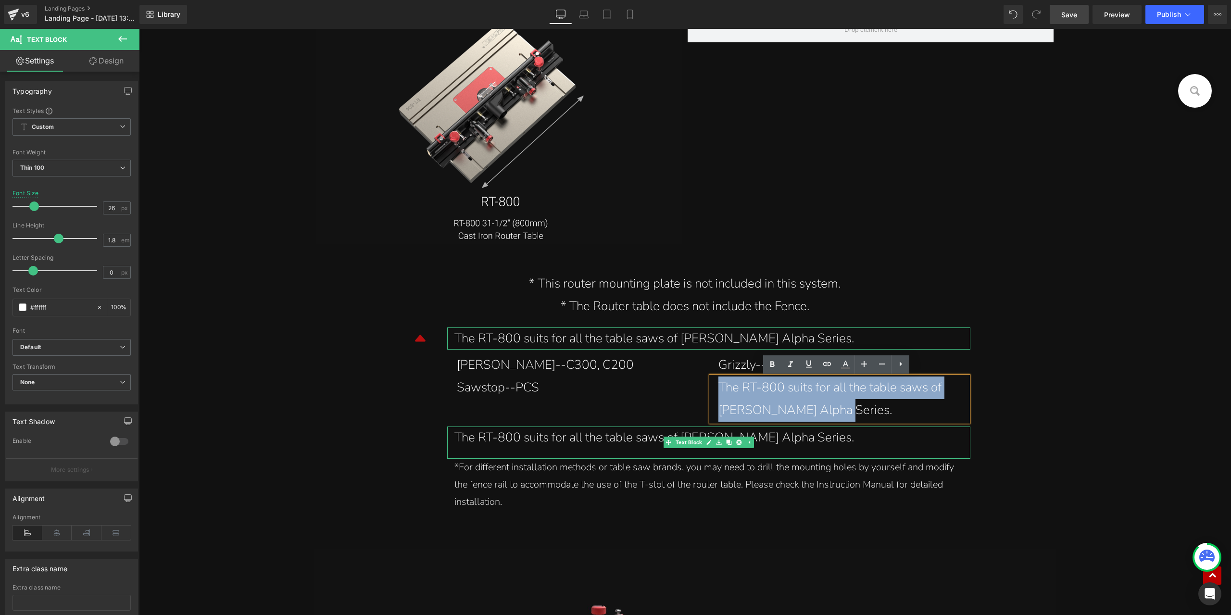
drag, startPoint x: 717, startPoint y: 390, endPoint x: 929, endPoint y: 433, distance: 216.3
click at [929, 433] on div "The RT-800 suits for all the table saws of Harvey Alpha Series. Text Block Harv…" at bounding box center [708, 423] width 529 height 193
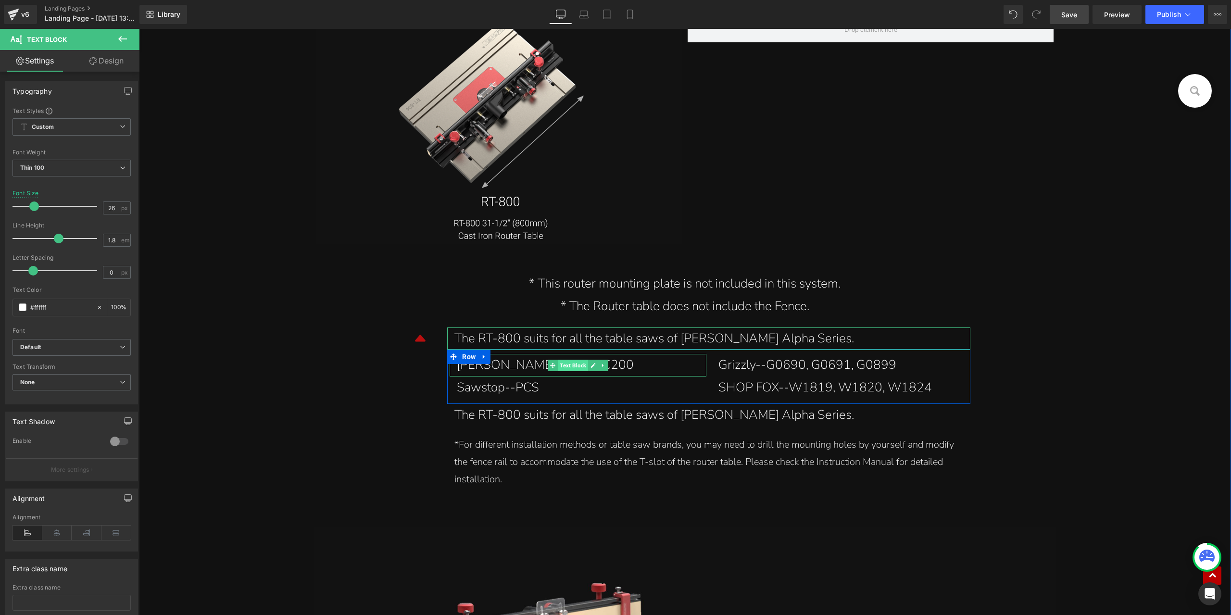
click at [567, 362] on span "Text Block" at bounding box center [573, 366] width 30 height 12
click at [101, 169] on span "Thin 100" at bounding box center [71, 168] width 118 height 17
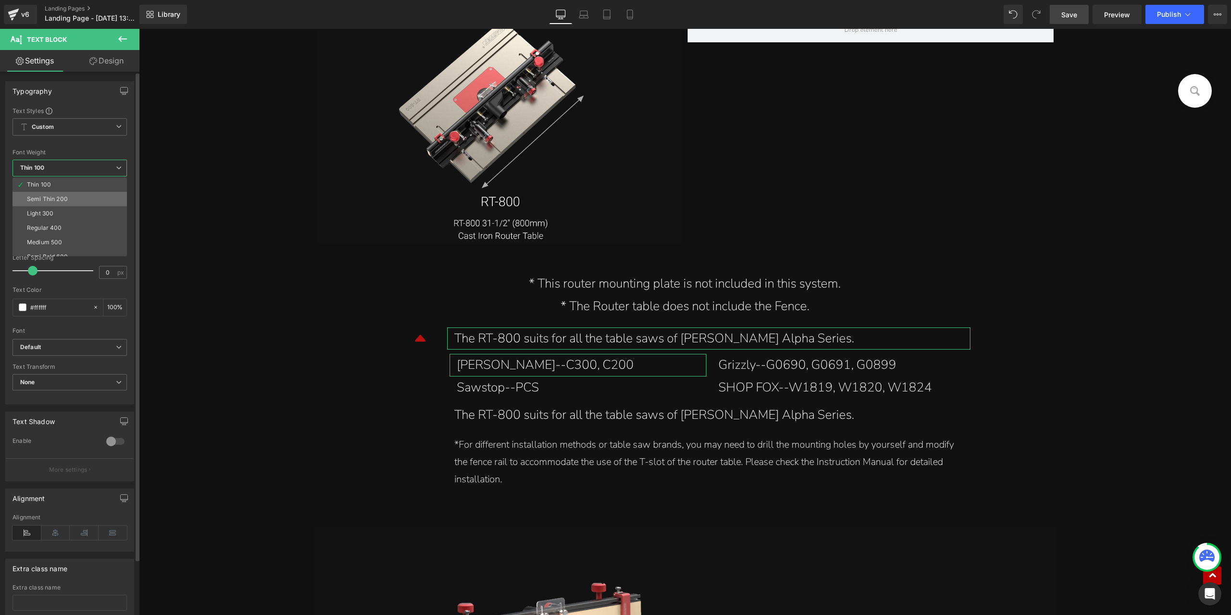
click at [91, 194] on li "Semi Thin 200" at bounding box center [71, 199] width 119 height 14
click at [72, 171] on span "Semi Thin 200" at bounding box center [71, 168] width 118 height 17
click at [70, 213] on li "Light 300" at bounding box center [71, 213] width 119 height 14
click at [75, 169] on span "Light 300" at bounding box center [71, 168] width 118 height 17
click at [71, 229] on li "Regular 400" at bounding box center [71, 228] width 119 height 14
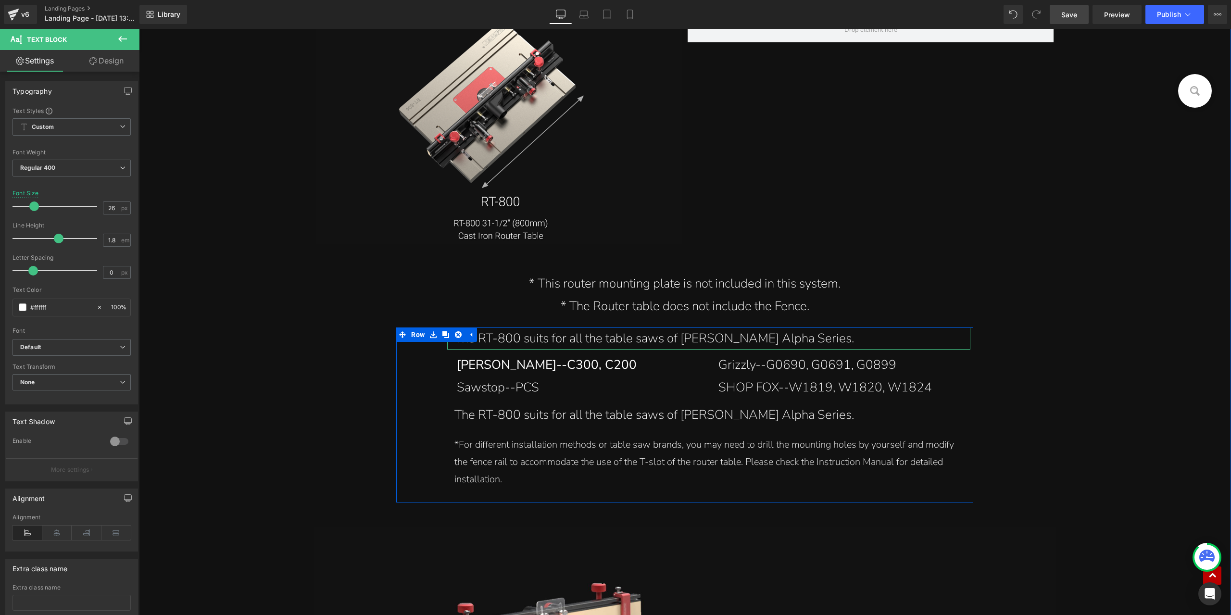
click at [526, 393] on div "Sawstop--PCS" at bounding box center [578, 387] width 242 height 23
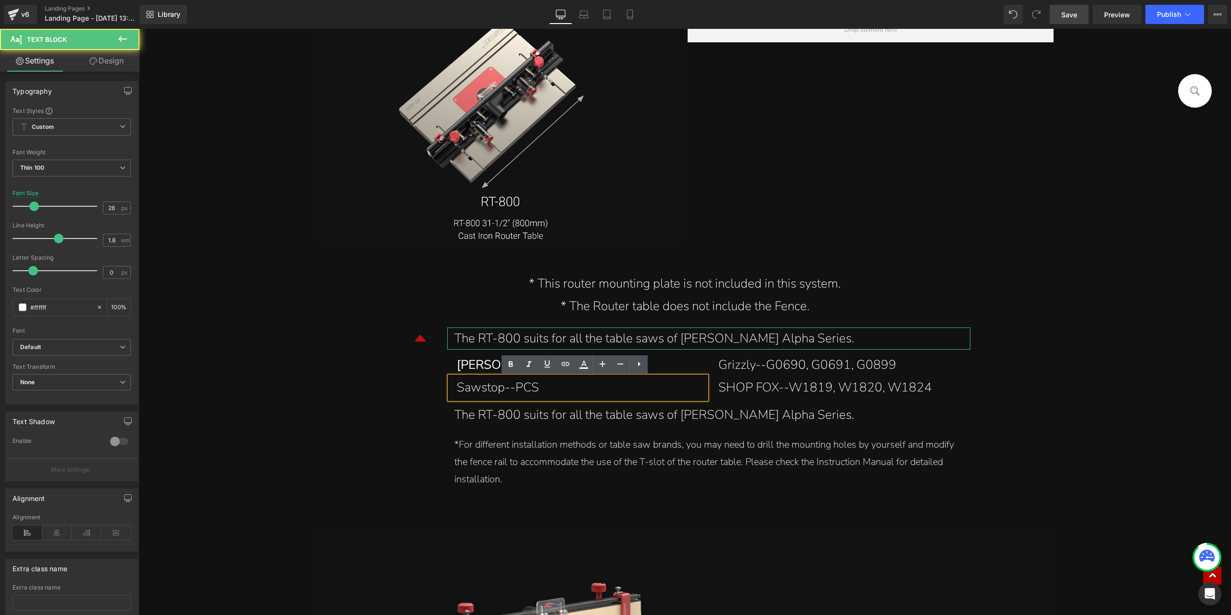
click at [567, 389] on div "Sawstop--PCS" at bounding box center [578, 387] width 242 height 23
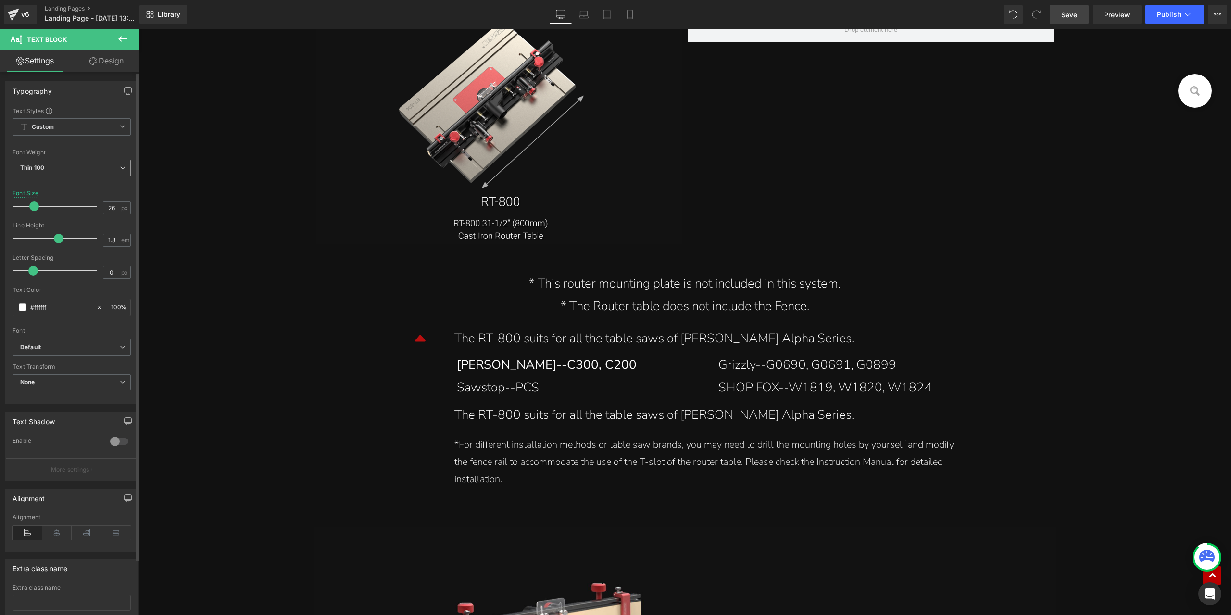
click at [53, 172] on span "Thin 100" at bounding box center [71, 168] width 118 height 17
click at [50, 224] on div "Regular 400" at bounding box center [44, 227] width 35 height 7
click at [835, 363] on link at bounding box center [840, 366] width 10 height 12
click at [719, 363] on div "Grizzly--G0690, G0691, G0899" at bounding box center [839, 365] width 242 height 23
click at [82, 168] on span "Thin 100" at bounding box center [71, 168] width 118 height 17
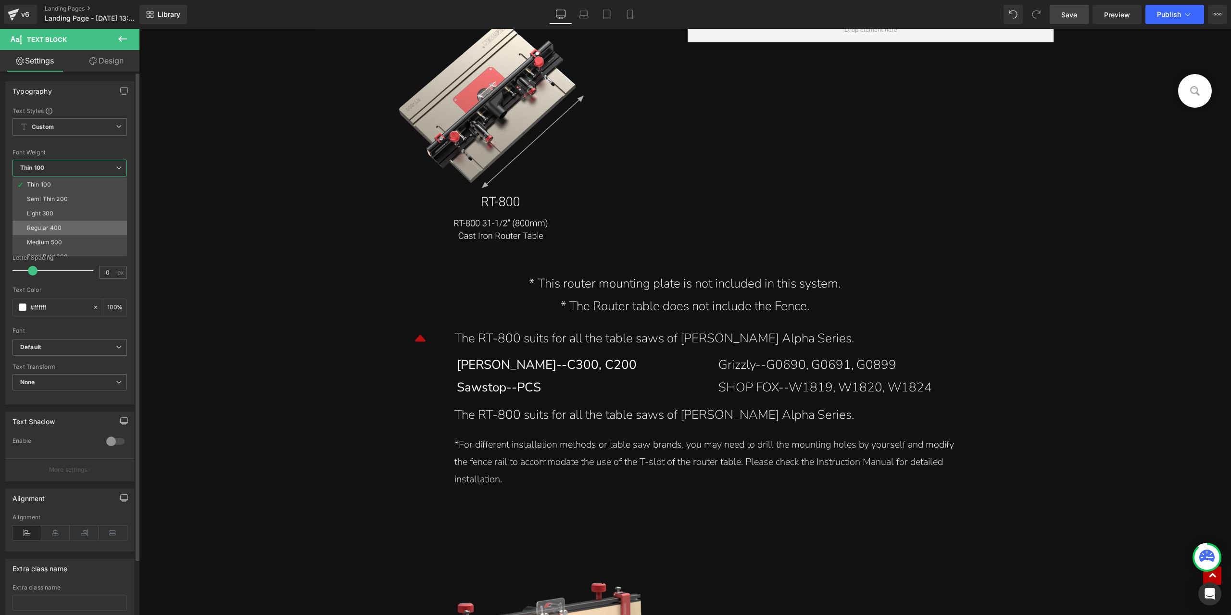
drag, startPoint x: 59, startPoint y: 224, endPoint x: 140, endPoint y: 207, distance: 83.3
click at [59, 224] on li "Regular 400" at bounding box center [71, 228] width 119 height 14
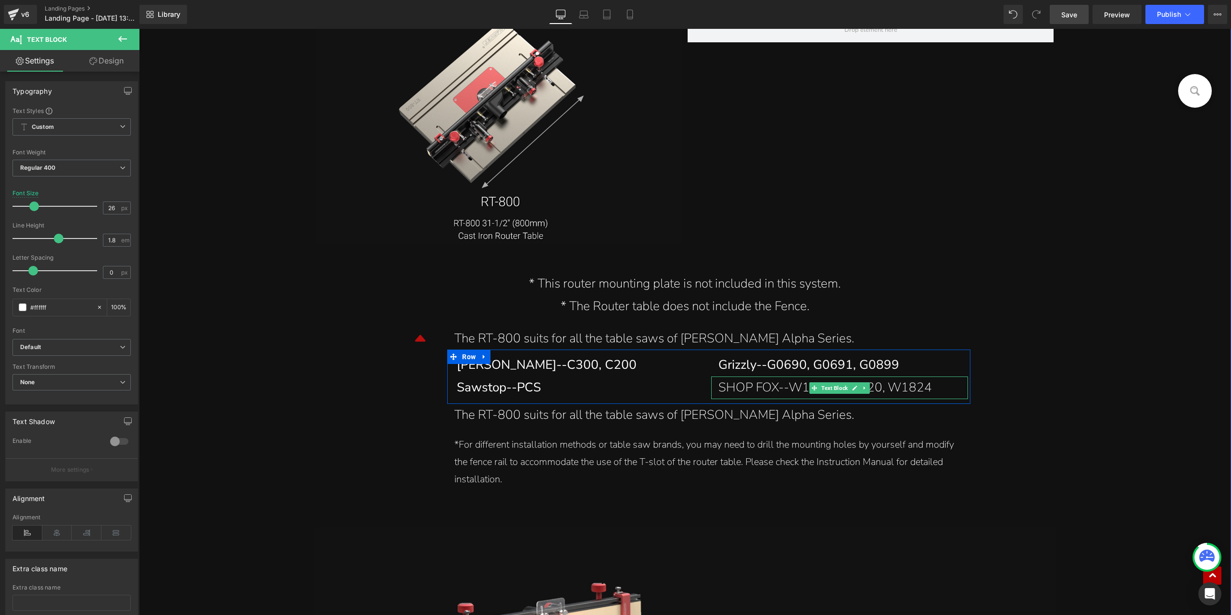
click at [768, 389] on div "SHOP FOX--W1819, W1820, W1824" at bounding box center [839, 387] width 242 height 23
click at [51, 173] on span "Thin 100" at bounding box center [71, 168] width 118 height 17
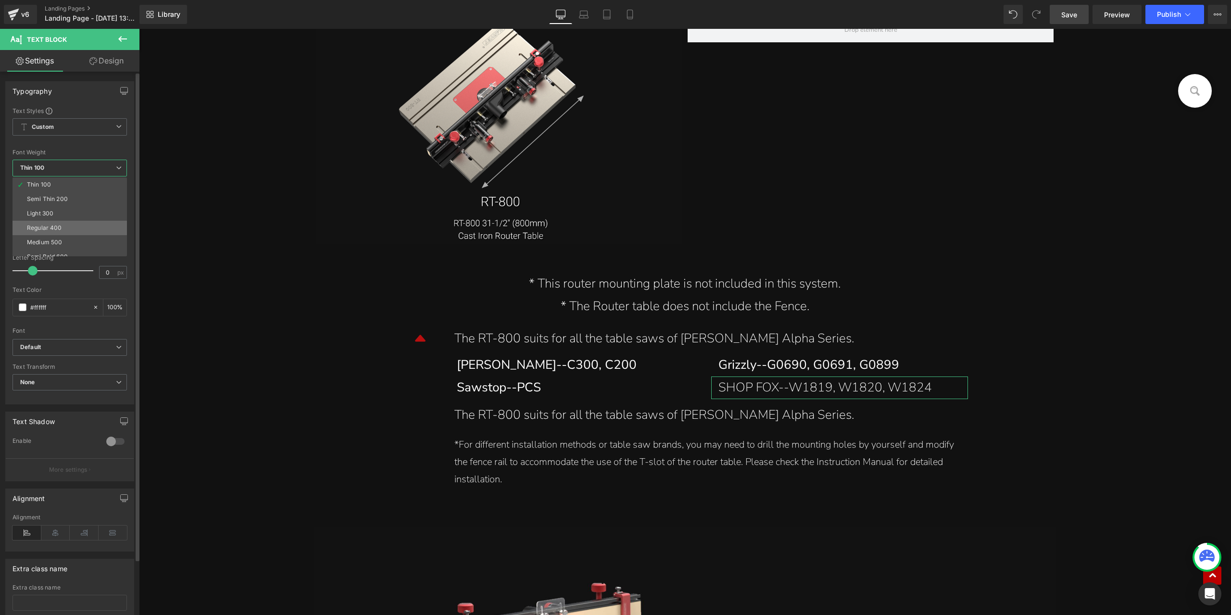
click at [53, 231] on li "Regular 400" at bounding box center [71, 228] width 119 height 14
click at [1071, 21] on link "Save" at bounding box center [1068, 14] width 39 height 19
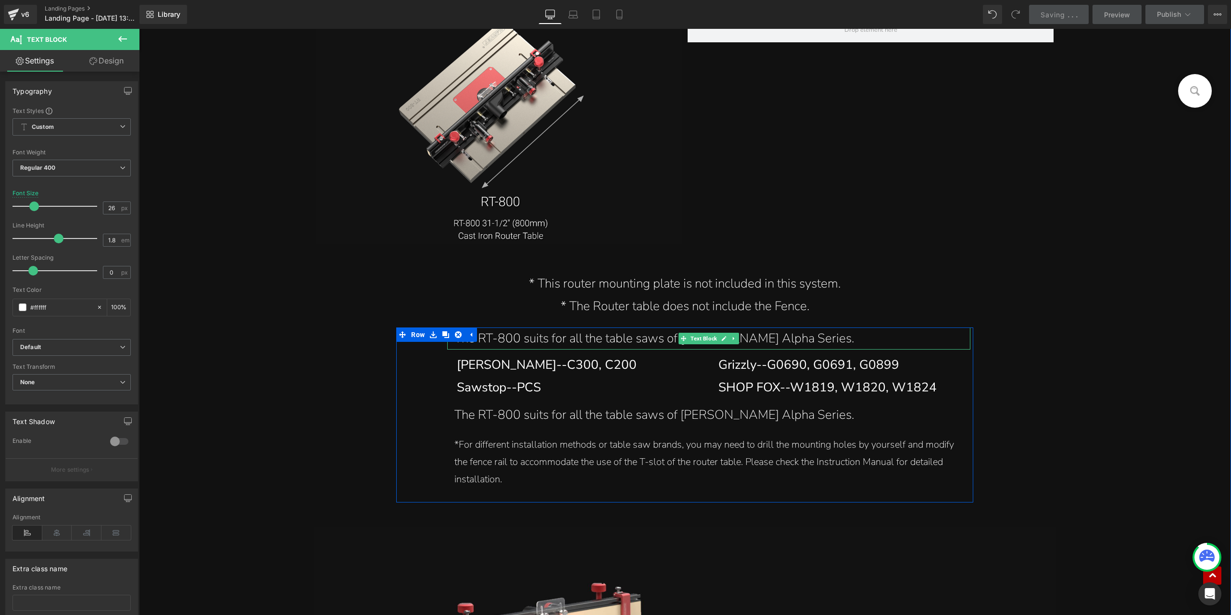
click at [533, 346] on div "The RT-800 suits for all the table saws of Harvey Alpha Series." at bounding box center [708, 338] width 509 height 23
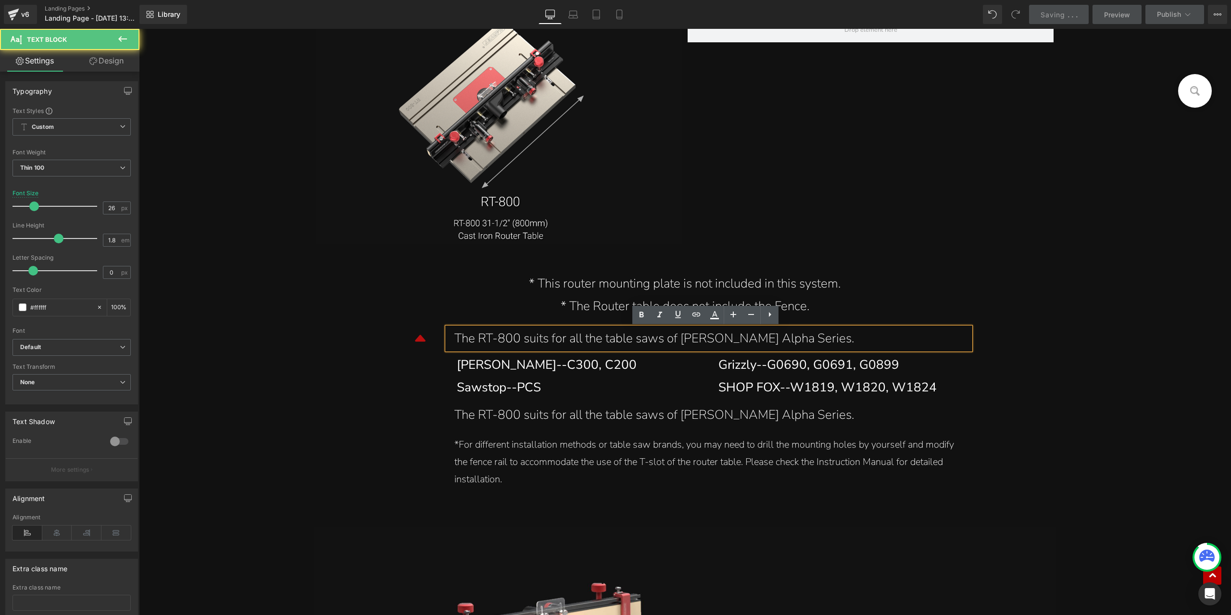
click at [545, 340] on div "The RT-800 suits for all the table saws of Harvey Alpha Series." at bounding box center [708, 338] width 509 height 23
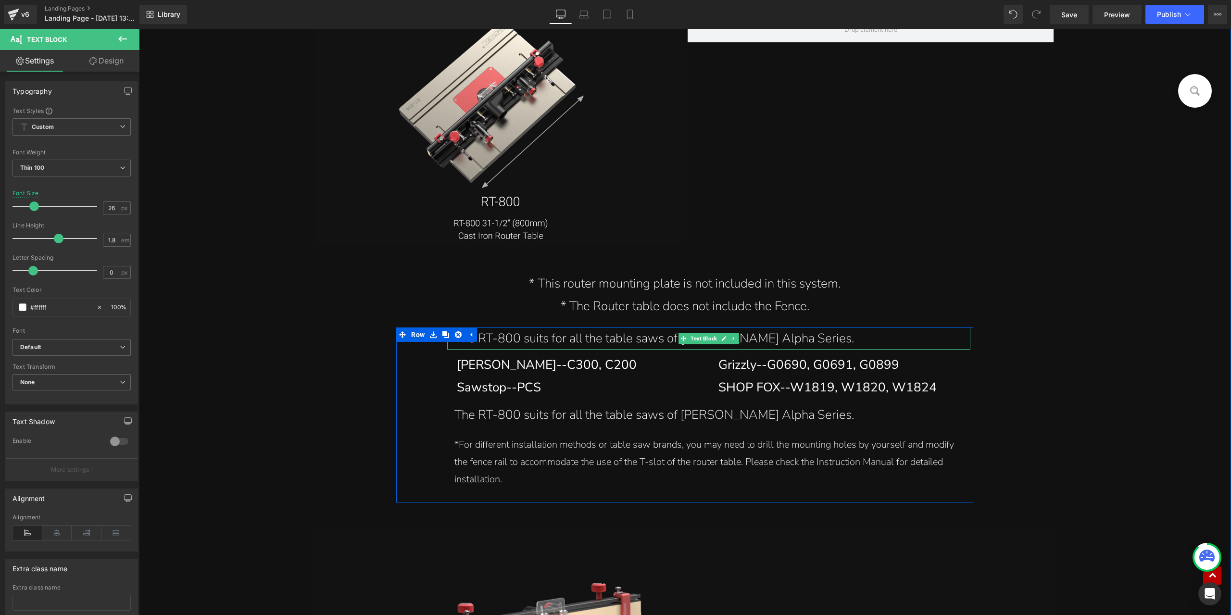
click at [531, 336] on div "The RT-800 suits for all the table saws of Harvey Alpha Series." at bounding box center [708, 338] width 509 height 23
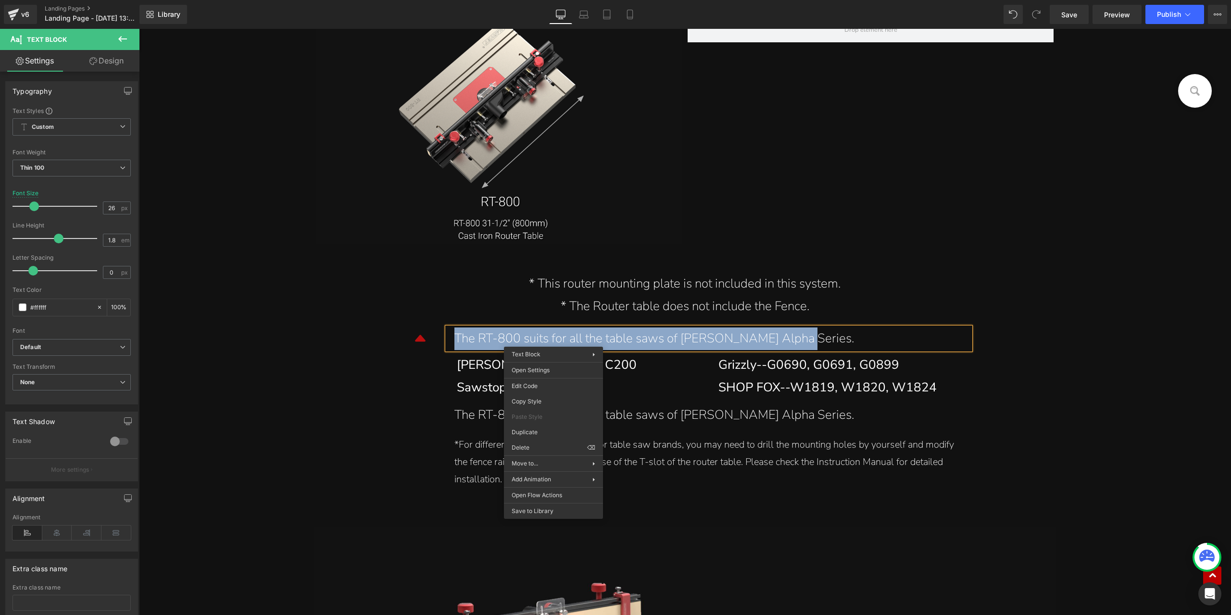
click at [502, 338] on div "The RT-800 suits for all the table saws of Harvey Alpha Series." at bounding box center [708, 338] width 509 height 23
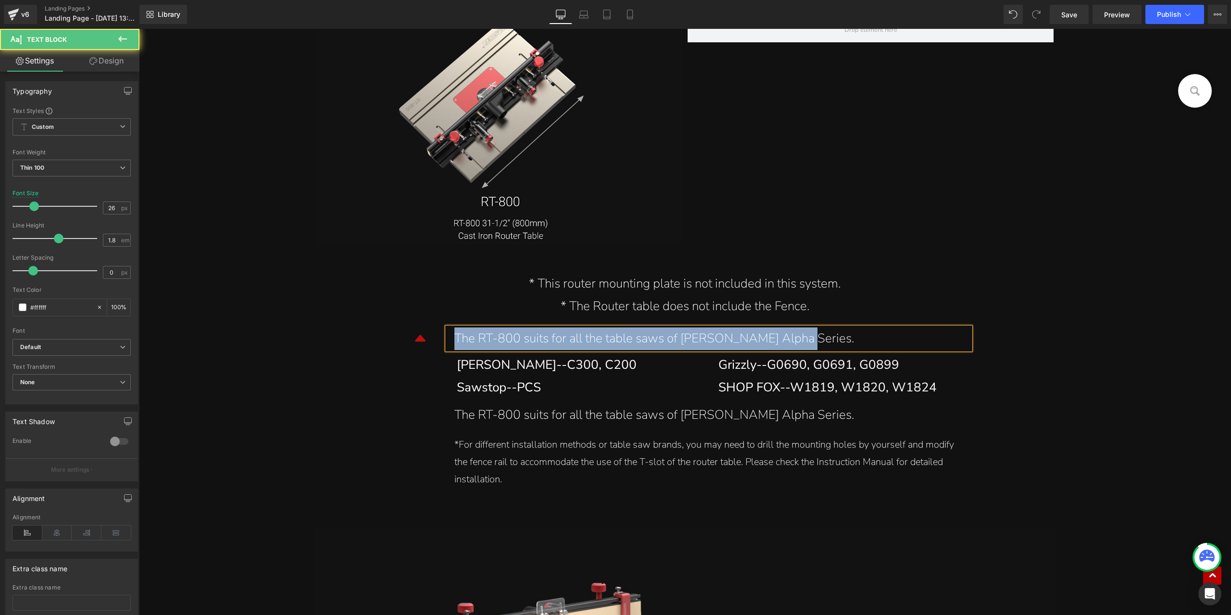
paste div
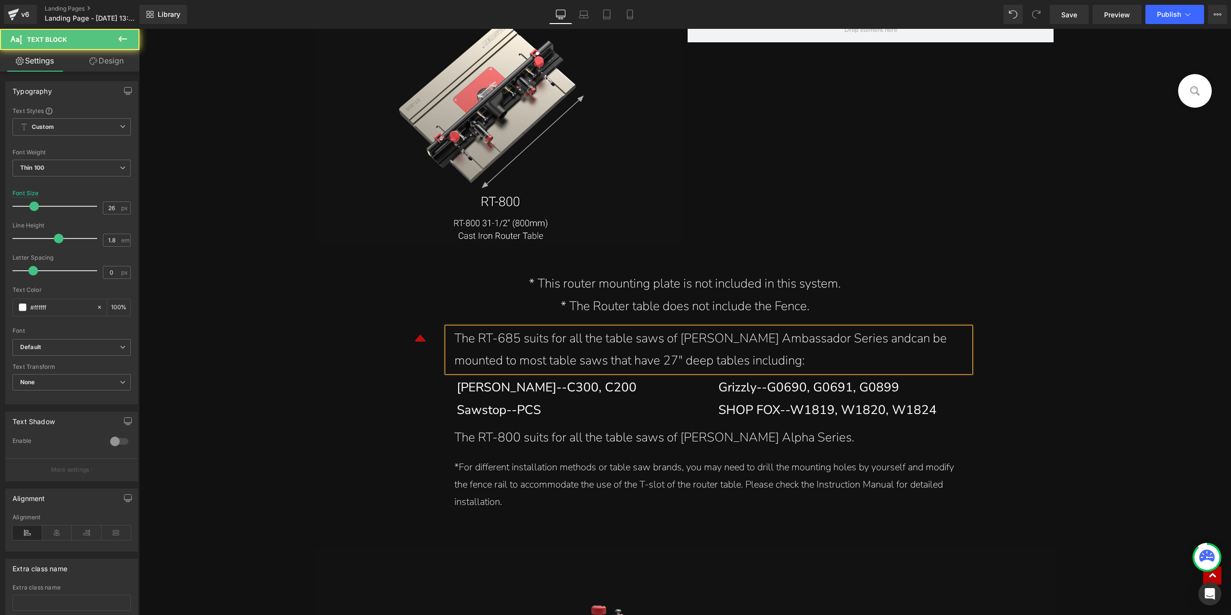
click at [850, 341] on div "The RT-685 suits for all the table saws of Harvey Ambassador Series andcan be m…" at bounding box center [708, 349] width 509 height 45
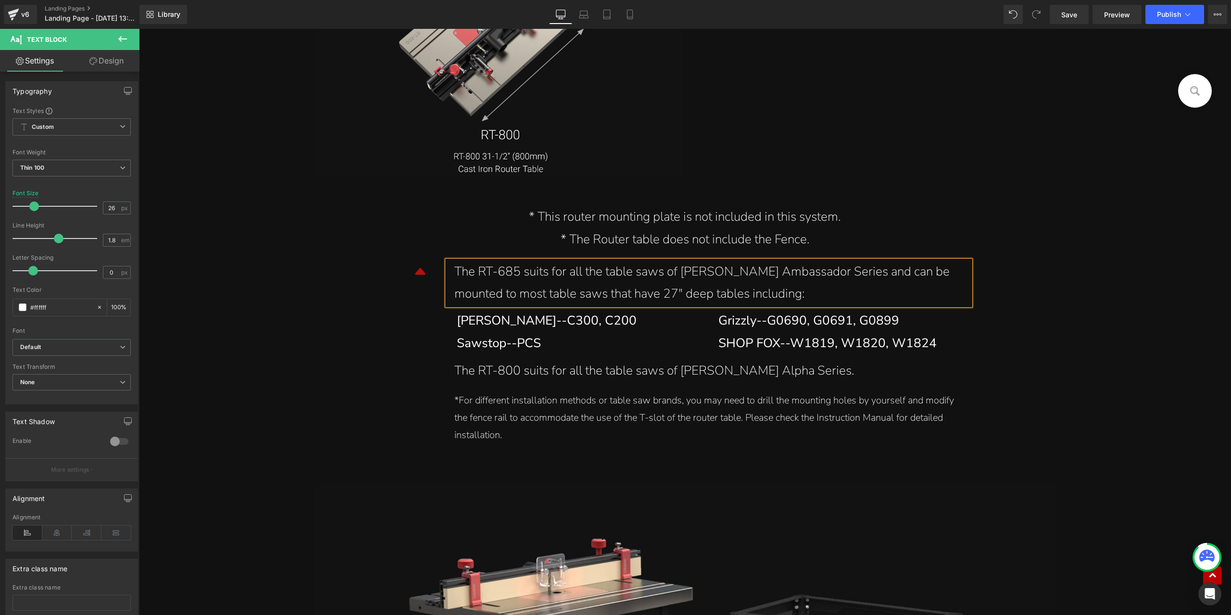
scroll to position [10047, 0]
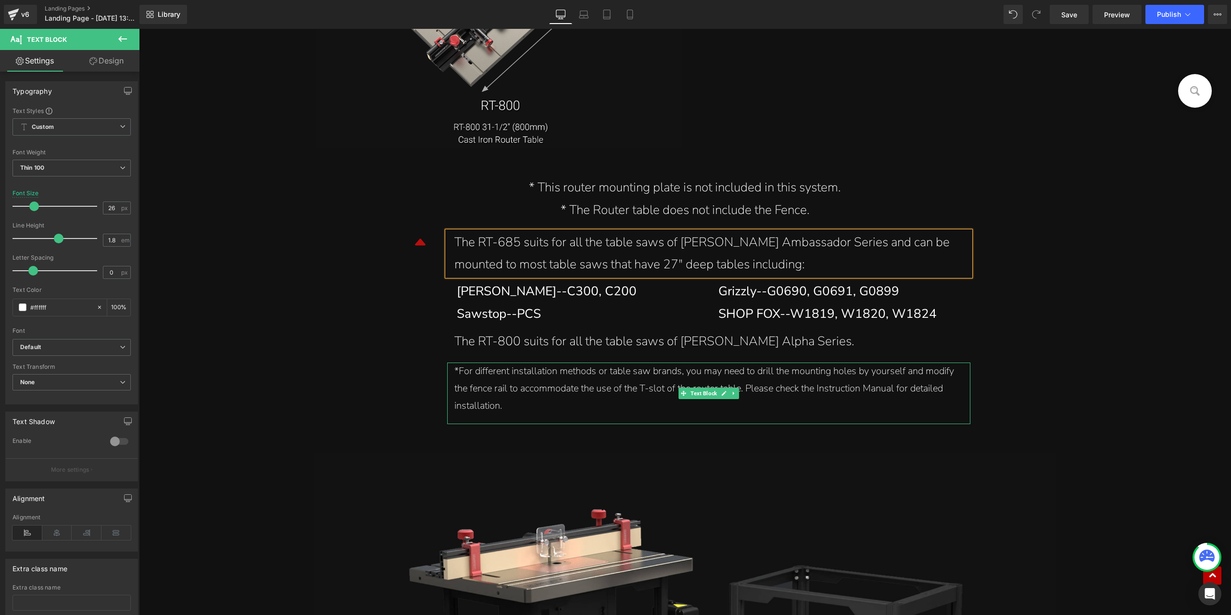
drag, startPoint x: 557, startPoint y: 384, endPoint x: 593, endPoint y: 394, distance: 37.9
click at [558, 383] on div "*For different installation methods or table saw brands, you may need to drill …" at bounding box center [708, 388] width 509 height 52
click at [593, 394] on div "*For different installation methods or table saw brands, you may need to drill …" at bounding box center [708, 388] width 509 height 52
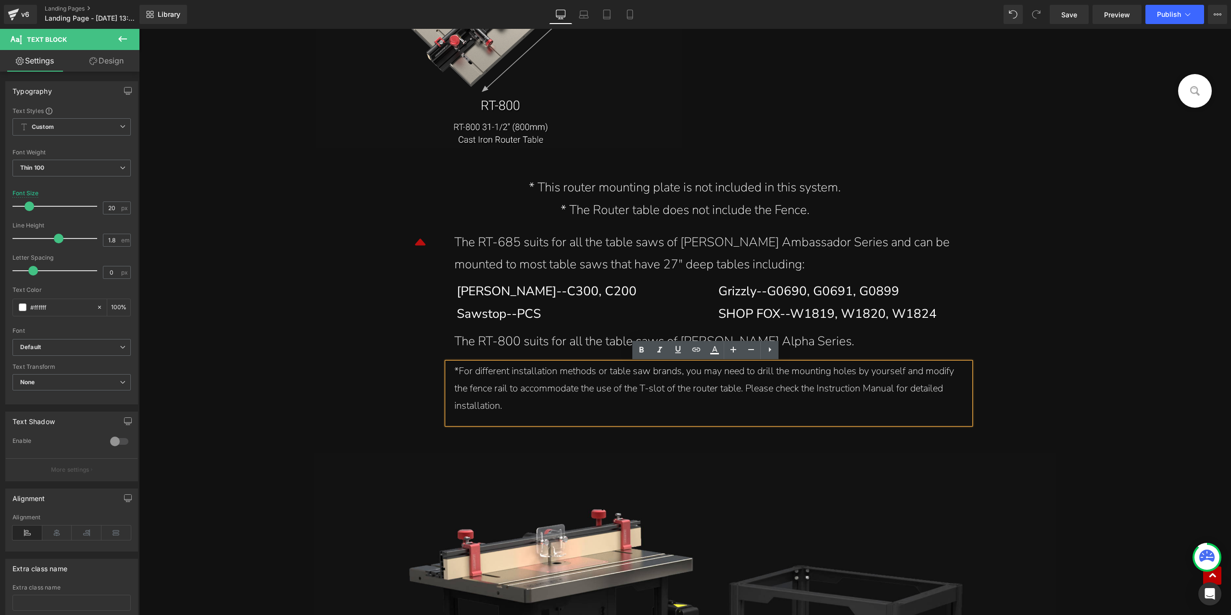
click at [588, 382] on div "*For different installation methods or table saw brands, you may need to drill …" at bounding box center [708, 388] width 509 height 52
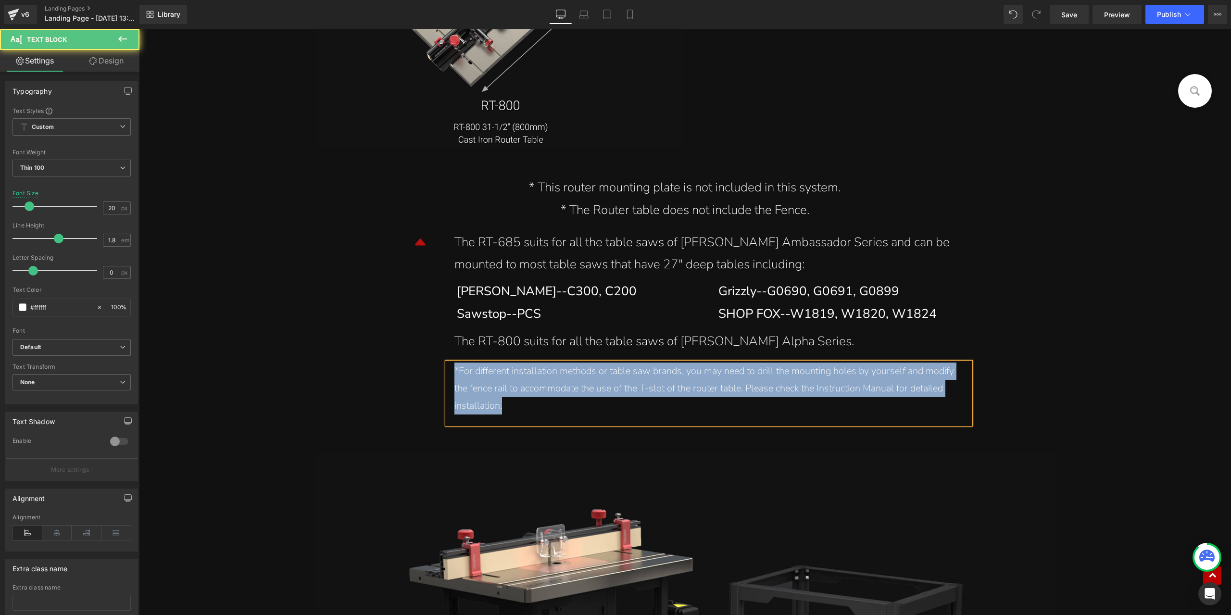
click at [559, 371] on div "*For different installation methods or table saw brands, you may need to drill …" at bounding box center [708, 388] width 509 height 52
click at [524, 421] on div "*For different installation methods or table saw brands, you may need to drill …" at bounding box center [708, 393] width 523 height 62
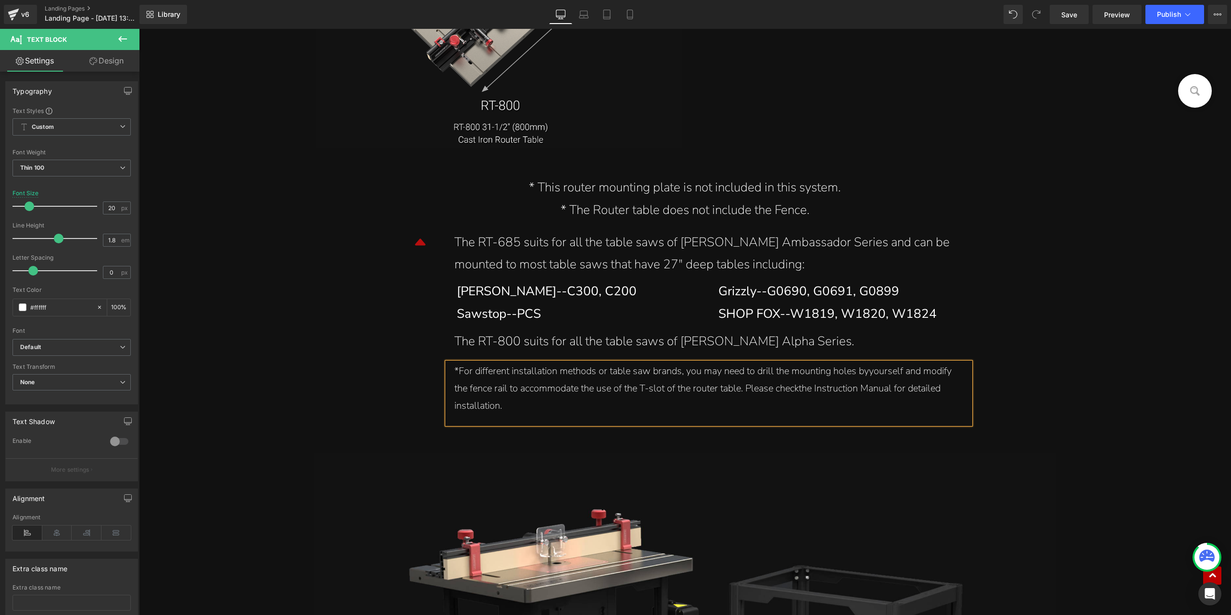
click at [796, 394] on div "*For different installation methods or table saw brands, you may need to drill …" at bounding box center [708, 388] width 509 height 52
click at [867, 372] on div "*For different installation methods or table saw brands, you may need to drill …" at bounding box center [708, 388] width 509 height 52
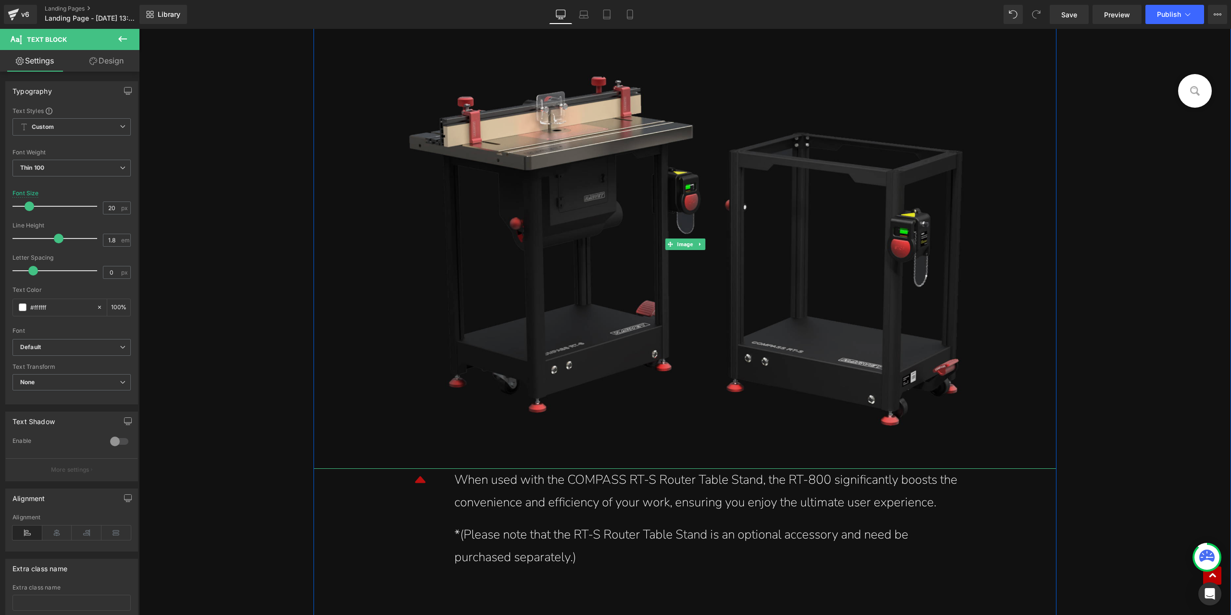
scroll to position [10576, 0]
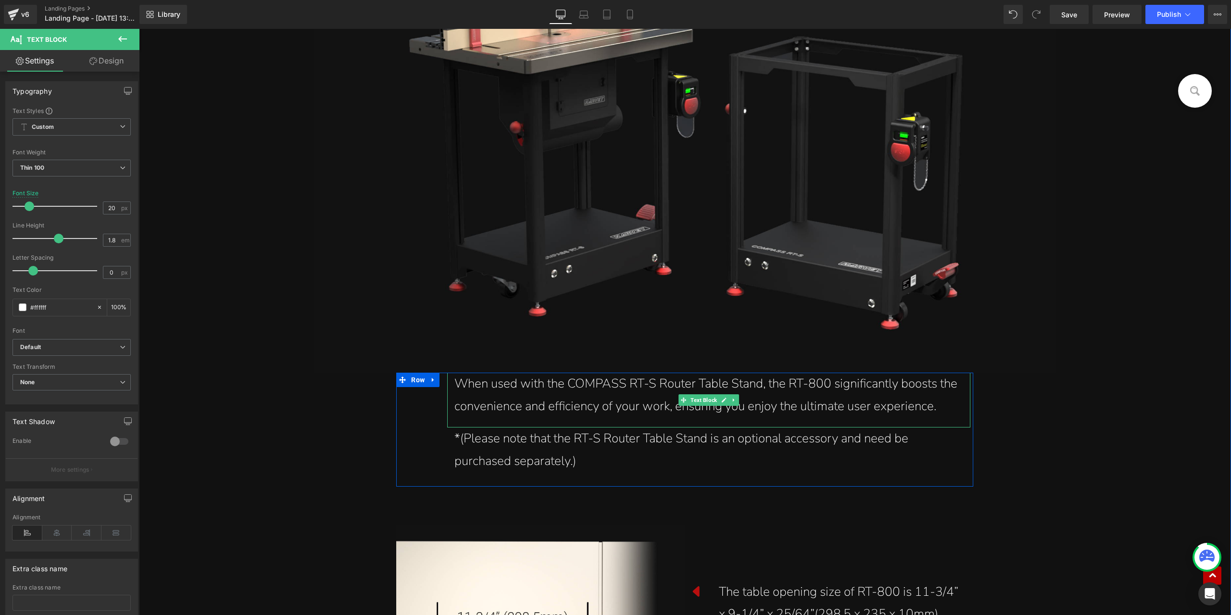
click at [830, 387] on div "When used with the COMPASS RT-S Router Table Stand, the RT-800 significantly bo…" at bounding box center [708, 395] width 509 height 45
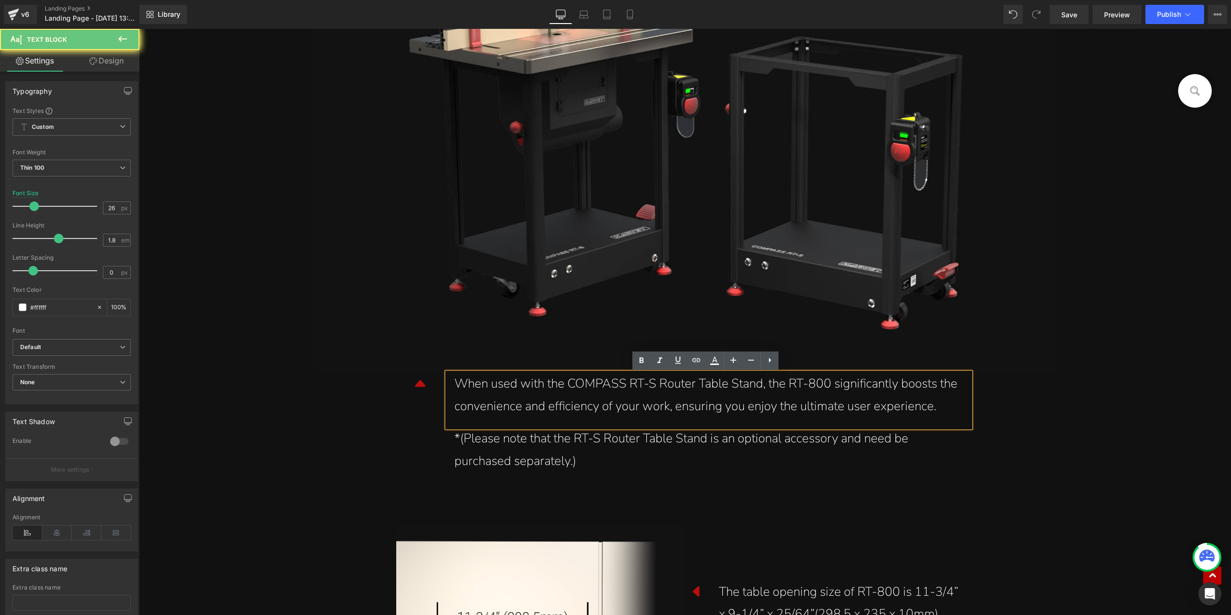
click at [828, 381] on div "When used with the COMPASS RT-S Router Table Stand, the RT-800 significantly bo…" at bounding box center [708, 395] width 509 height 45
click at [809, 384] on div "When used with the COMPASS RT-S Router Table Stand, the RT-800 significantly bo…" at bounding box center [708, 395] width 509 height 45
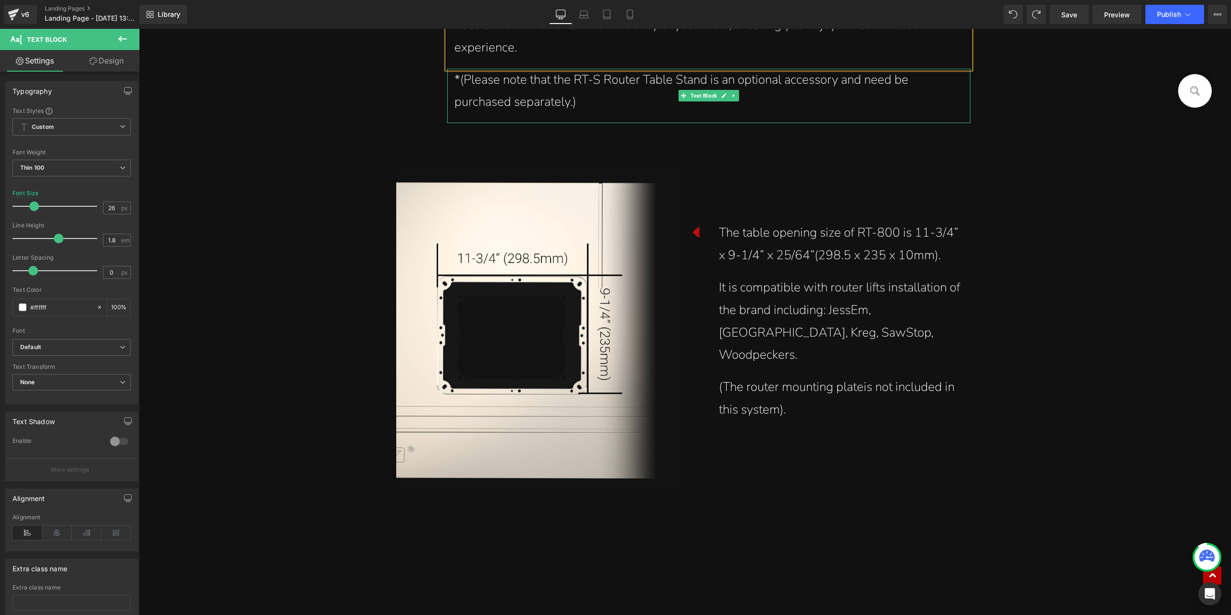
scroll to position [10961, 0]
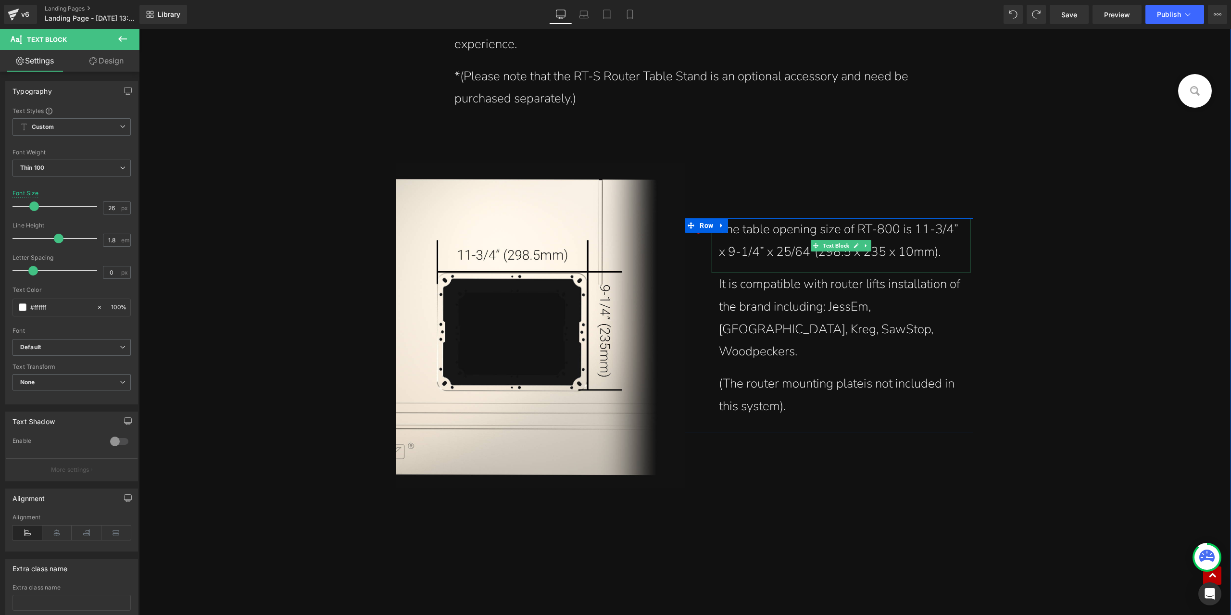
click at [876, 237] on div "The table opening size of RT-800 is 11-3/4” x 9-1/4” x 25/64”(298.5 x 235 x 10m…" at bounding box center [841, 240] width 244 height 45
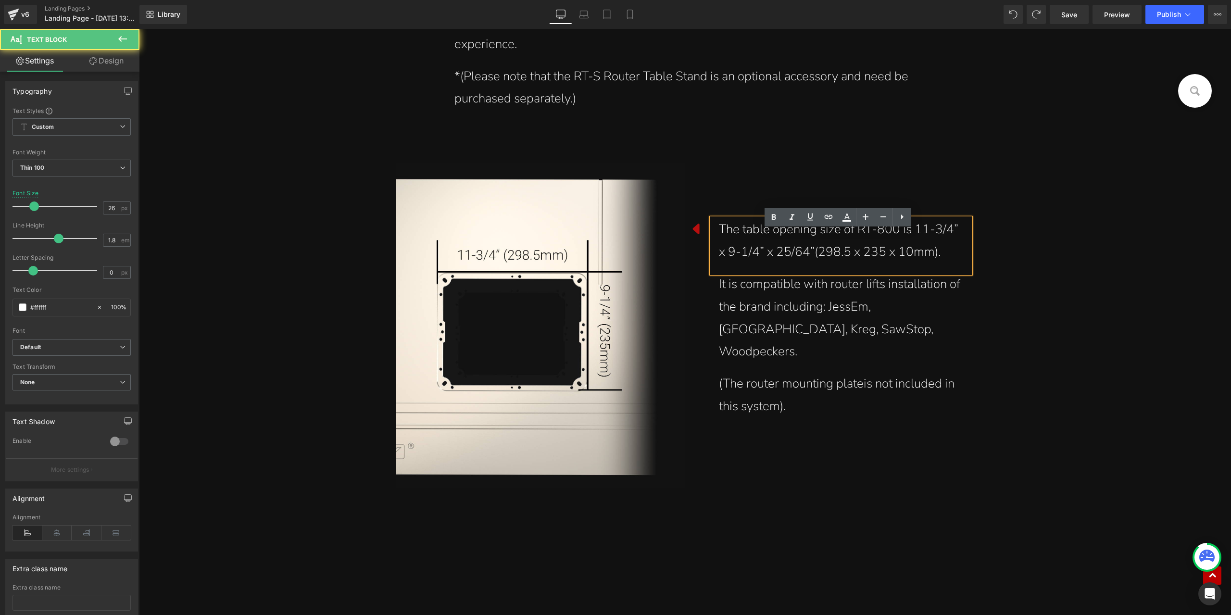
click at [875, 240] on div "The table opening size of RT-800 is 11-3/4” x 9-1/4” x 25/64”(298.5 x 235 x 10m…" at bounding box center [841, 240] width 244 height 45
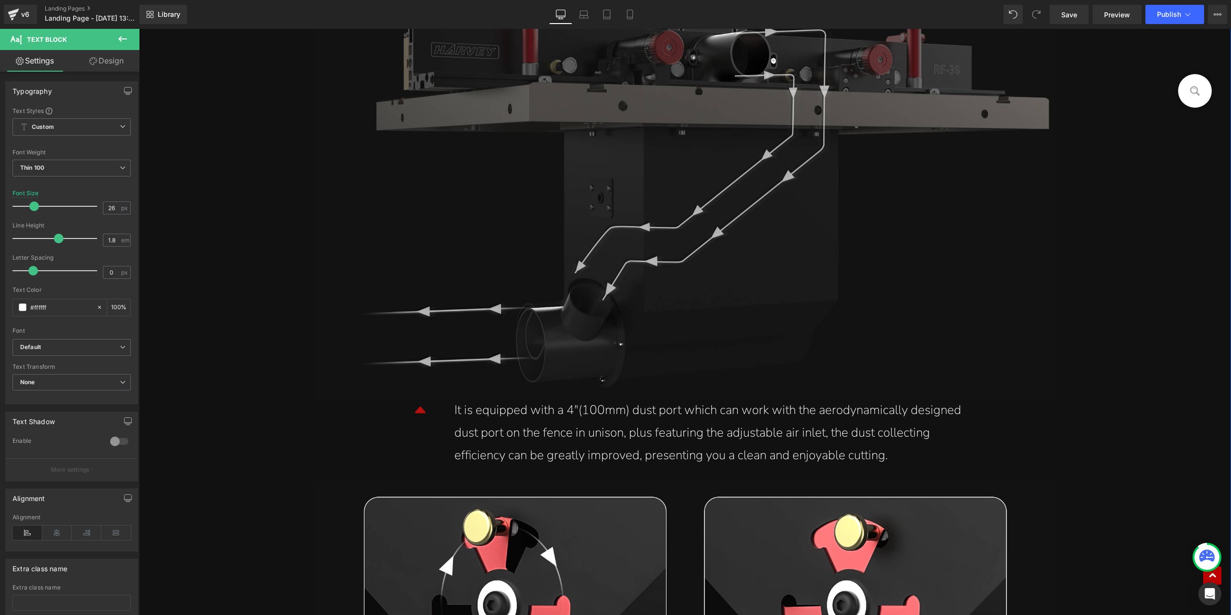
scroll to position [12103, 0]
click at [819, 416] on div "It is equipped with a 4"(100mm) dust port which can work with the aerodynamical…" at bounding box center [708, 432] width 509 height 67
click at [828, 434] on div "It is equipped with a 4"(100mm) dust port which can work with the aerodynamical…" at bounding box center [708, 432] width 509 height 67
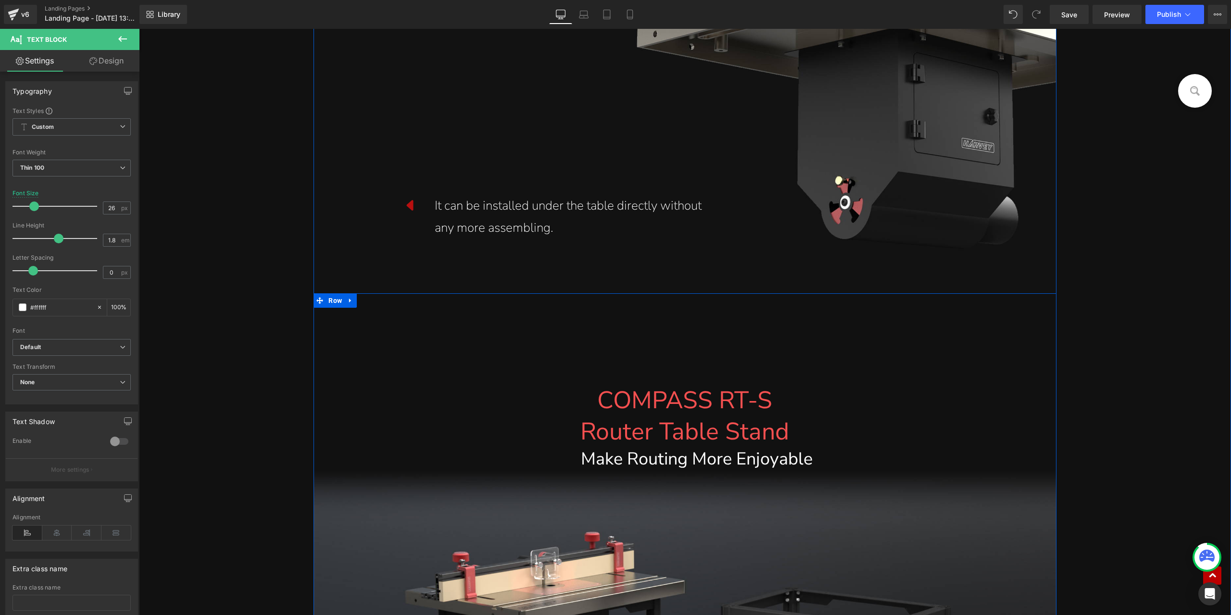
scroll to position [13353, 0]
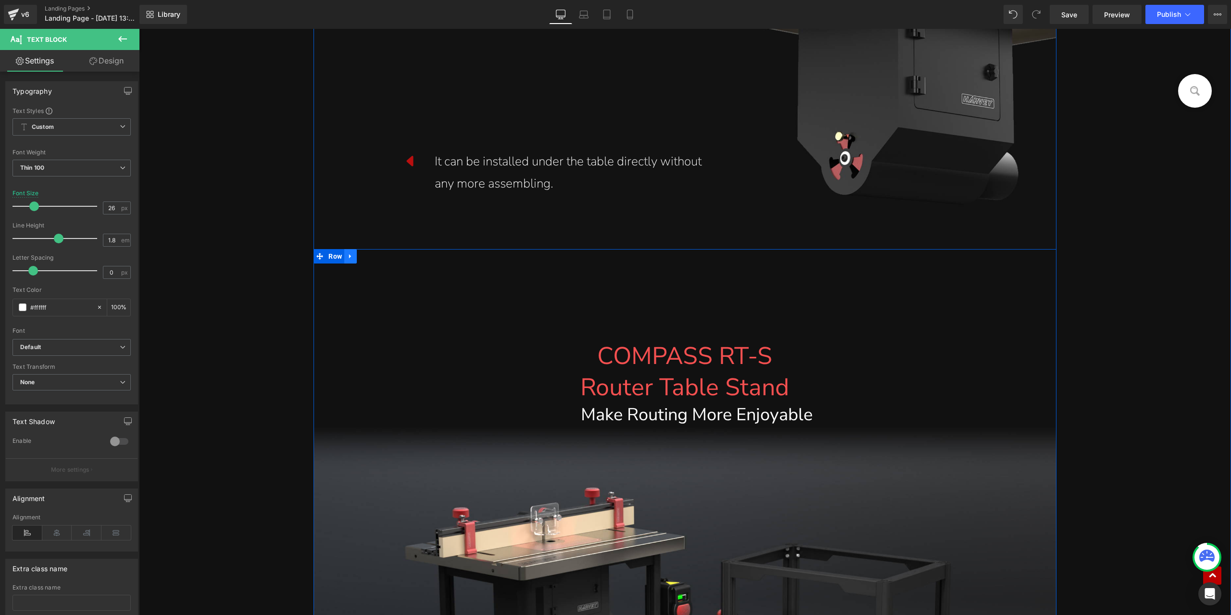
click at [347, 260] on icon at bounding box center [350, 255] width 7 height 7
click at [372, 257] on icon at bounding box center [375, 256] width 7 height 7
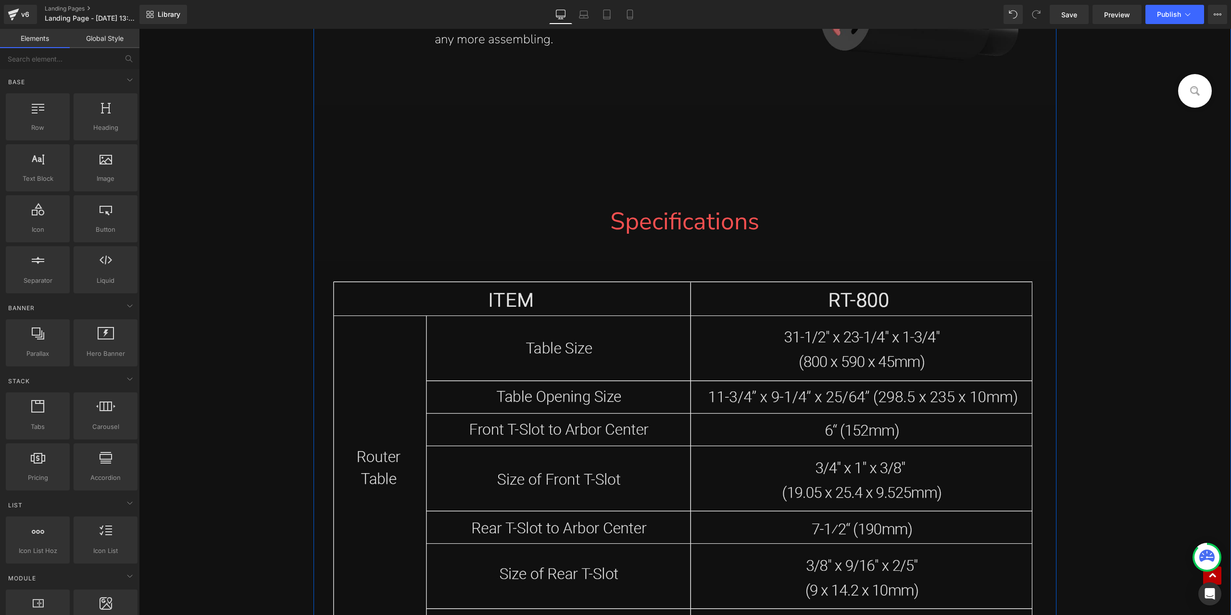
scroll to position [13545, 0]
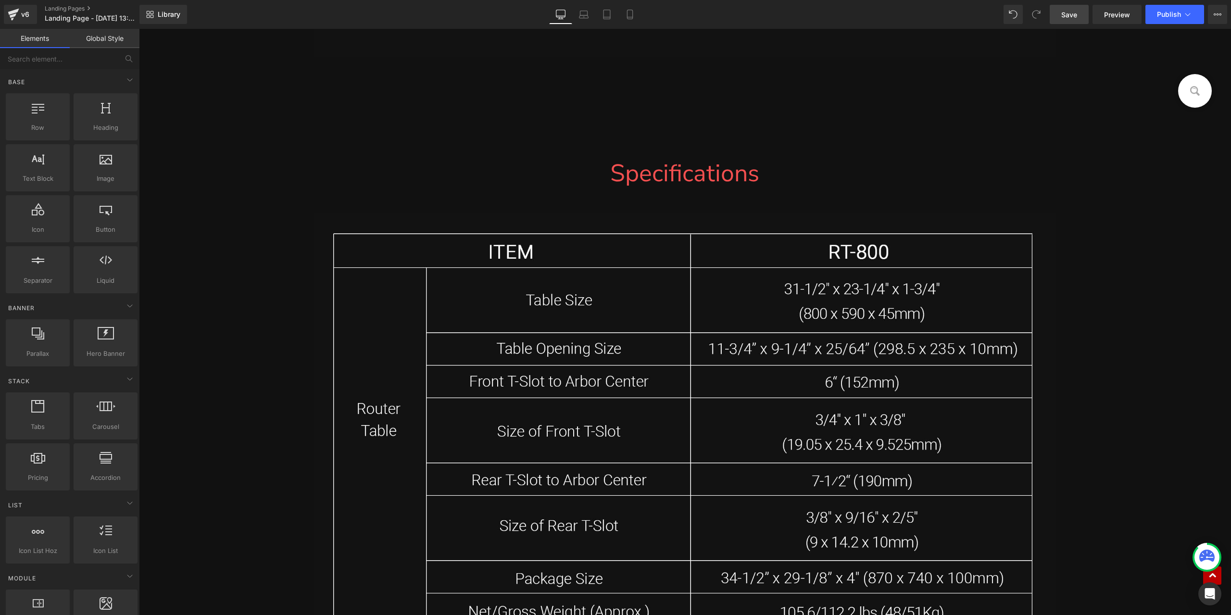
click at [1079, 19] on link "Save" at bounding box center [1068, 14] width 39 height 19
click at [73, 5] on link "Landing Pages" at bounding box center [100, 9] width 111 height 8
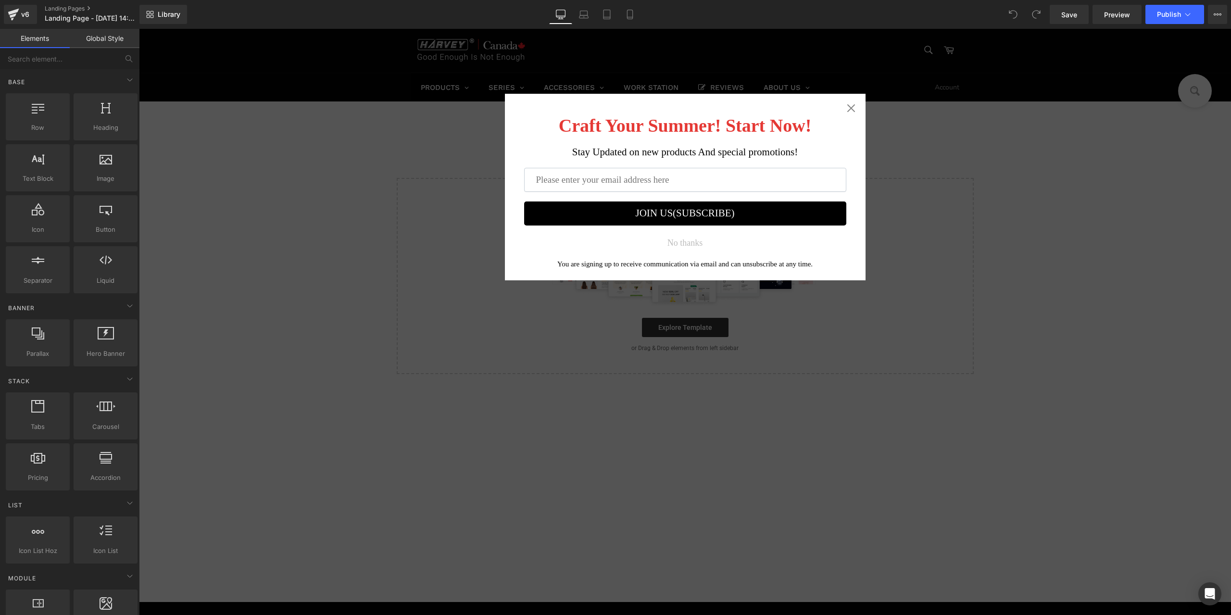
click at [853, 103] on div "Craft Your Summer! Start Now! Stay Updated on new products And special promotio…" at bounding box center [685, 187] width 361 height 187
click at [846, 106] on icon "Close widget" at bounding box center [851, 108] width 10 height 10
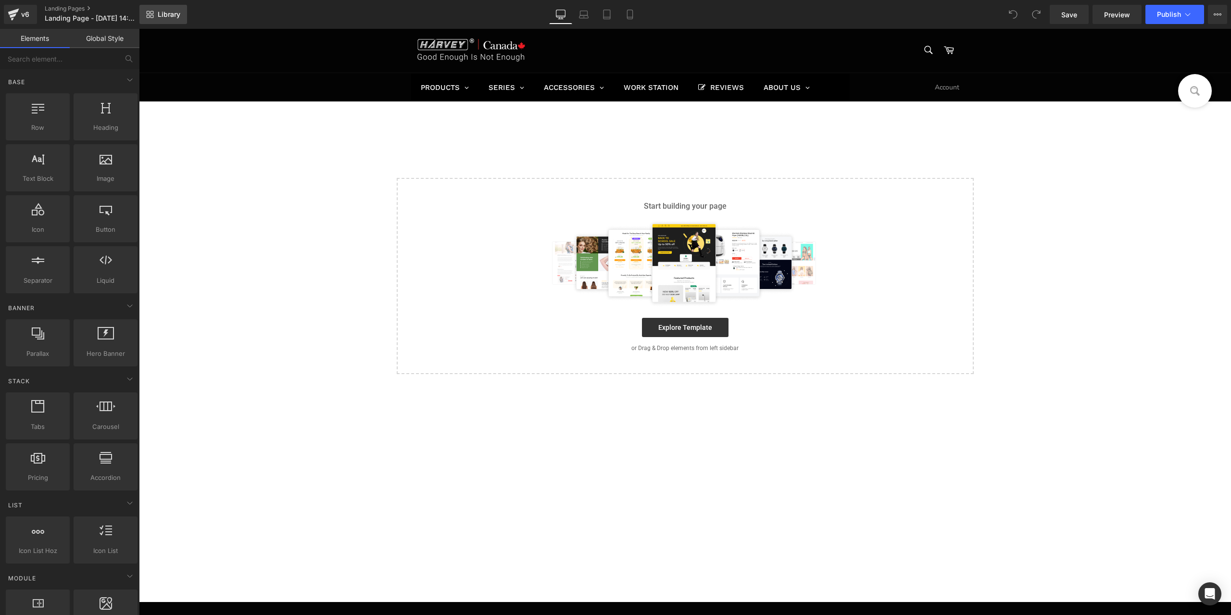
click at [162, 9] on link "Library" at bounding box center [163, 14] width 48 height 19
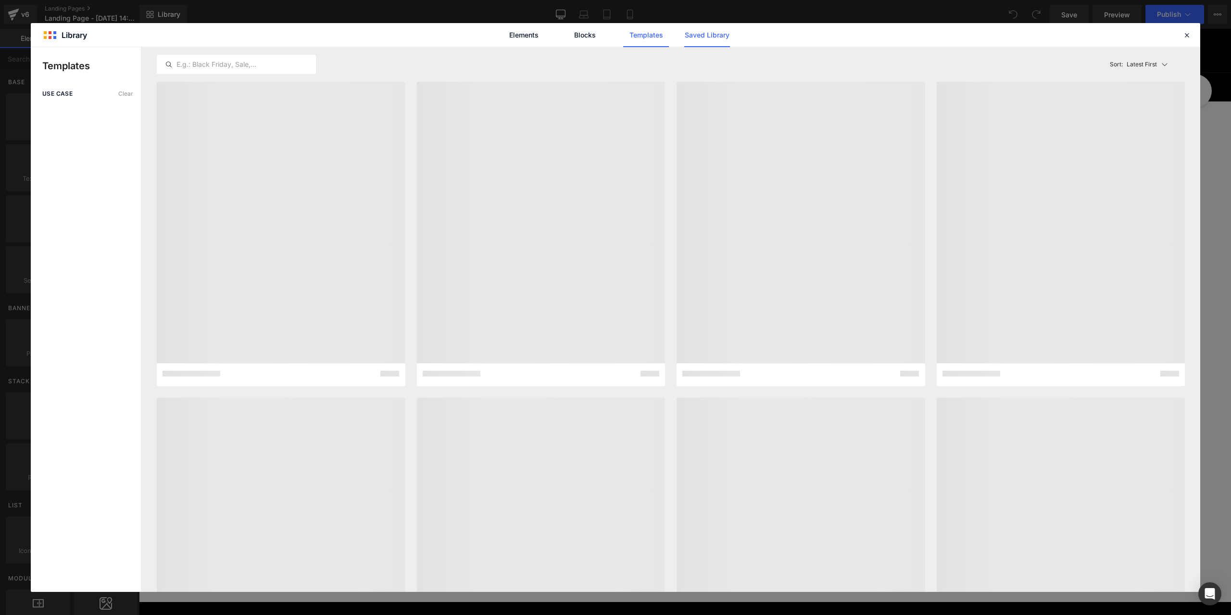
click at [0, 0] on link "Saved Library" at bounding box center [0, 0] width 0 height 0
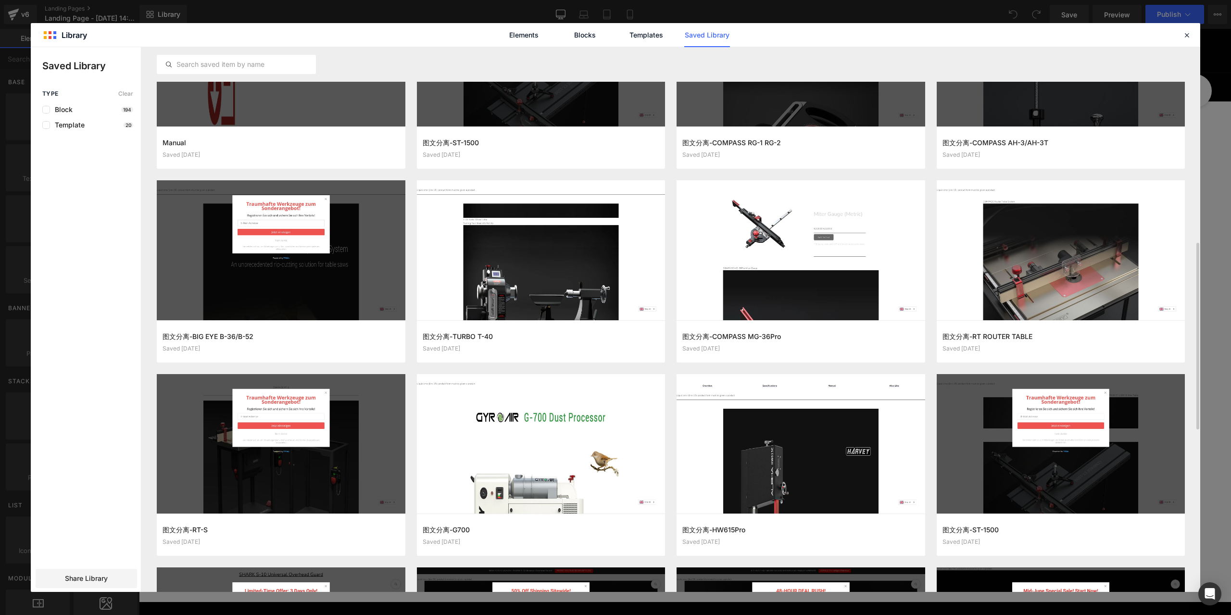
scroll to position [361, 0]
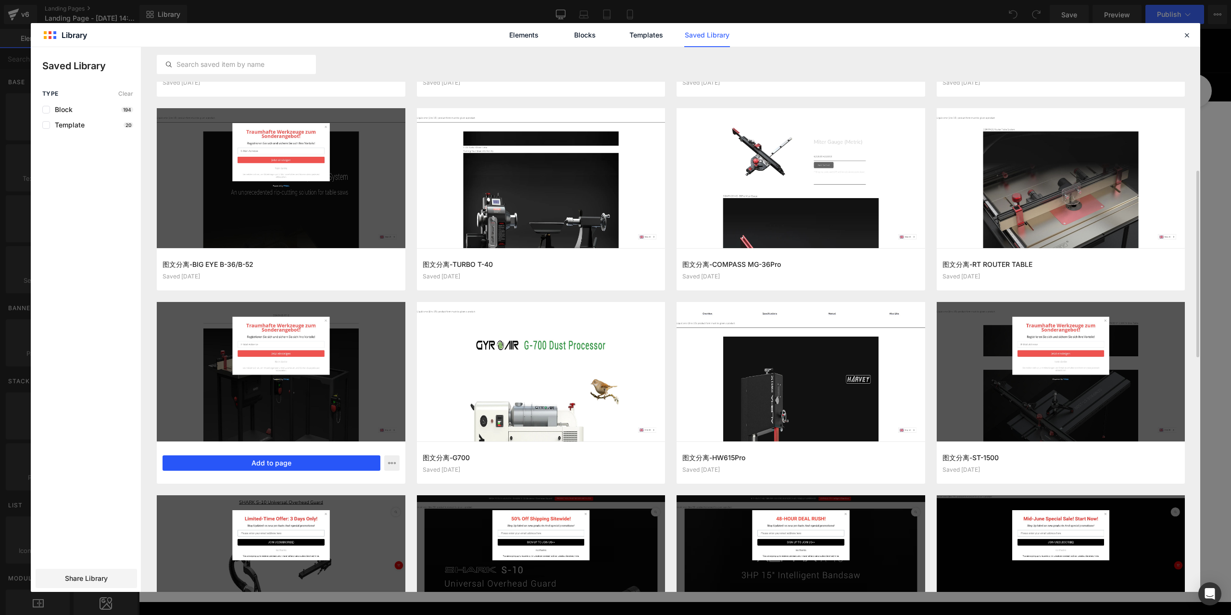
click at [275, 468] on button "Add to page" at bounding box center [271, 462] width 218 height 15
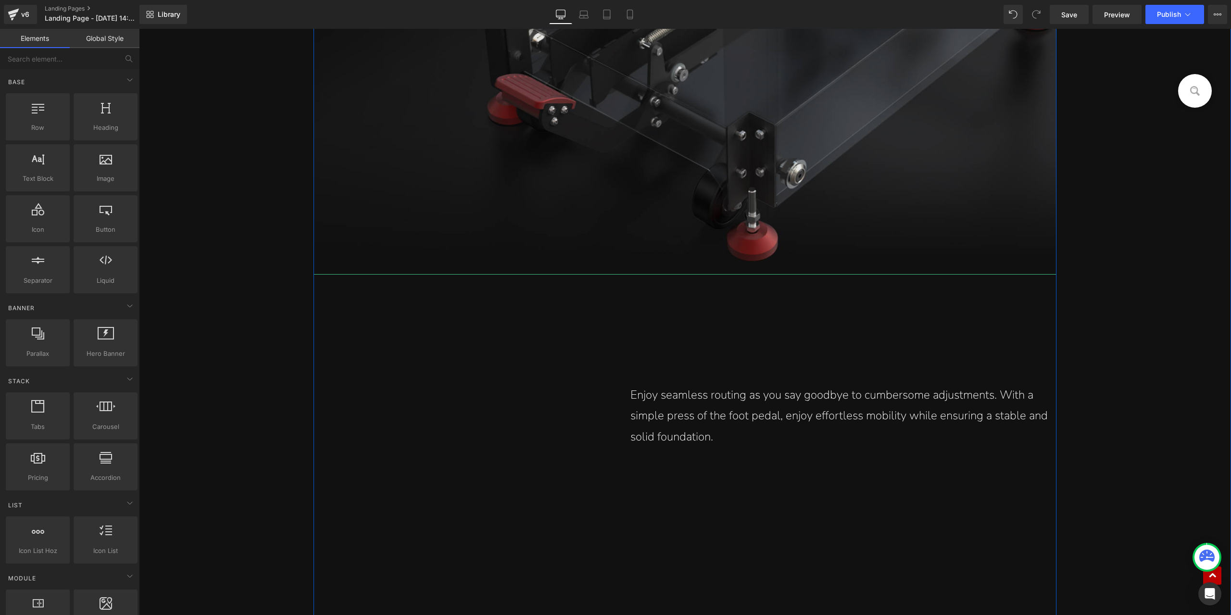
scroll to position [2596, 0]
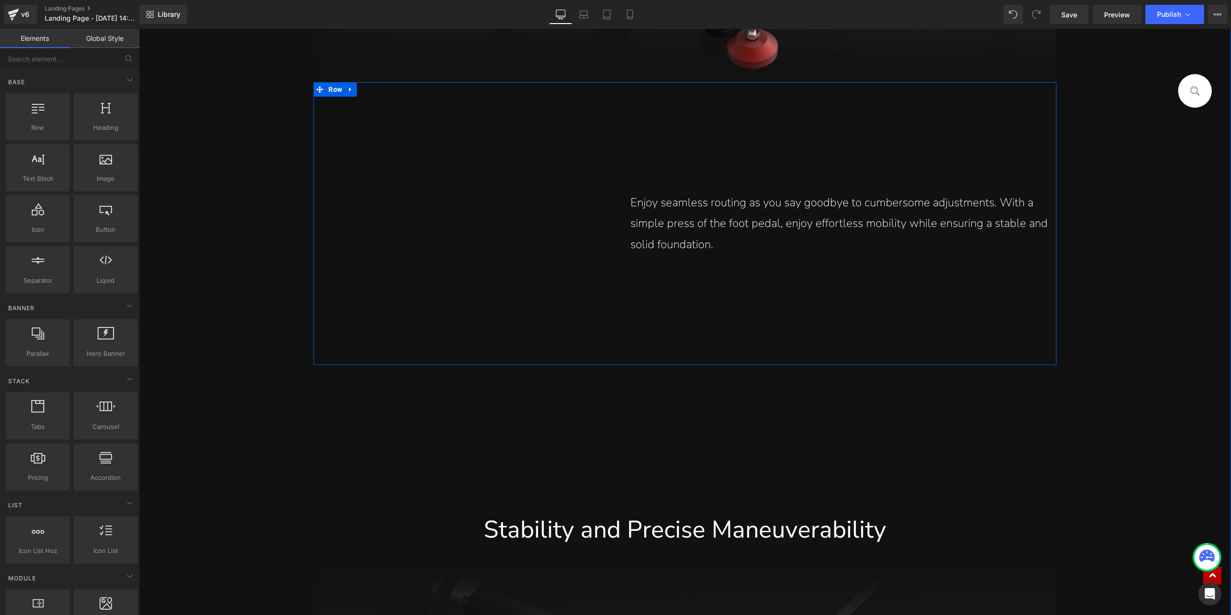
click at [450, 194] on img at bounding box center [467, 229] width 309 height 264
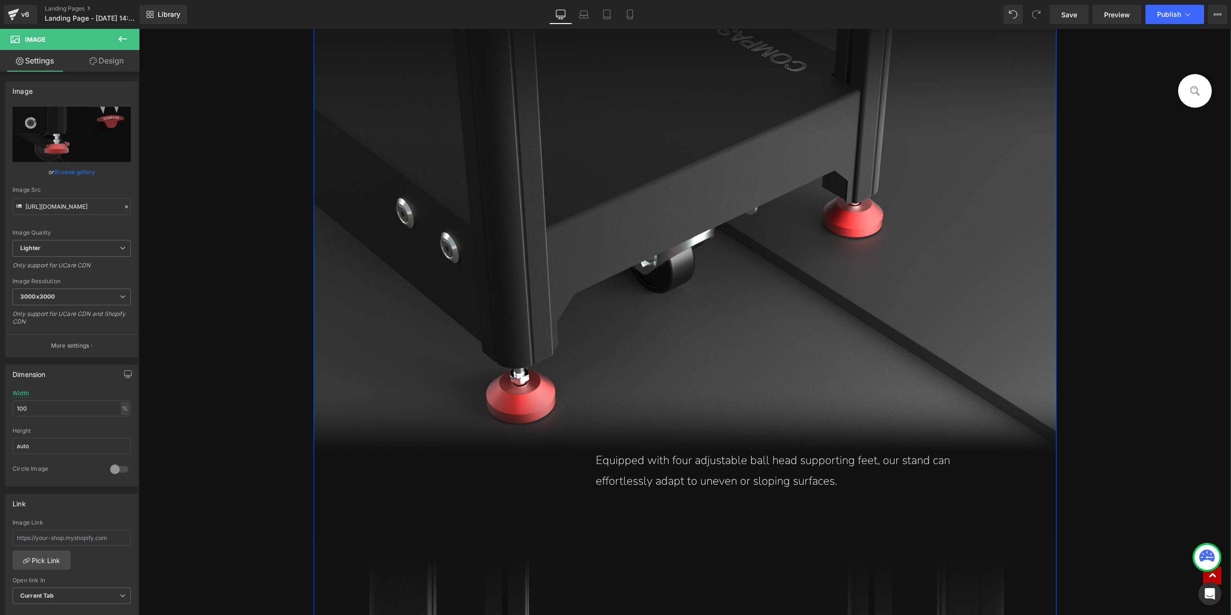
scroll to position [5865, 0]
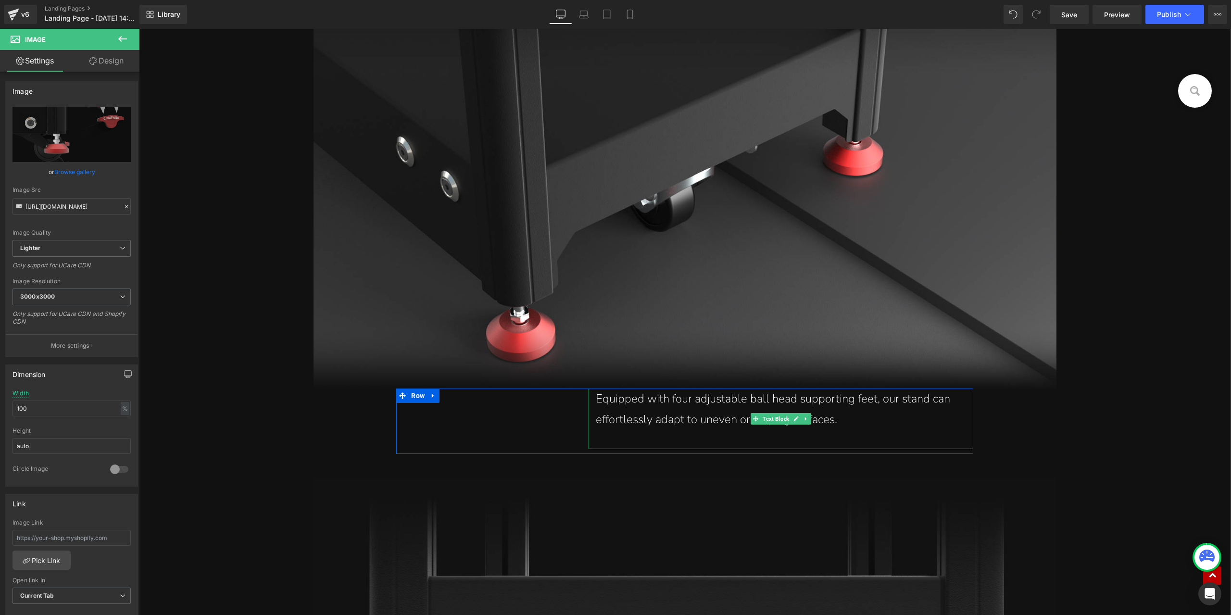
click at [619, 405] on p "Equipped with four adjustable ball head supporting feet, our stand can effortle…" at bounding box center [781, 408] width 370 height 41
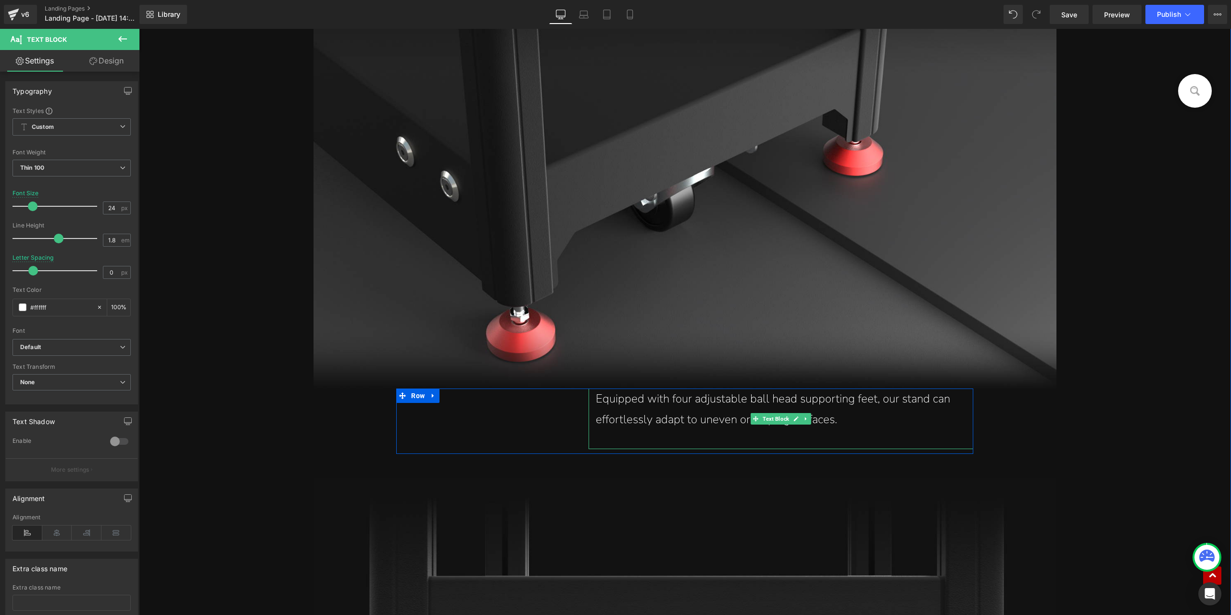
click at [668, 406] on p "Equipped with four adjustable ball head supporting feet, our stand can effortle…" at bounding box center [781, 408] width 370 height 41
paste div
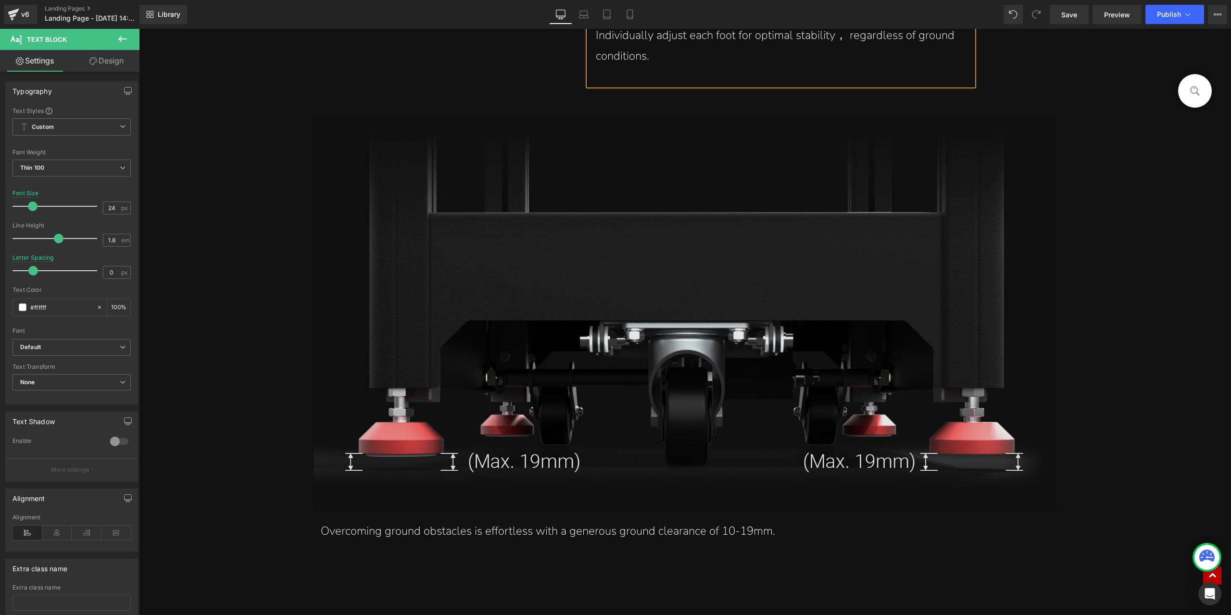
scroll to position [6298, 0]
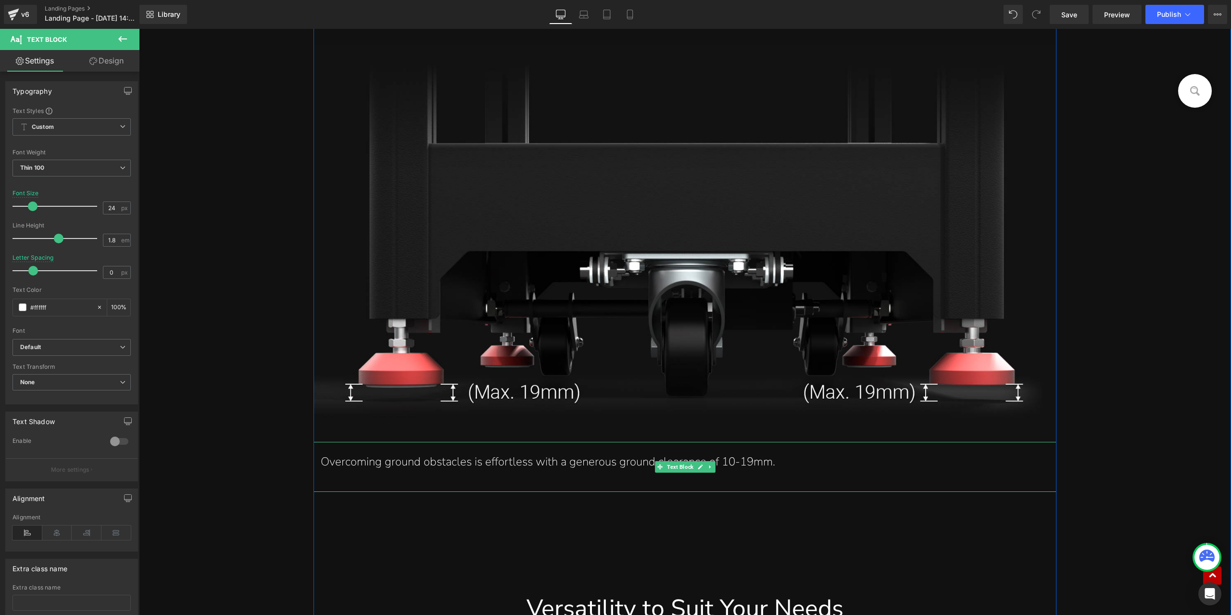
click at [437, 462] on p "Overcoming ground obstacles is effortless with a generous ground clearance of 1…" at bounding box center [685, 461] width 728 height 21
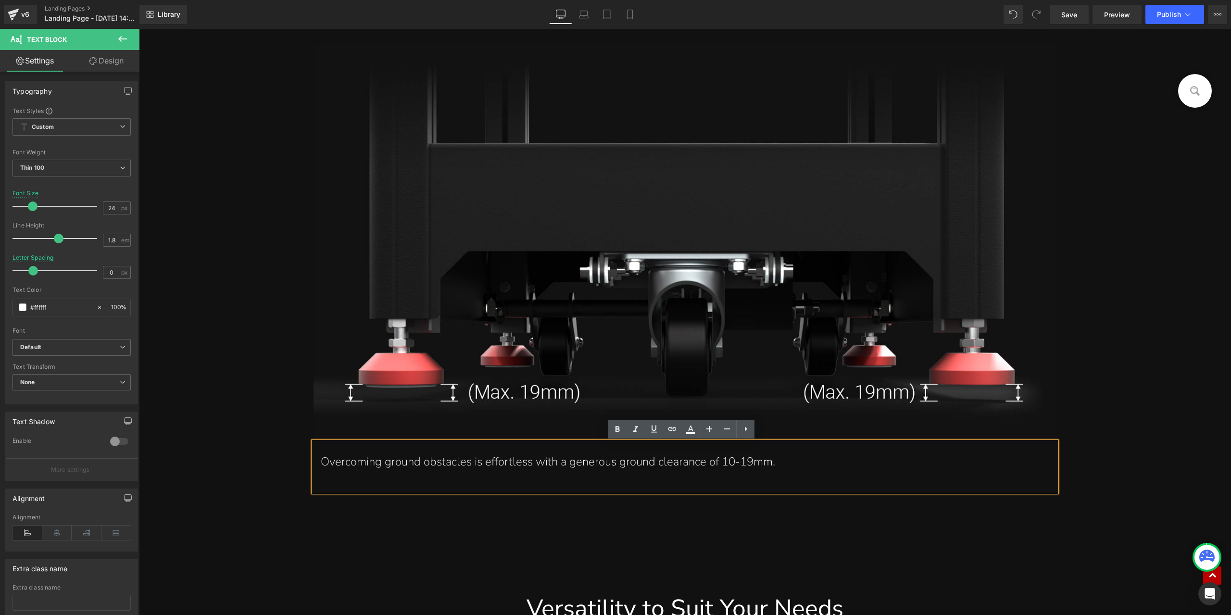
click at [488, 473] on div "Overcoming ground obstacles is effortless with a generous ground clearance of 1…" at bounding box center [684, 467] width 742 height 50
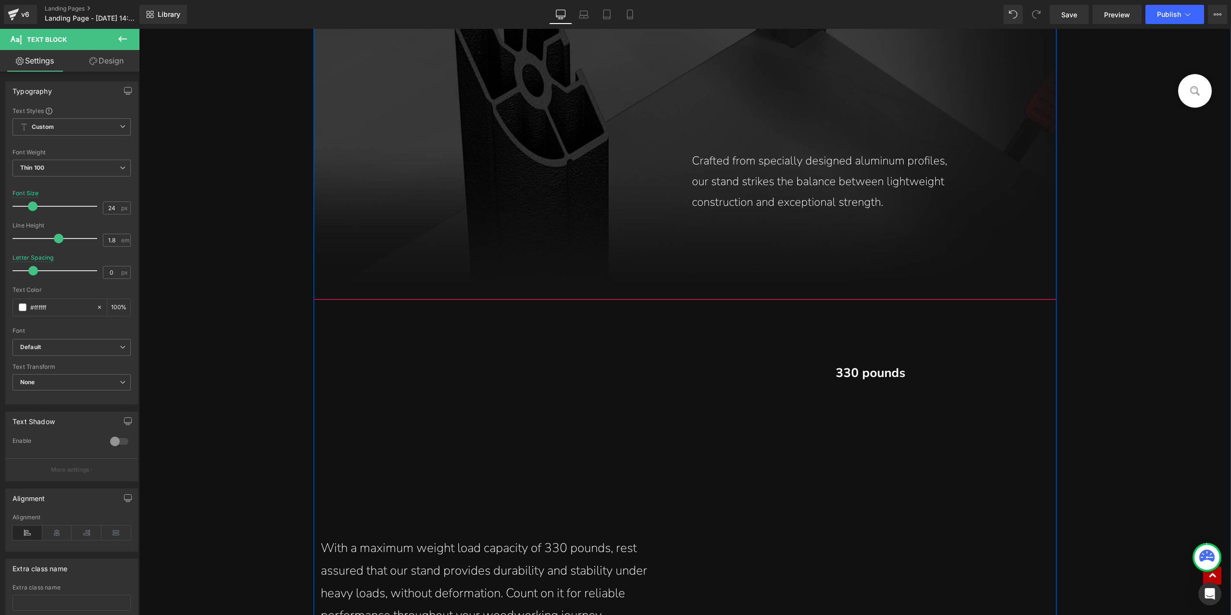
scroll to position [8172, 0]
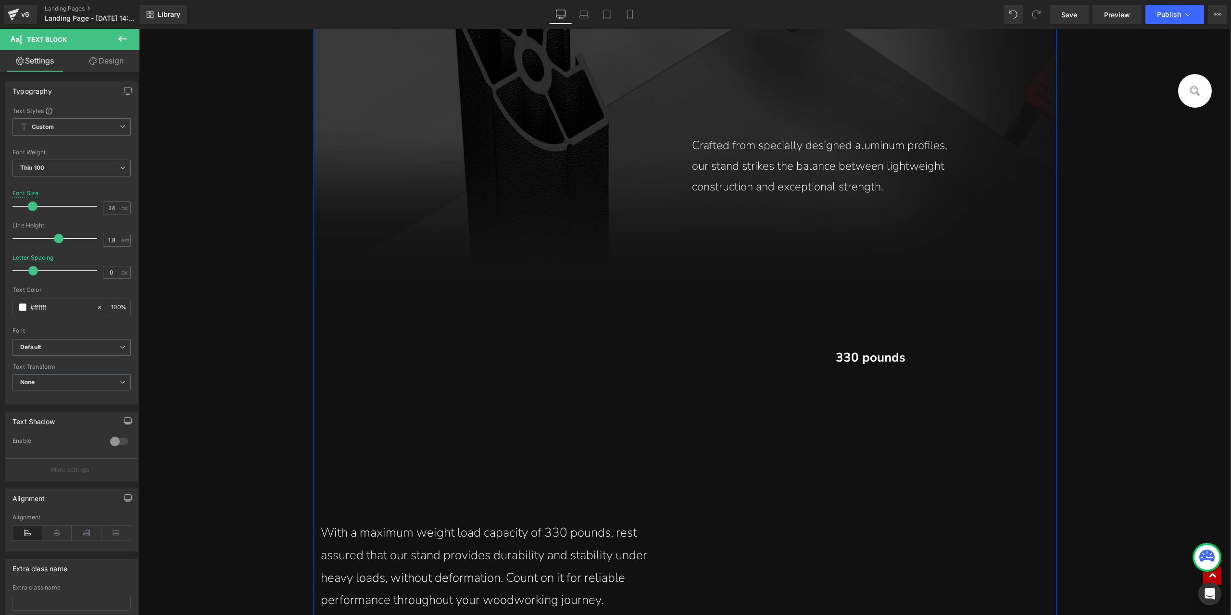
click at [872, 451] on img at bounding box center [870, 589] width 371 height 441
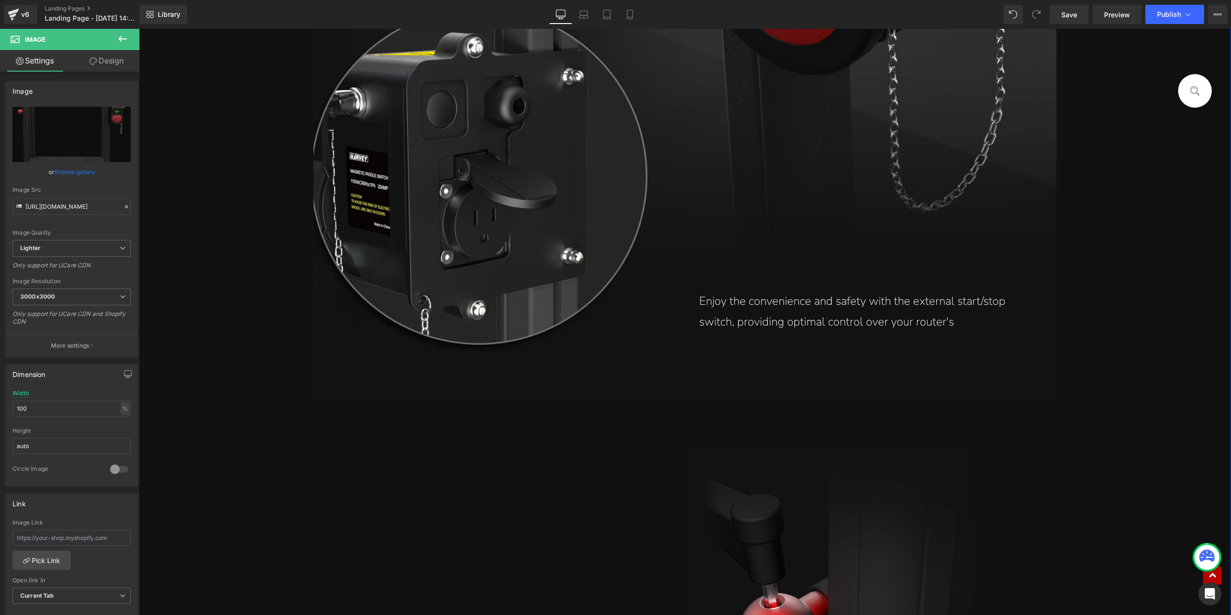
scroll to position [10576, 0]
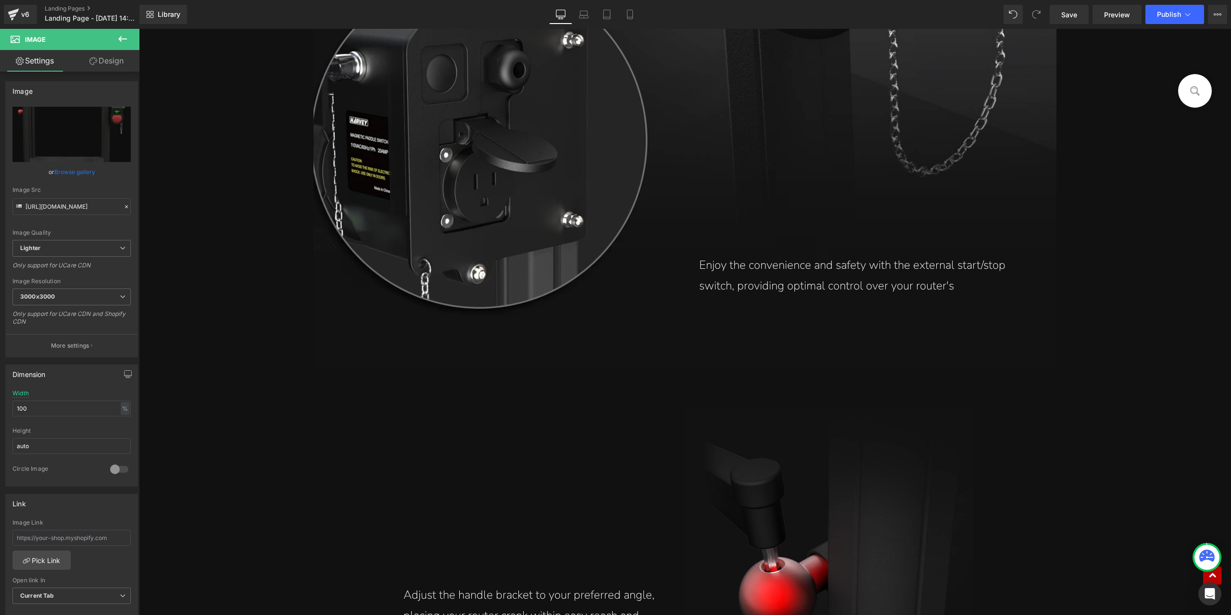
click at [918, 269] on p "Enjoy the convenience and safety with the external start/stop switch, providing…" at bounding box center [870, 274] width 342 height 41
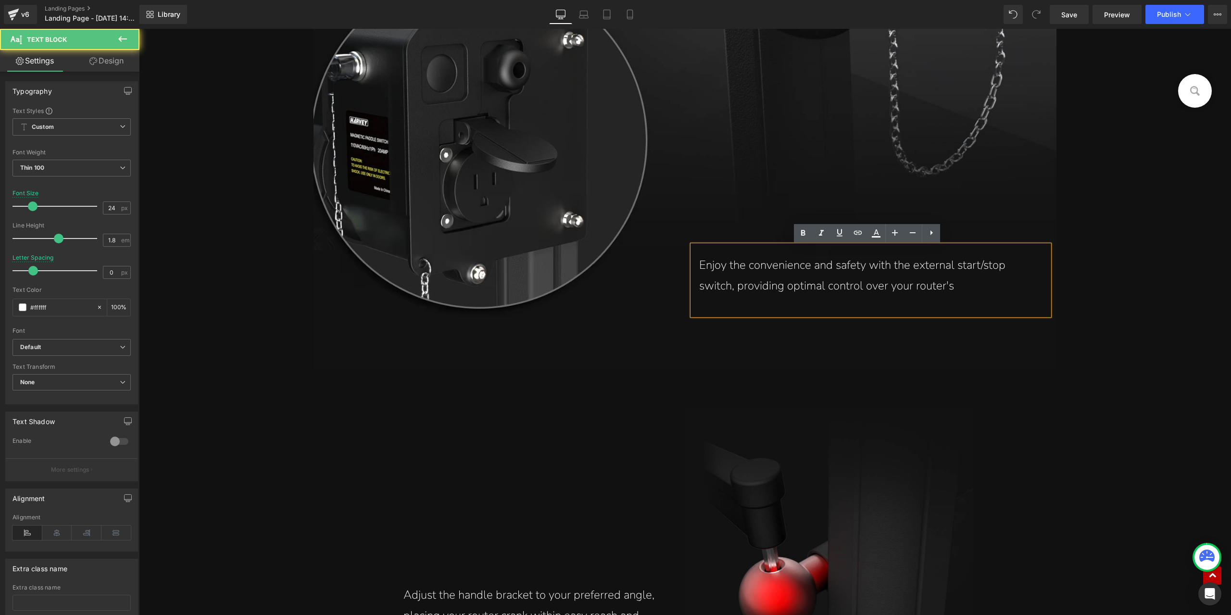
click at [925, 282] on p "Enjoy the convenience and safety with the external start/stop switch, providing…" at bounding box center [870, 274] width 342 height 41
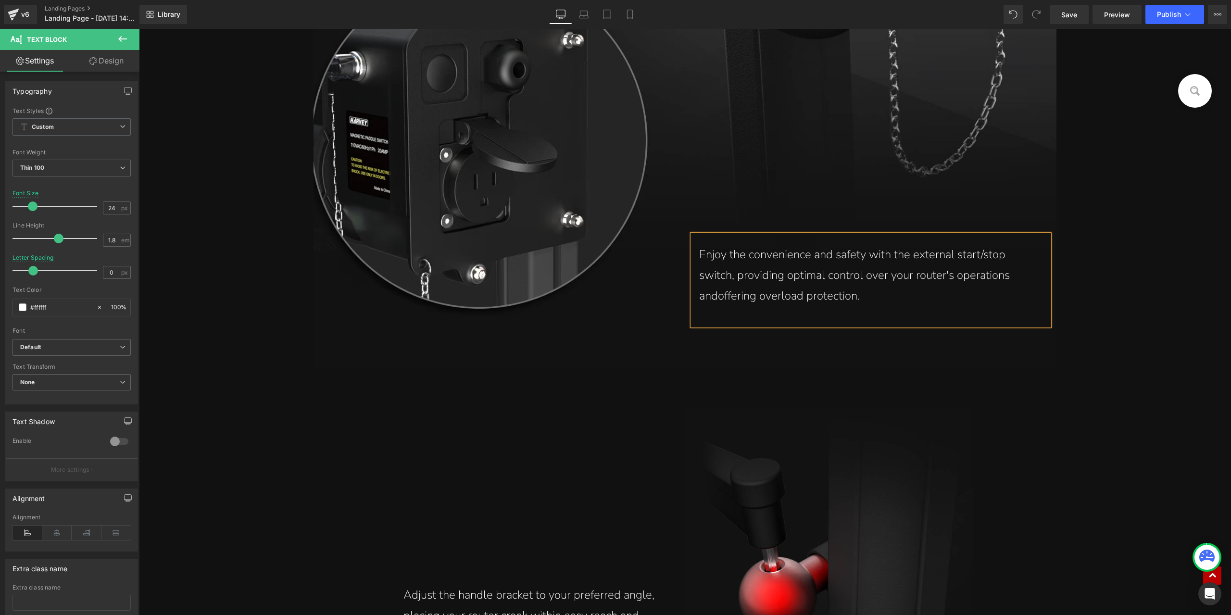
scroll to position [10565, 0]
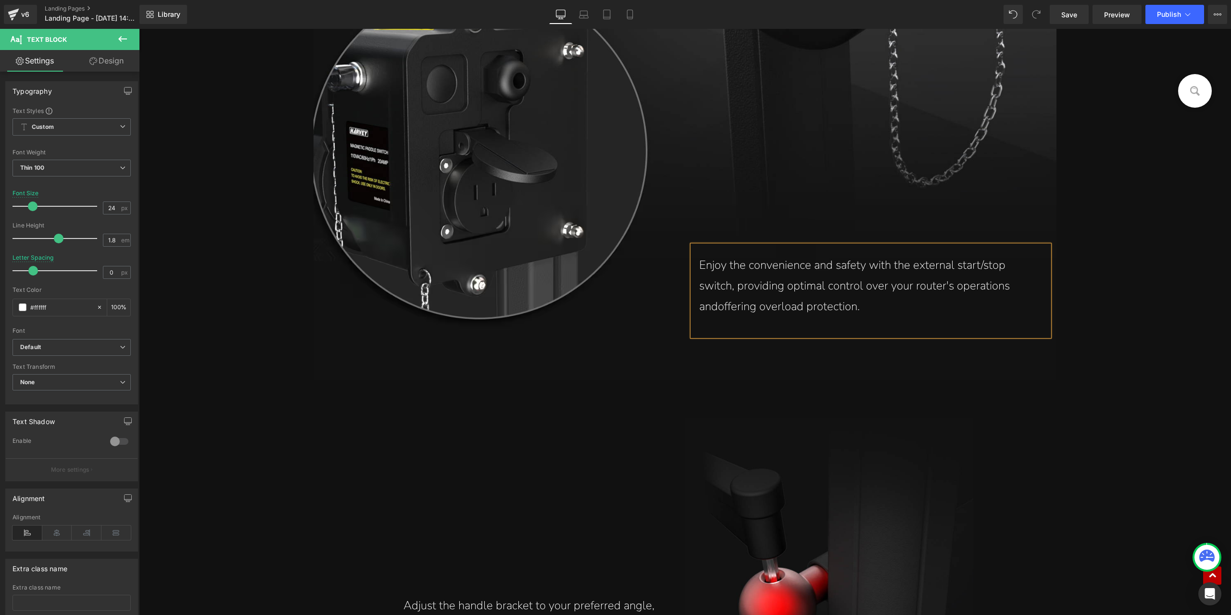
click at [985, 289] on p "Enjoy the convenience and safety with the external start/stop switch, providing…" at bounding box center [870, 286] width 342 height 62
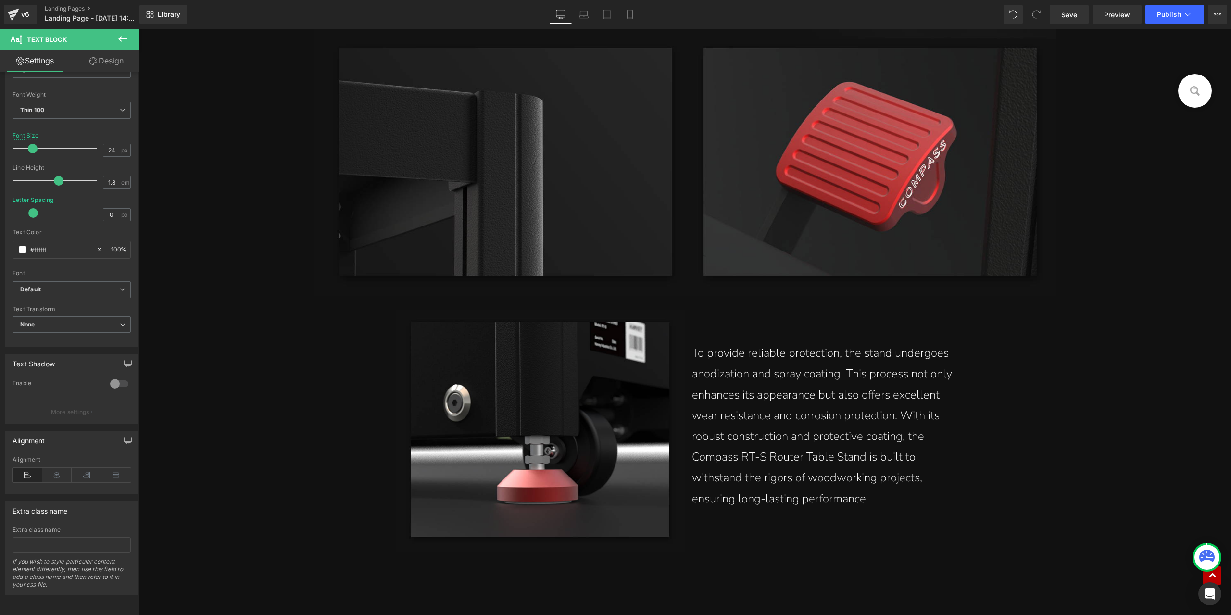
scroll to position [12008, 0]
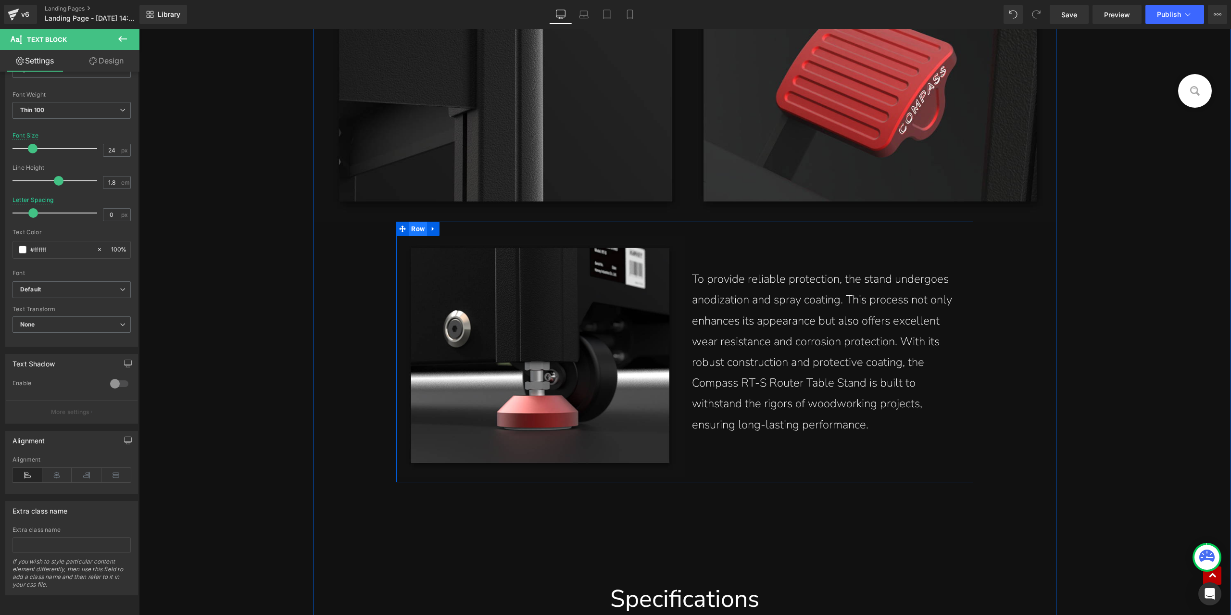
click at [414, 230] on span "Row" at bounding box center [418, 229] width 18 height 14
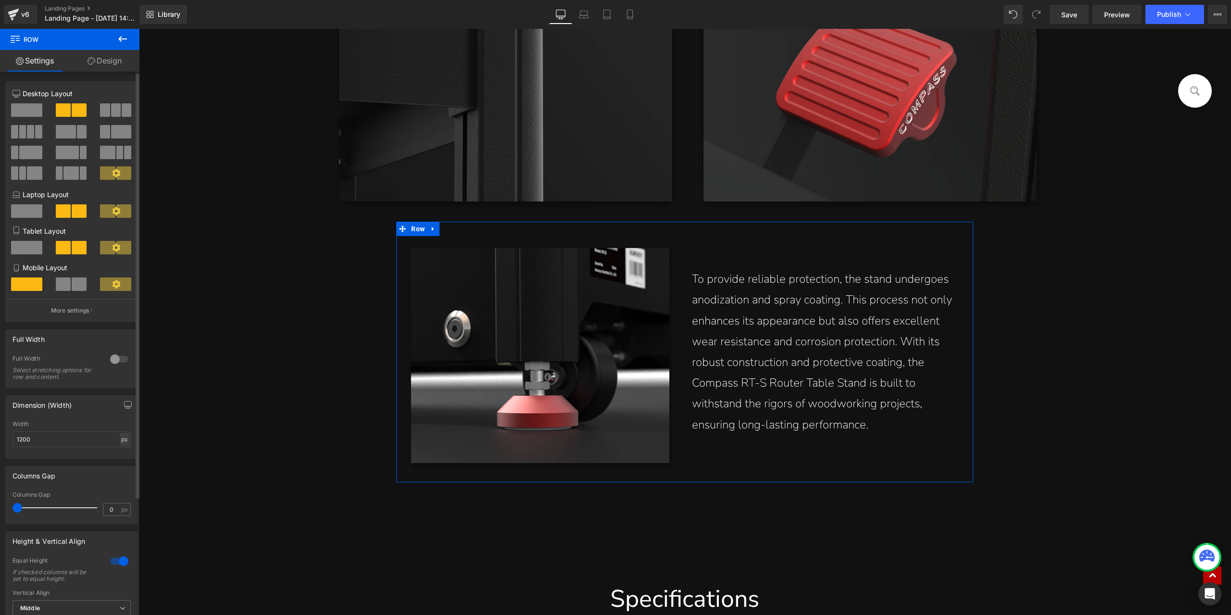
click at [120, 437] on div "px" at bounding box center [125, 439] width 10 height 13
click at [122, 452] on li "%" at bounding box center [124, 454] width 12 height 14
type input "100"
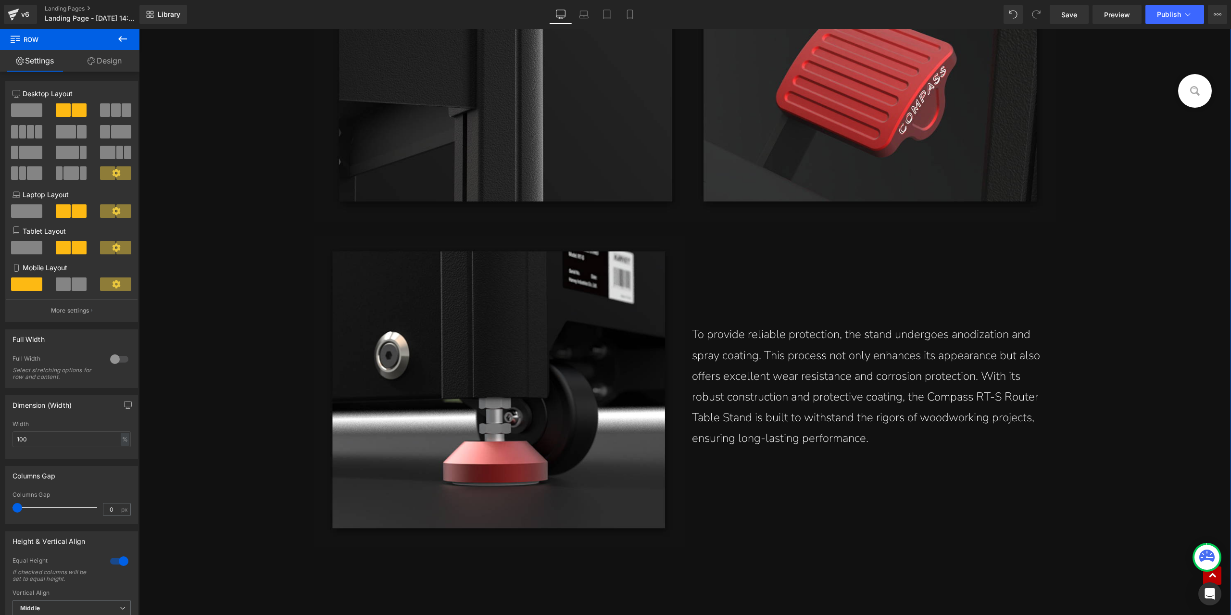
scroll to position [12055, 0]
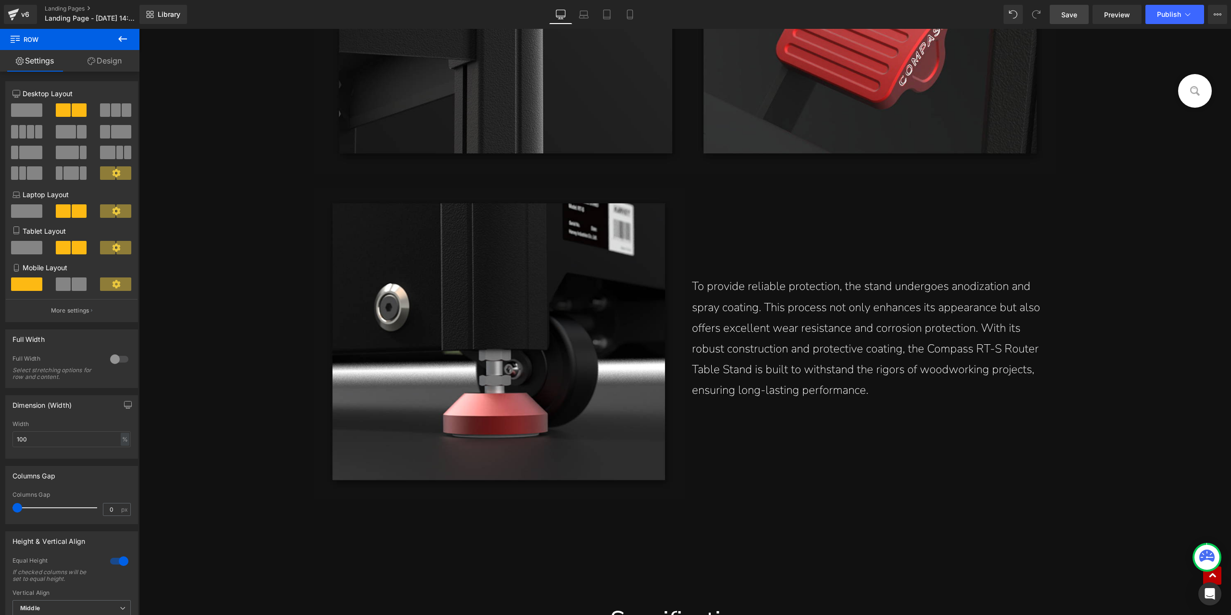
click at [1075, 14] on span "Save" at bounding box center [1069, 15] width 16 height 10
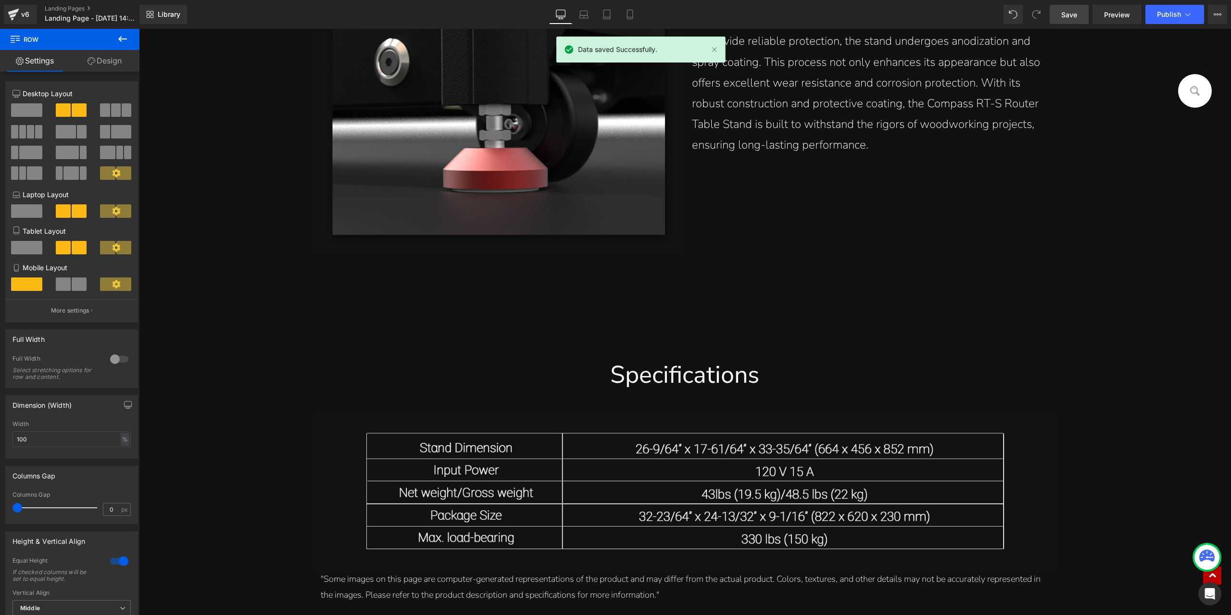
scroll to position [12343, 0]
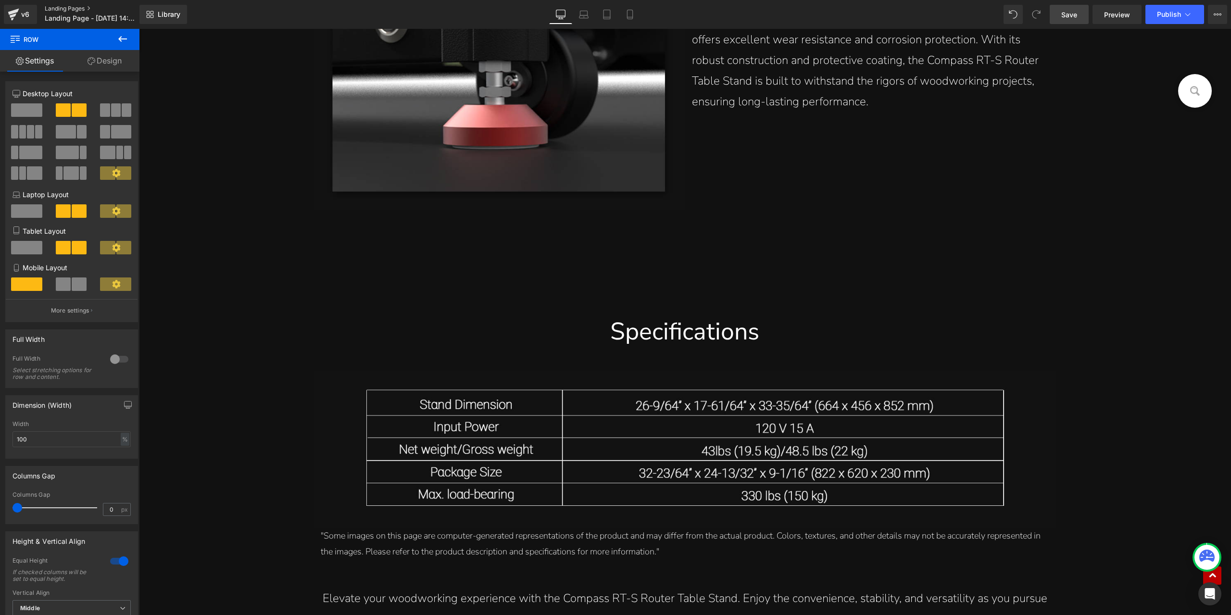
click at [63, 8] on link "Landing Pages" at bounding box center [100, 9] width 111 height 8
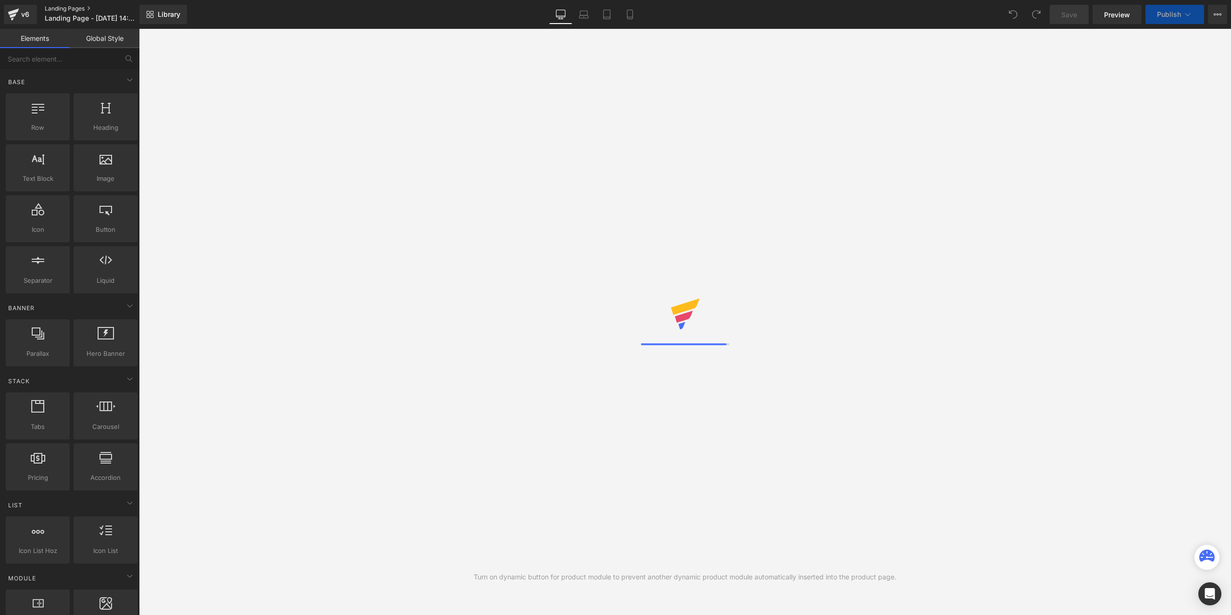
click at [69, 7] on link "Landing Pages" at bounding box center [100, 9] width 111 height 8
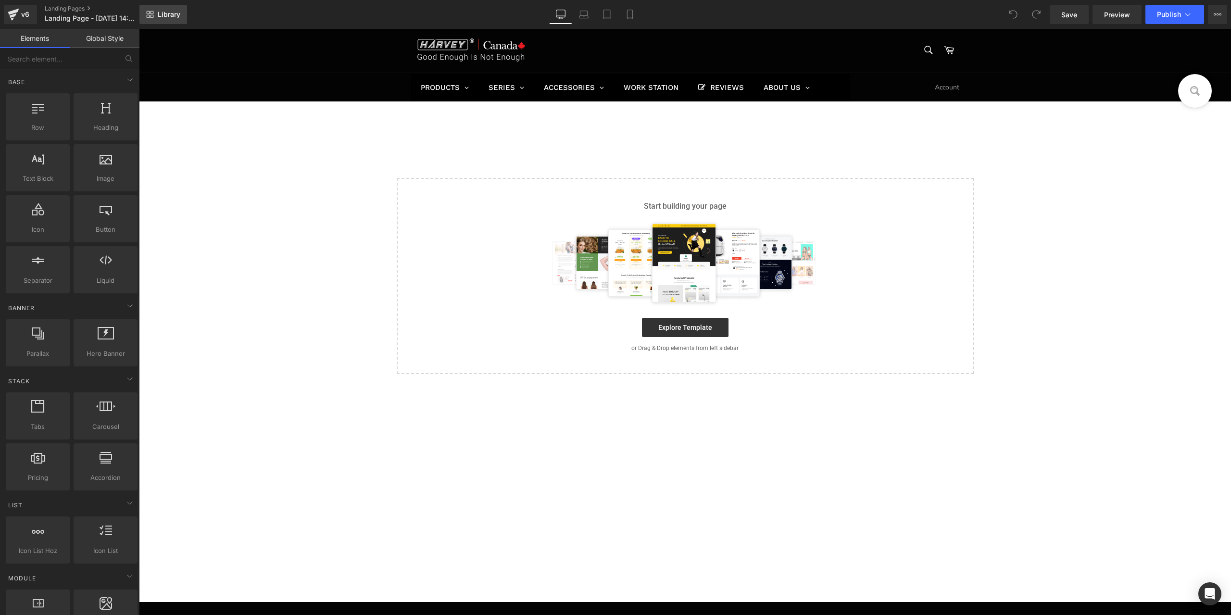
click at [160, 15] on span "Library" at bounding box center [169, 14] width 23 height 9
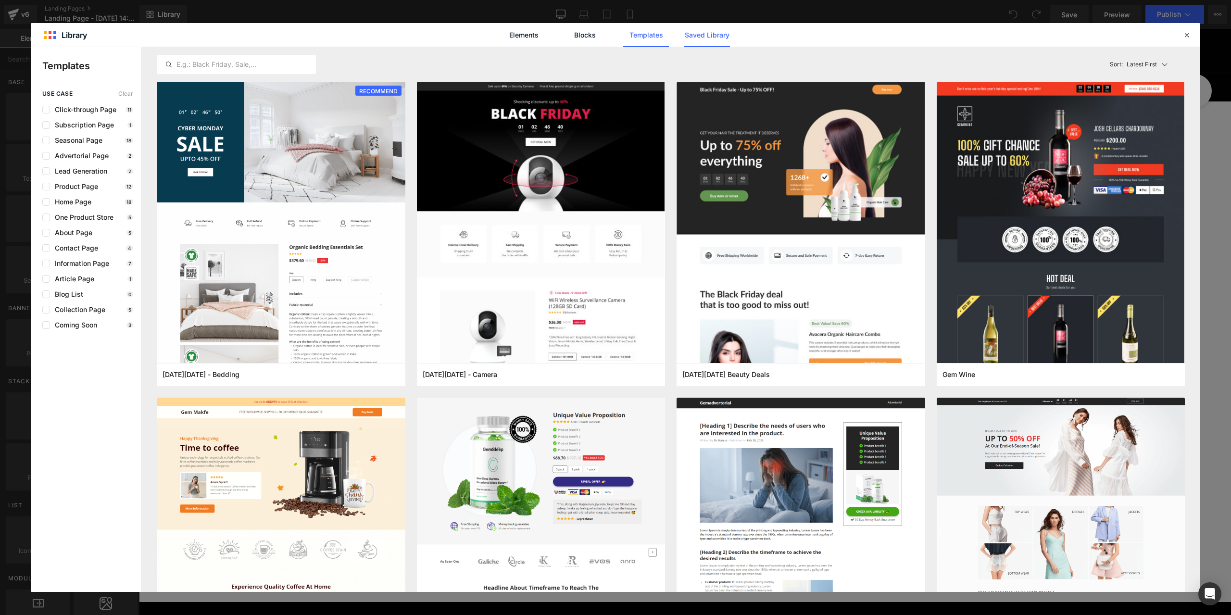
click at [718, 360] on link "Saved Library" at bounding box center [546, 360] width 1092 height 0
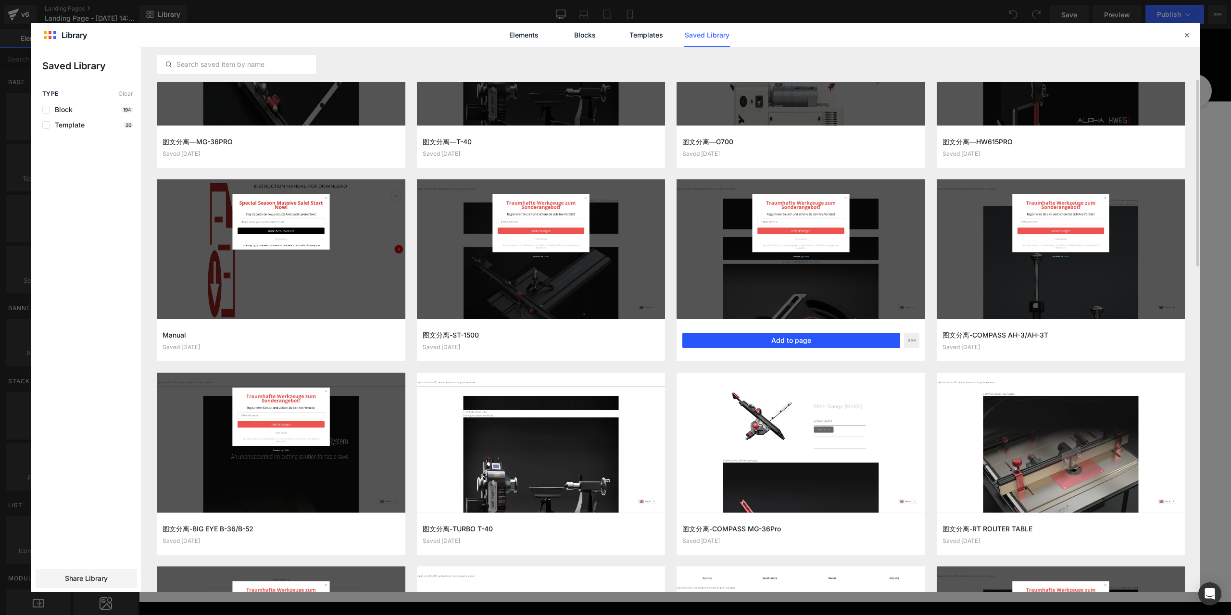
scroll to position [144, 0]
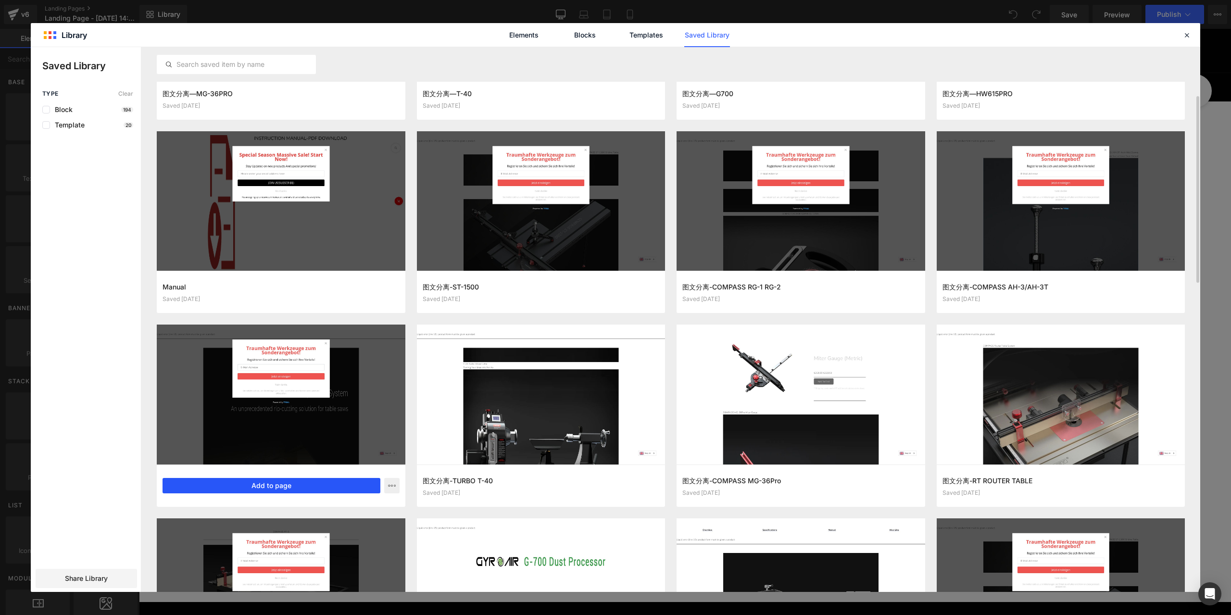
click at [313, 491] on button "Add to page" at bounding box center [271, 485] width 218 height 15
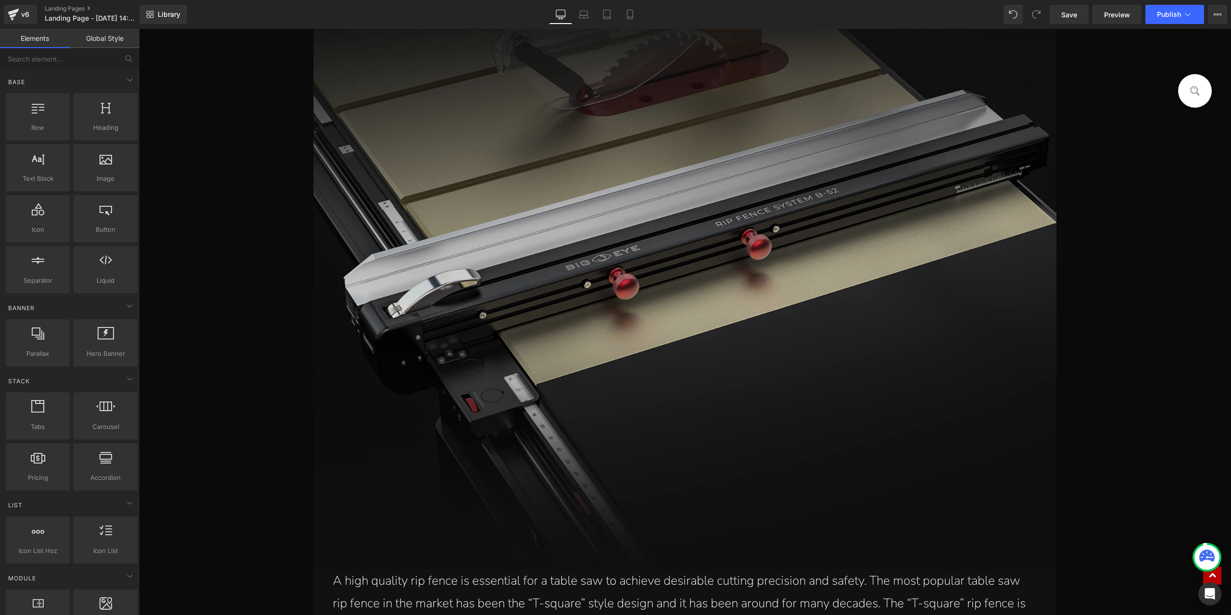
scroll to position [1010, 0]
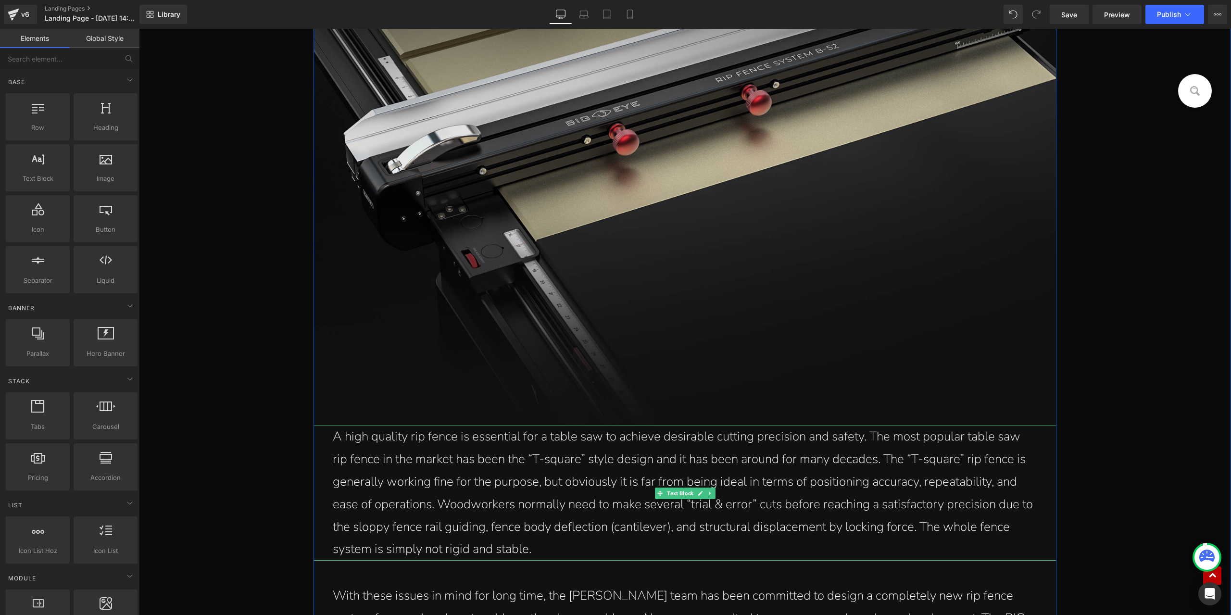
click at [567, 487] on p "A high quality rip fence is essential for a table saw to achieve desirable cutt…" at bounding box center [685, 492] width 704 height 135
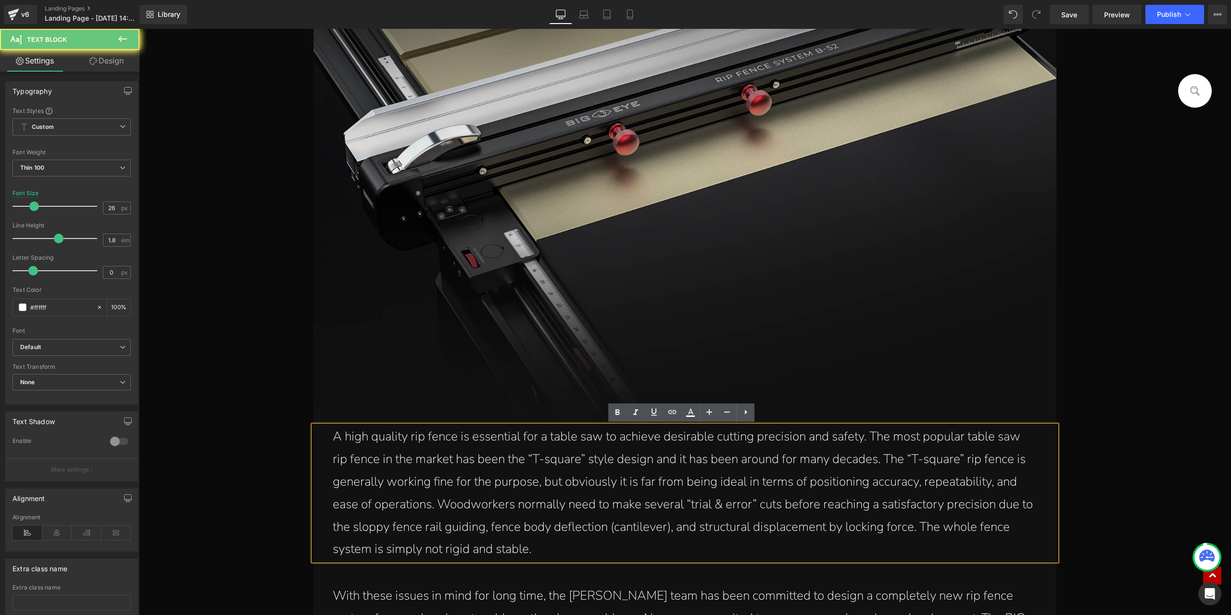
click at [590, 505] on p "A high quality rip fence is essential for a table saw to achieve desirable cutt…" at bounding box center [685, 492] width 704 height 135
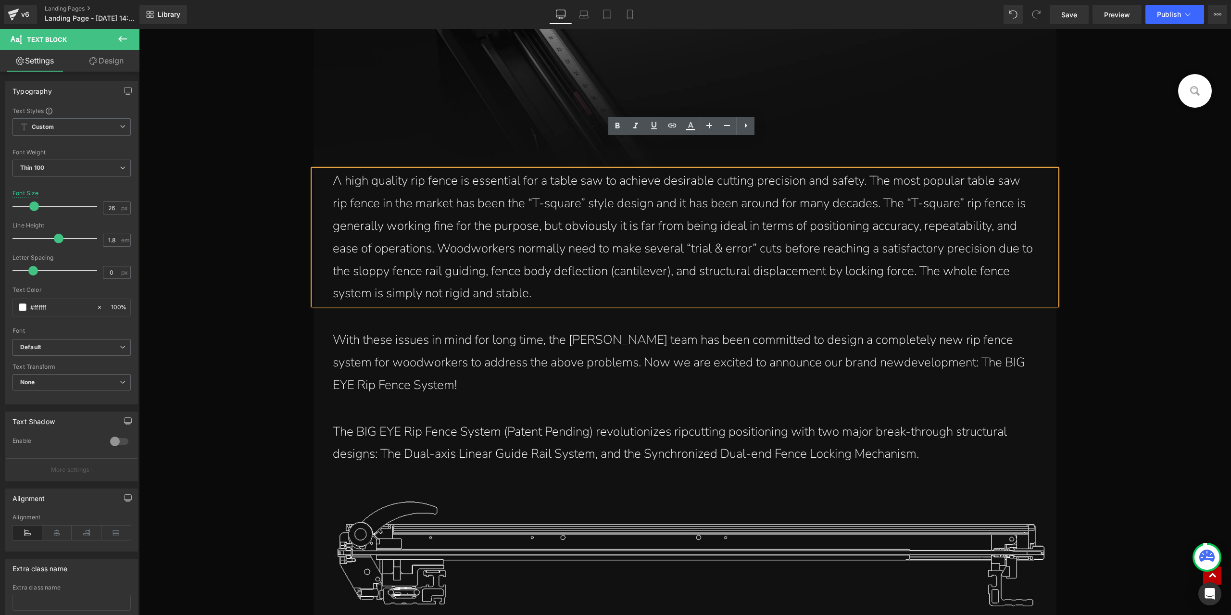
scroll to position [1298, 0]
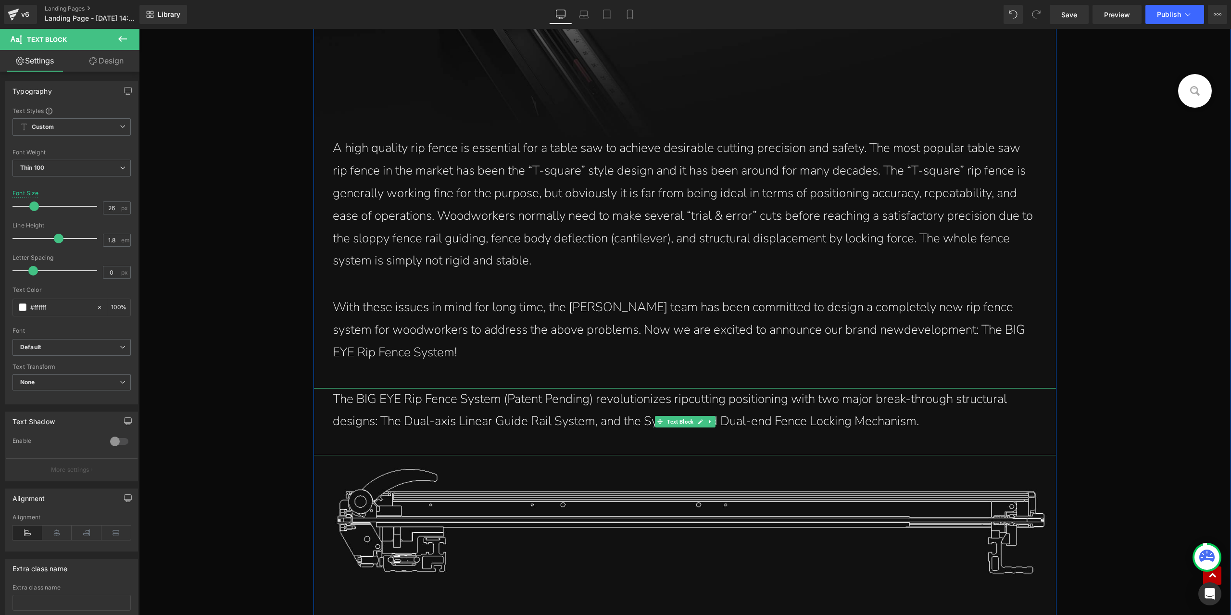
click at [648, 409] on p "The BIG EYE Rip Fence System (Patent Pending) revolutionizes ripcutting positio…" at bounding box center [685, 410] width 704 height 45
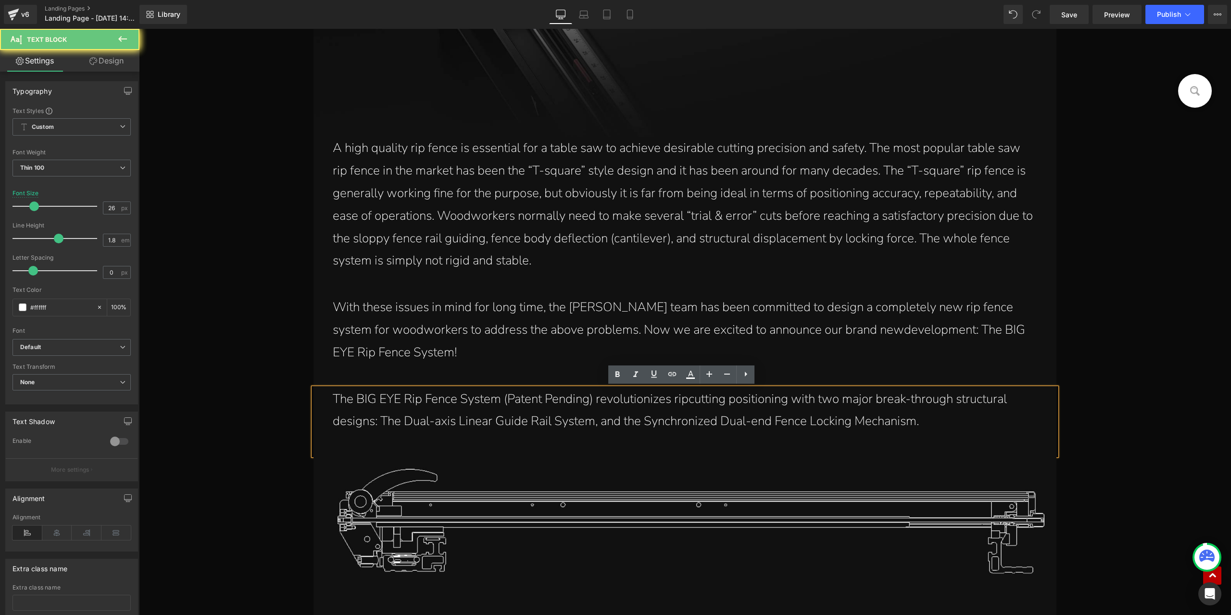
click at [618, 403] on p "The BIG EYE Rip Fence System (Patent Pending) revolutionizes ripcutting positio…" at bounding box center [685, 410] width 704 height 45
click at [685, 399] on p "The BIG EYE Rip Fence System (Patent Pending) revolutionizes ripcutting positio…" at bounding box center [685, 410] width 704 height 45
click at [930, 409] on p "The BIG EYE Rip Fence System (Patent Pending) revolutionizes rip cutting positi…" at bounding box center [685, 410] width 704 height 45
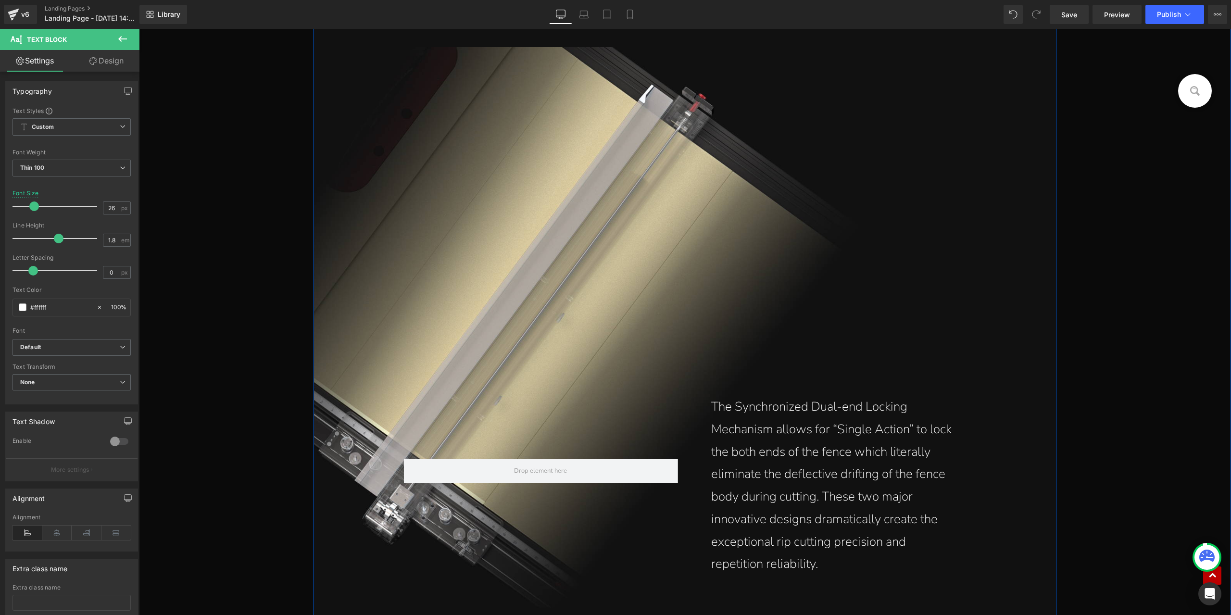
scroll to position [2019, 0]
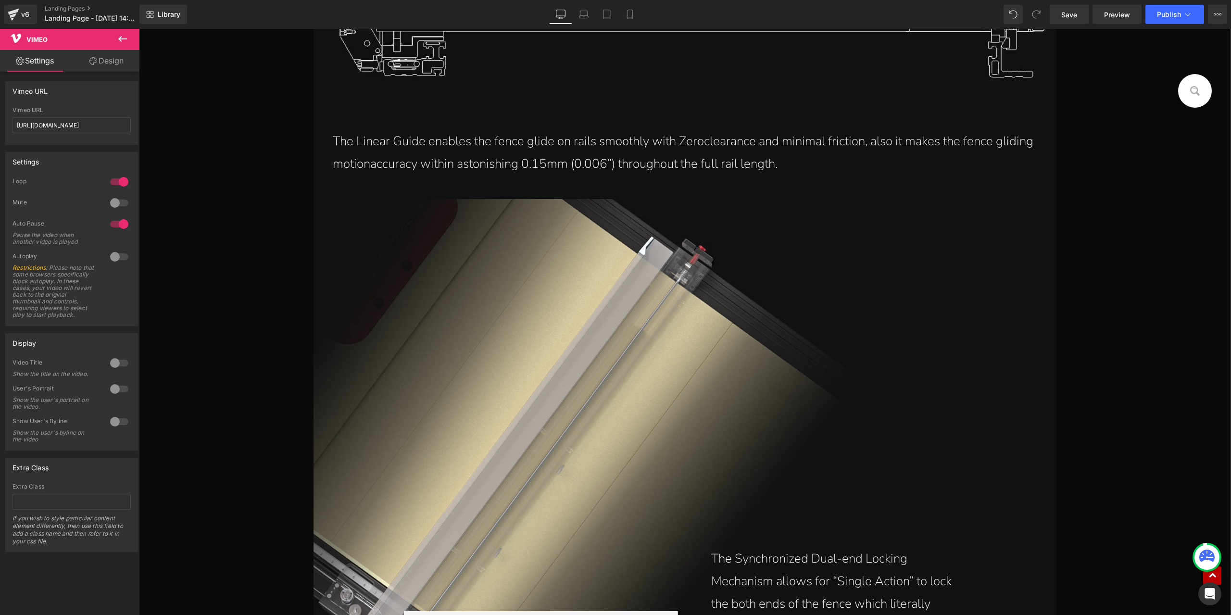
scroll to position [1779, 0]
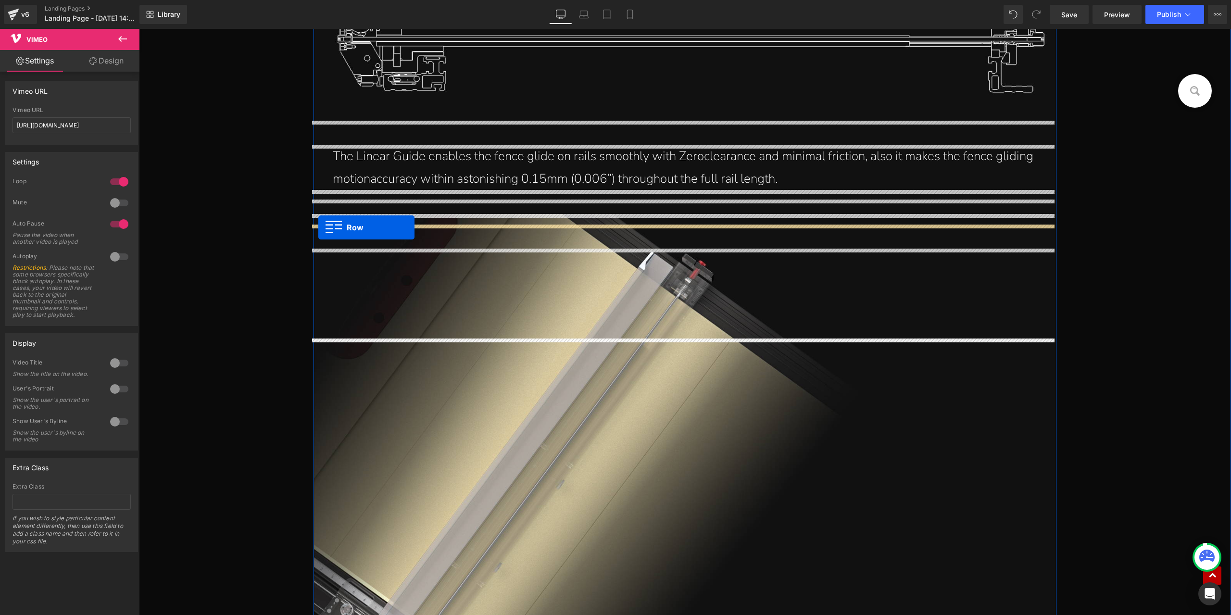
drag, startPoint x: 400, startPoint y: 62, endPoint x: 318, endPoint y: 227, distance: 184.5
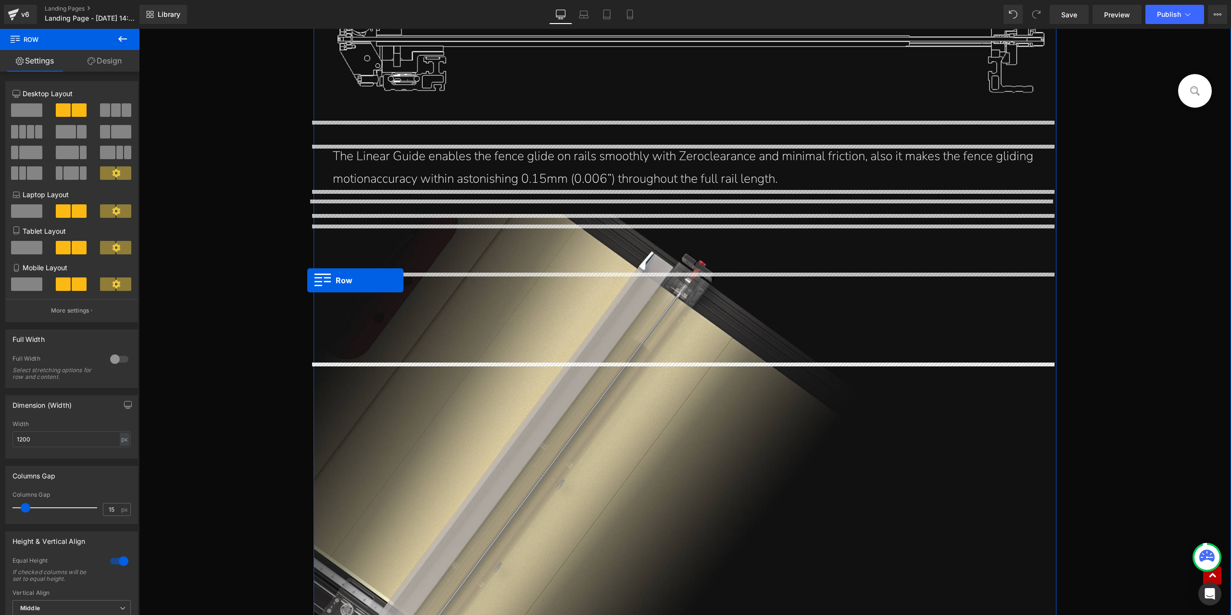
drag, startPoint x: 402, startPoint y: 235, endPoint x: 307, endPoint y: 280, distance: 105.6
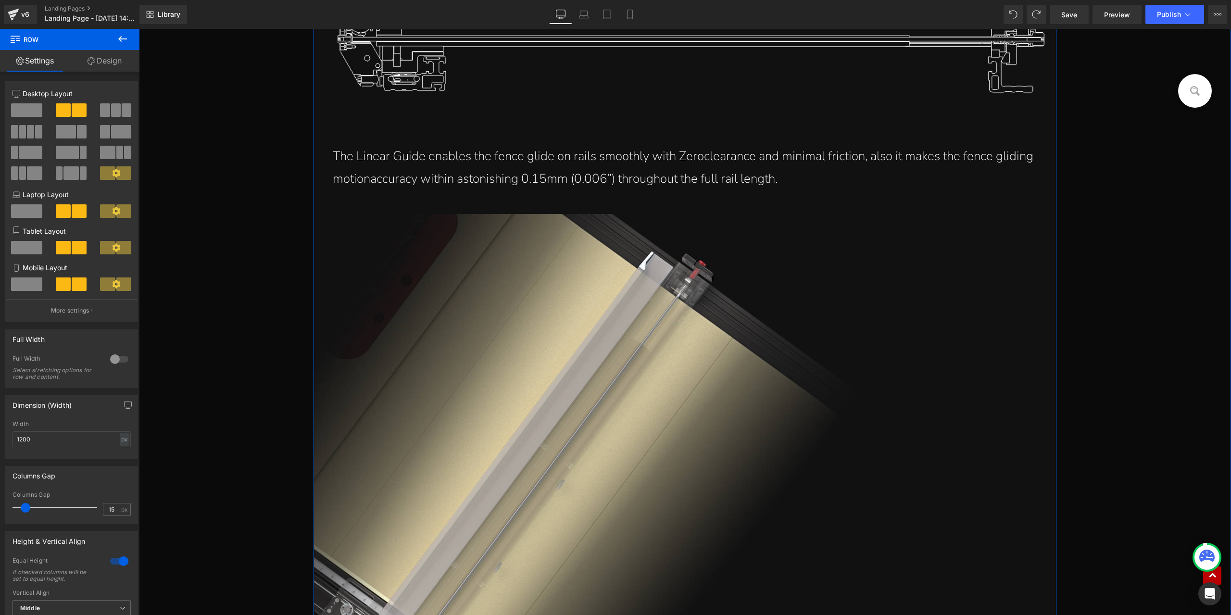
click at [120, 438] on div "px" at bounding box center [125, 439] width 10 height 13
click at [121, 452] on li "%" at bounding box center [124, 454] width 12 height 14
type input "100"
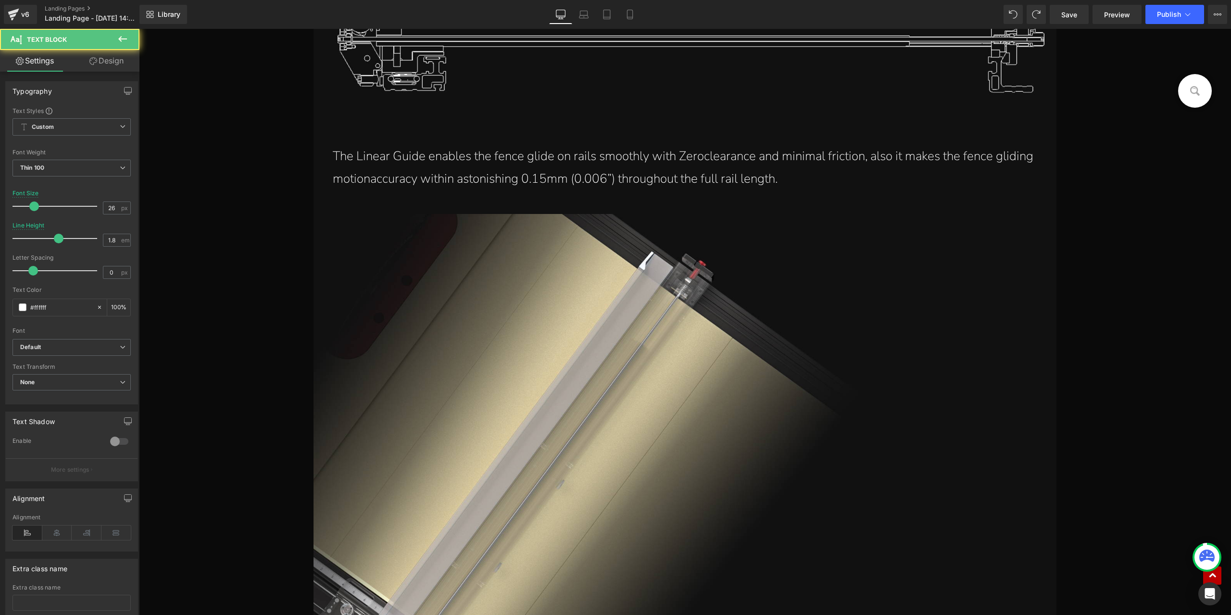
click at [104, 61] on link "Design" at bounding box center [107, 61] width 70 height 22
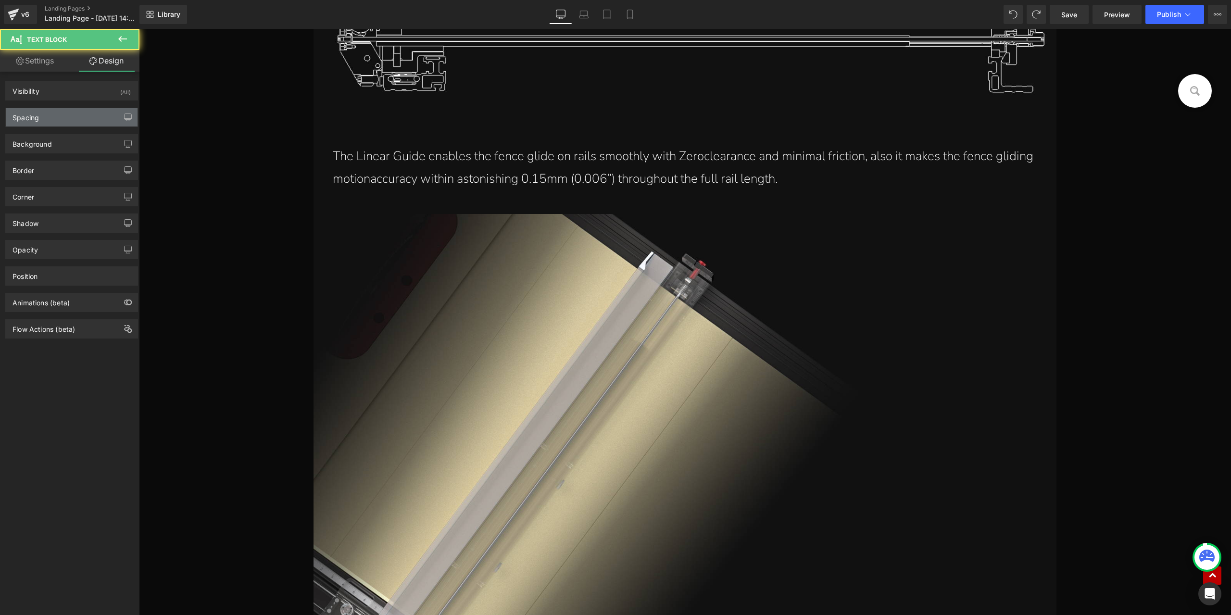
click at [62, 114] on div "Spacing" at bounding box center [72, 117] width 132 height 18
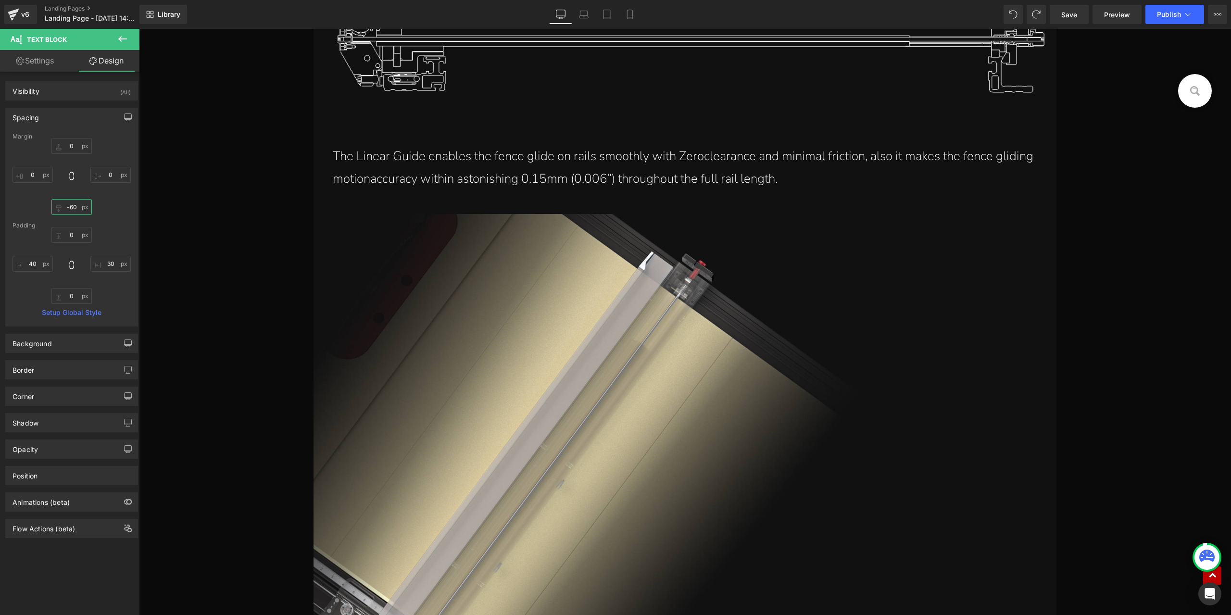
click at [72, 208] on input "-60" at bounding box center [71, 207] width 40 height 16
type input "0"
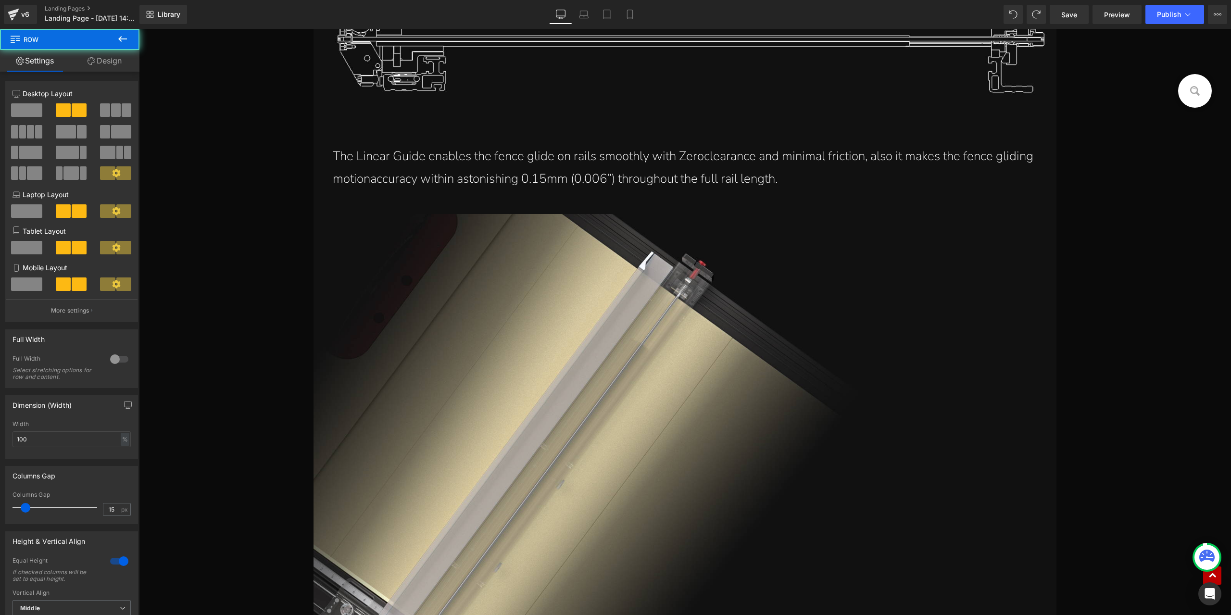
click at [103, 60] on link "Design" at bounding box center [105, 61] width 70 height 22
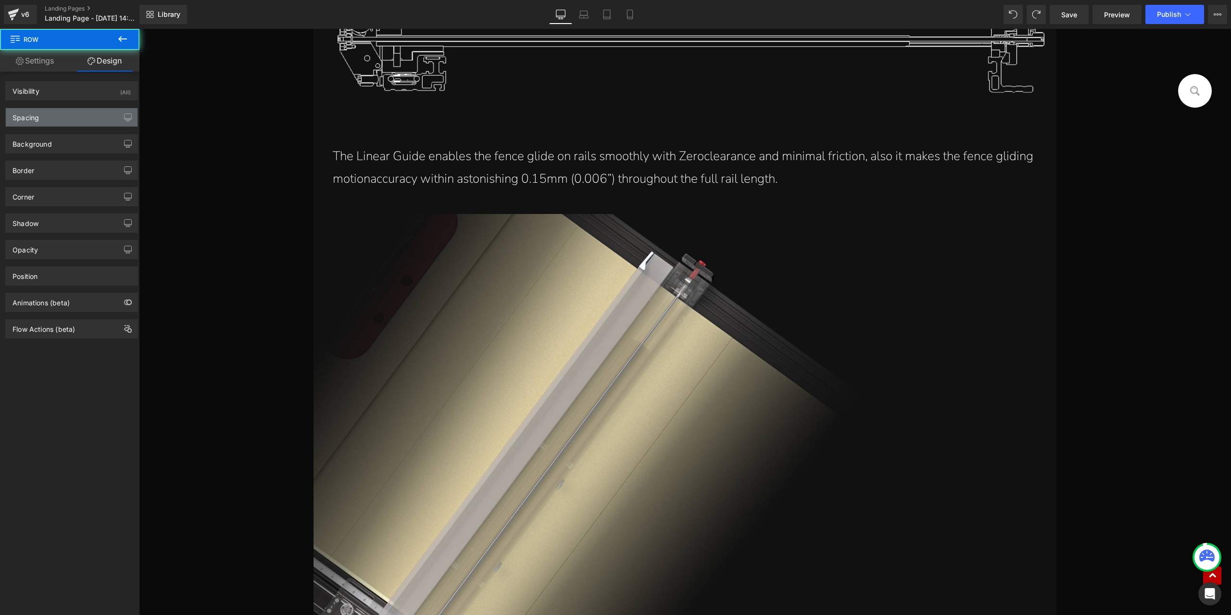
type input "0"
type input "30"
type input "0"
type input "10"
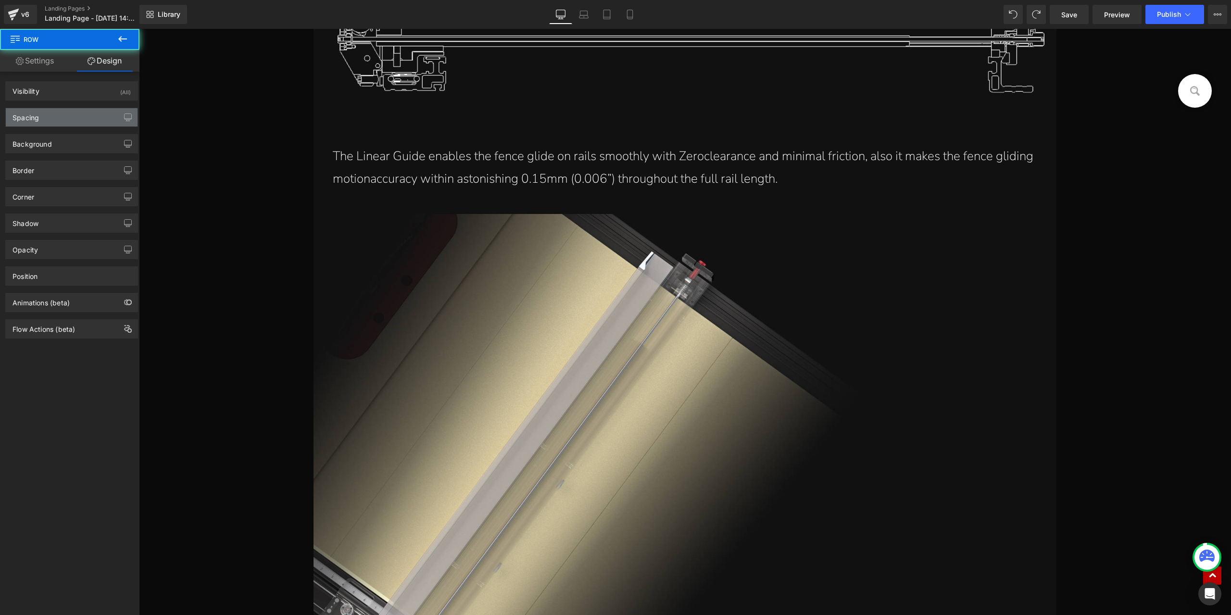
type input "0"
click at [69, 120] on div "Spacing" at bounding box center [72, 117] width 132 height 18
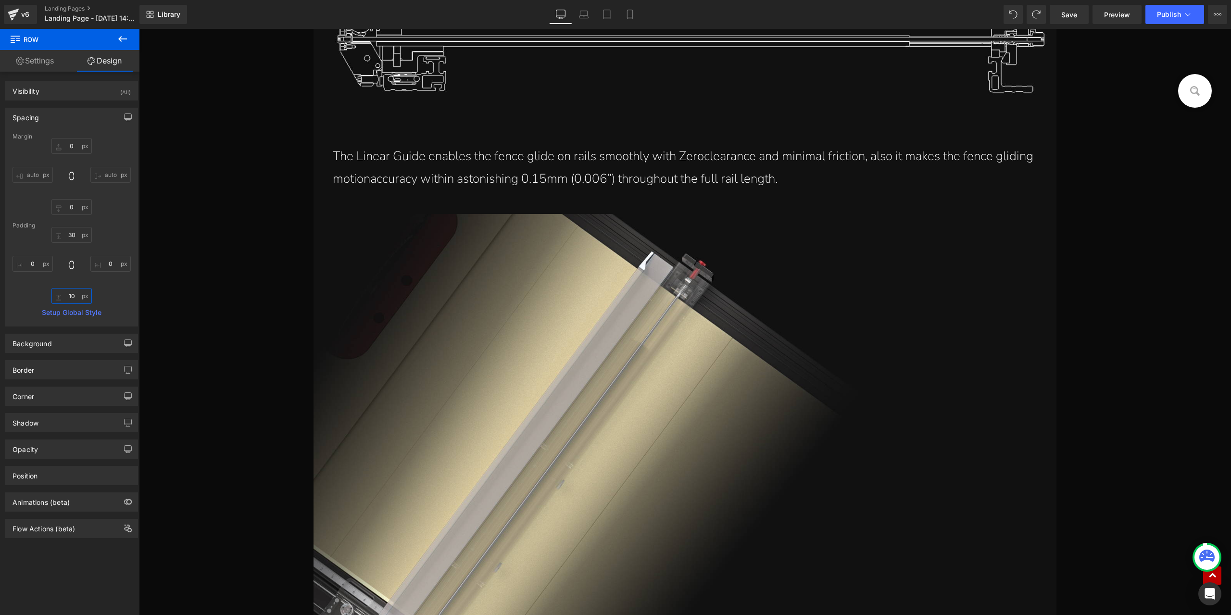
click at [72, 298] on input "10" at bounding box center [71, 296] width 40 height 16
type input "20"
click at [1075, 21] on link "Save" at bounding box center [1068, 14] width 39 height 19
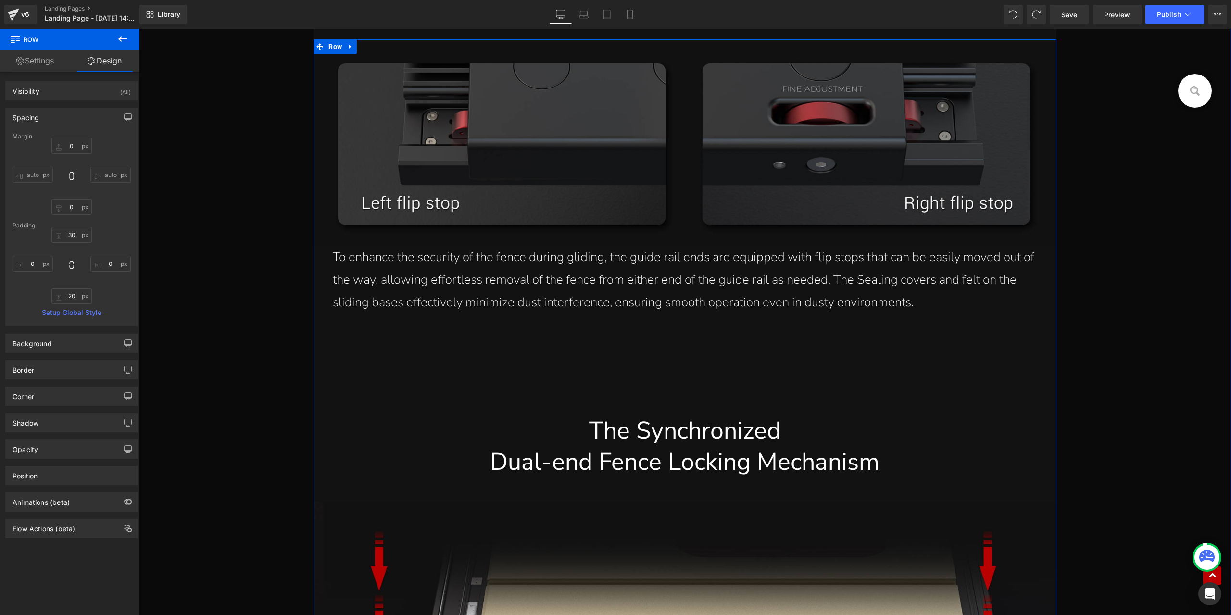
scroll to position [5479, 0]
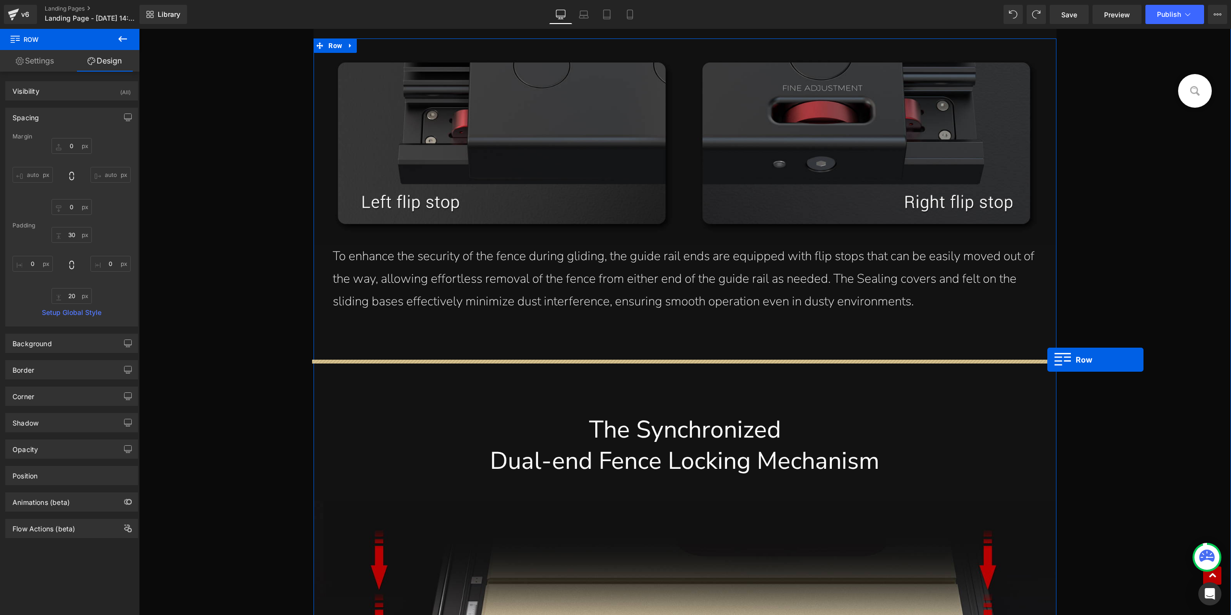
drag, startPoint x: 402, startPoint y: 347, endPoint x: 1047, endPoint y: 360, distance: 644.8
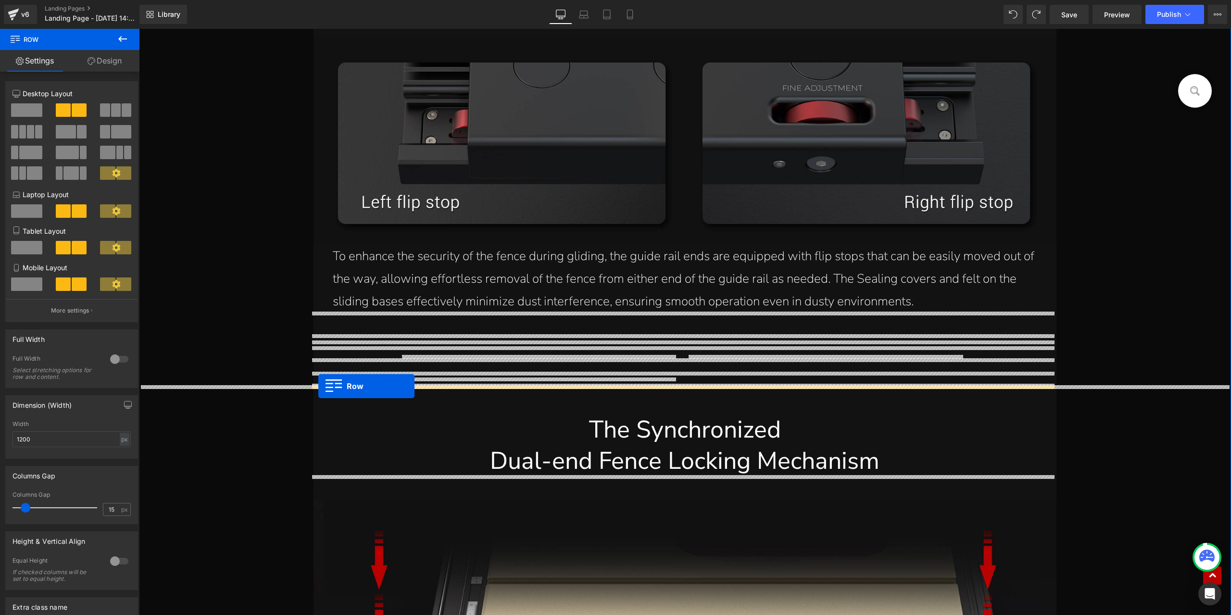
drag, startPoint x: 398, startPoint y: 336, endPoint x: 318, endPoint y: 386, distance: 94.0
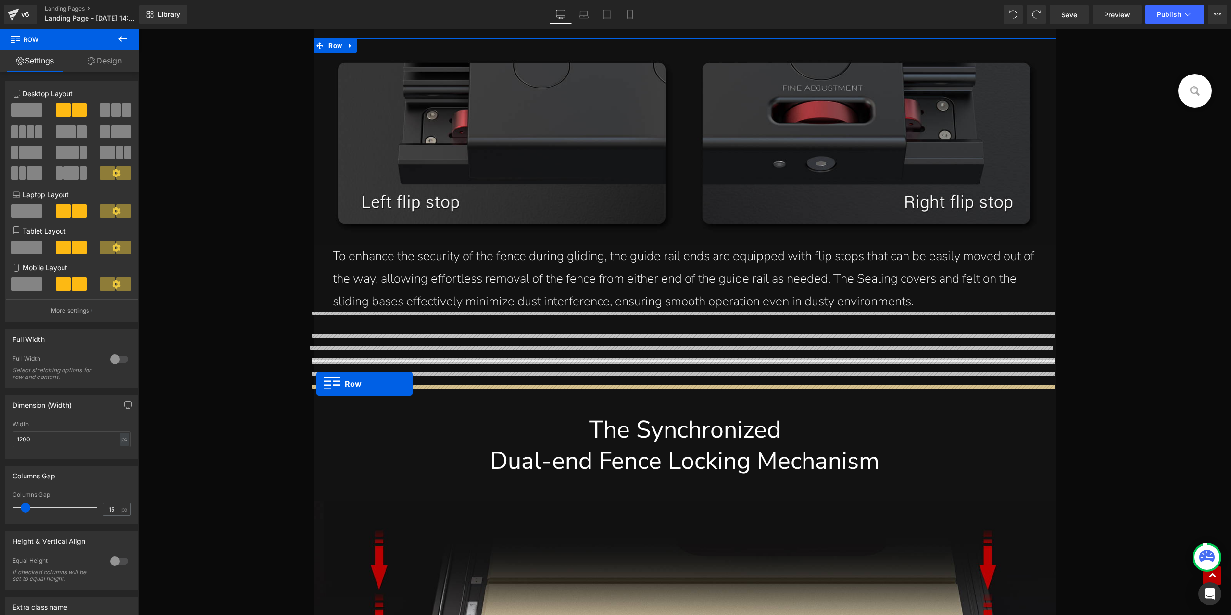
drag, startPoint x: 397, startPoint y: 349, endPoint x: 316, endPoint y: 384, distance: 87.6
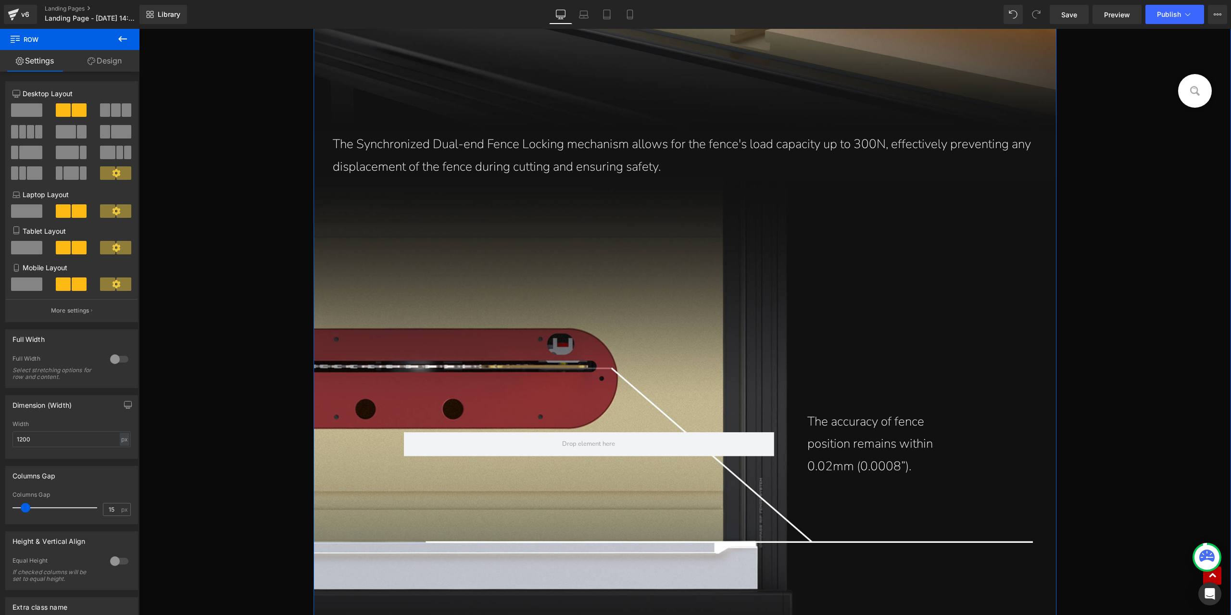
scroll to position [7450, 0]
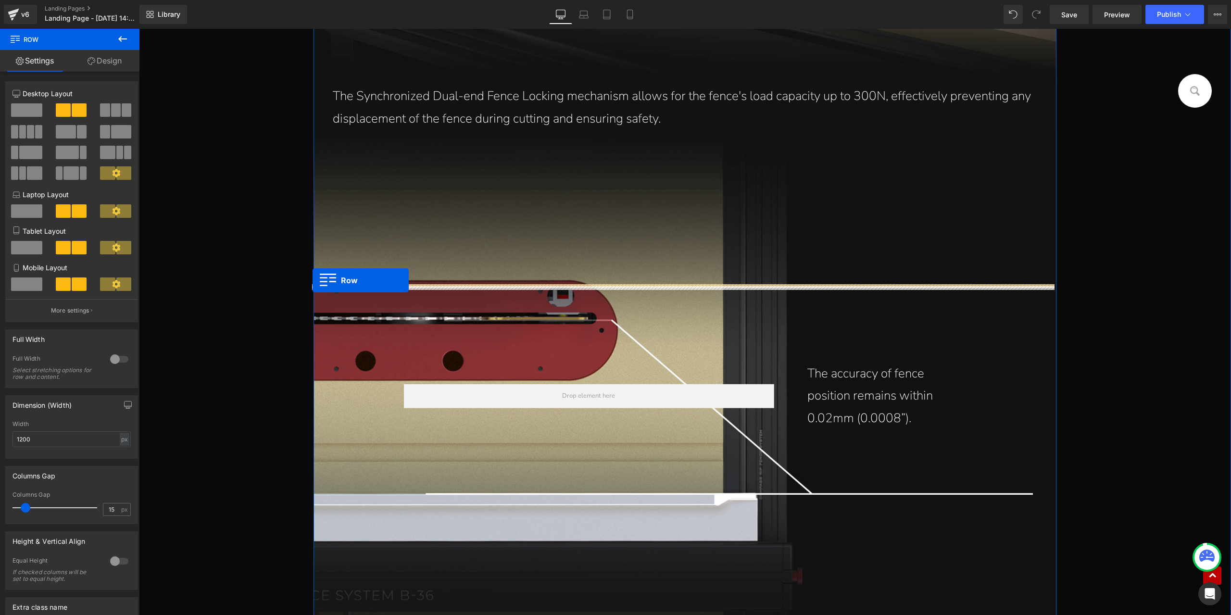
drag, startPoint x: 397, startPoint y: 273, endPoint x: 312, endPoint y: 280, distance: 85.0
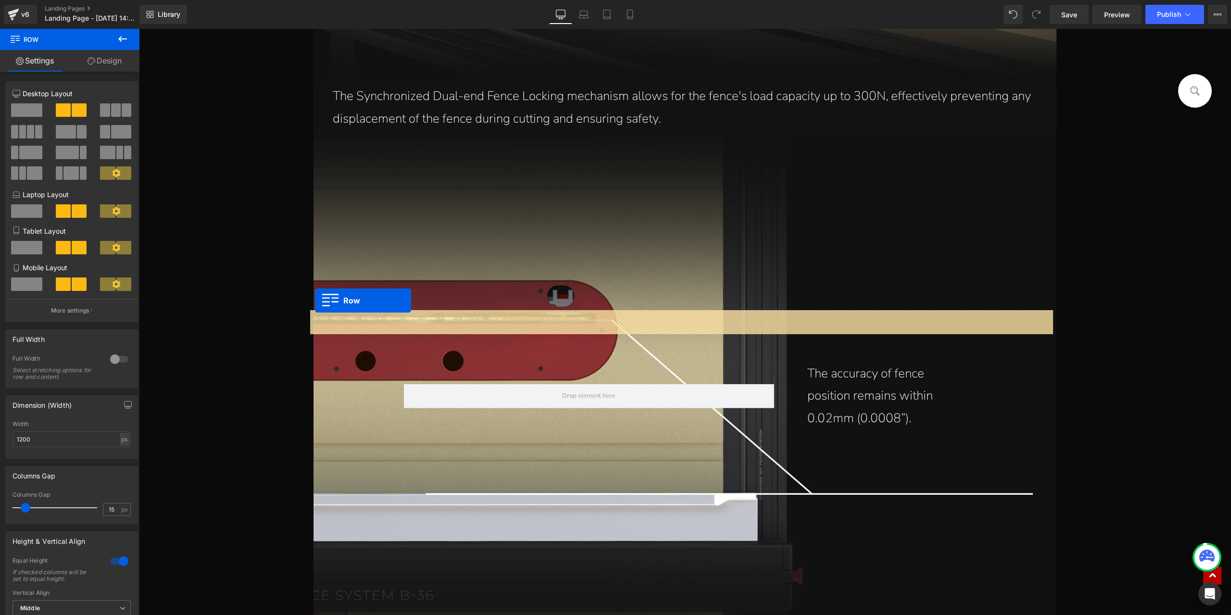
drag, startPoint x: 401, startPoint y: 291, endPoint x: 315, endPoint y: 300, distance: 87.1
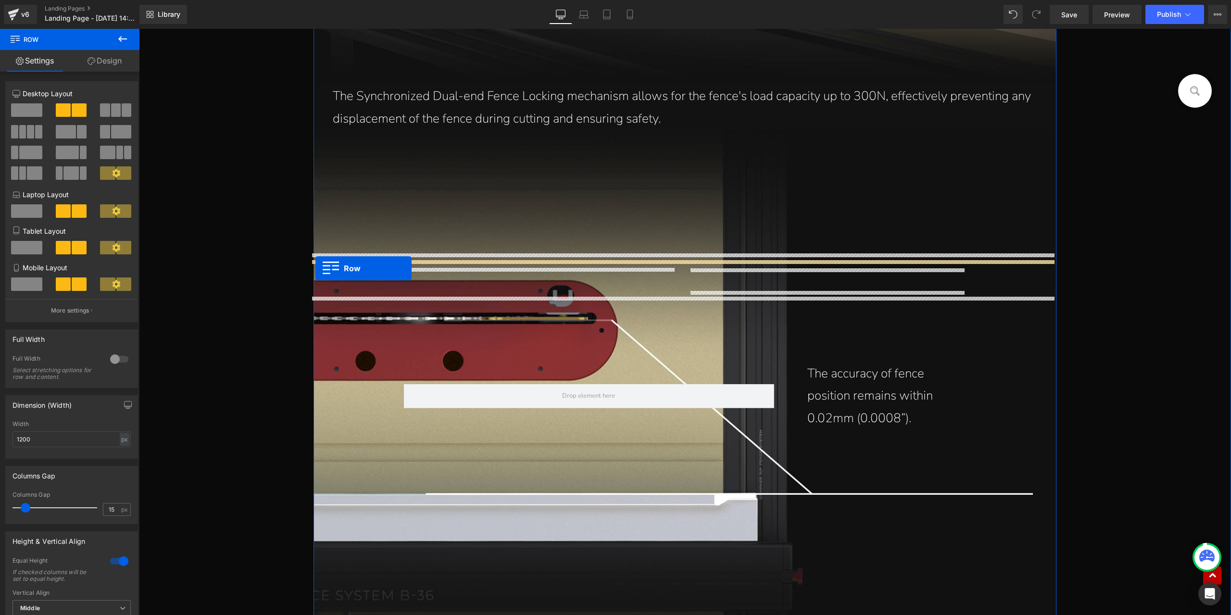
drag, startPoint x: 399, startPoint y: 273, endPoint x: 315, endPoint y: 268, distance: 83.8
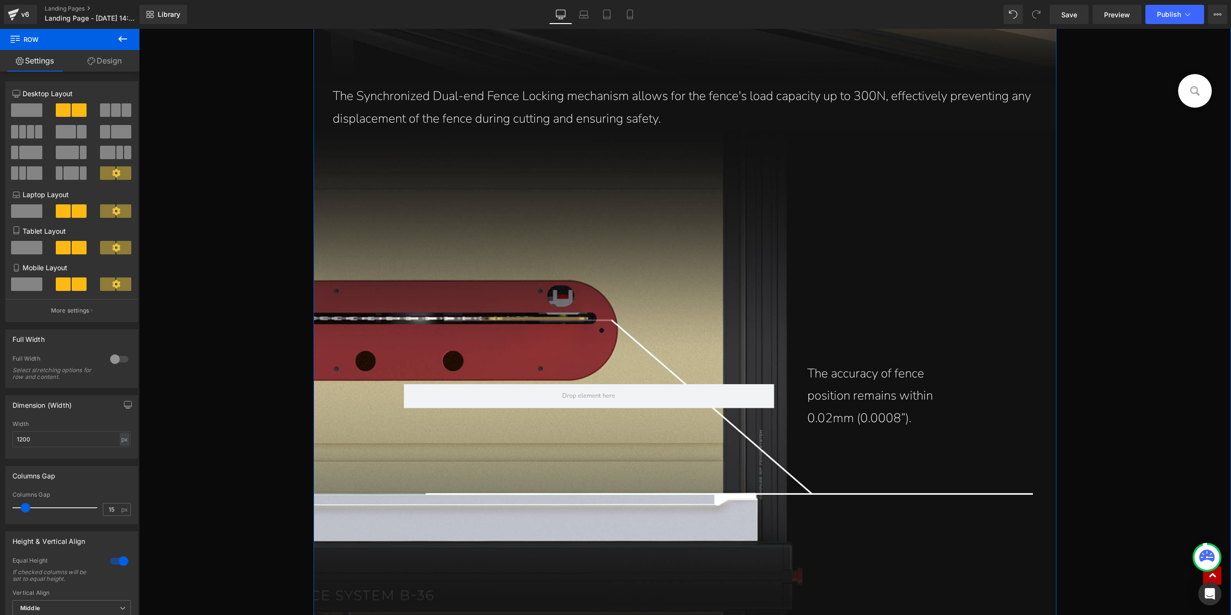
click at [120, 436] on div "px" at bounding box center [125, 439] width 10 height 13
click at [122, 451] on li "%" at bounding box center [124, 454] width 12 height 14
type input "100"
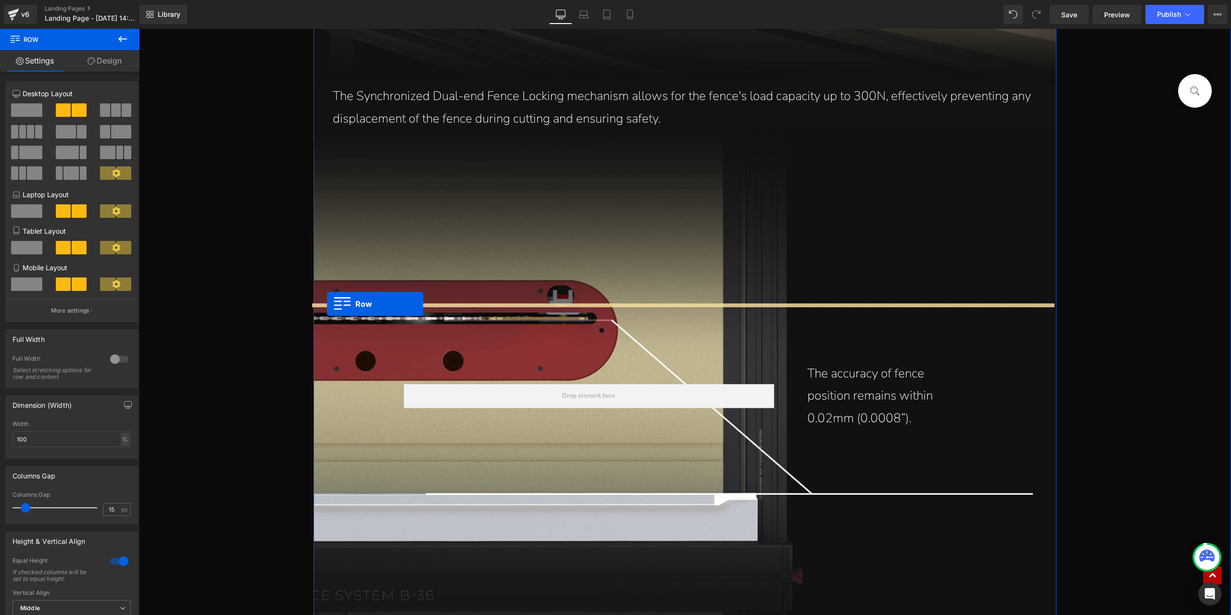
drag, startPoint x: 401, startPoint y: 304, endPoint x: 327, endPoint y: 304, distance: 74.0
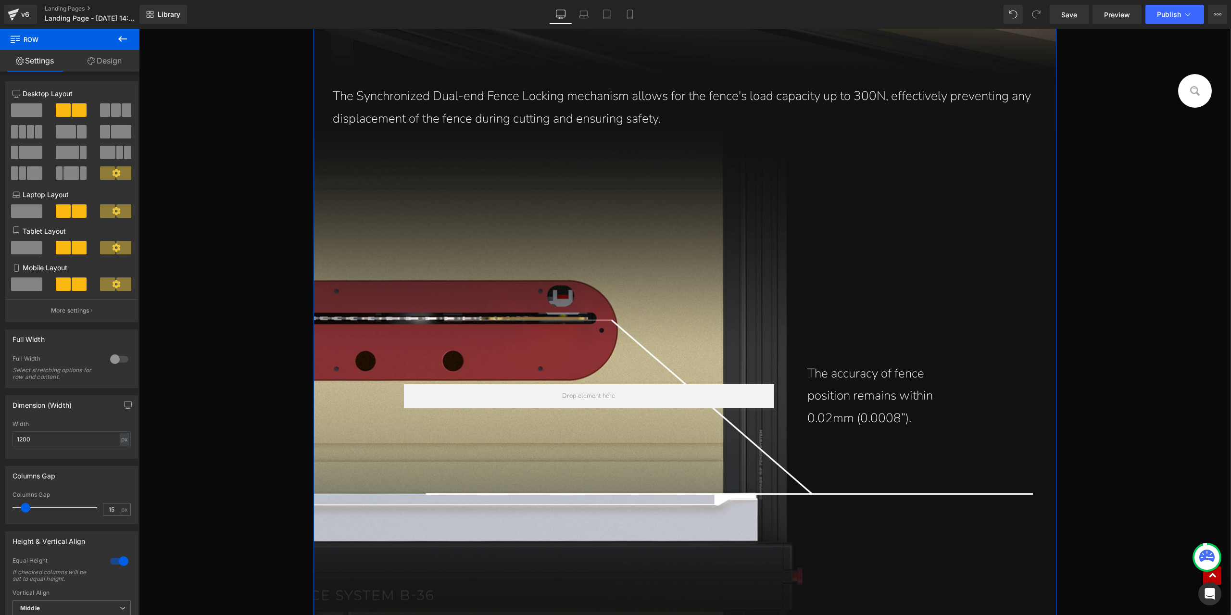
click at [120, 442] on div "px" at bounding box center [125, 439] width 10 height 13
click at [120, 460] on li "%" at bounding box center [124, 454] width 12 height 14
type input "100"
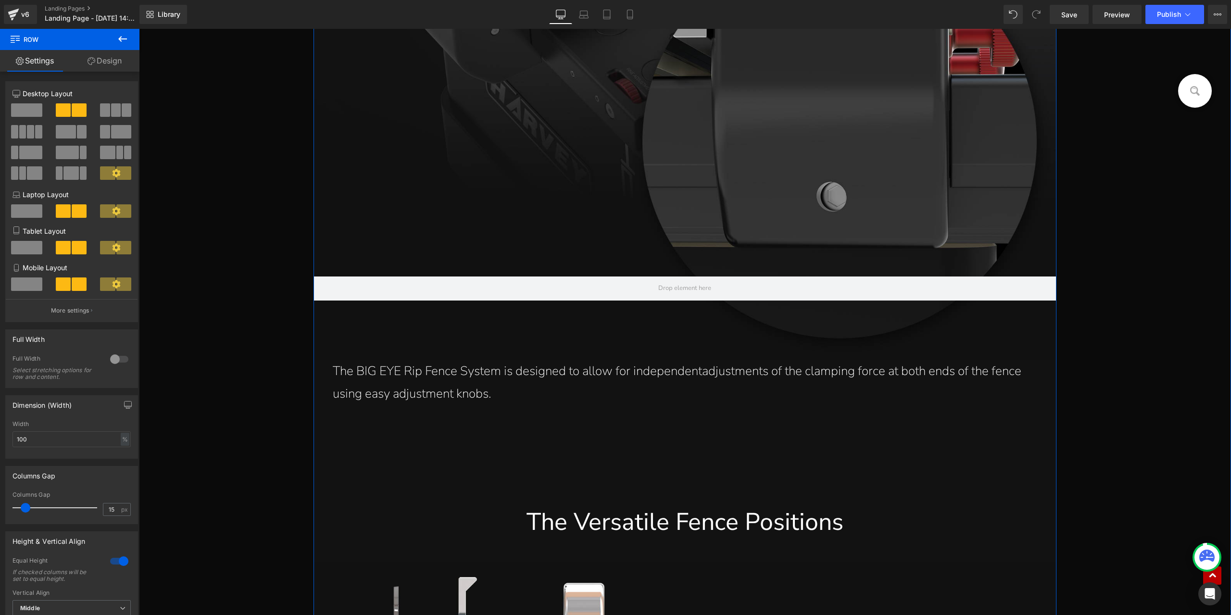
scroll to position [9806, 0]
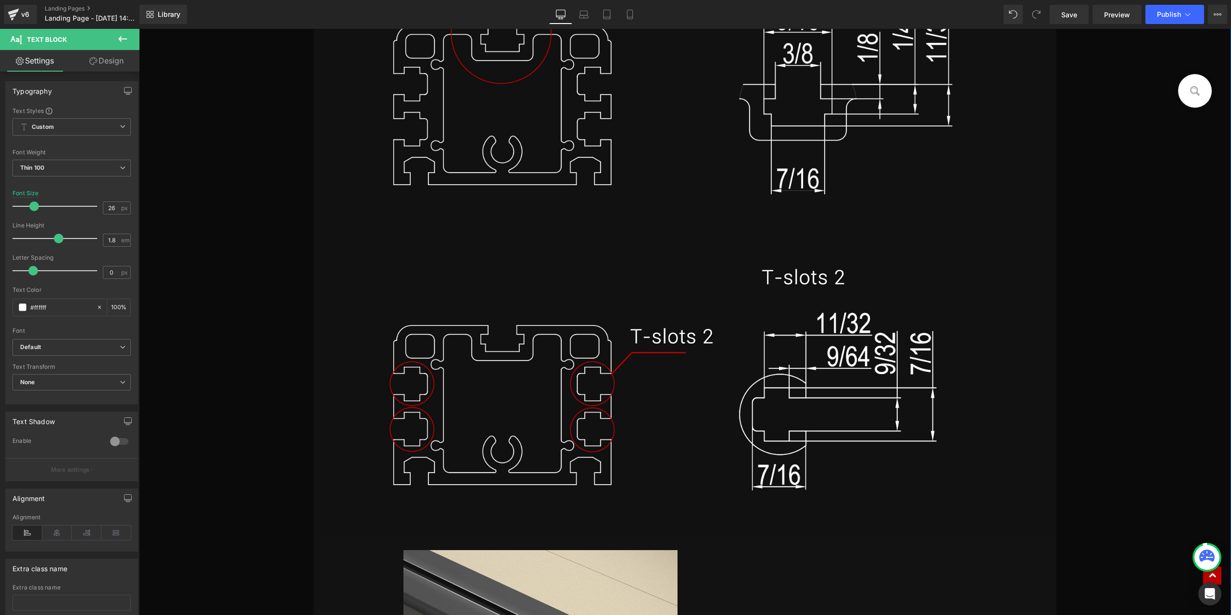
scroll to position [17449, 0]
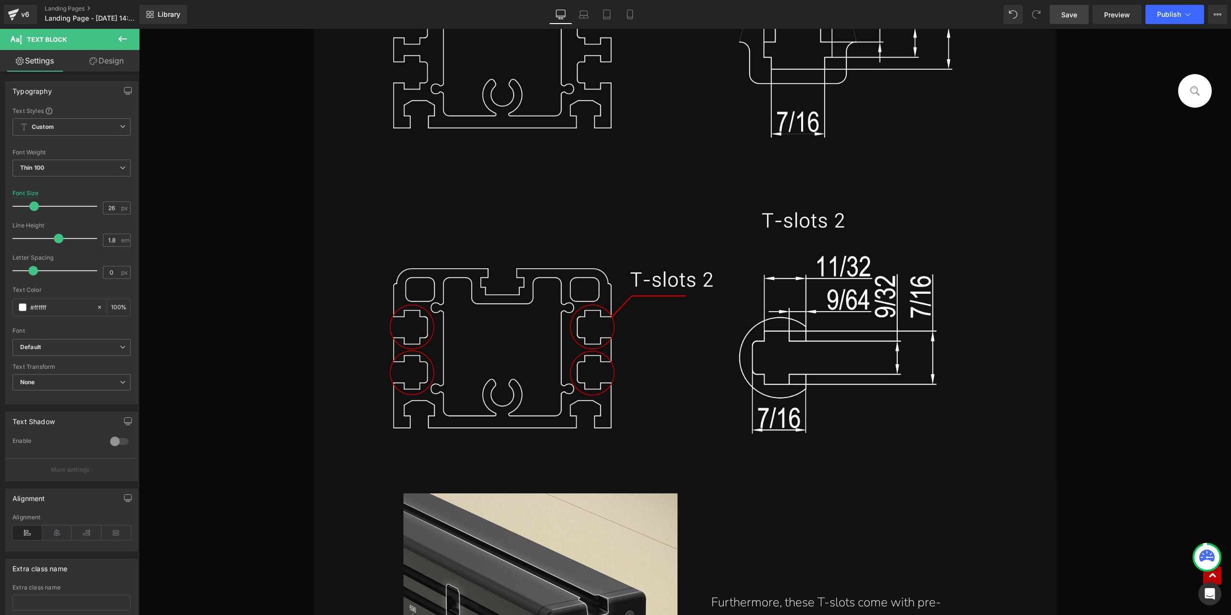
click at [1071, 17] on span "Save" at bounding box center [1069, 15] width 16 height 10
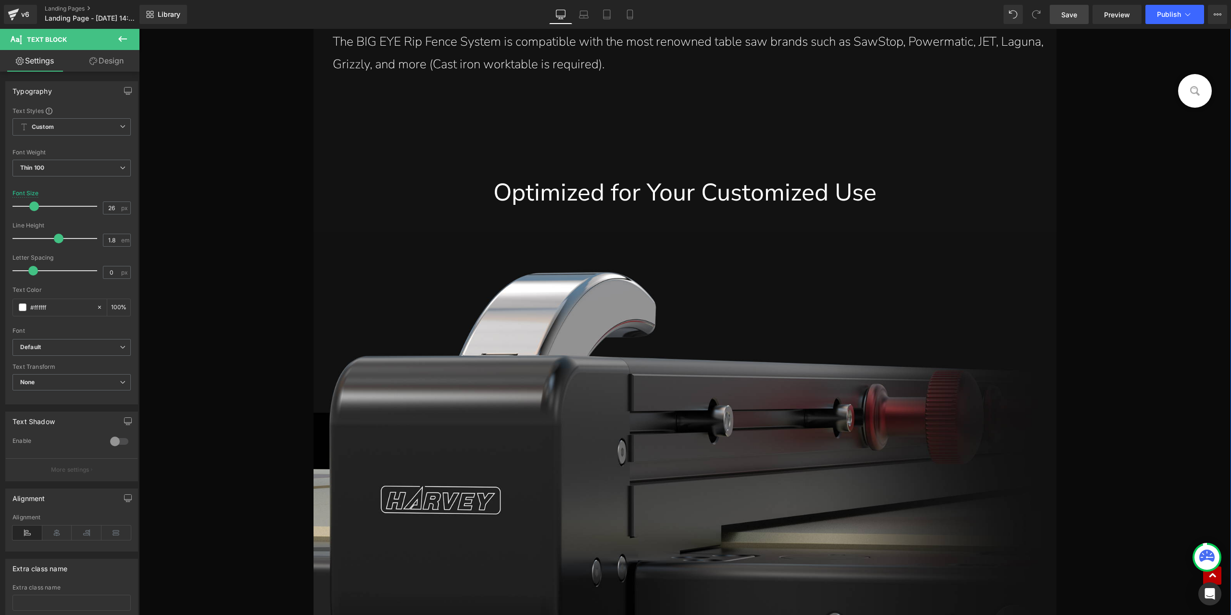
scroll to position [16536, 0]
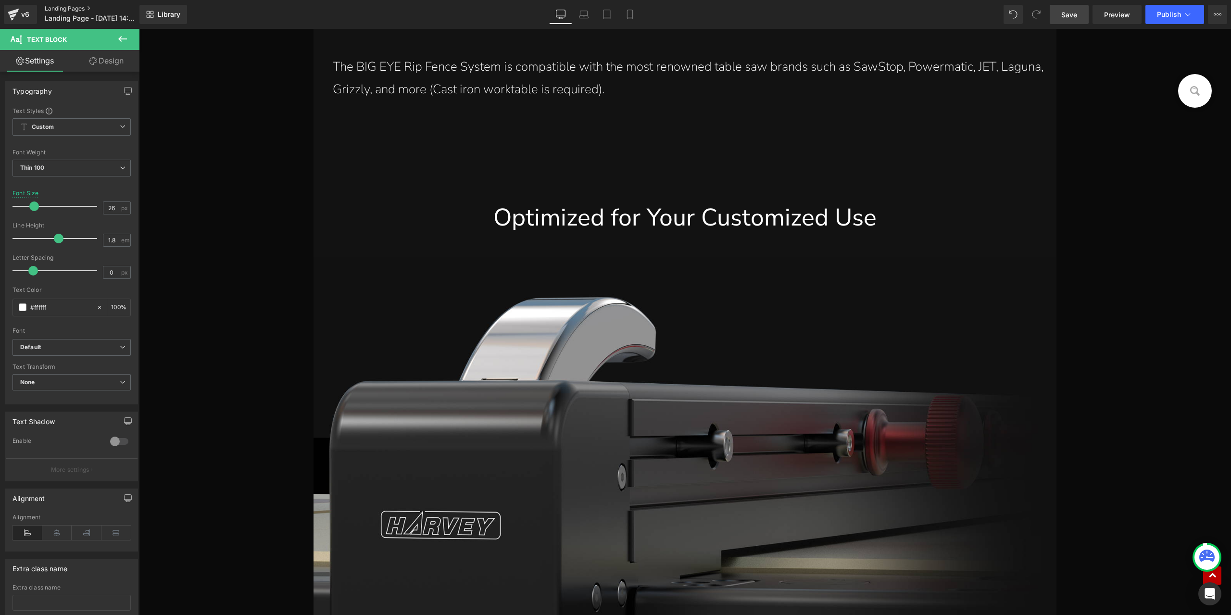
click at [72, 11] on link "Landing Pages" at bounding box center [100, 9] width 111 height 8
click at [1078, 17] on link "Save" at bounding box center [1068, 14] width 39 height 19
click at [139, 29] on div at bounding box center [139, 29] width 0 height 0
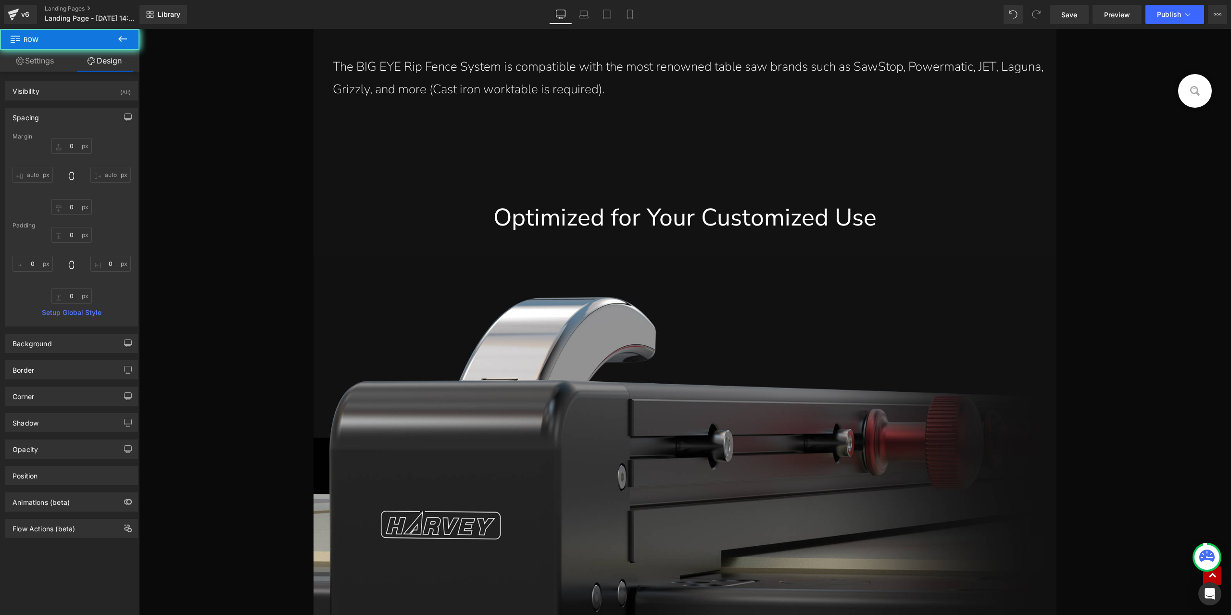
type input "0"
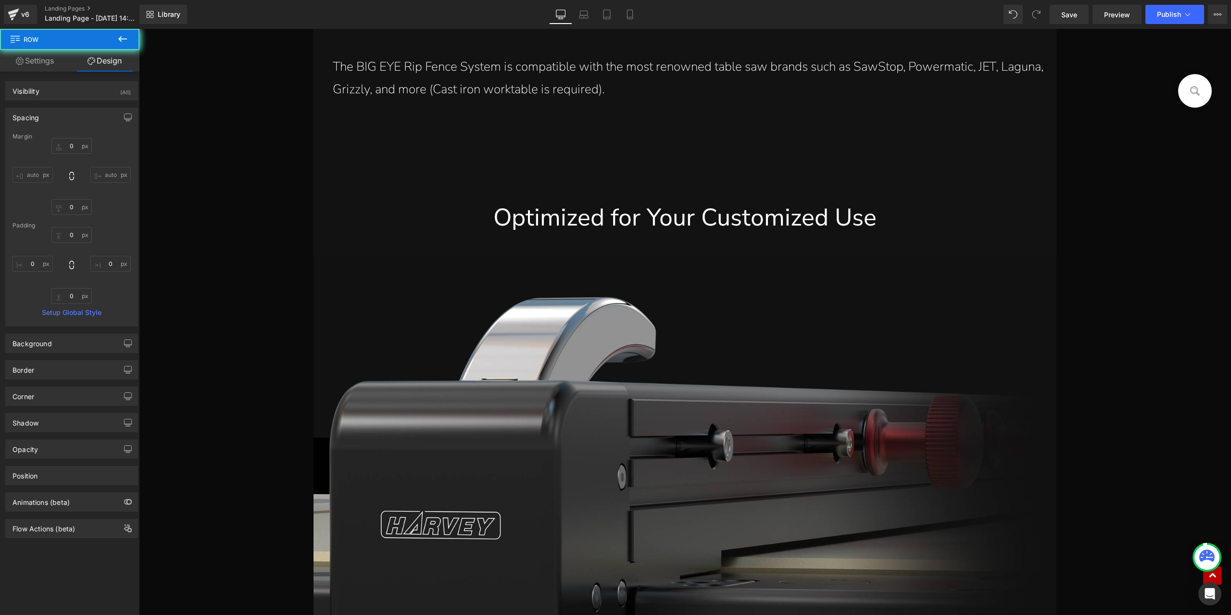
type input "0"
click at [66, 9] on link "Landing Pages" at bounding box center [100, 9] width 111 height 8
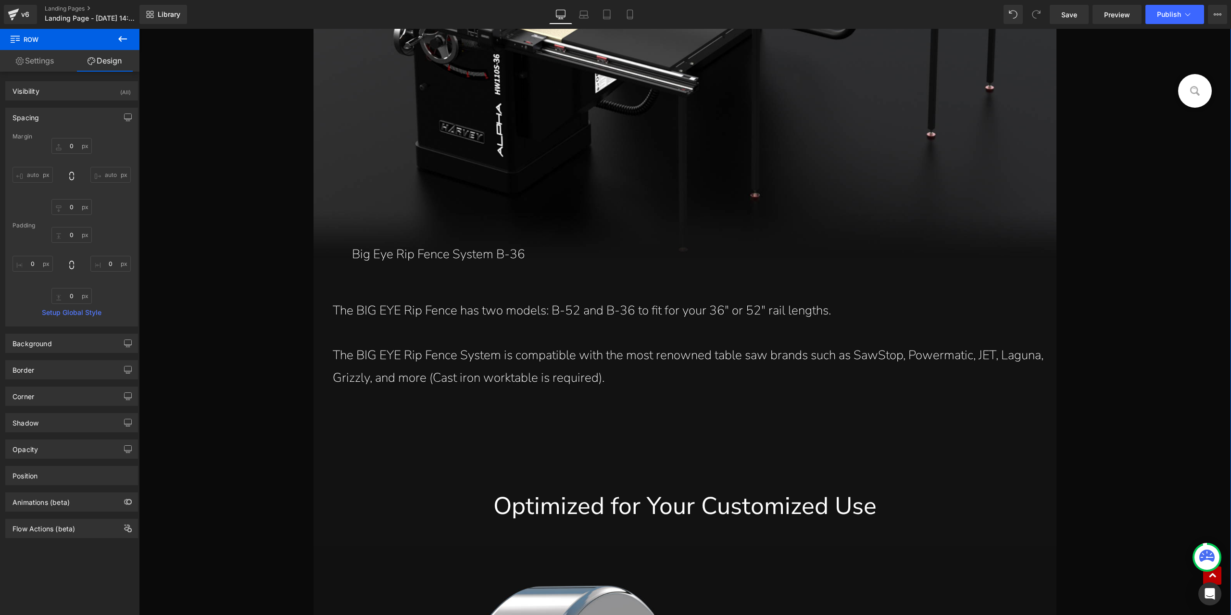
scroll to position [16007, 0]
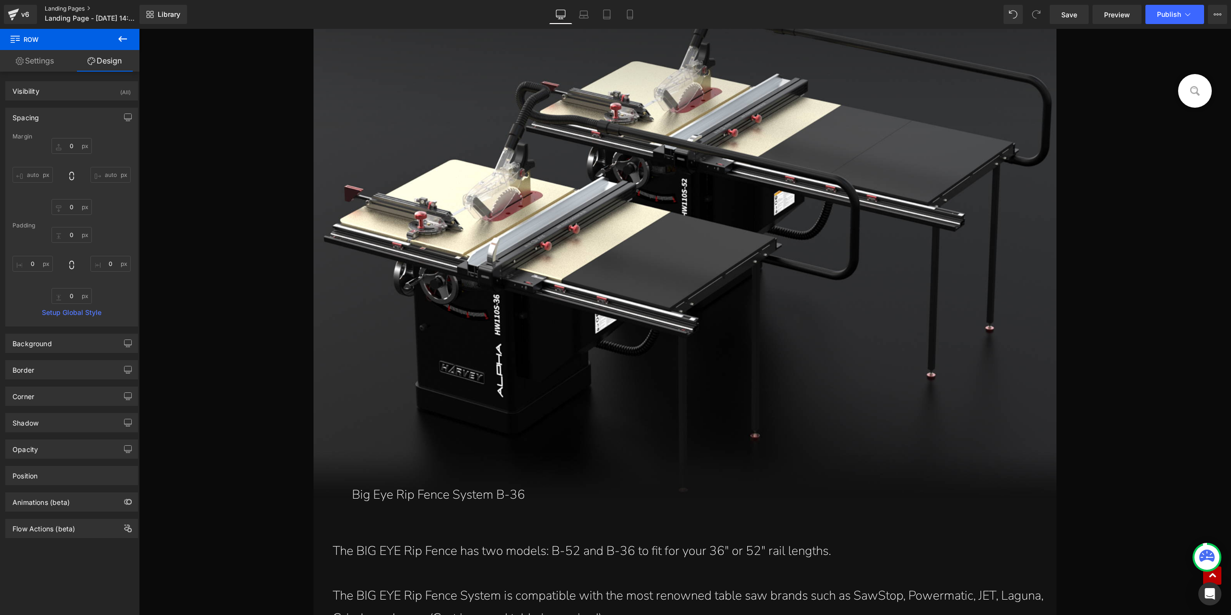
click at [73, 6] on link "Landing Pages" at bounding box center [100, 9] width 111 height 8
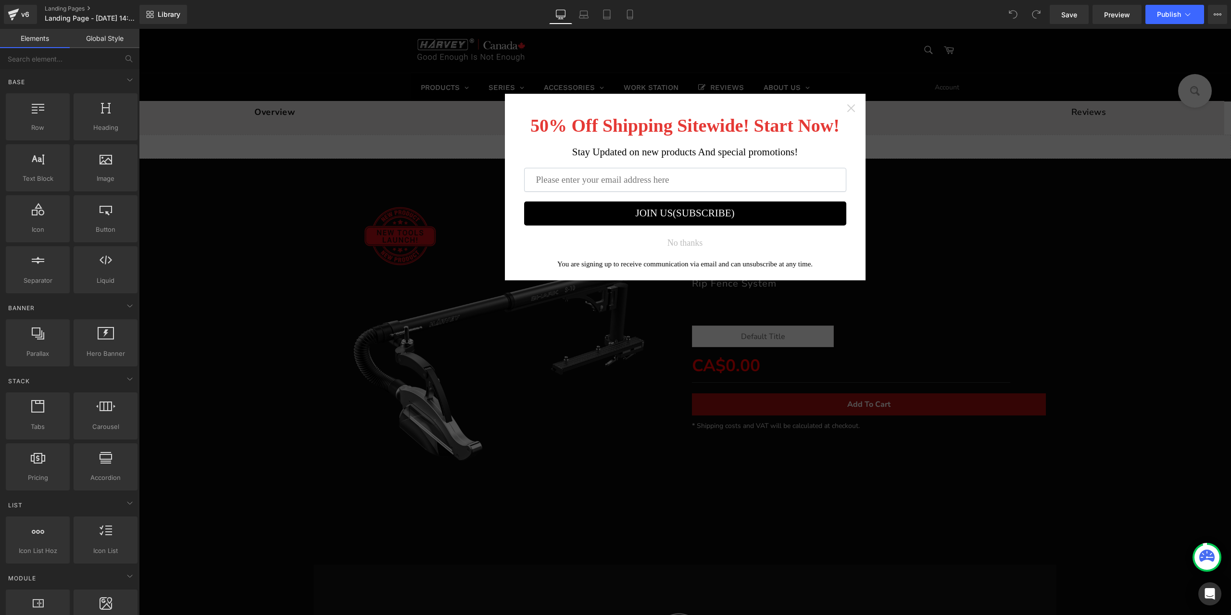
click at [847, 109] on icon "Close widget" at bounding box center [851, 108] width 8 height 8
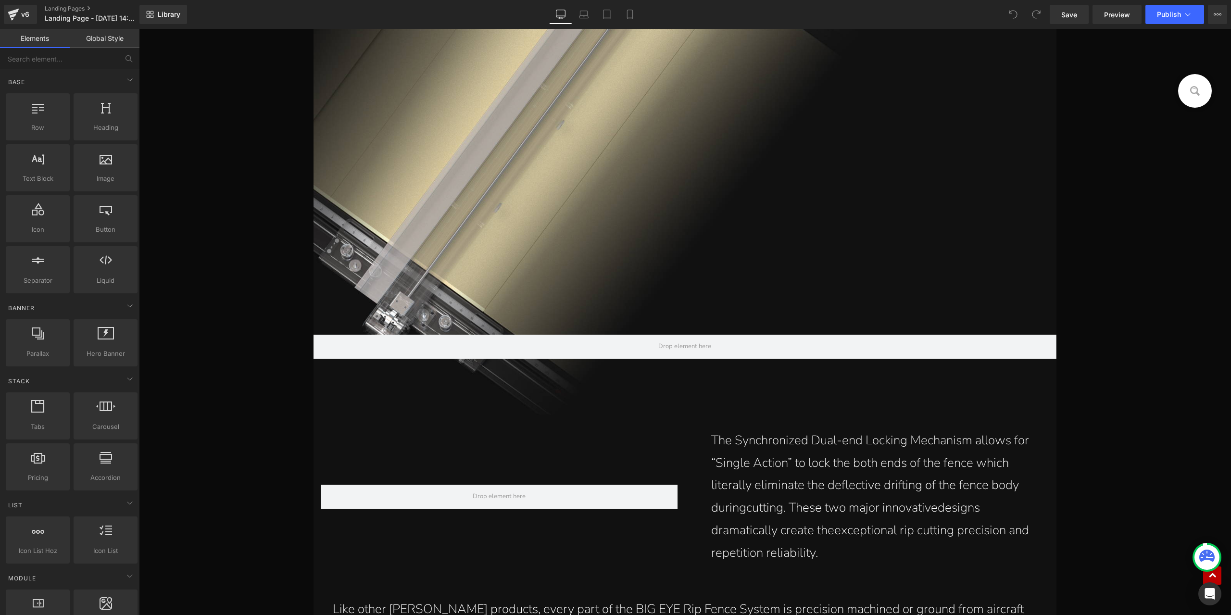
scroll to position [2188, 0]
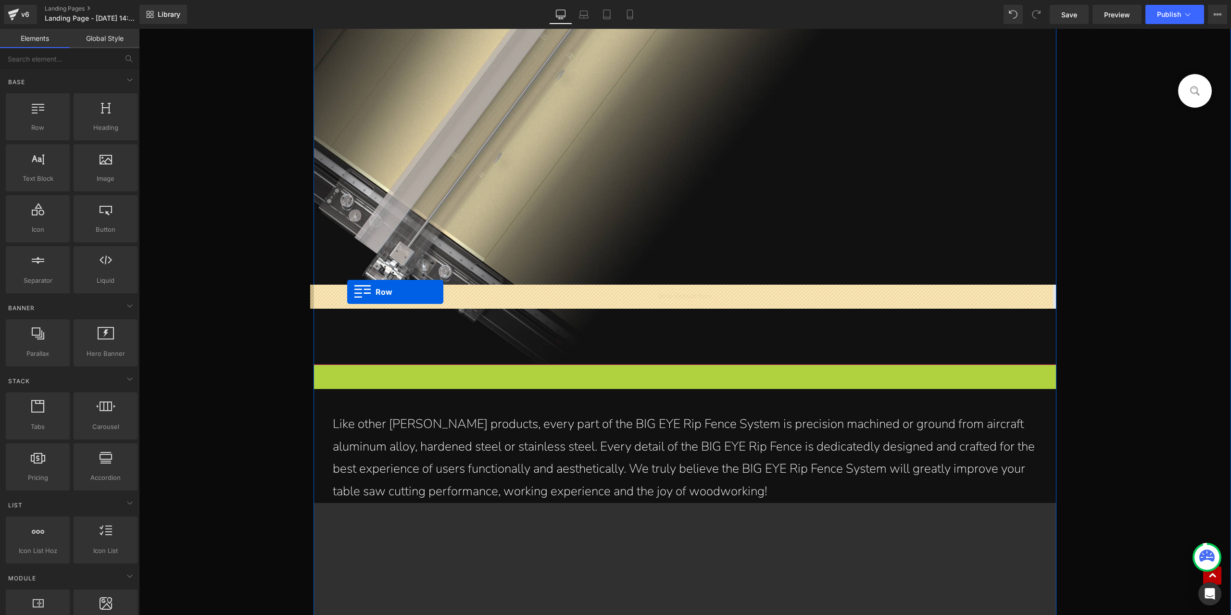
drag, startPoint x: 319, startPoint y: 374, endPoint x: 347, endPoint y: 292, distance: 86.3
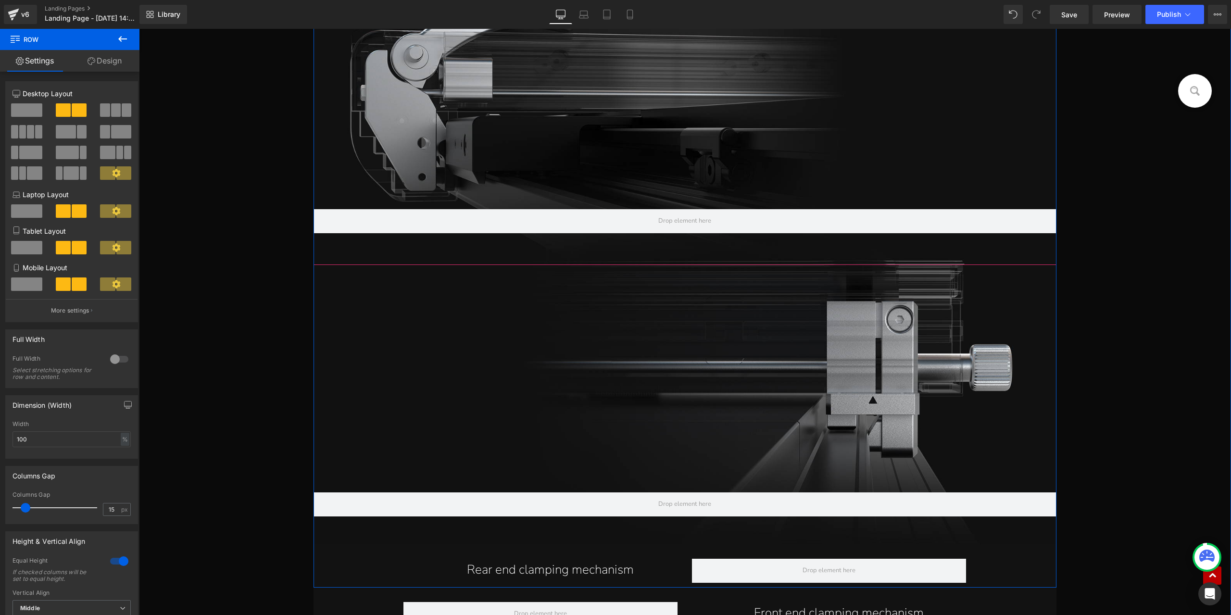
scroll to position [6332, 0]
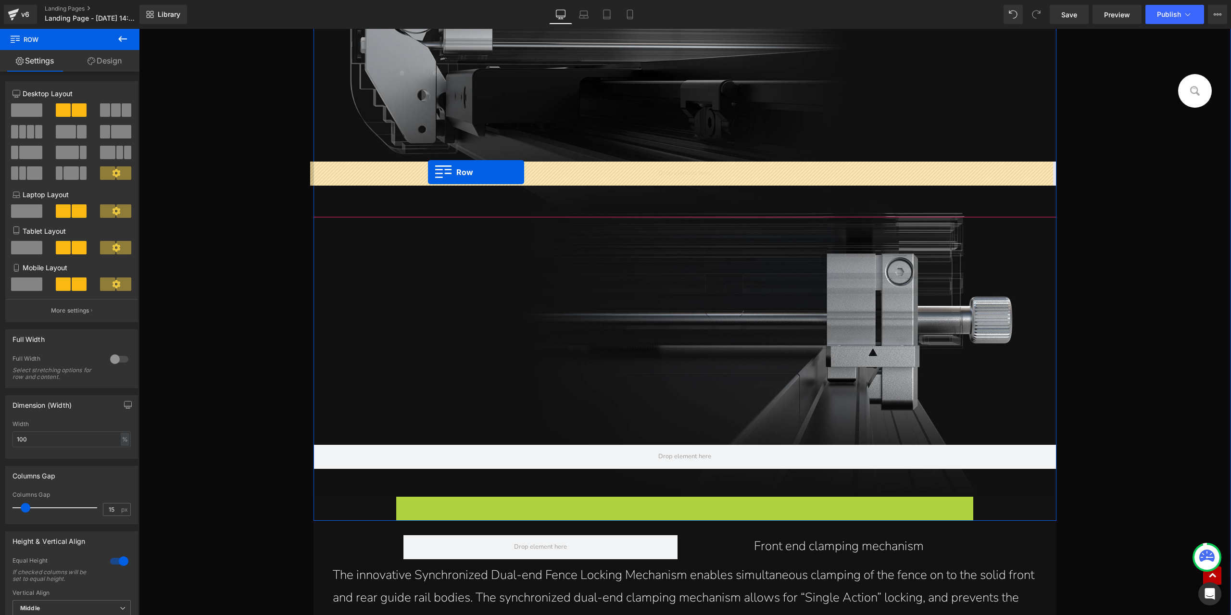
drag, startPoint x: 397, startPoint y: 506, endPoint x: 428, endPoint y: 172, distance: 335.6
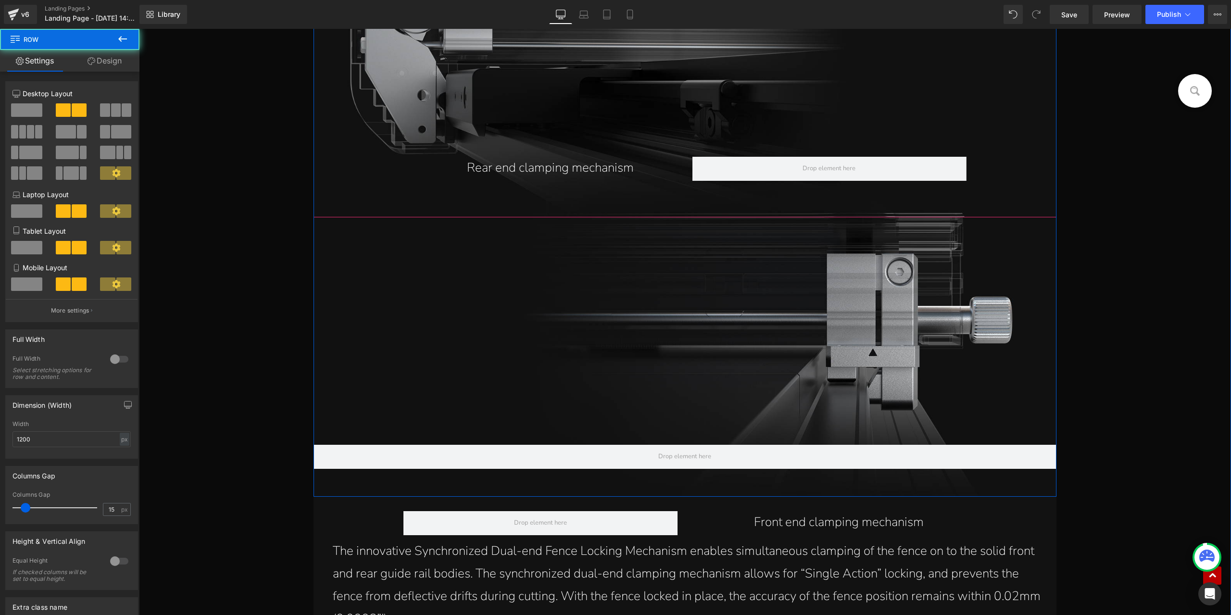
scroll to position [6312, 0]
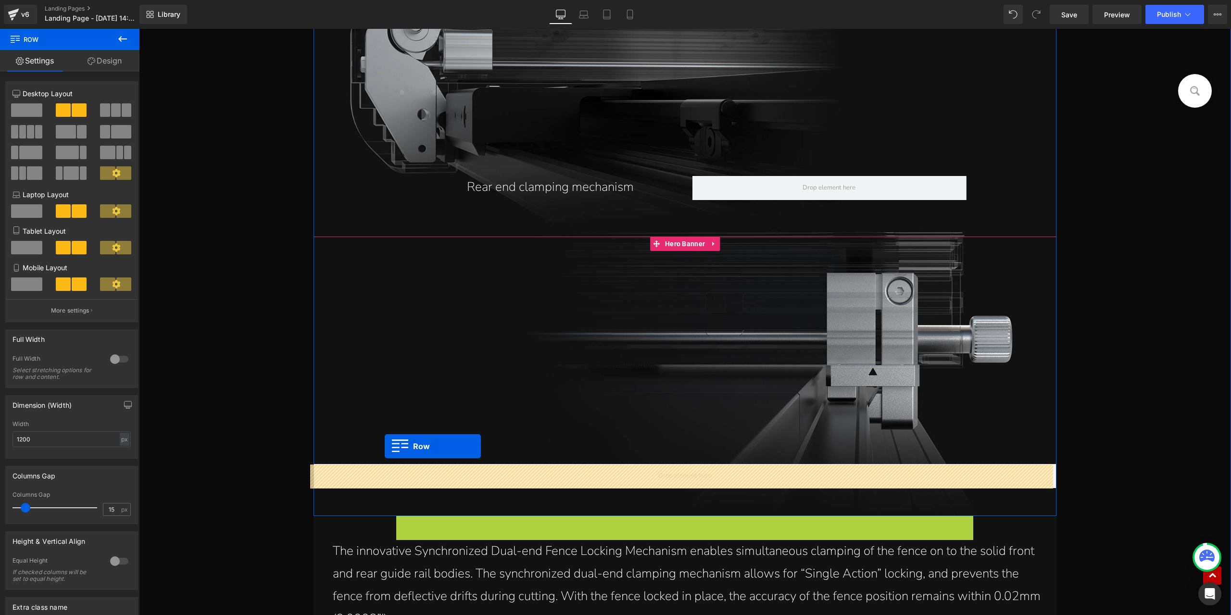
drag, startPoint x: 403, startPoint y: 524, endPoint x: 385, endPoint y: 446, distance: 79.6
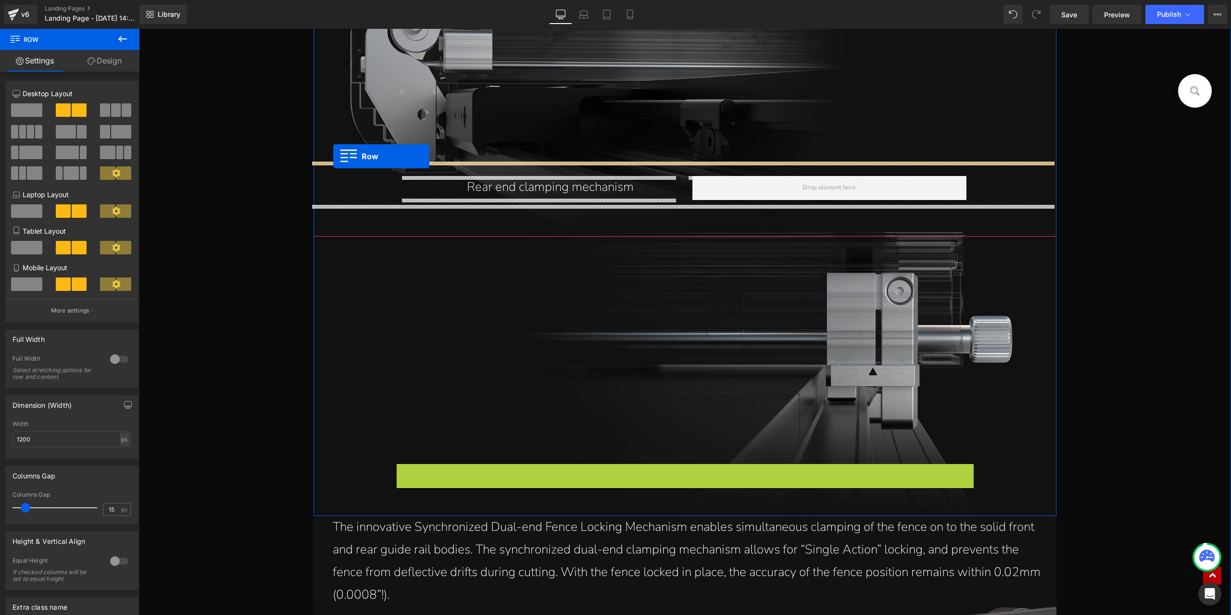
drag, startPoint x: 400, startPoint y: 455, endPoint x: 333, endPoint y: 156, distance: 306.4
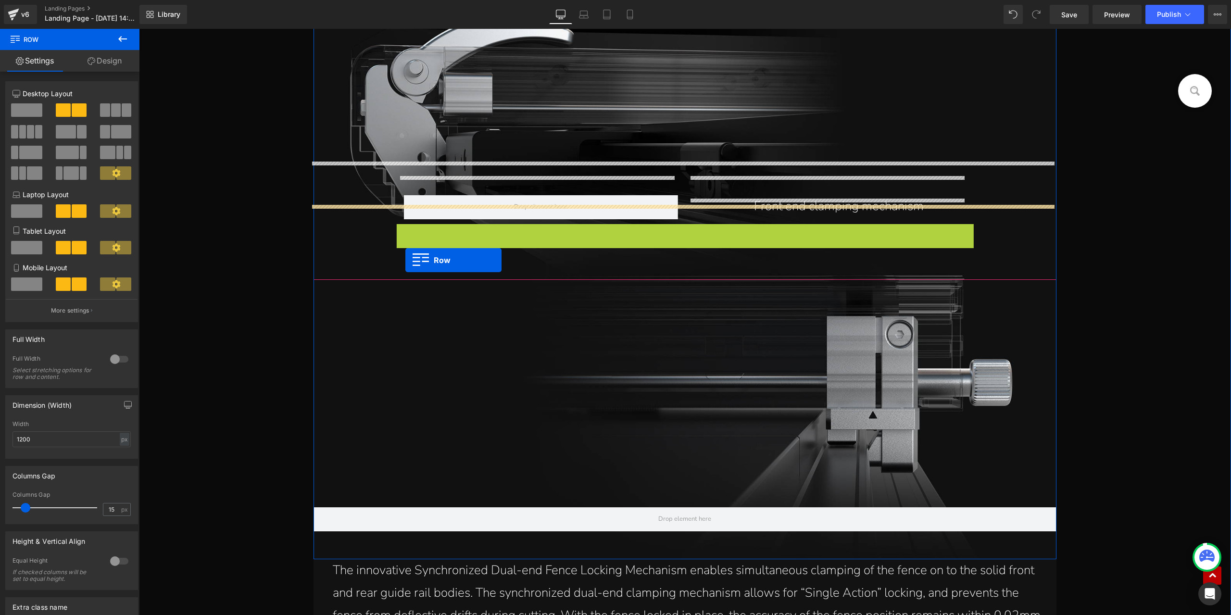
scroll to position [6288, 0]
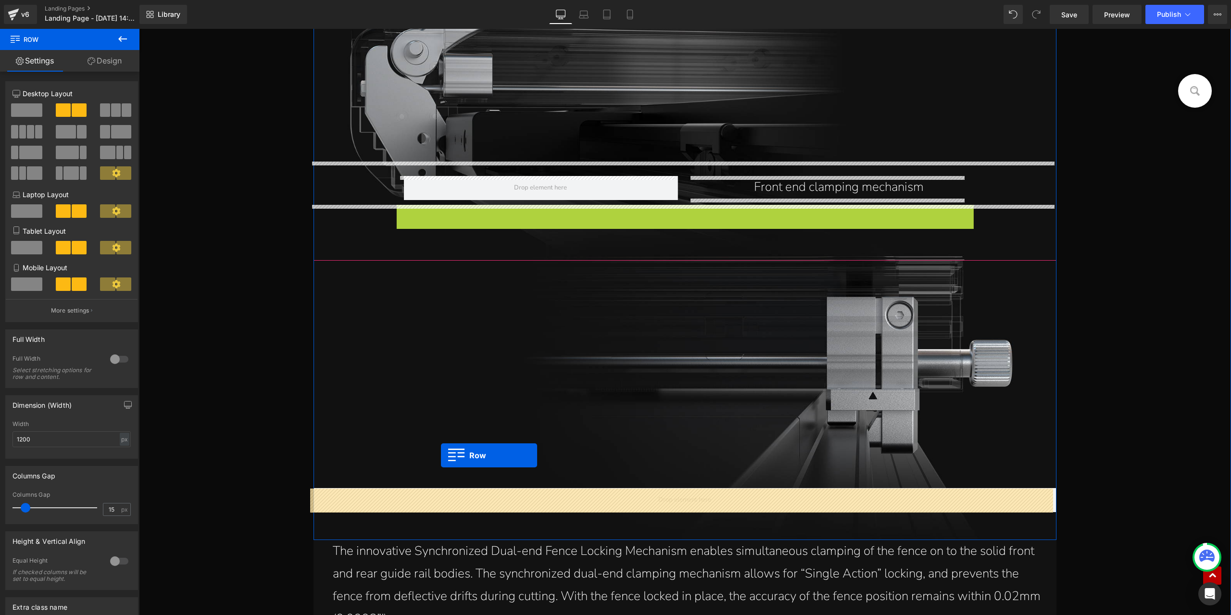
drag, startPoint x: 400, startPoint y: 216, endPoint x: 441, endPoint y: 455, distance: 242.9
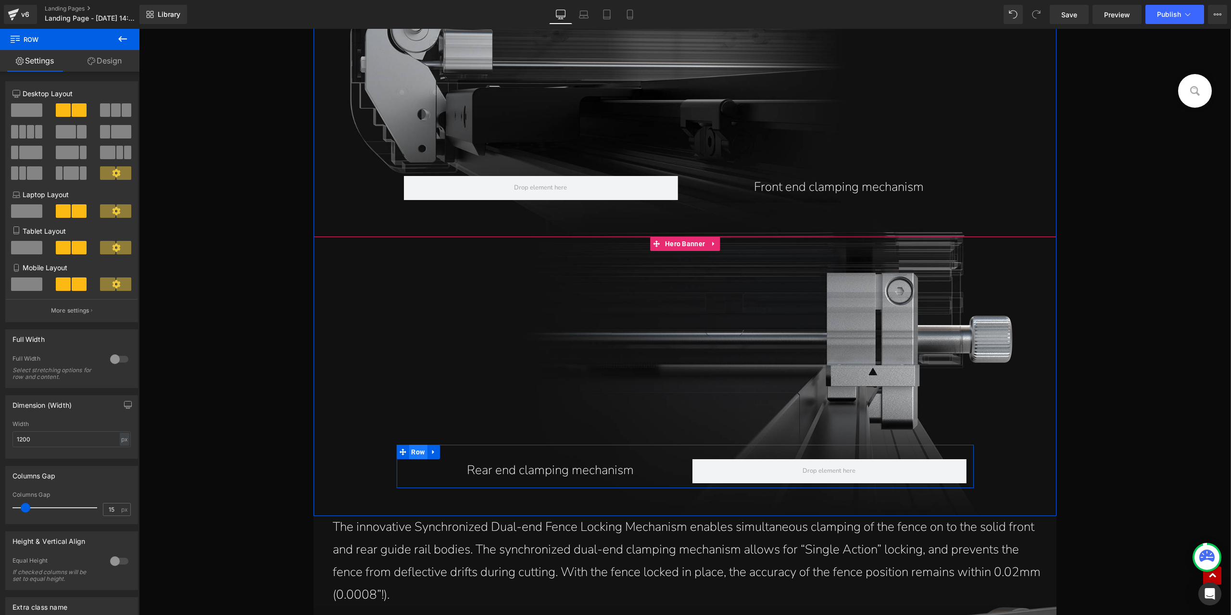
click at [418, 455] on span "Row" at bounding box center [418, 452] width 18 height 14
click at [121, 440] on div "px" at bounding box center [125, 439] width 10 height 13
click at [121, 455] on li "%" at bounding box center [124, 454] width 12 height 14
click at [768, 193] on p "Front end clamping mechanism" at bounding box center [838, 187] width 255 height 23
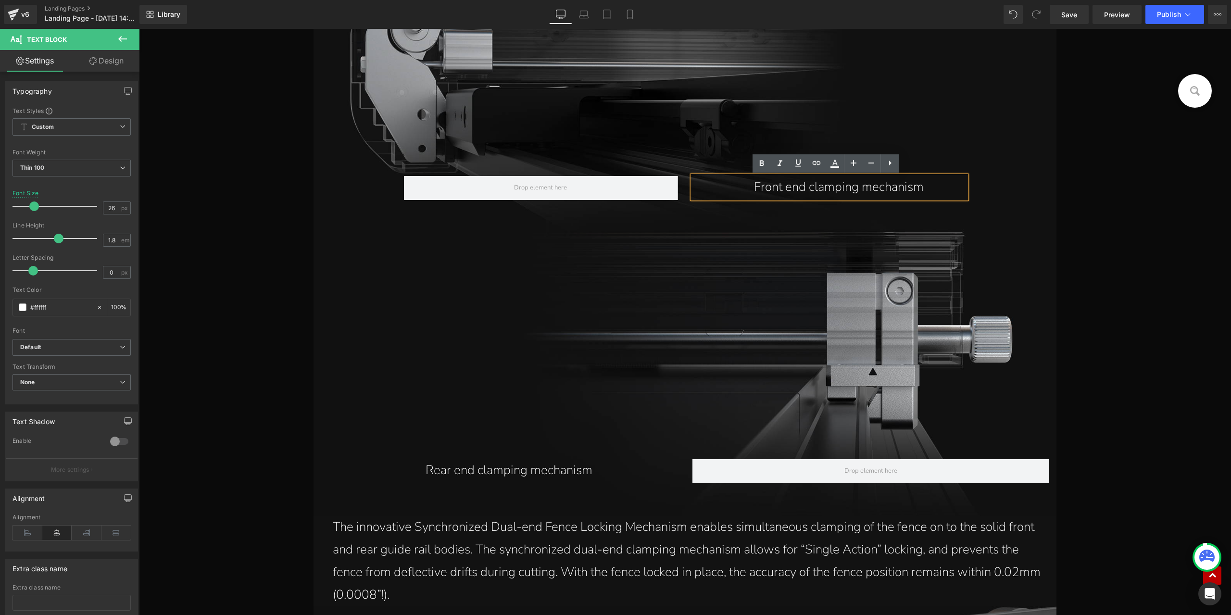
click at [411, 160] on div "Front end clamping mechanism Text Block Row" at bounding box center [684, 77] width 742 height 320
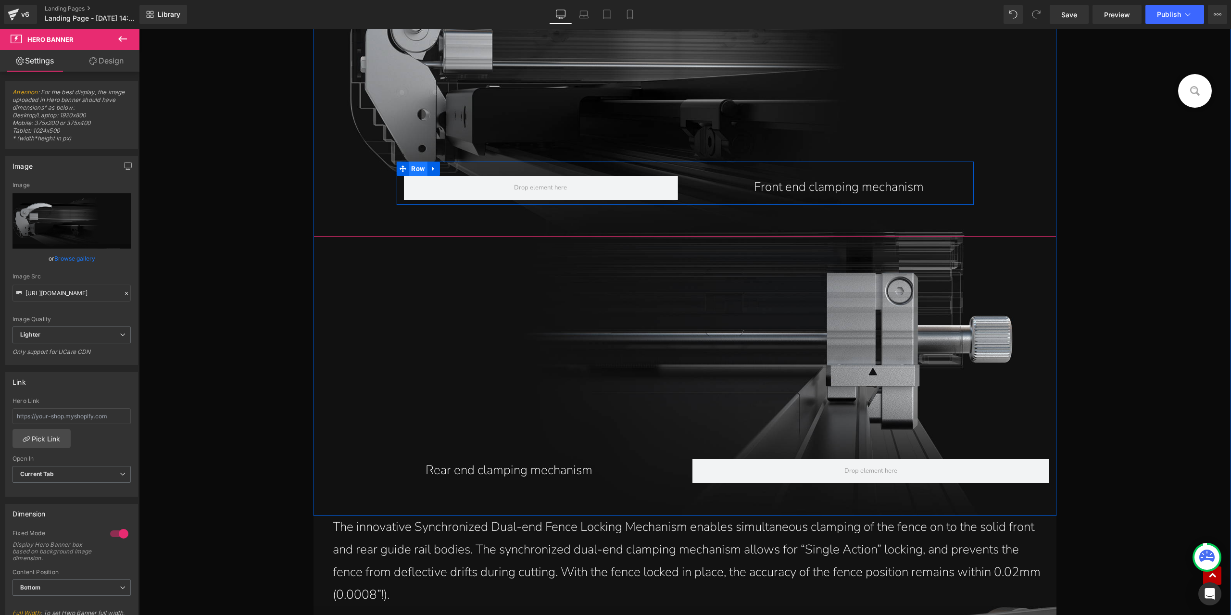
click at [412, 174] on span "Row" at bounding box center [418, 169] width 18 height 14
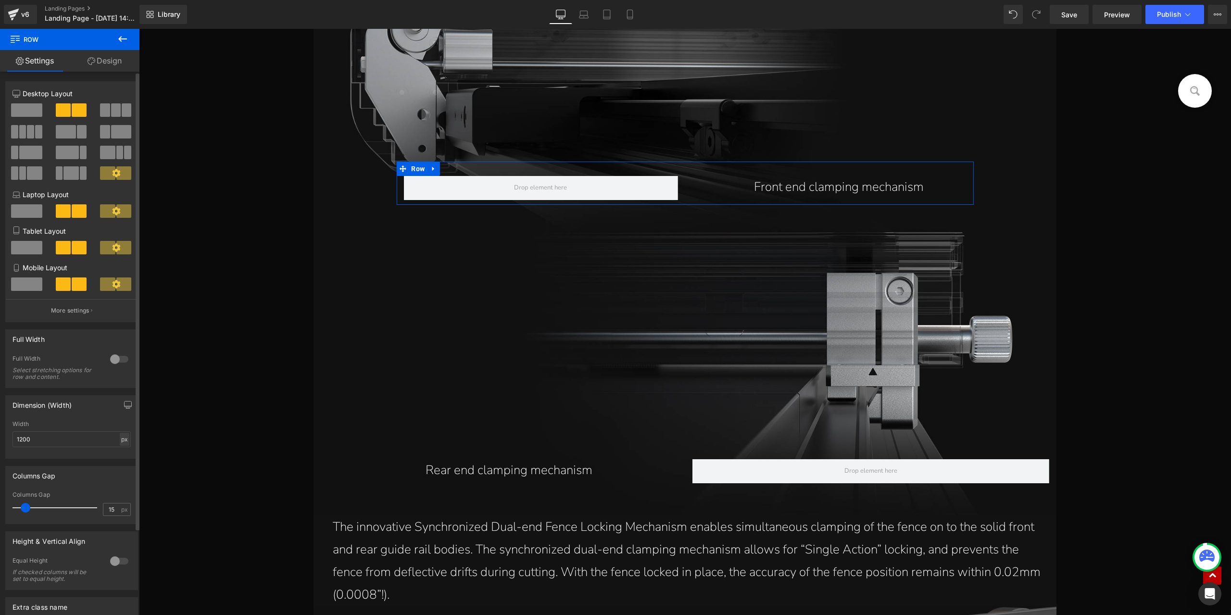
click at [122, 441] on div "px" at bounding box center [125, 439] width 10 height 13
click at [122, 456] on li "%" at bounding box center [124, 454] width 12 height 14
click at [1070, 12] on span "Save" at bounding box center [1069, 15] width 16 height 10
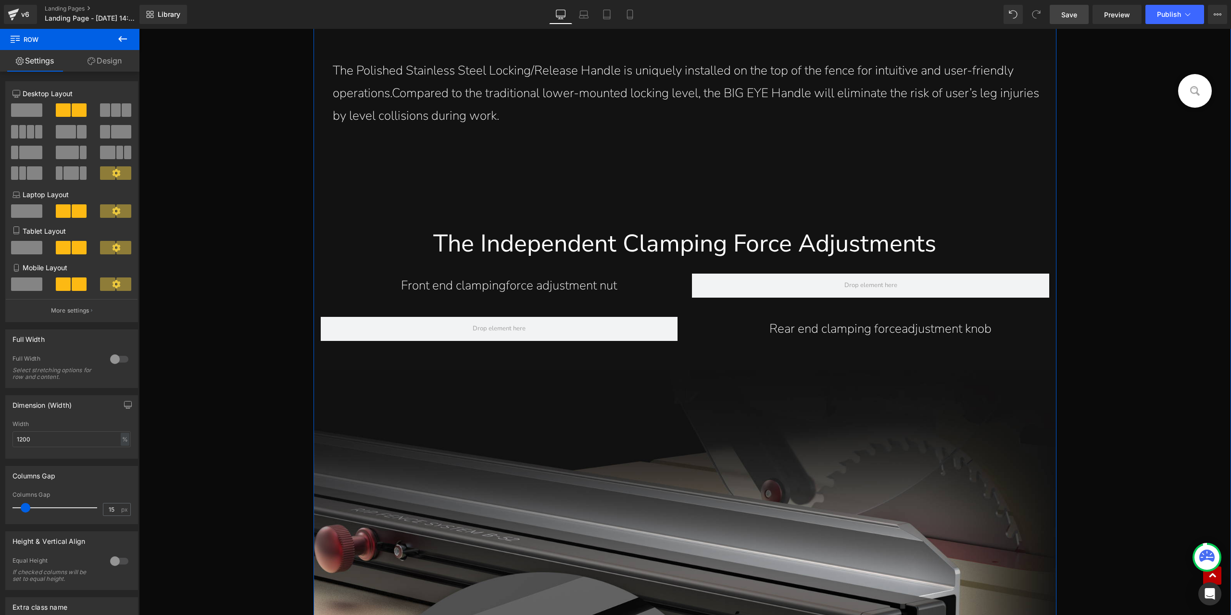
scroll to position [8379, 0]
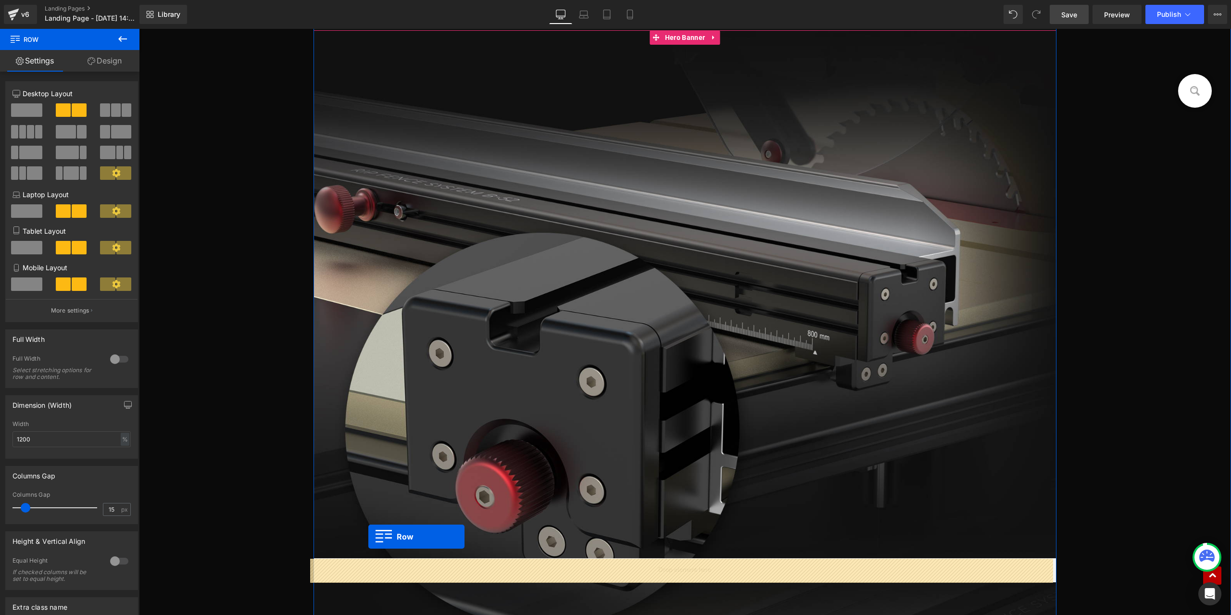
drag, startPoint x: 315, startPoint y: 263, endPoint x: 368, endPoint y: 536, distance: 278.6
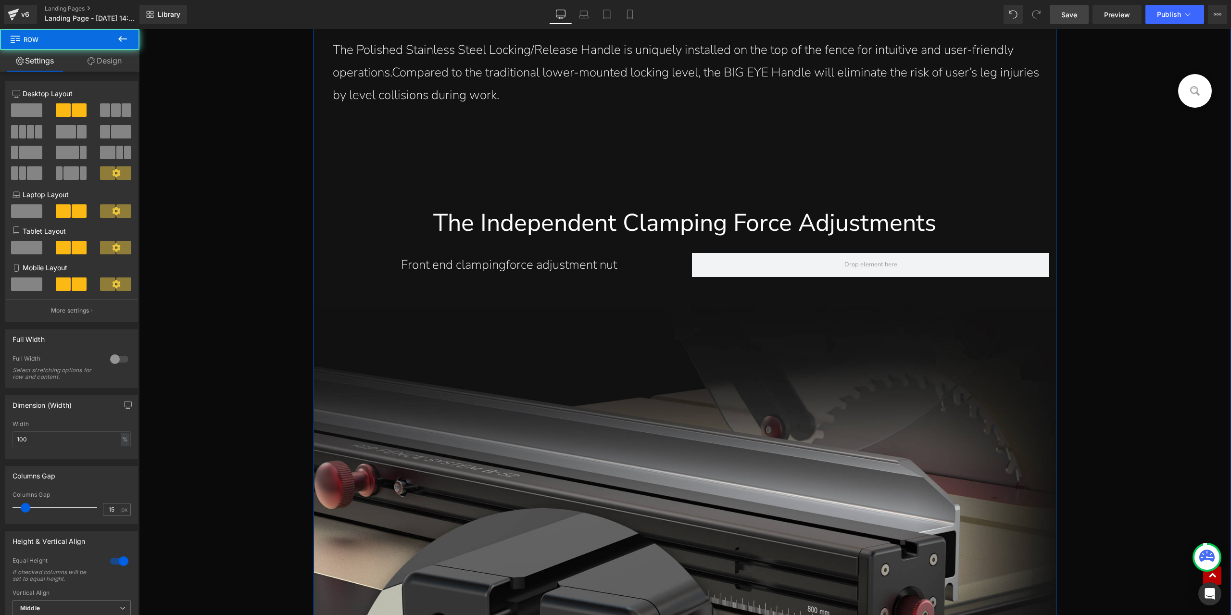
scroll to position [8287, 0]
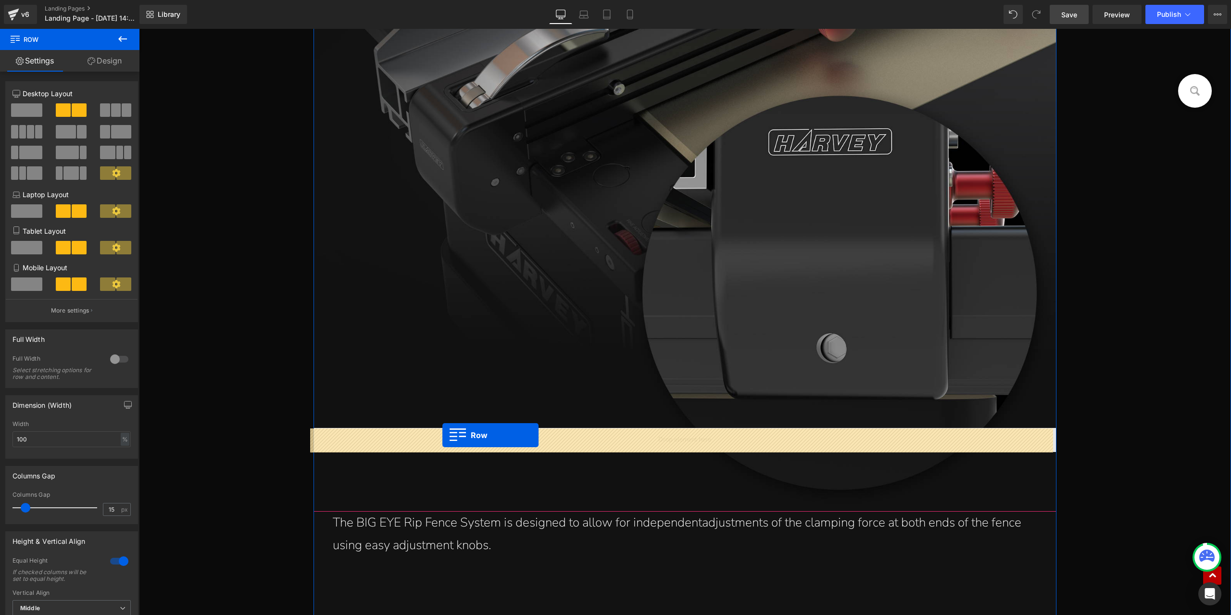
drag, startPoint x: 318, startPoint y: 306, endPoint x: 442, endPoint y: 435, distance: 179.2
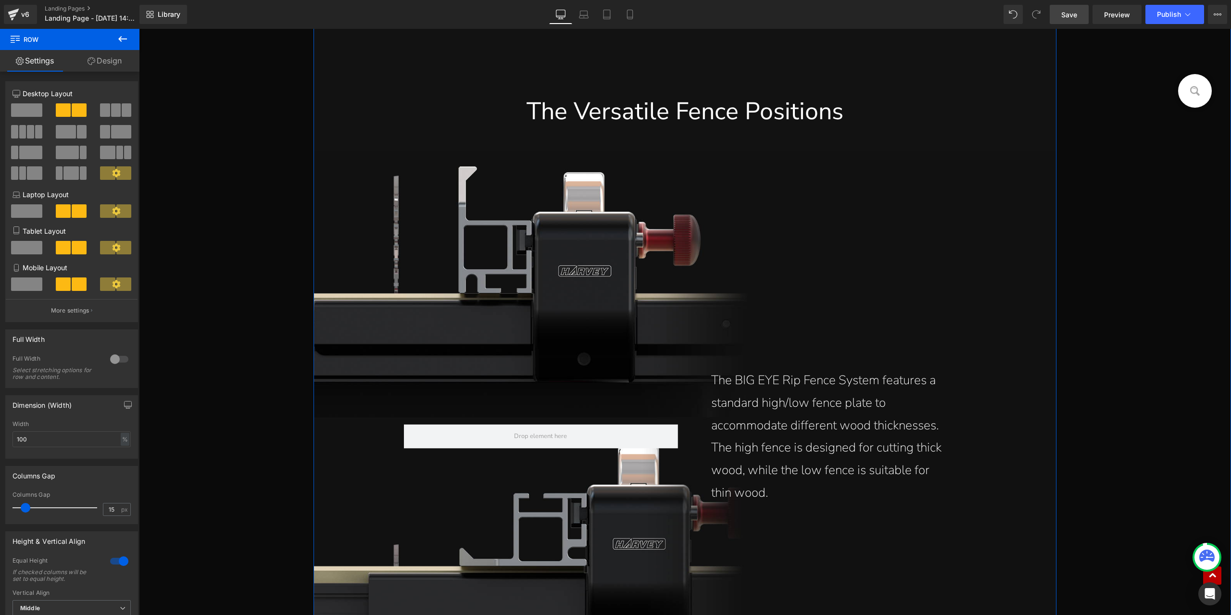
scroll to position [9917, 0]
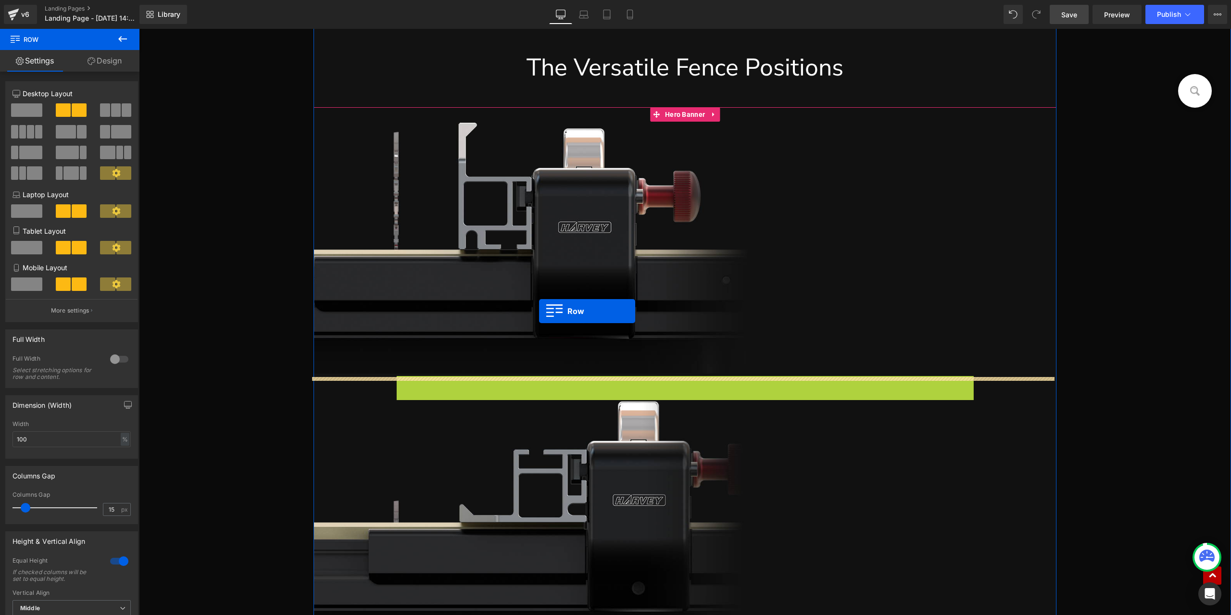
drag, startPoint x: 400, startPoint y: 320, endPoint x: 539, endPoint y: 311, distance: 138.8
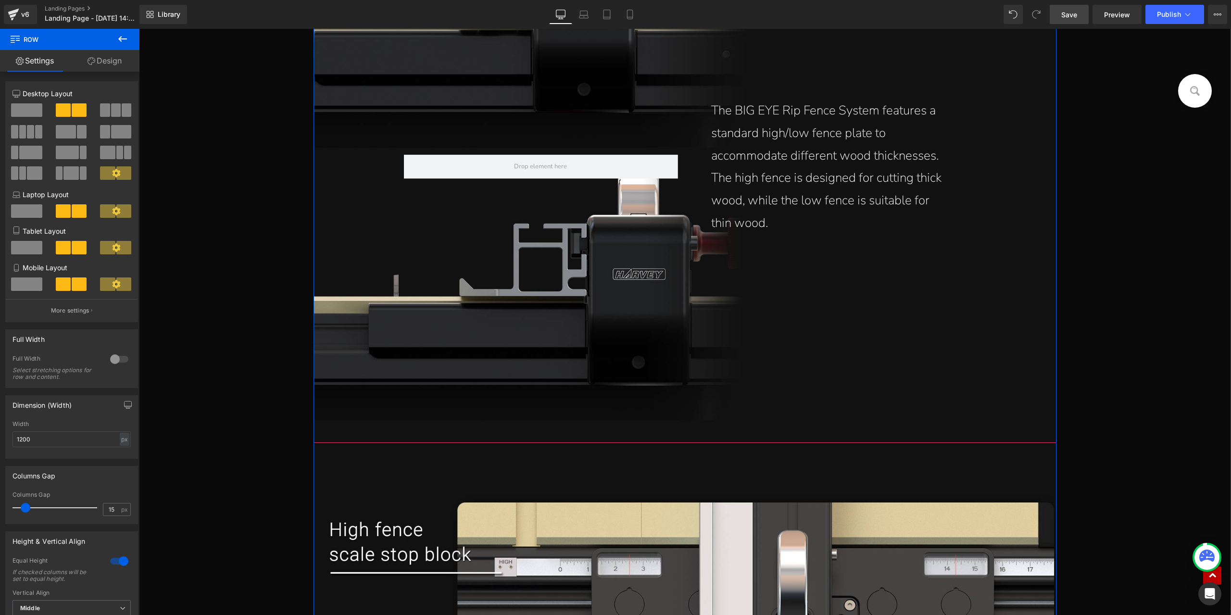
scroll to position [10157, 0]
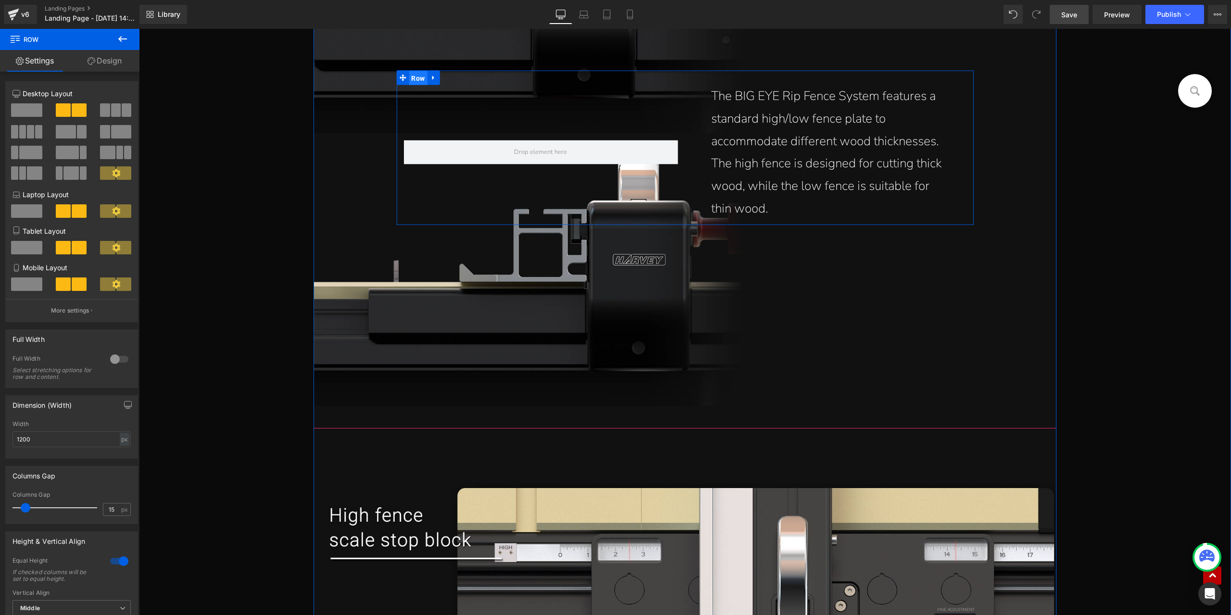
click at [414, 85] on span "Row" at bounding box center [418, 78] width 18 height 14
click at [121, 444] on div "px" at bounding box center [125, 439] width 10 height 13
click at [122, 456] on li "%" at bounding box center [124, 454] width 12 height 14
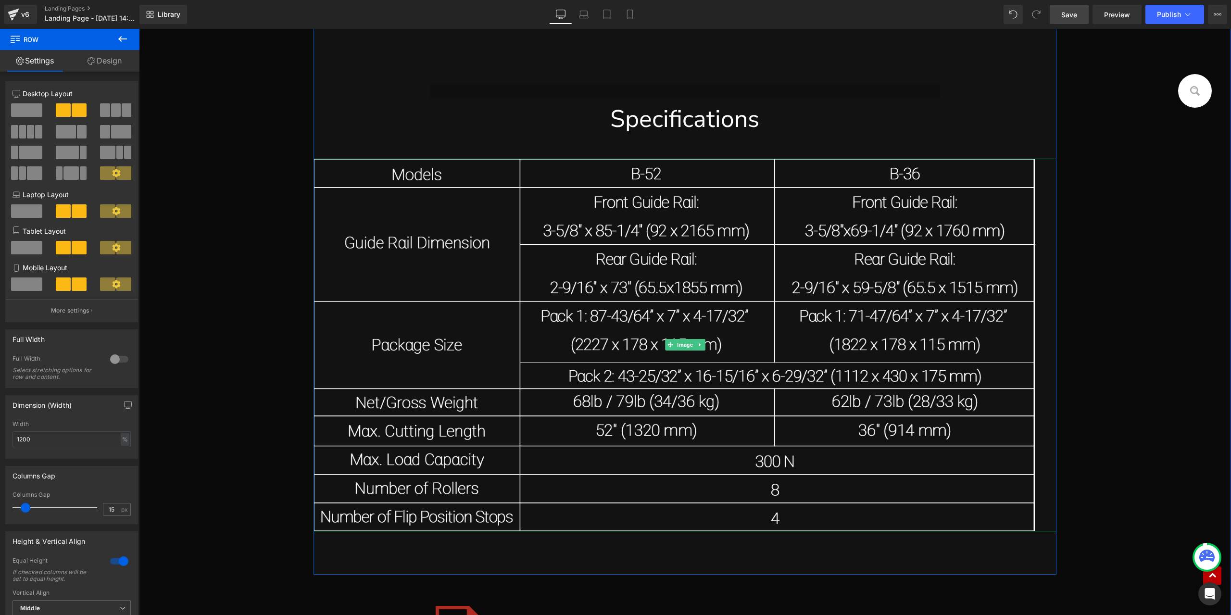
scroll to position [19291, 0]
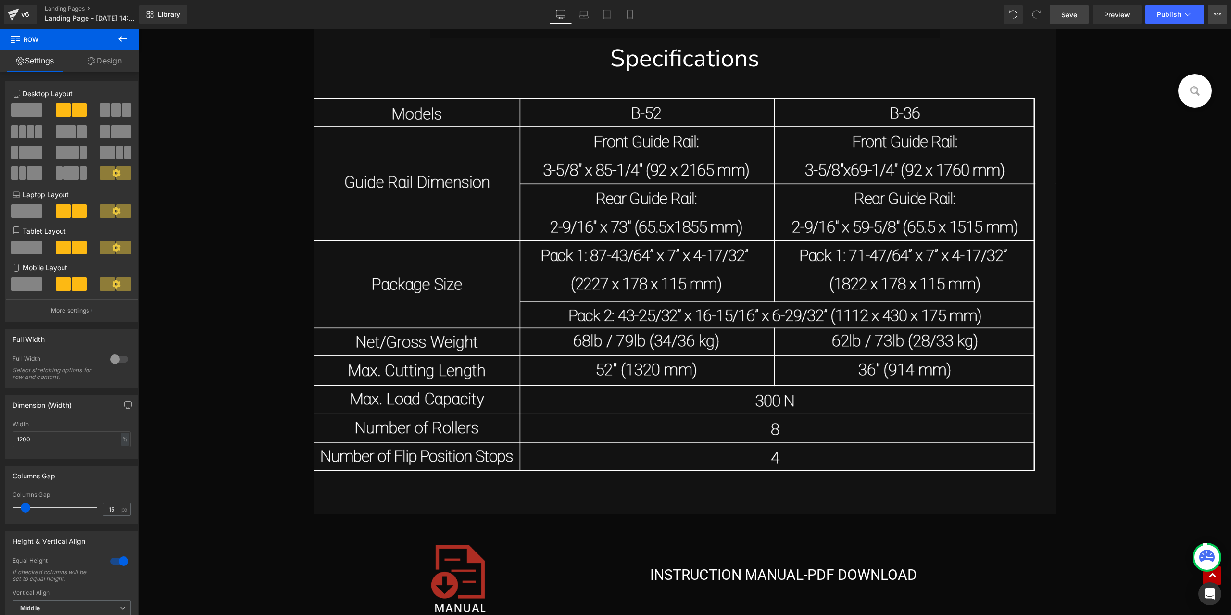
click at [1211, 17] on button "View Live Page View with current Template Save Template to Library Schedule Pub…" at bounding box center [1217, 14] width 19 height 19
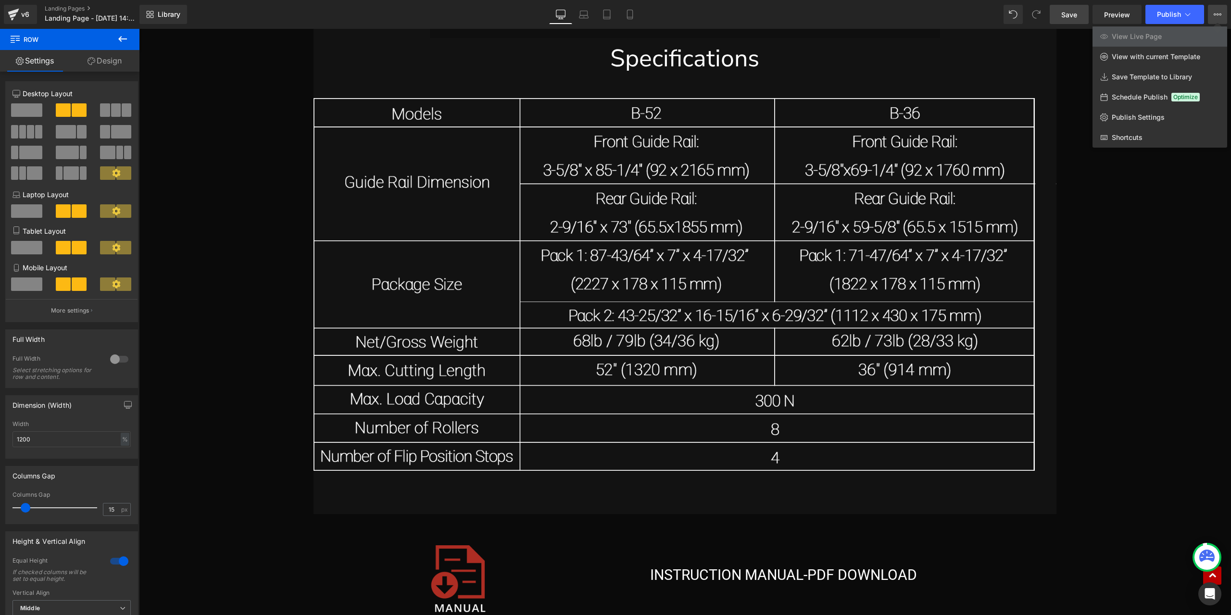
click at [1080, 19] on link "Save" at bounding box center [1068, 14] width 39 height 19
click at [1073, 19] on span "Save" at bounding box center [1069, 15] width 16 height 10
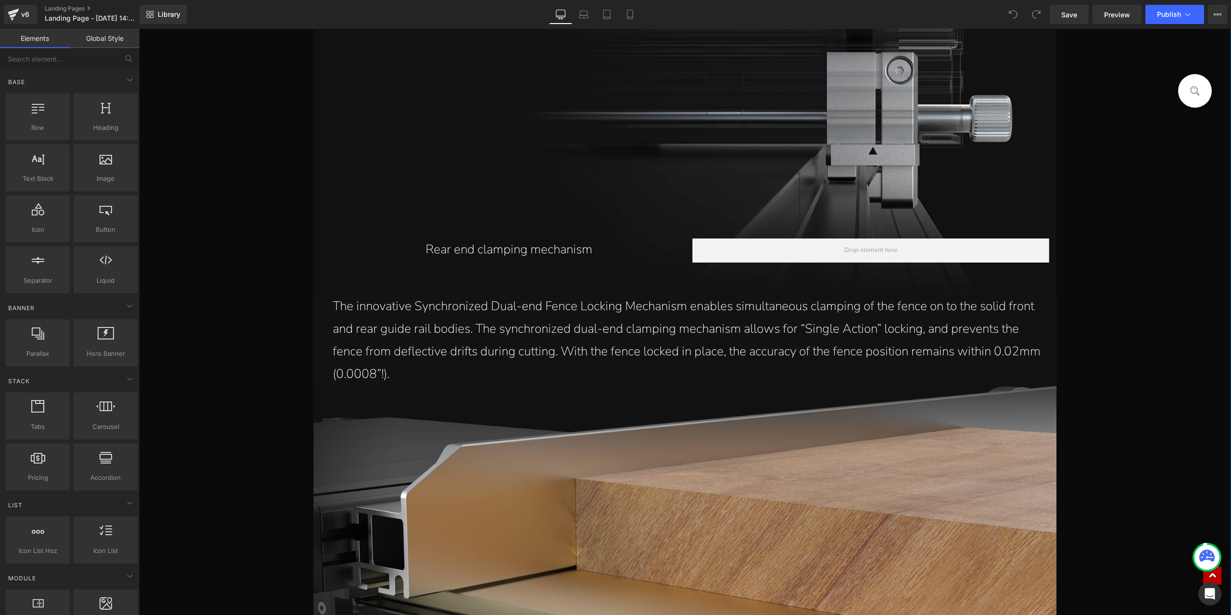
scroll to position [6591, 0]
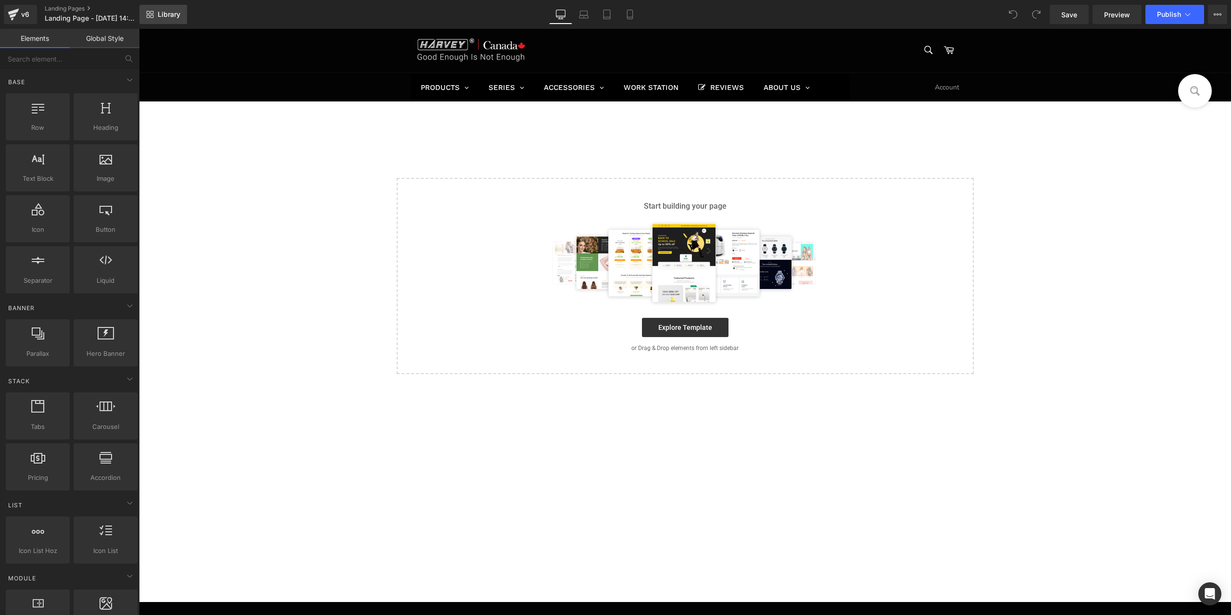
click at [175, 17] on span "Library" at bounding box center [169, 14] width 23 height 9
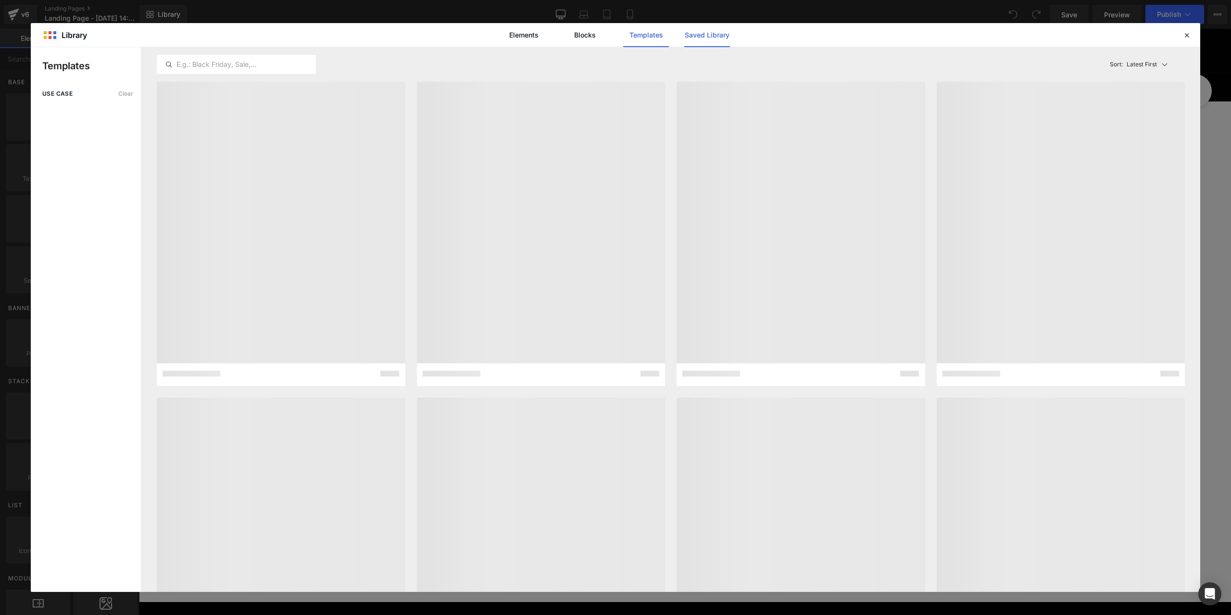
click at [705, 360] on link "Saved Library" at bounding box center [546, 360] width 1092 height 0
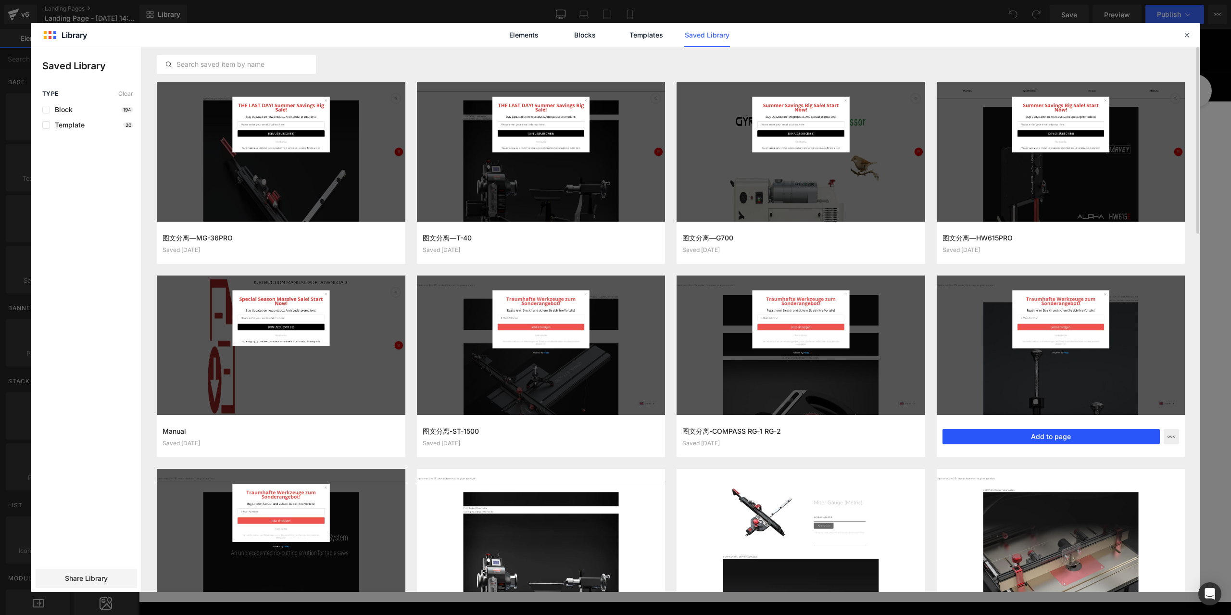
click at [1055, 437] on button "Add to page" at bounding box center [1051, 436] width 218 height 15
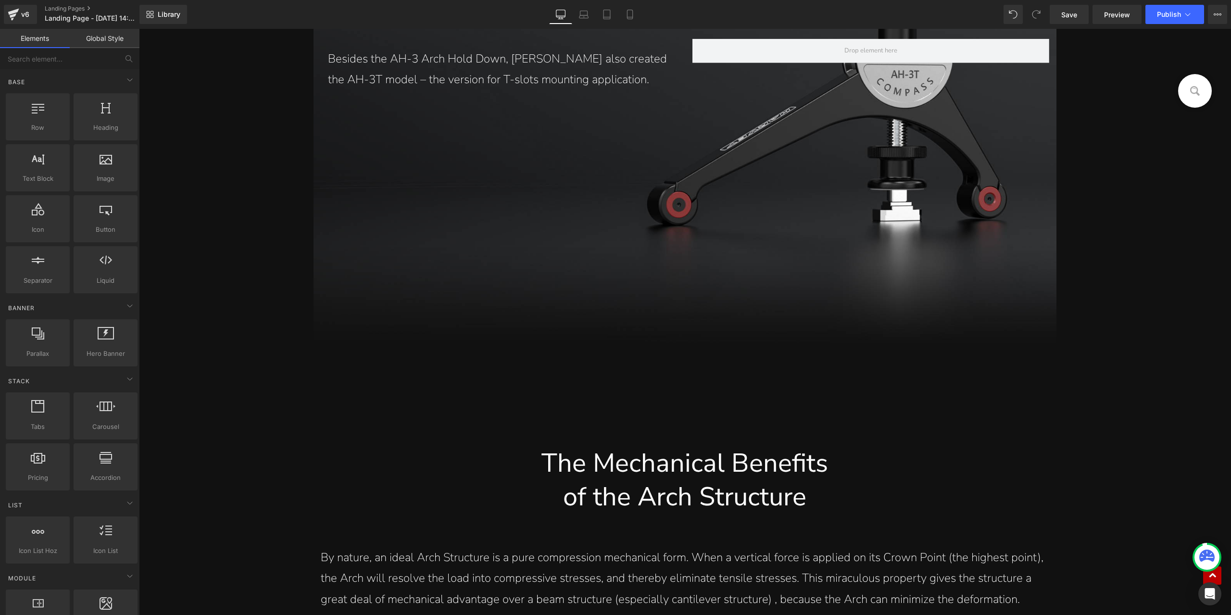
scroll to position [3273, 0]
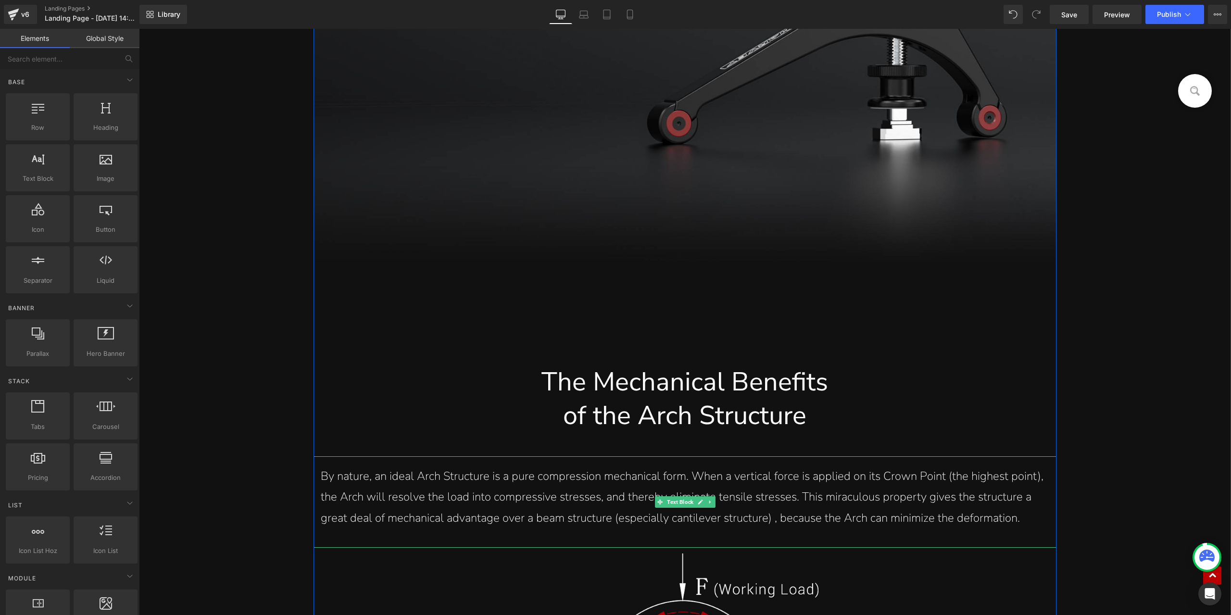
drag, startPoint x: 702, startPoint y: 454, endPoint x: 715, endPoint y: 462, distance: 15.3
click at [702, 466] on p "By nature, an ideal Arch Structure is a pure compression mechanical form. When …" at bounding box center [685, 497] width 728 height 62
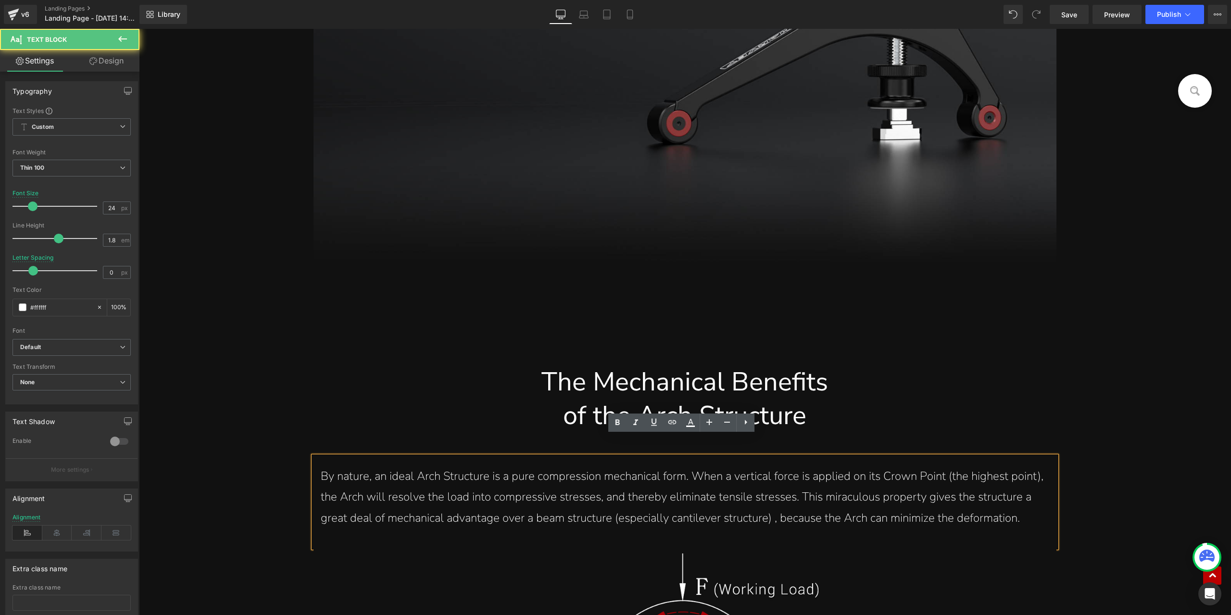
click at [759, 466] on p "By nature, an ideal Arch Structure is a pure compression mechanical form. When …" at bounding box center [685, 497] width 728 height 62
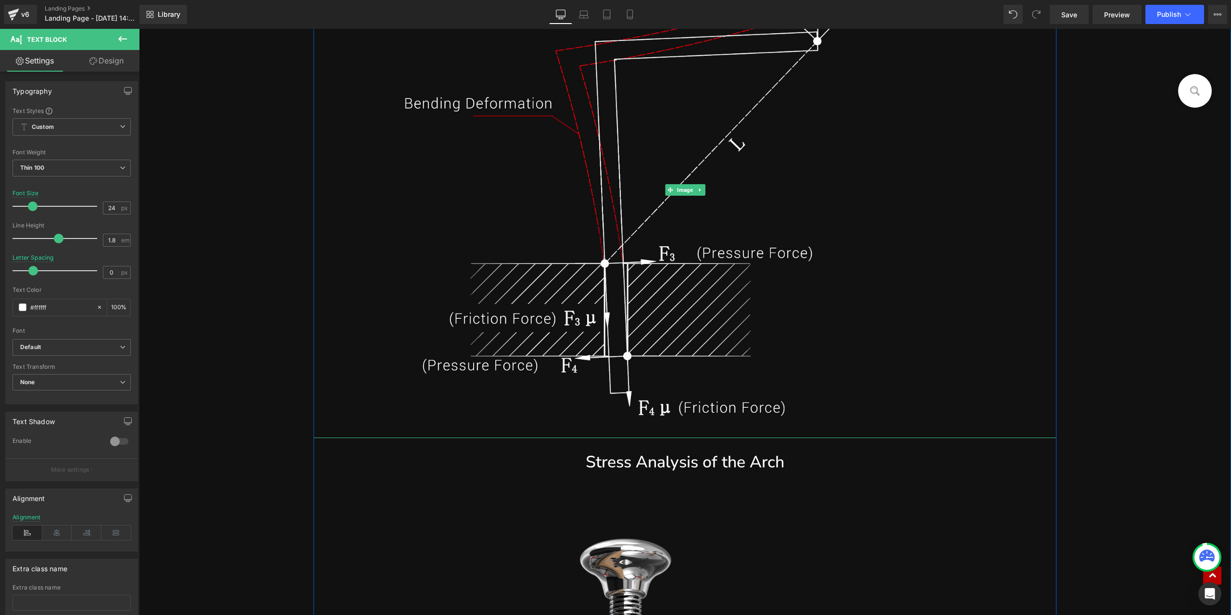
scroll to position [4427, 0]
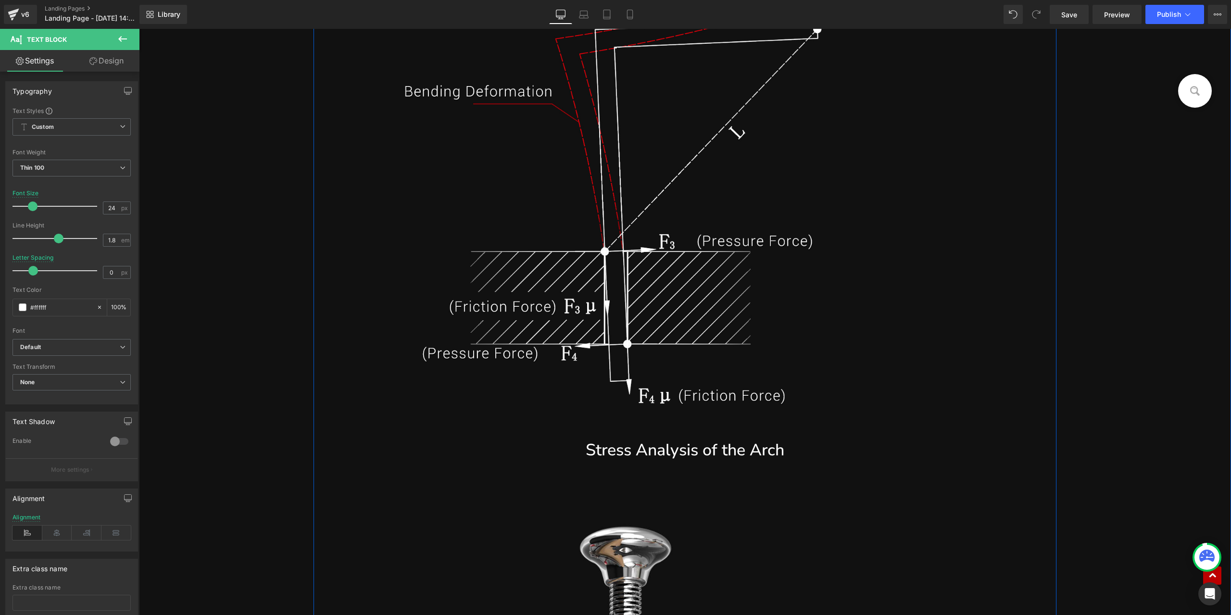
click at [656, 429] on div "Stress Analysis of the Arch Text Block" at bounding box center [684, 455] width 742 height 58
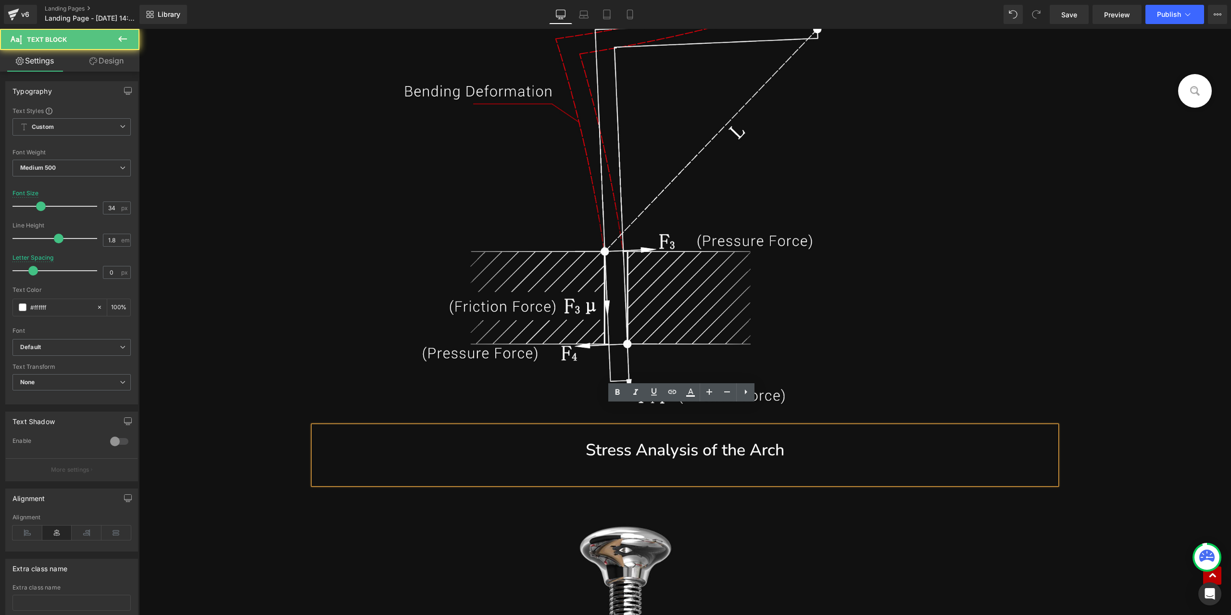
click at [671, 436] on p "Stress Analysis of the Arch" at bounding box center [685, 450] width 728 height 29
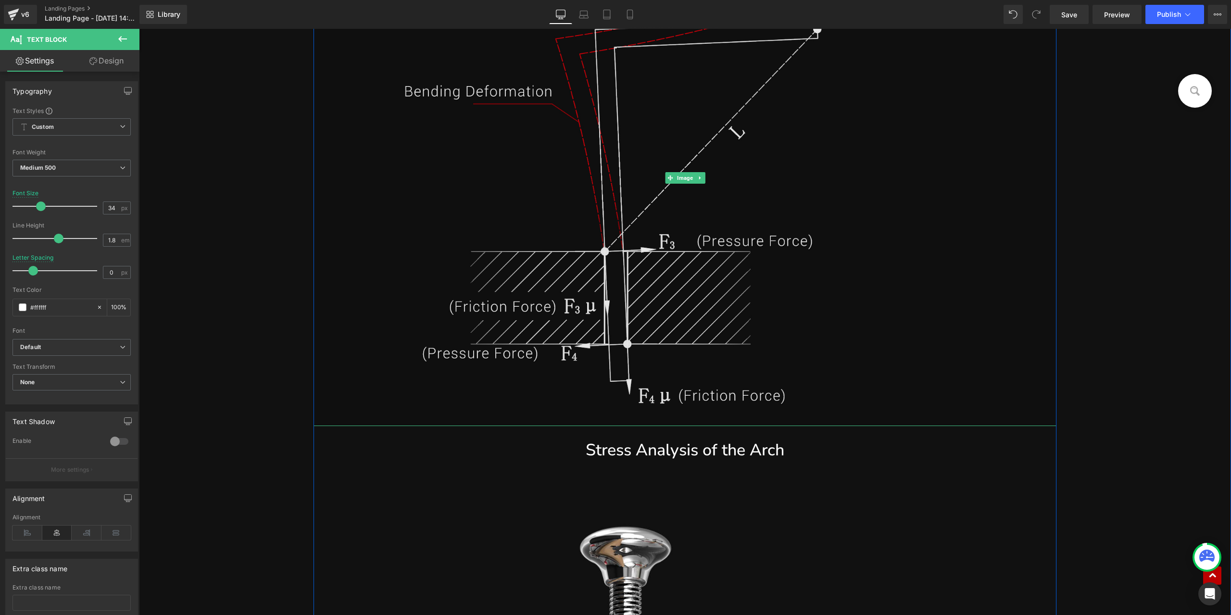
click at [980, 237] on img at bounding box center [684, 178] width 742 height 496
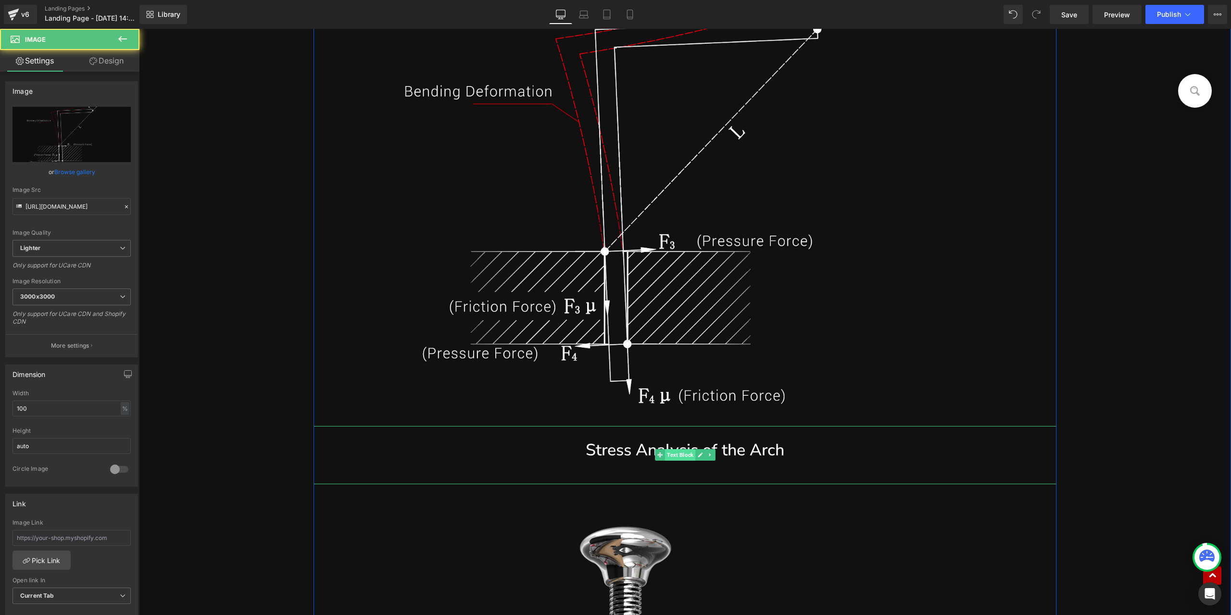
click at [667, 449] on span "Text Block" at bounding box center [680, 455] width 30 height 12
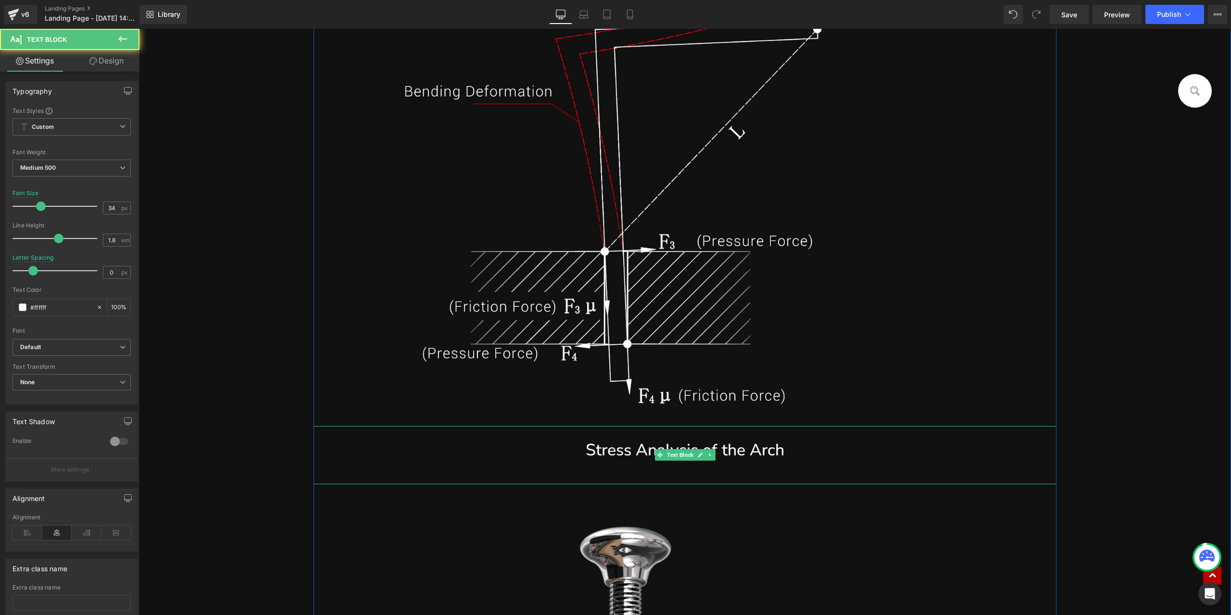
click at [614, 436] on p "Stress Analysis of the Arch" at bounding box center [685, 450] width 728 height 29
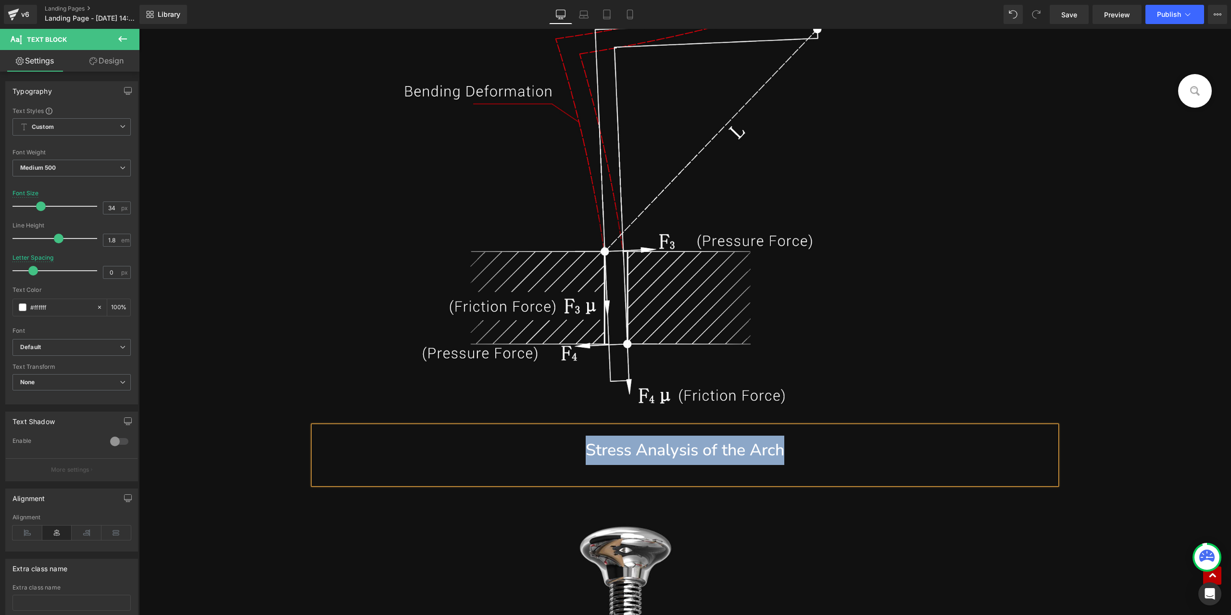
paste div
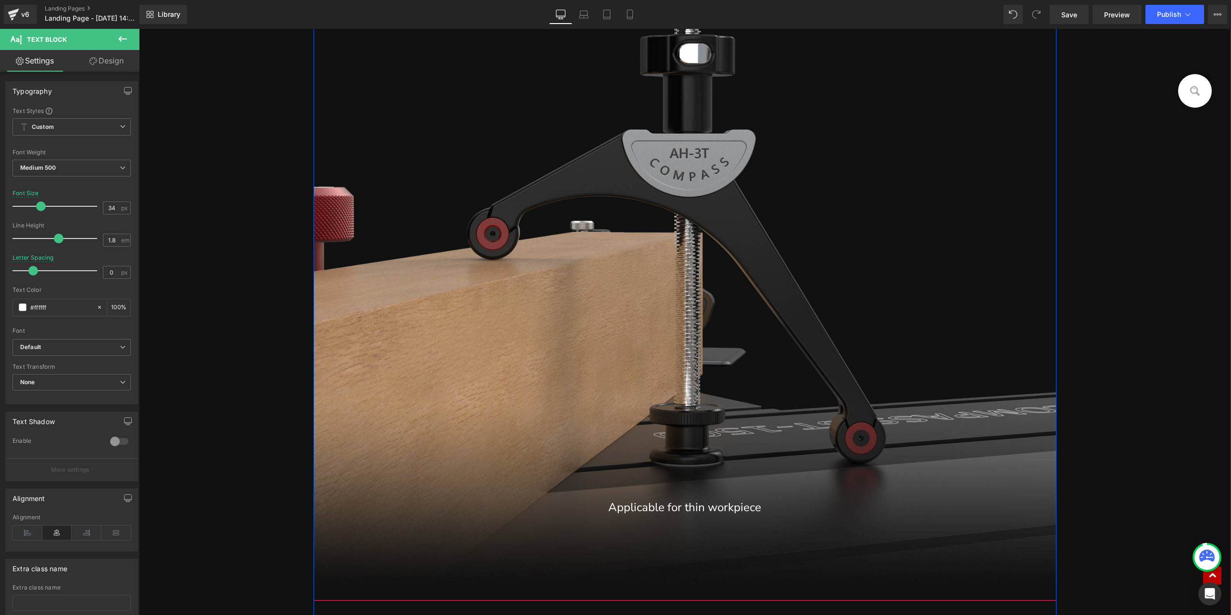
scroll to position [5965, 0]
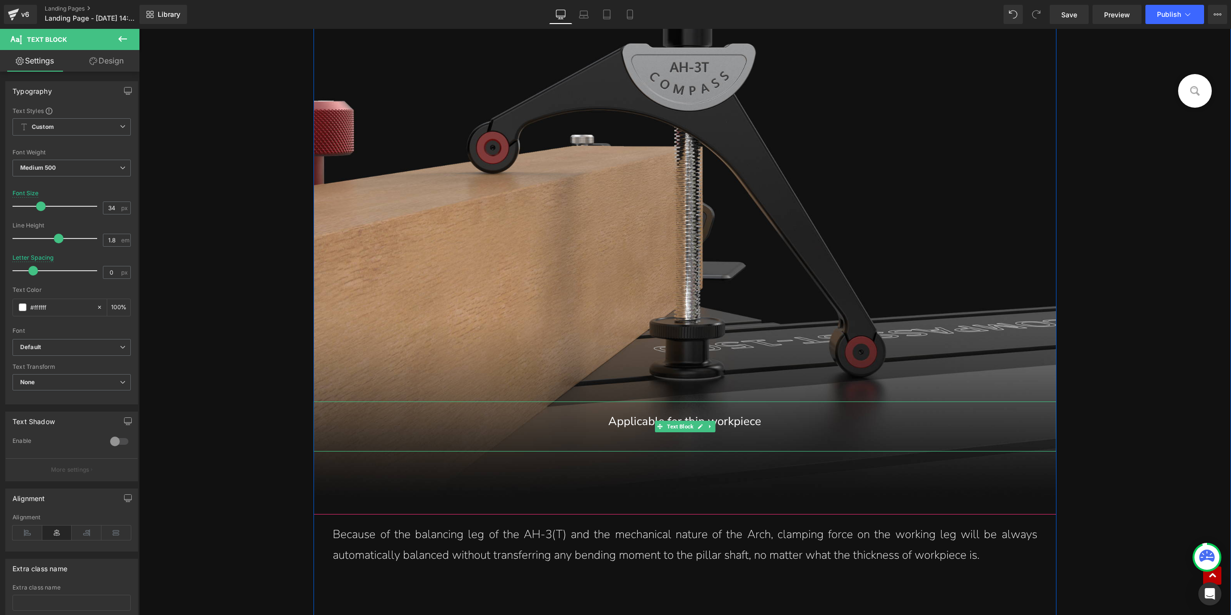
click at [731, 411] on p "Applicable for thin workpiece" at bounding box center [685, 421] width 704 height 21
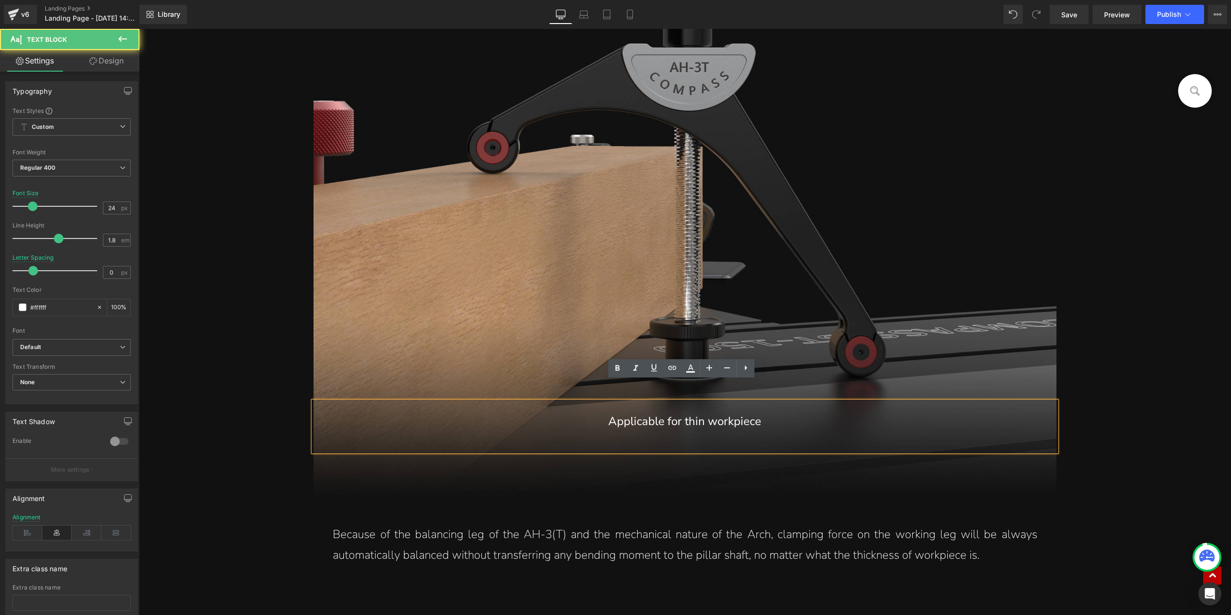
click at [700, 411] on p "Applicable for thin workpiece" at bounding box center [685, 421] width 704 height 21
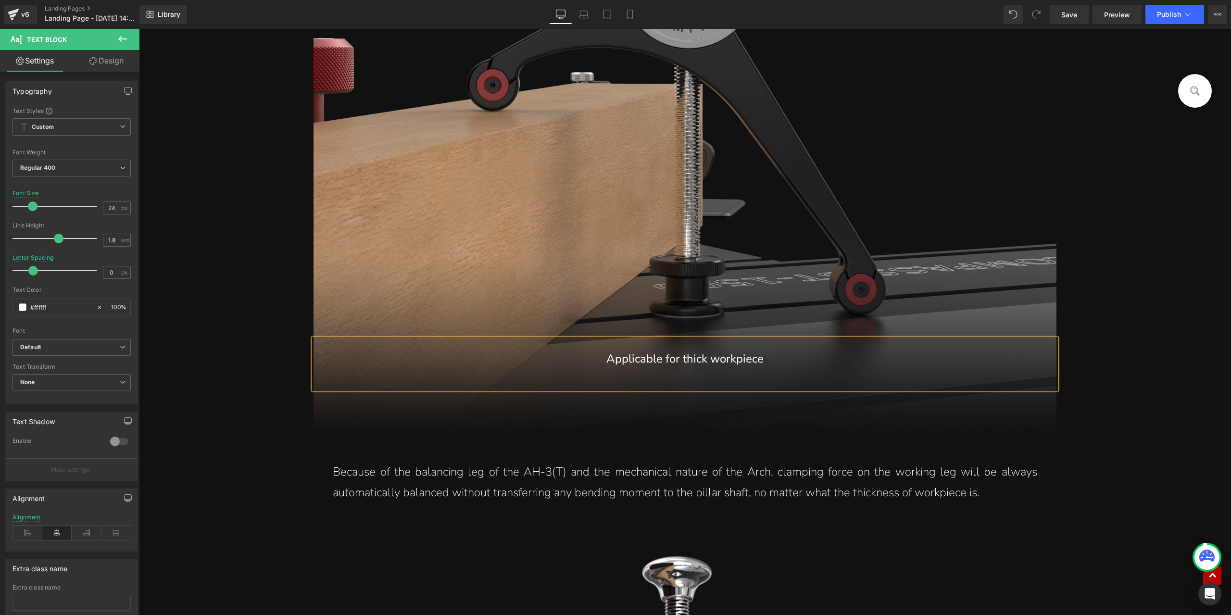
scroll to position [6110, 0]
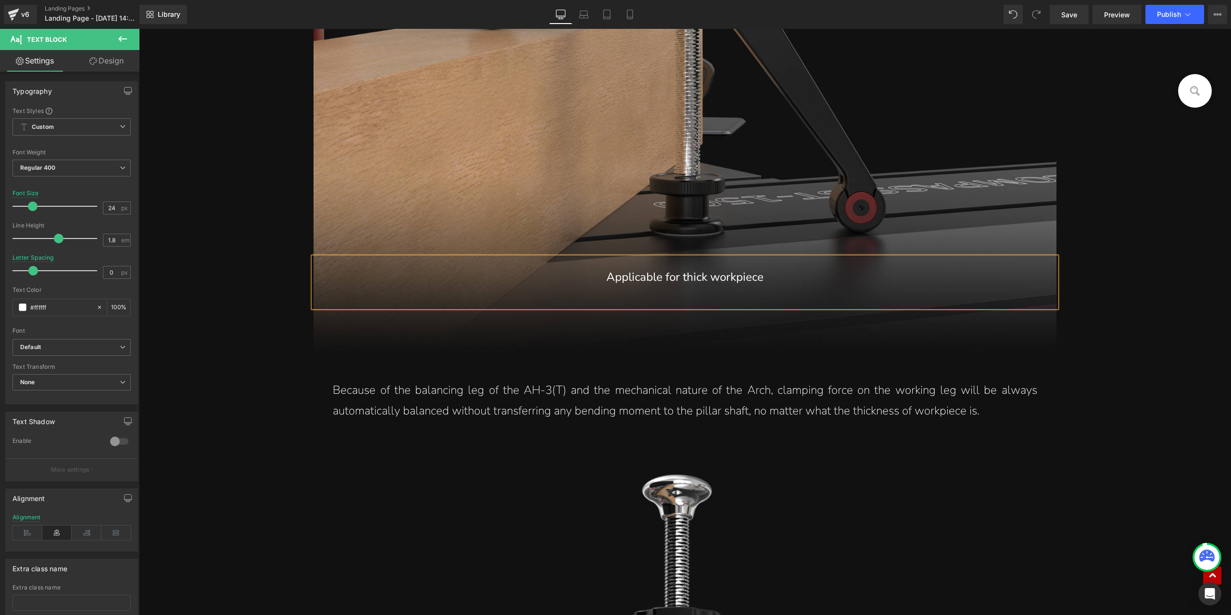
click at [440, 380] on p "Because of the balancing leg of the AH-3(T) and the mechanical nature of the Ar…" at bounding box center [685, 400] width 704 height 41
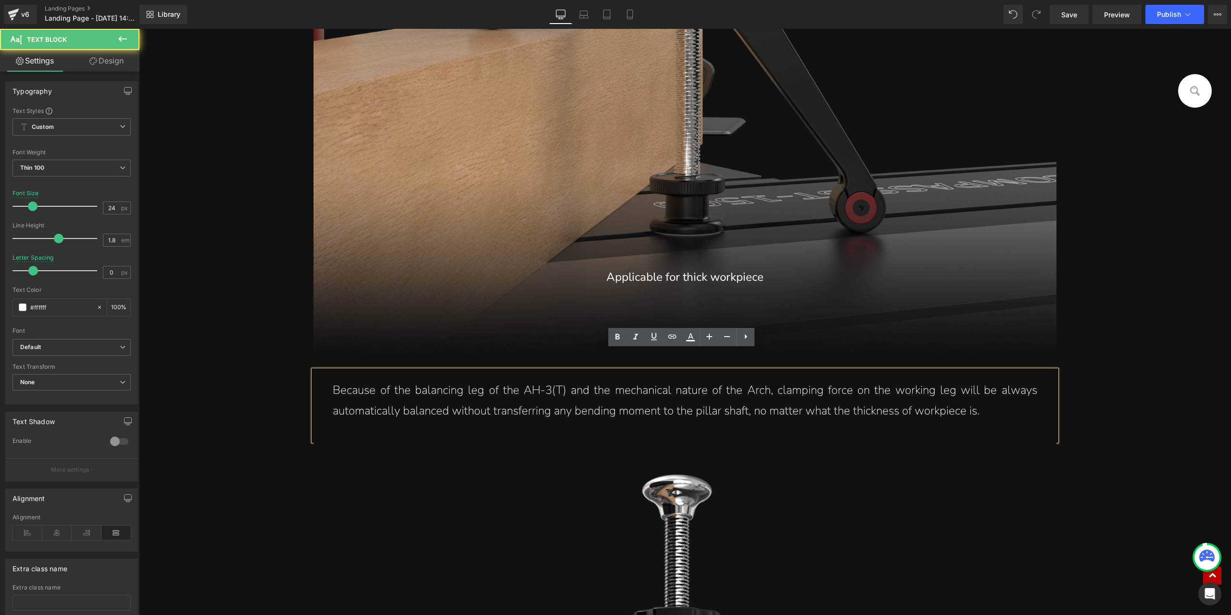
click at [411, 370] on div "Because of the balancing leg of the AH-3(T) and the mechanical nature of the Ar…" at bounding box center [684, 405] width 742 height 70
click at [746, 380] on p "Because of the balancing leg of the AH-3(T) and the mechanical nature of the Ar…" at bounding box center [685, 400] width 704 height 41
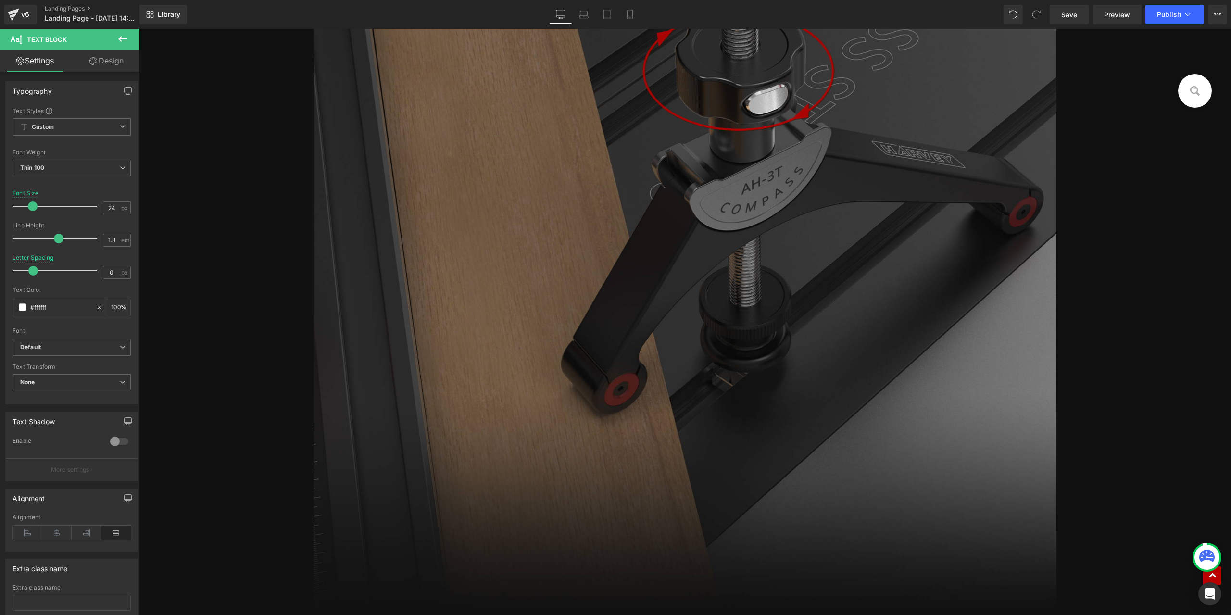
scroll to position [7744, 0]
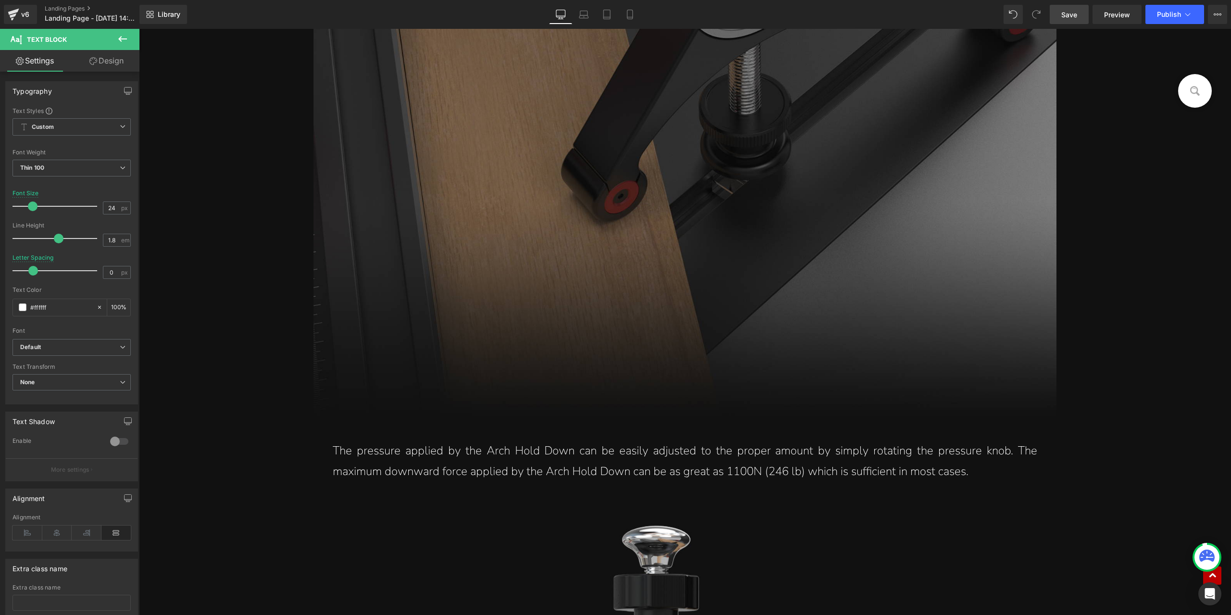
click at [1065, 21] on link "Save" at bounding box center [1068, 14] width 39 height 19
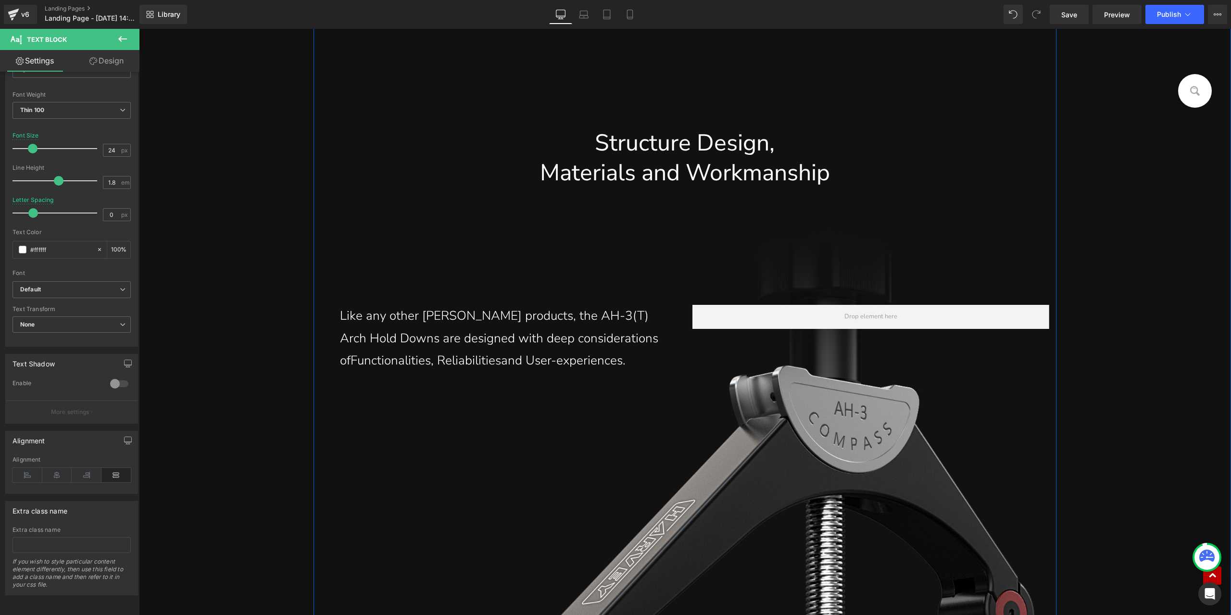
scroll to position [15820, 0]
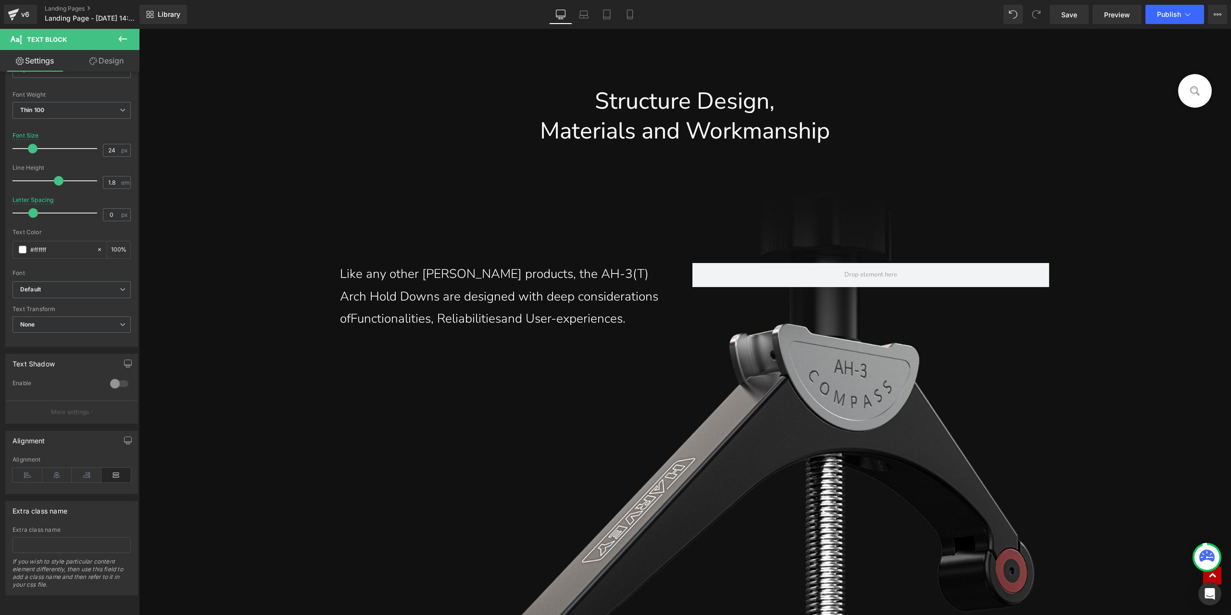
drag, startPoint x: 263, startPoint y: 581, endPoint x: 274, endPoint y: 584, distance: 10.5
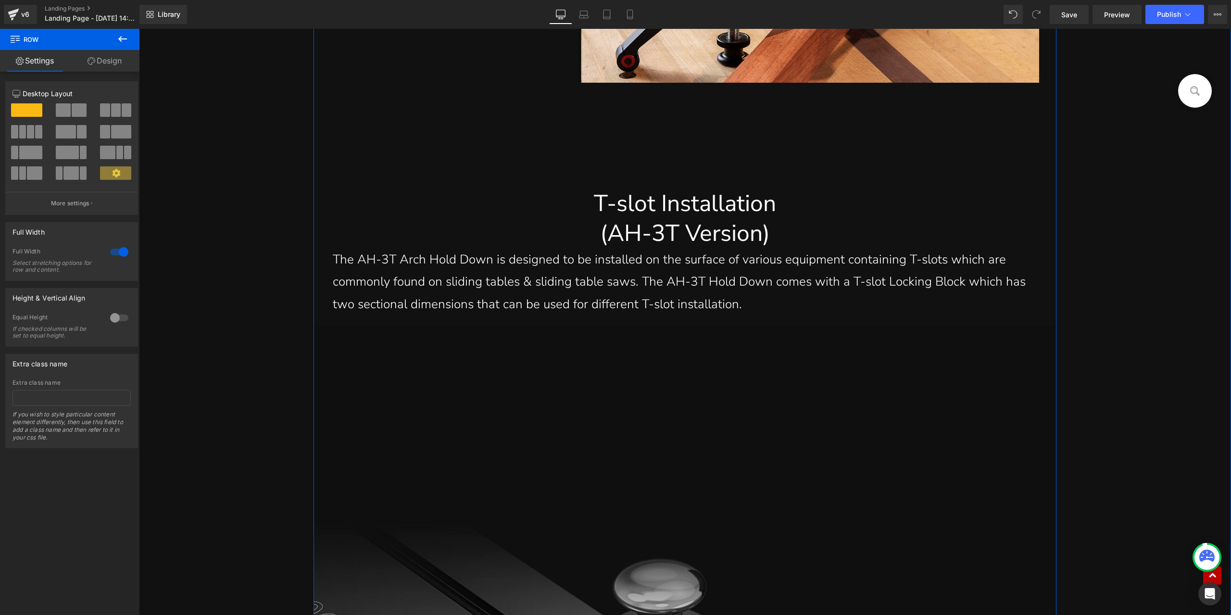
scroll to position [13753, 0]
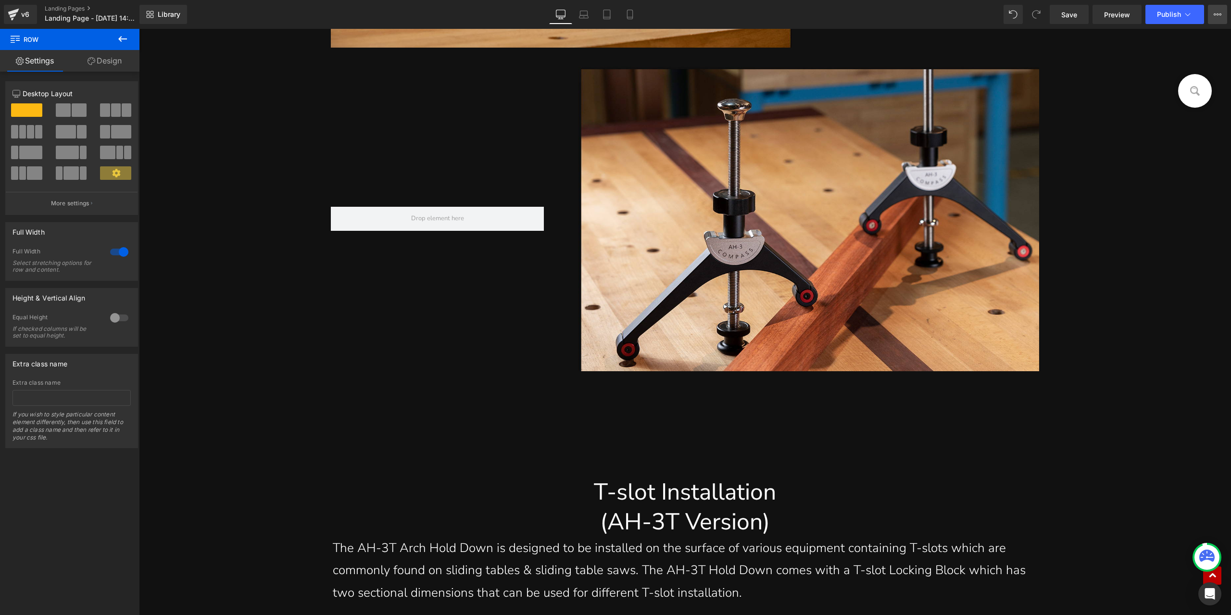
click at [1208, 16] on button "View Live Page View with current Template Save Template to Library Schedule Pub…" at bounding box center [1217, 14] width 19 height 19
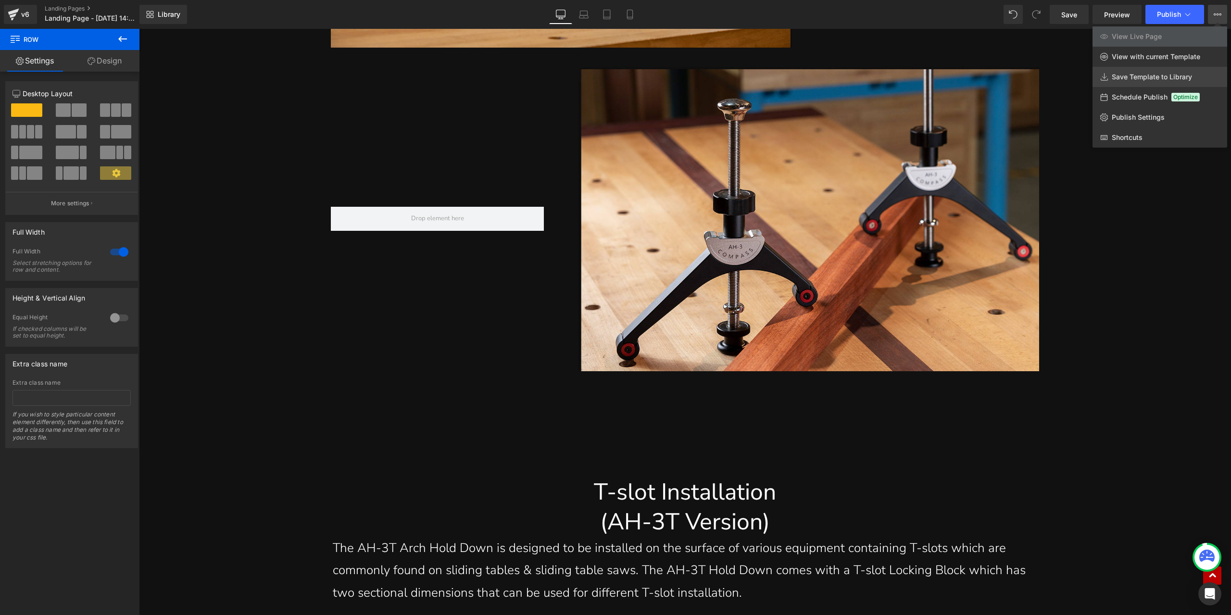
click at [1147, 76] on span "Save Template to Library" at bounding box center [1151, 77] width 80 height 9
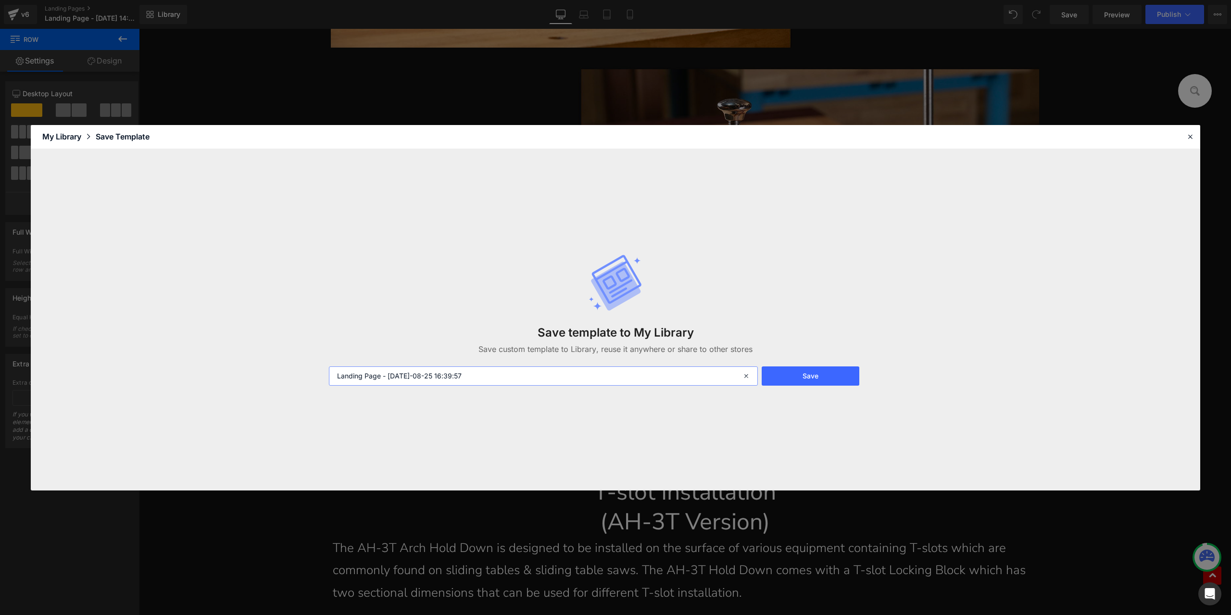
click at [559, 380] on input "Landing Page - [DATE]-08-25 16:39:57" at bounding box center [543, 375] width 429 height 19
type input "图文分离—AH-3"
click at [824, 374] on button "Save" at bounding box center [810, 375] width 98 height 19
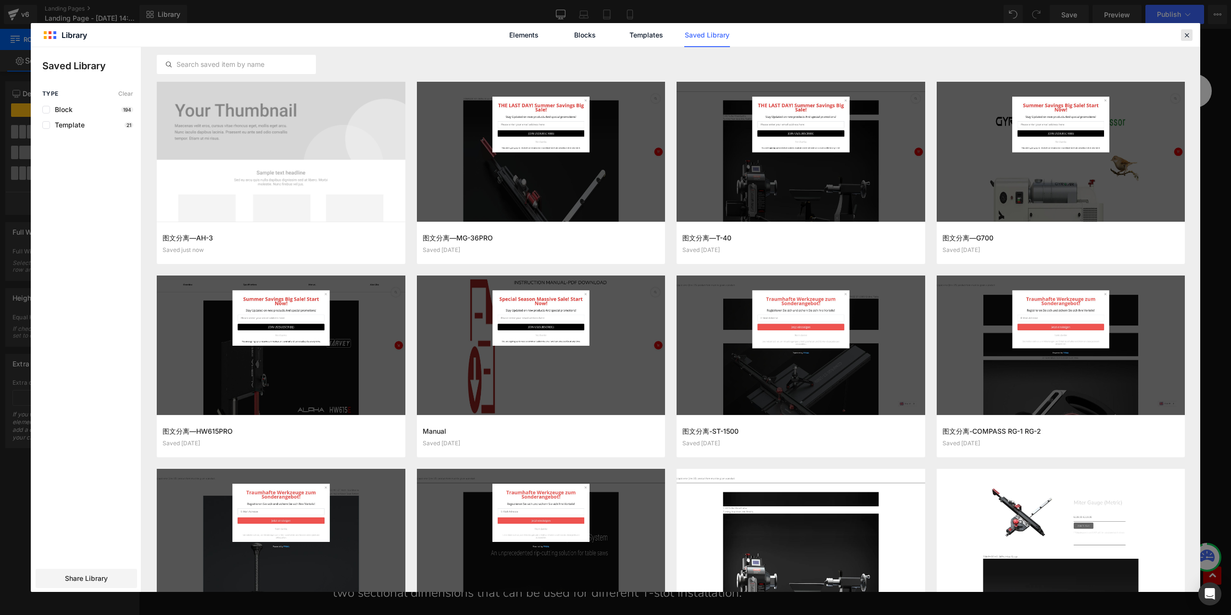
click at [1191, 37] on div at bounding box center [1187, 35] width 12 height 12
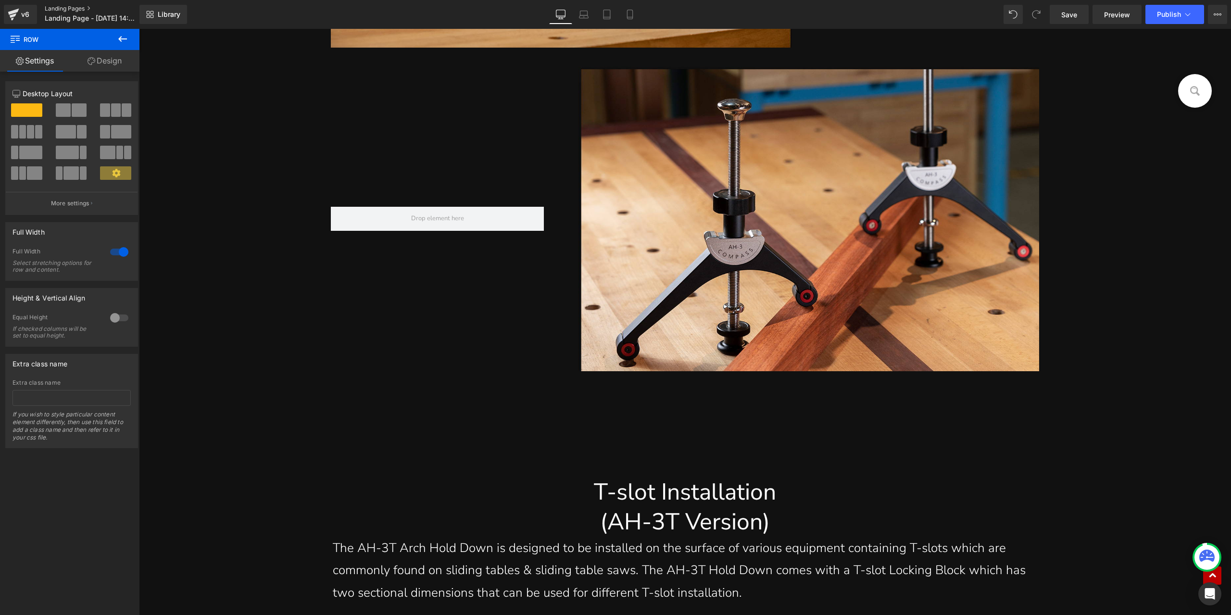
click at [78, 11] on link "Landing Pages" at bounding box center [100, 9] width 111 height 8
click at [1079, 17] on link "Save" at bounding box center [1068, 14] width 39 height 19
click at [62, 9] on link "Landing Pages" at bounding box center [100, 9] width 111 height 8
